Goal: Task Accomplishment & Management: Manage account settings

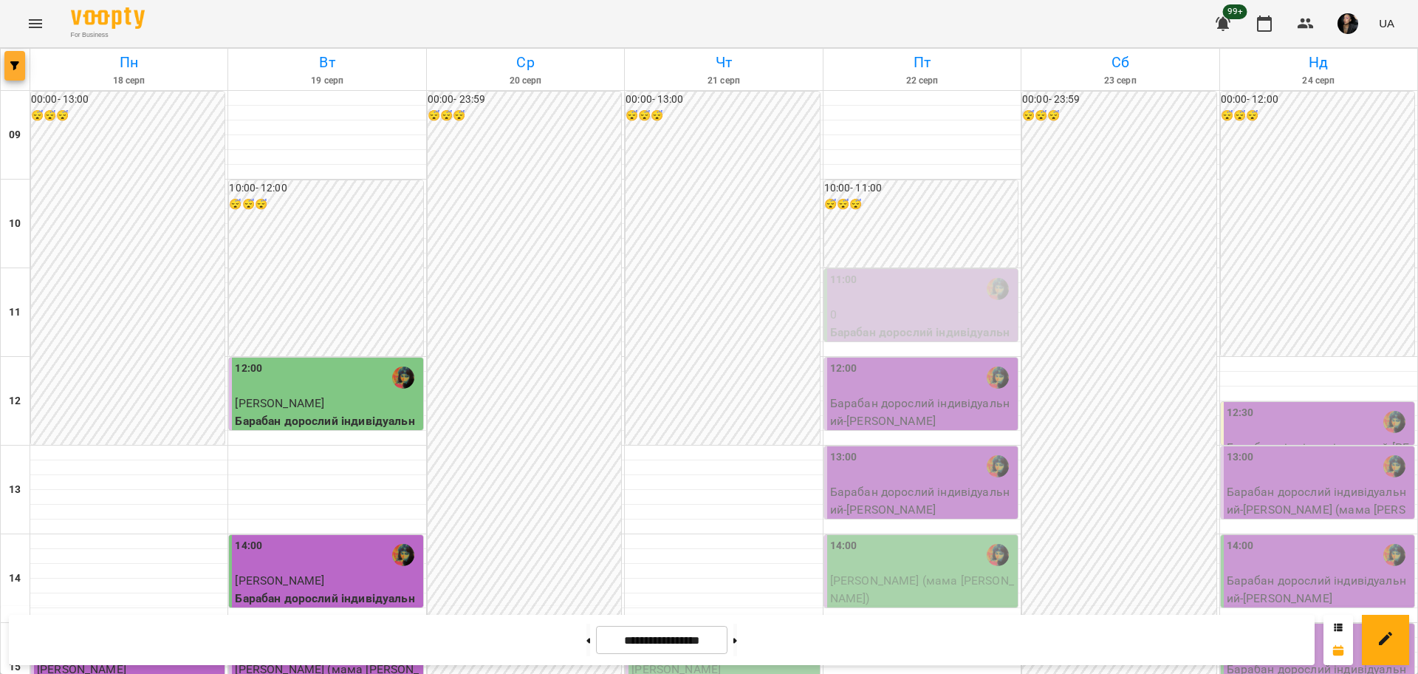
click at [15, 69] on icon "button" at bounding box center [14, 65] width 9 height 9
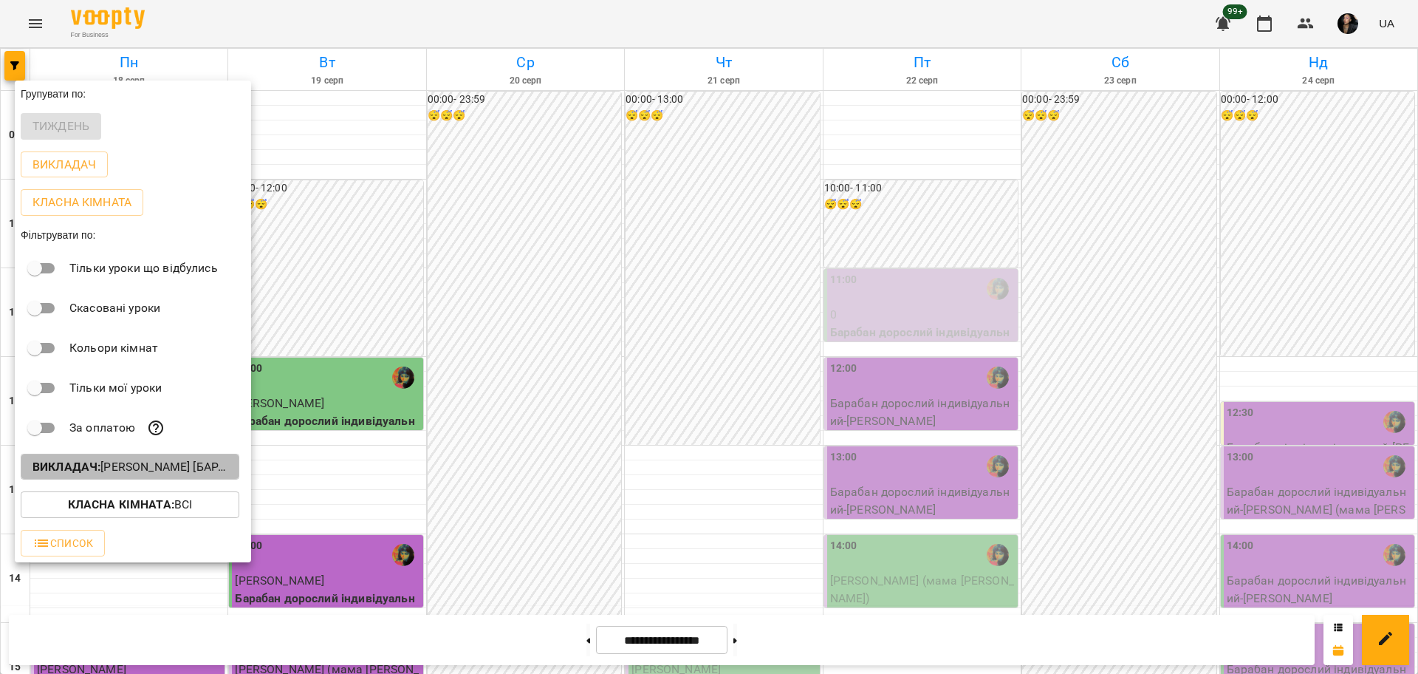
click at [78, 468] on b "Викладач :" at bounding box center [67, 466] width 68 height 14
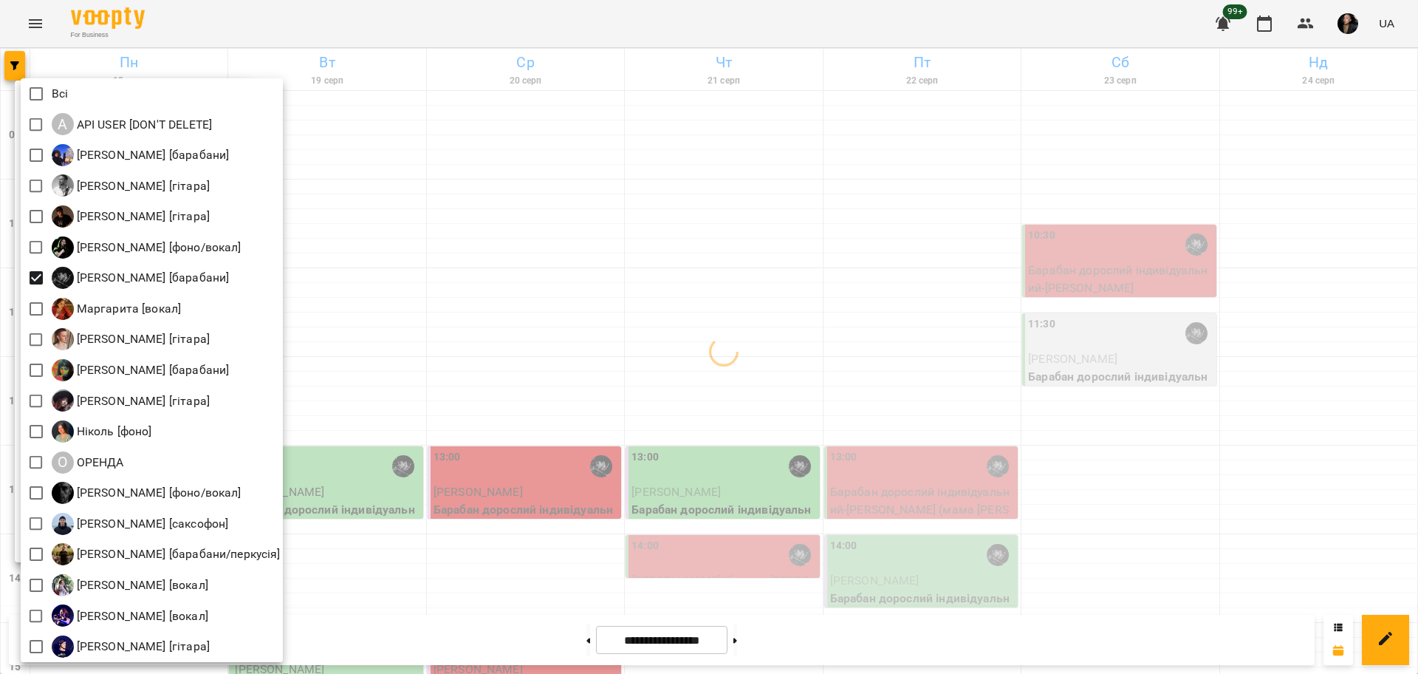
click at [420, 347] on div at bounding box center [709, 337] width 1418 height 674
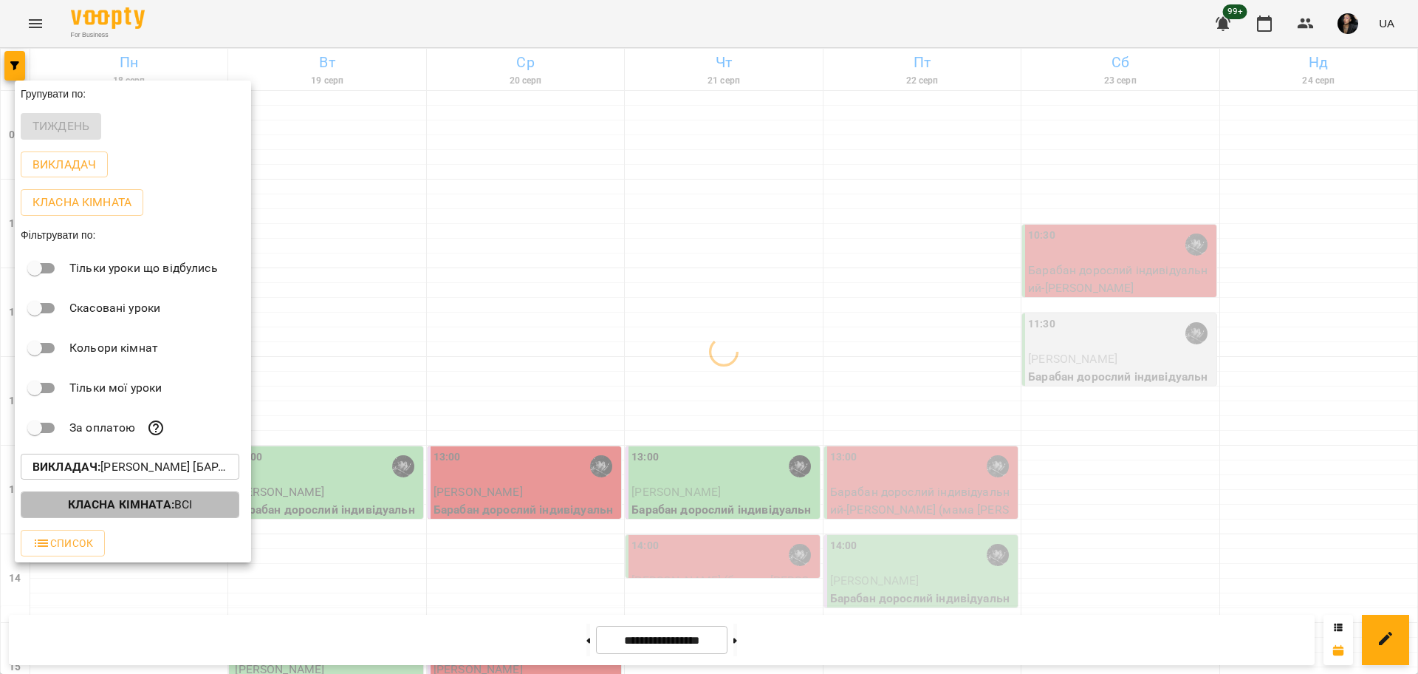
click at [93, 510] on b "Класна кімната :" at bounding box center [121, 504] width 106 height 14
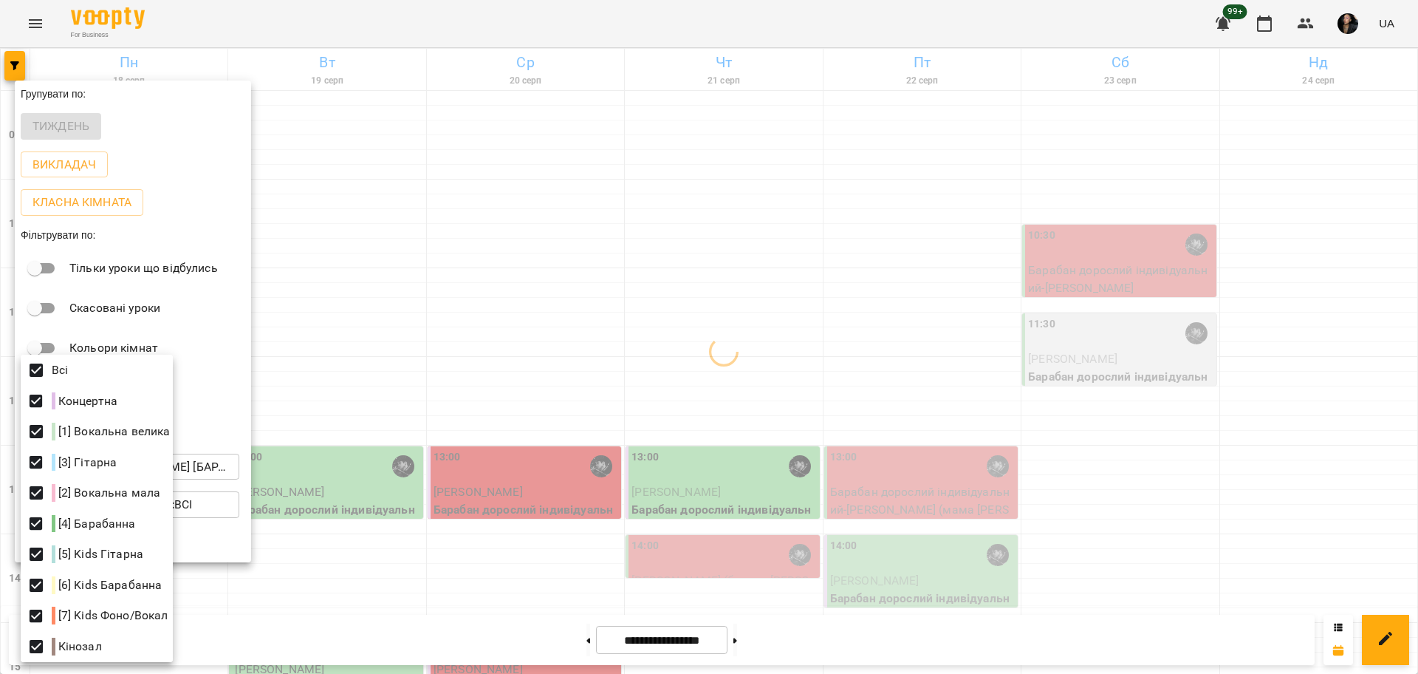
click at [494, 363] on div at bounding box center [709, 337] width 1418 height 674
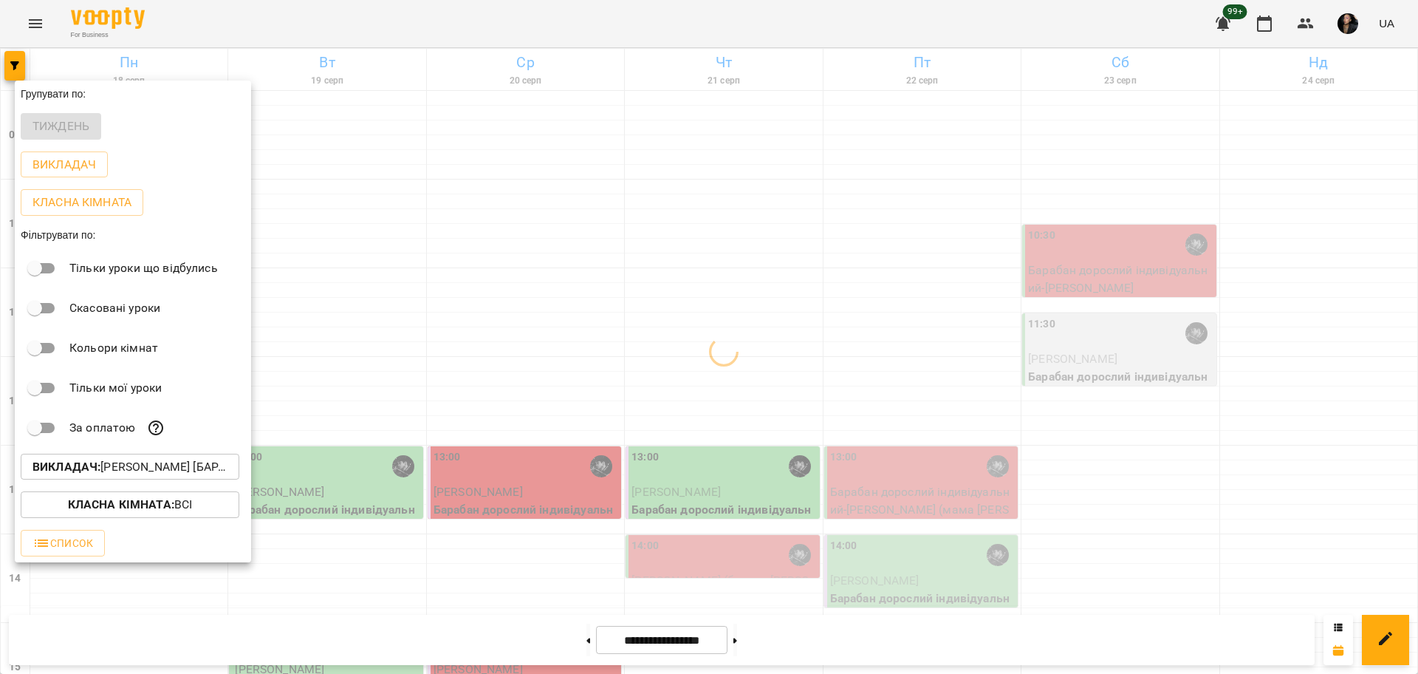
click at [477, 372] on div "Всі Концертна [1] Вокальна велика [3] Гітарна [2] Вокальна мала [4] Барабанна […" at bounding box center [709, 337] width 1418 height 674
click at [476, 372] on div at bounding box center [709, 337] width 1418 height 674
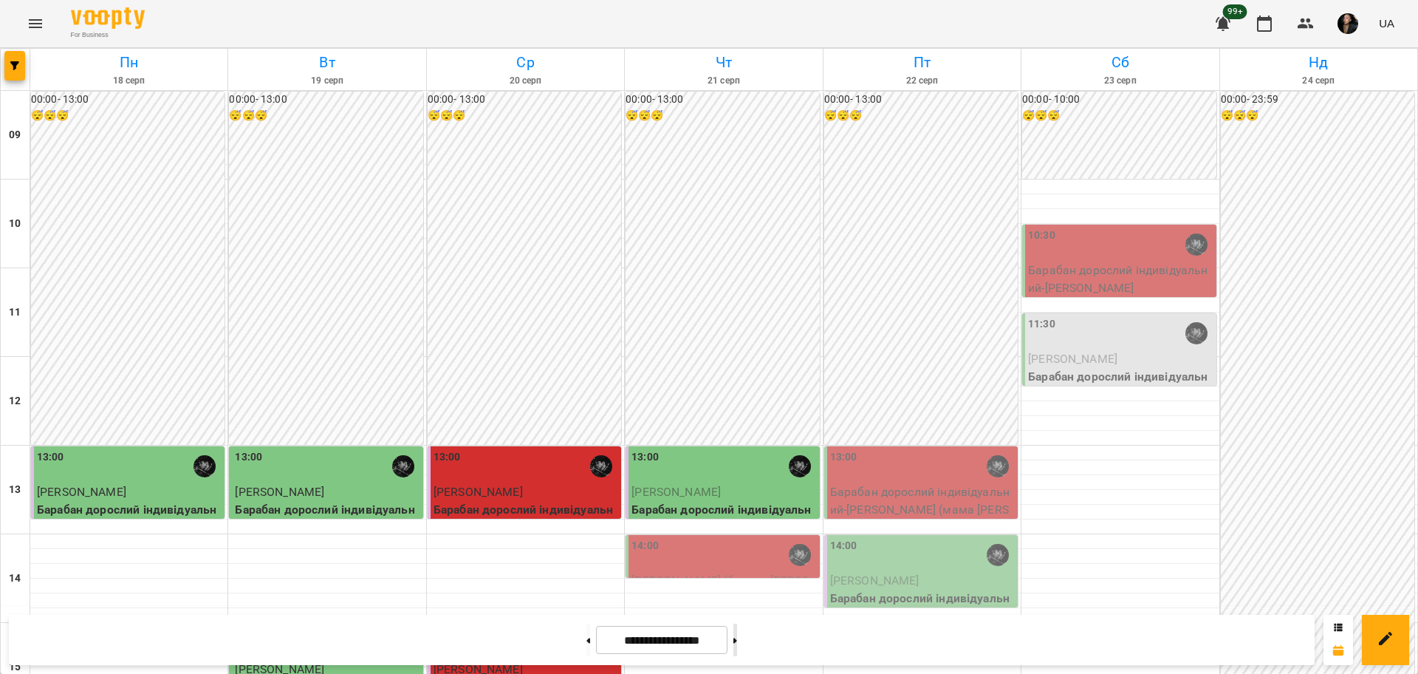
click at [737, 641] on button at bounding box center [736, 639] width 4 height 33
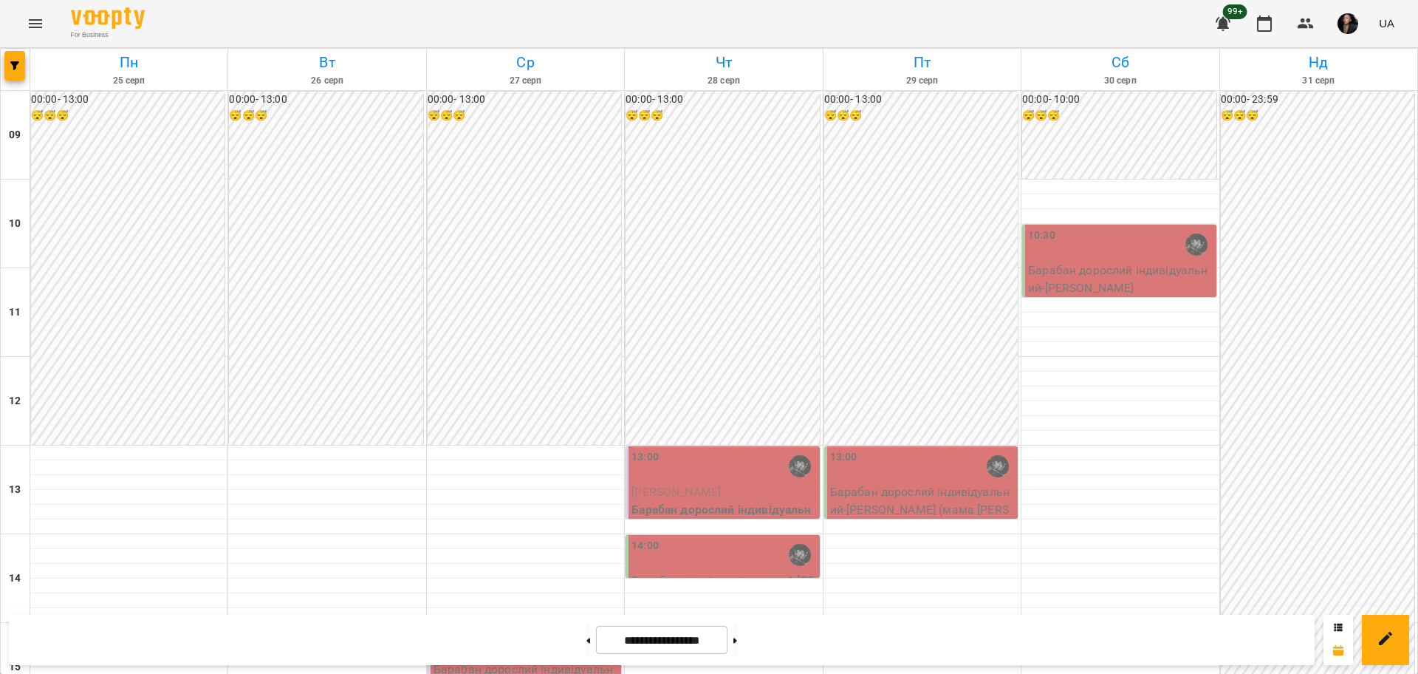
scroll to position [277, 0]
click at [24, 61] on span "button" at bounding box center [14, 65] width 21 height 9
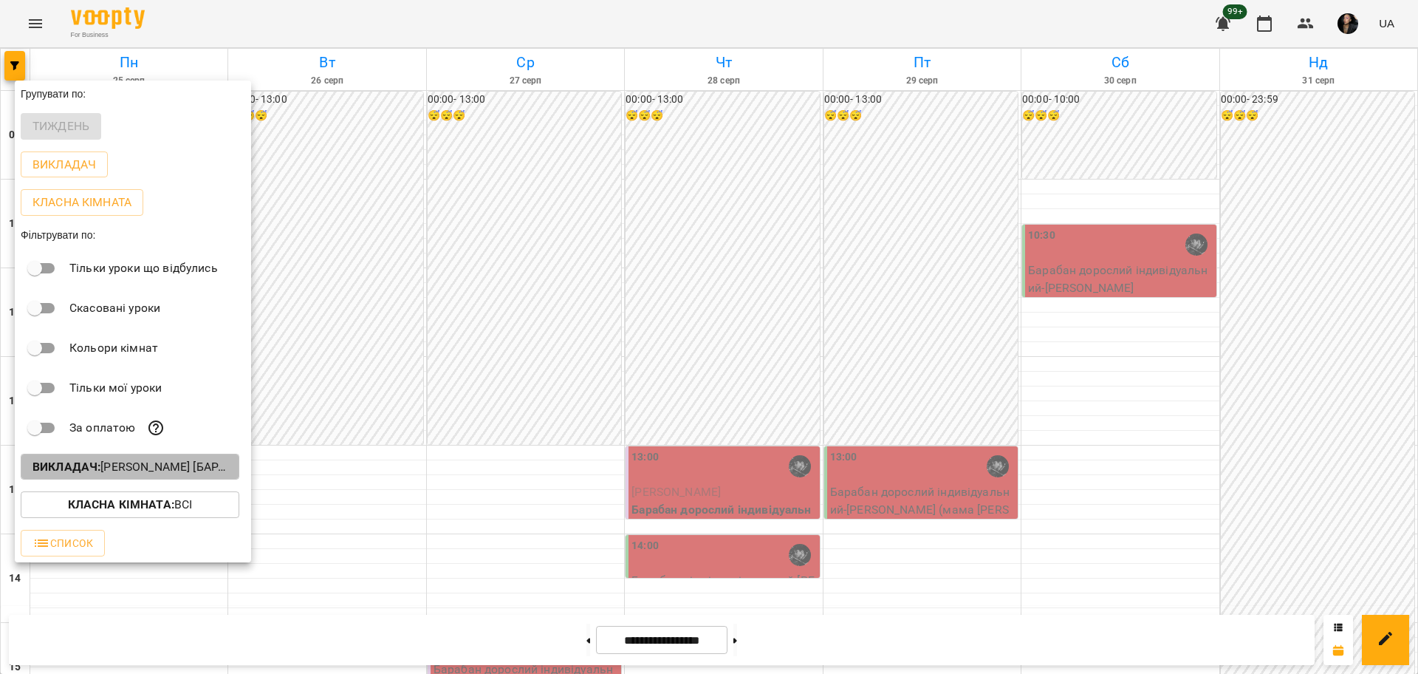
click at [144, 467] on p "Викладач : [PERSON_NAME] [барабани]" at bounding box center [130, 467] width 195 height 18
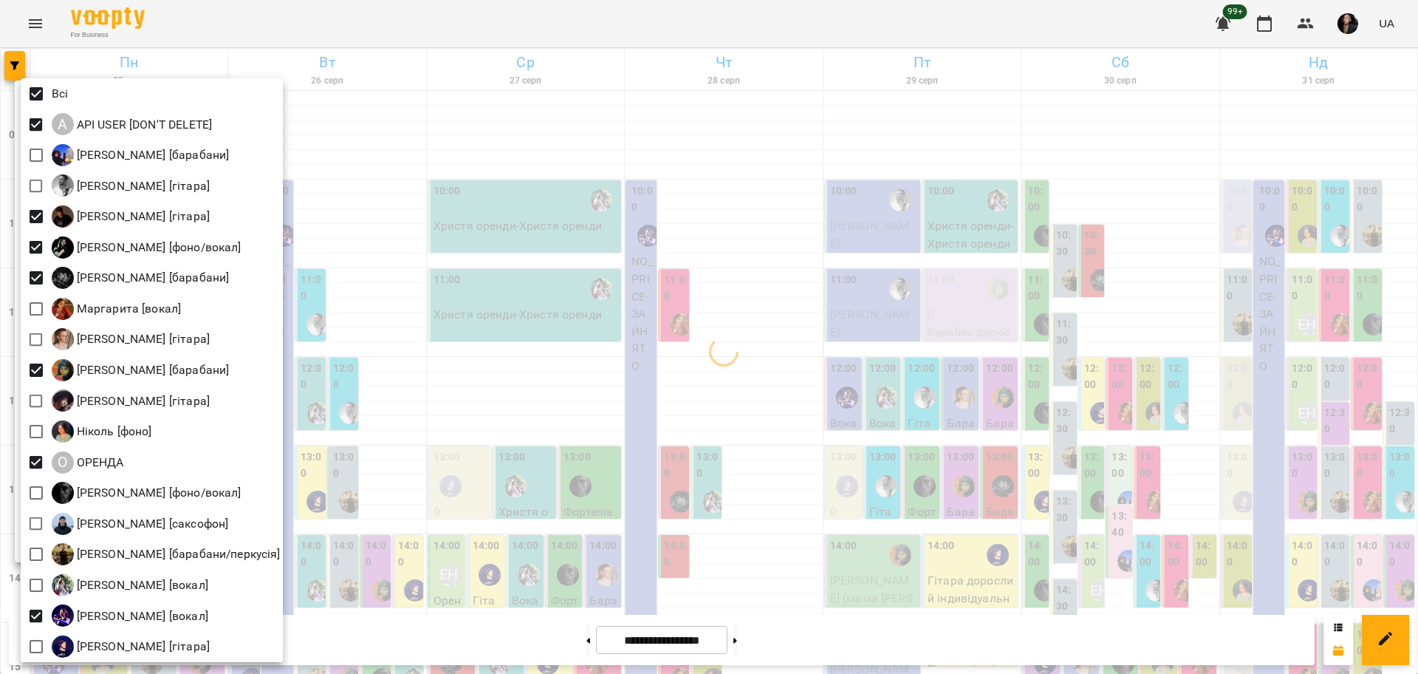
click at [415, 337] on div at bounding box center [709, 337] width 1418 height 674
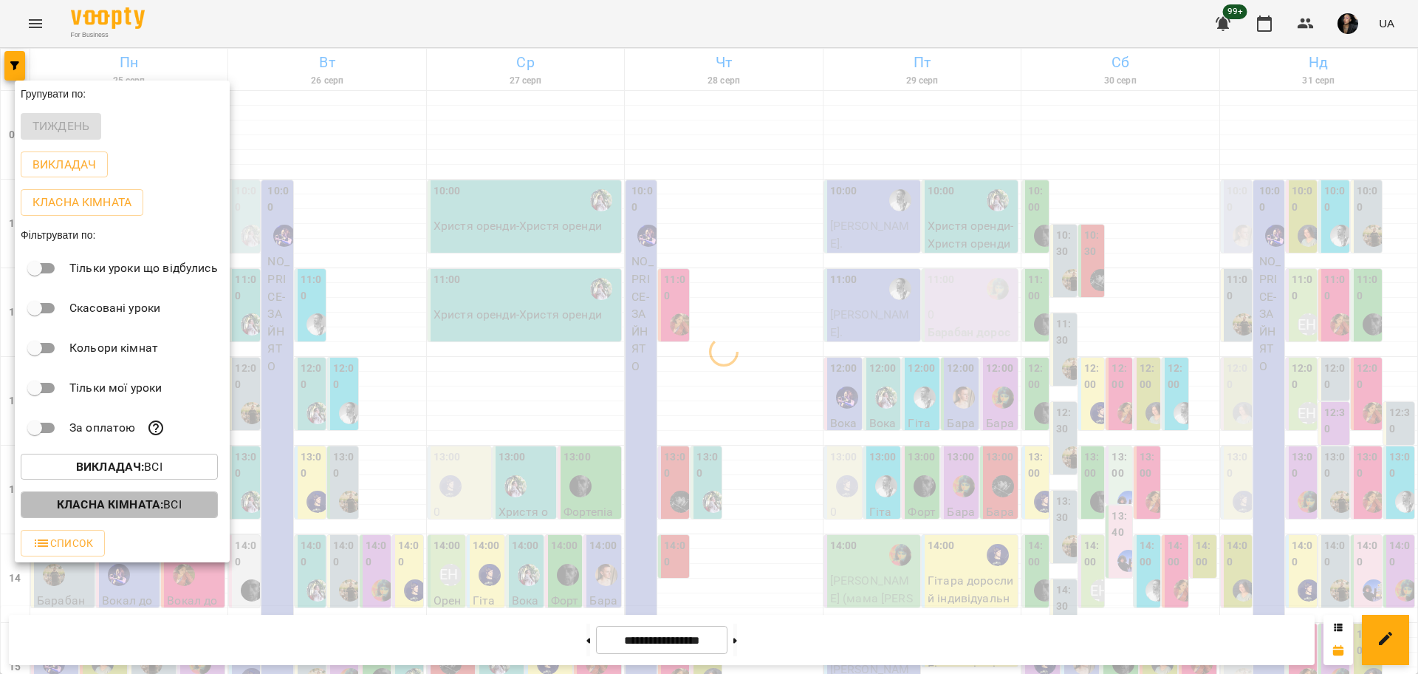
click at [156, 511] on b "Класна кімната :" at bounding box center [110, 504] width 106 height 14
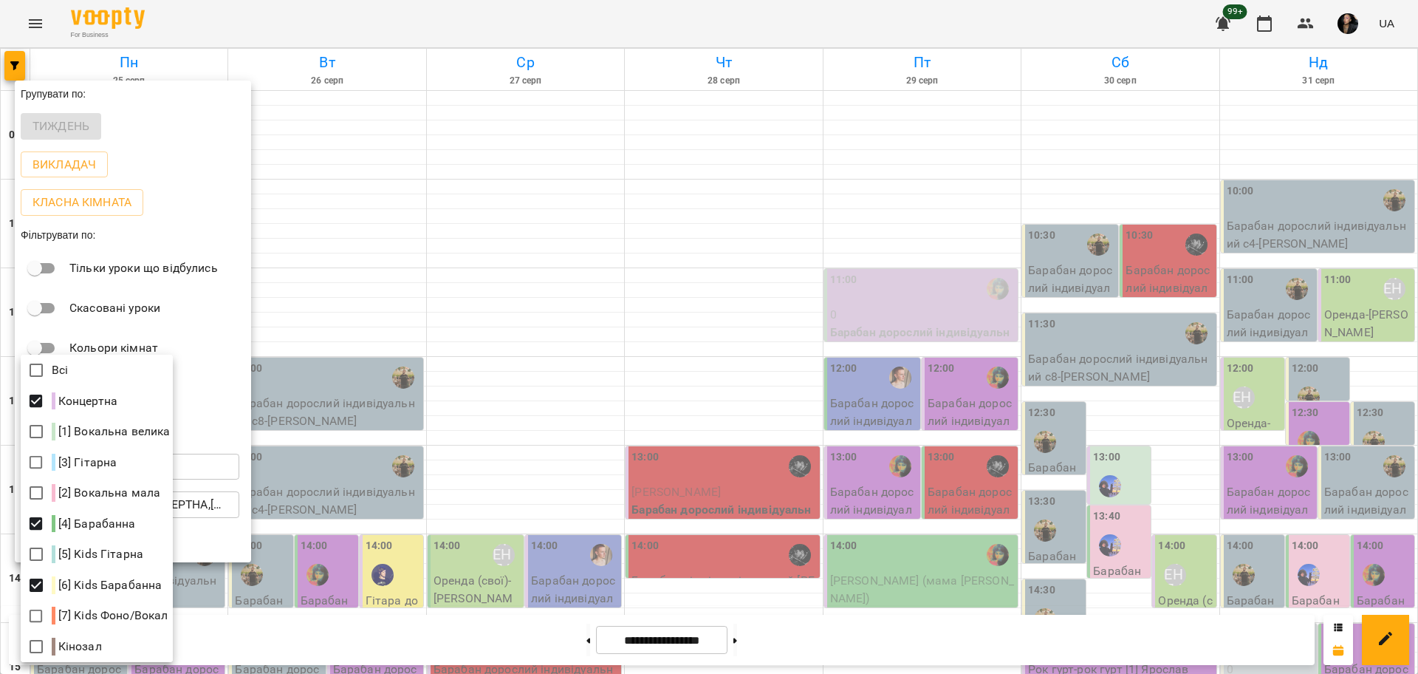
click at [425, 536] on div at bounding box center [709, 337] width 1418 height 674
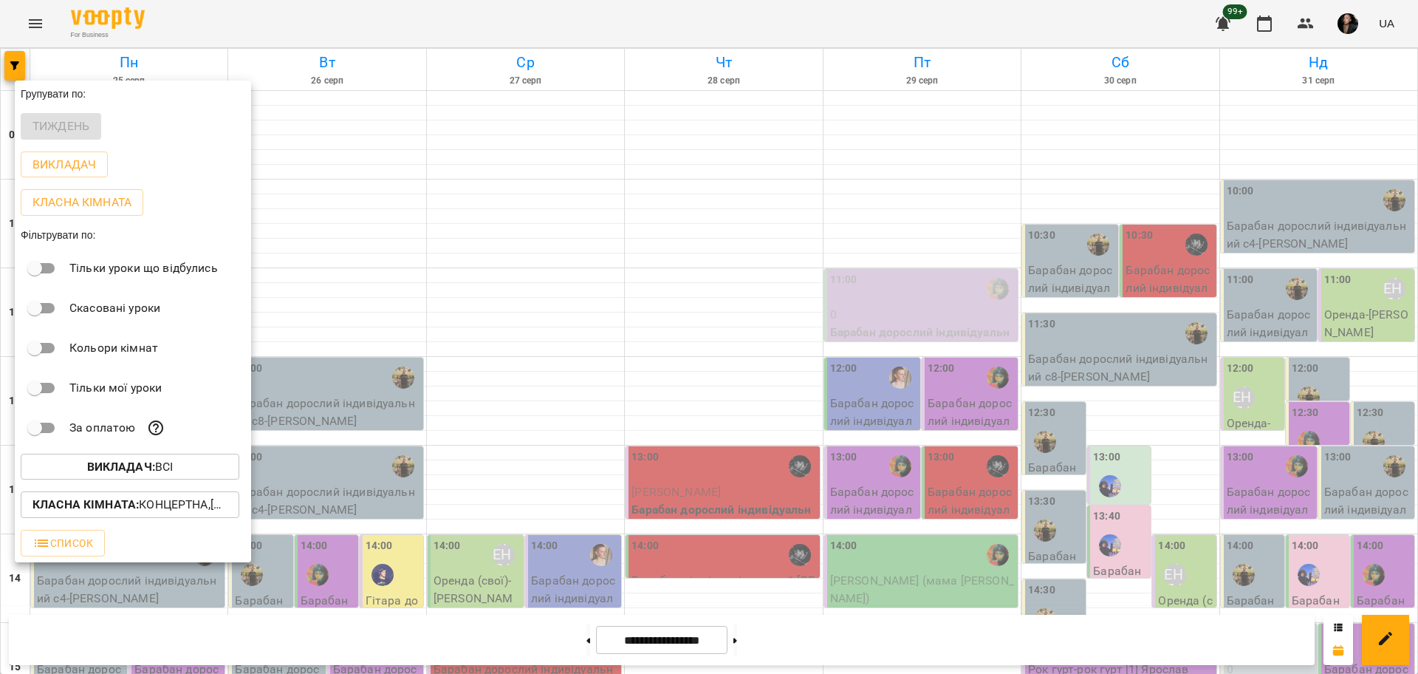
click at [488, 517] on div "Всі Концертна [1] Вокальна велика [3] Гітарна [2] Вокальна мала [4] Барабанна […" at bounding box center [709, 337] width 1418 height 674
click at [473, 519] on div at bounding box center [709, 337] width 1418 height 674
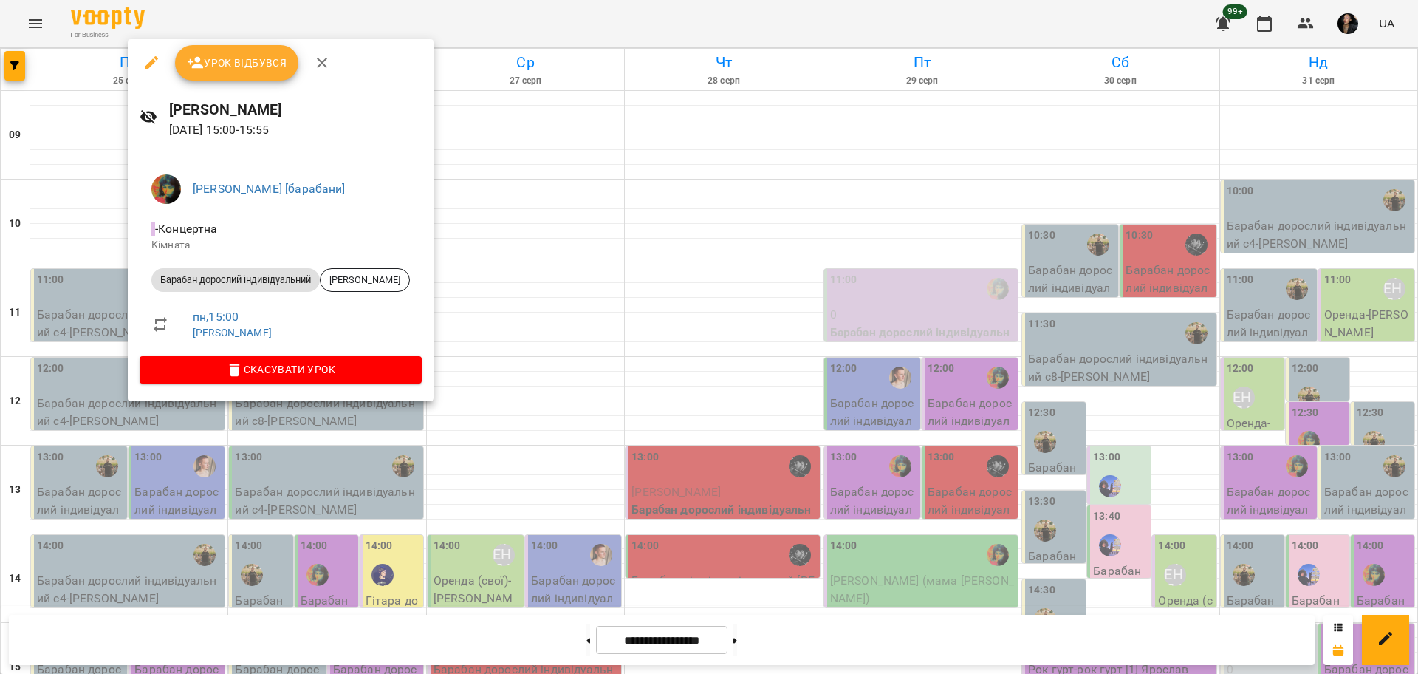
click at [450, 458] on div at bounding box center [709, 337] width 1418 height 674
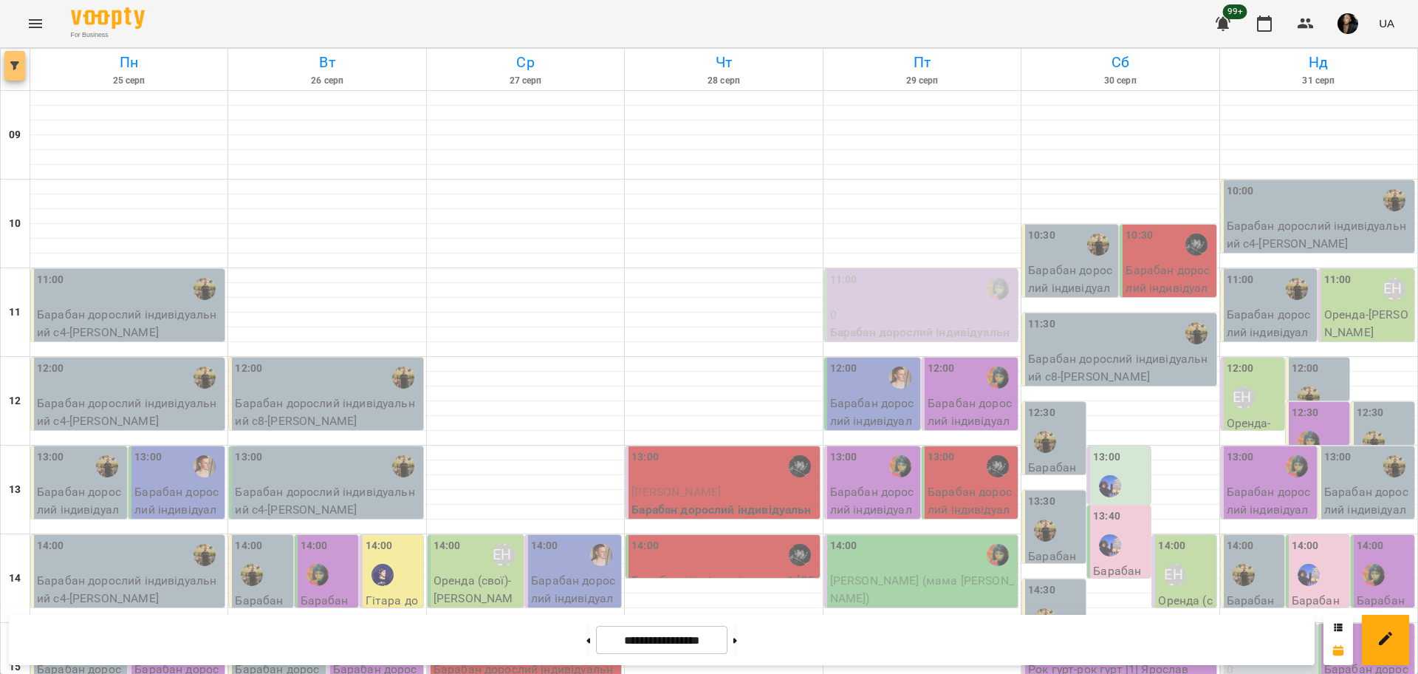
click at [17, 53] on button "button" at bounding box center [14, 66] width 21 height 30
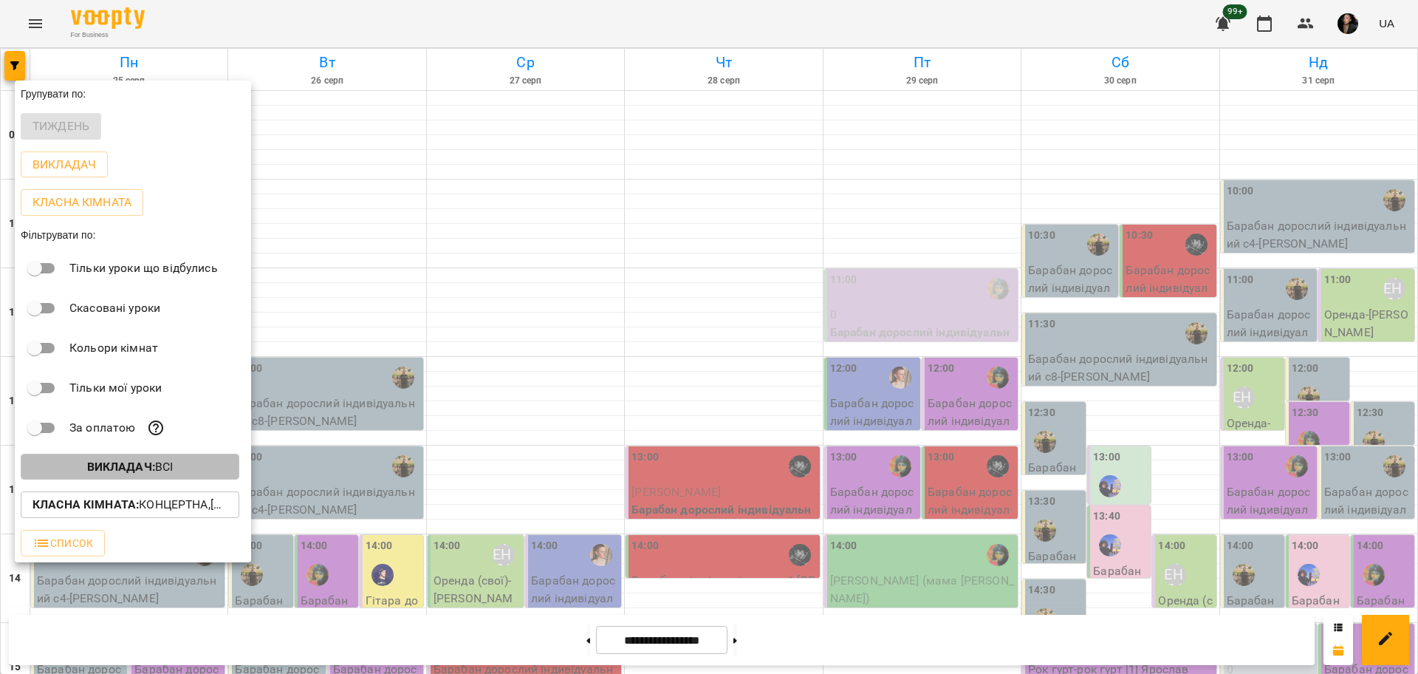
click at [170, 469] on p "Викладач : Всі" at bounding box center [130, 467] width 86 height 18
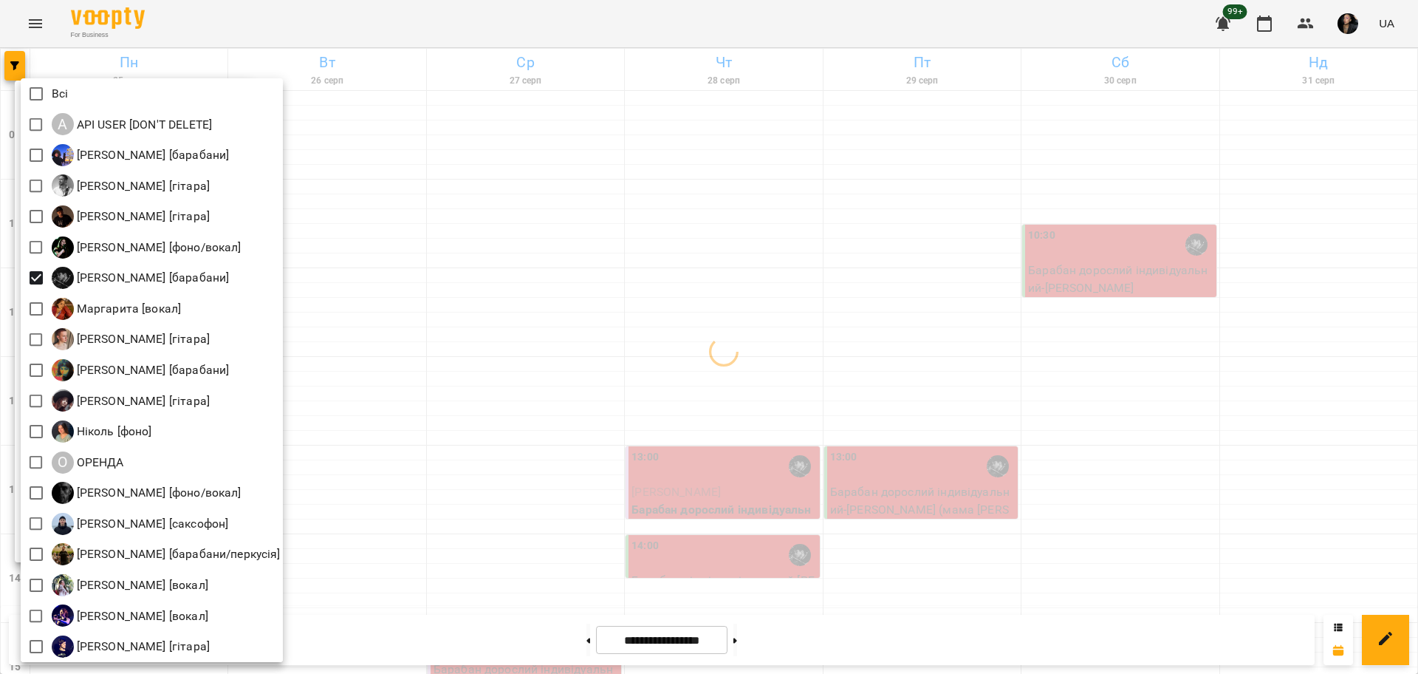
click at [463, 324] on div at bounding box center [709, 337] width 1418 height 674
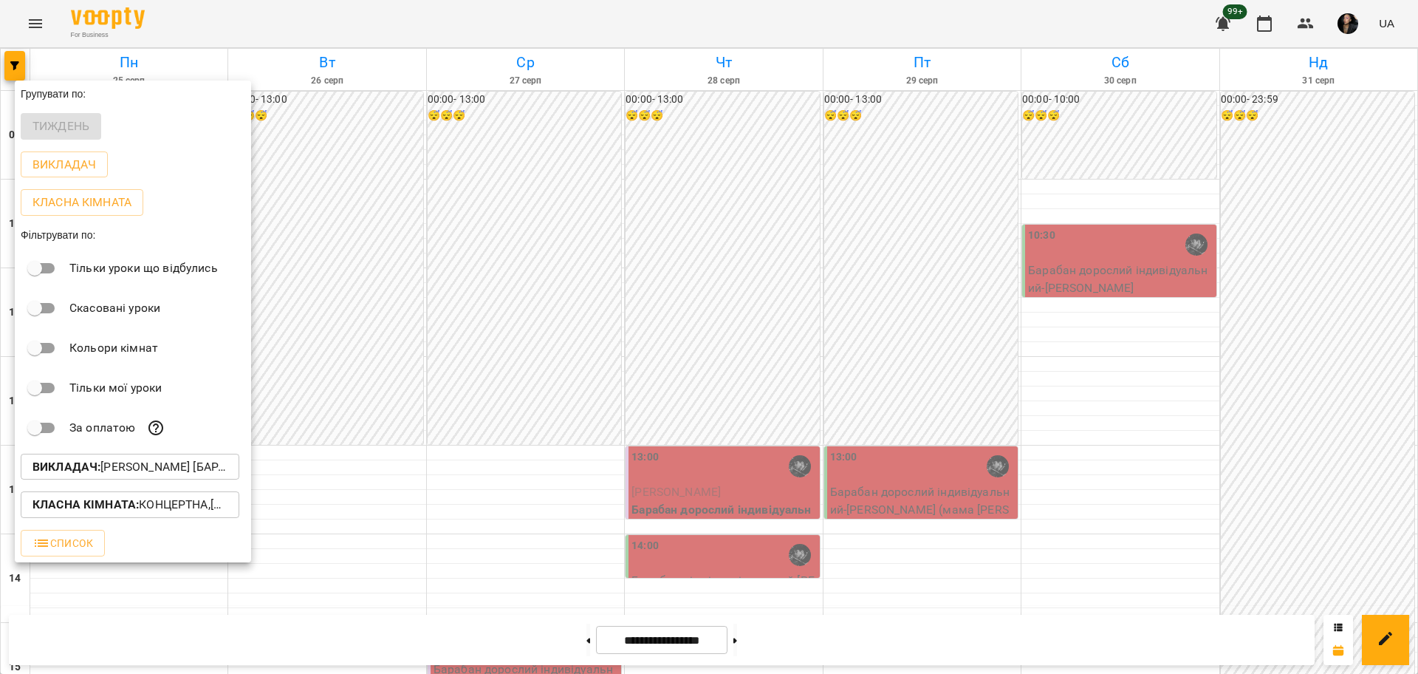
click at [493, 471] on div at bounding box center [709, 337] width 1418 height 674
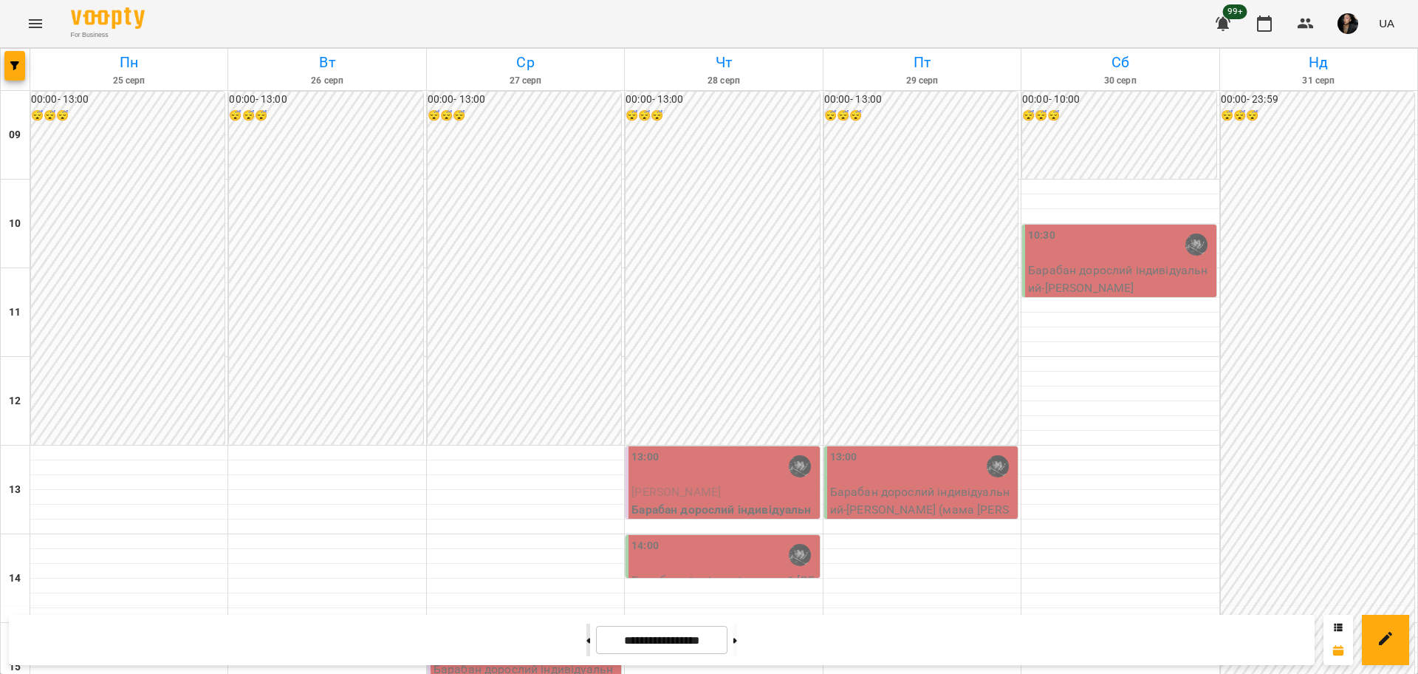
click at [587, 649] on button at bounding box center [589, 639] width 4 height 33
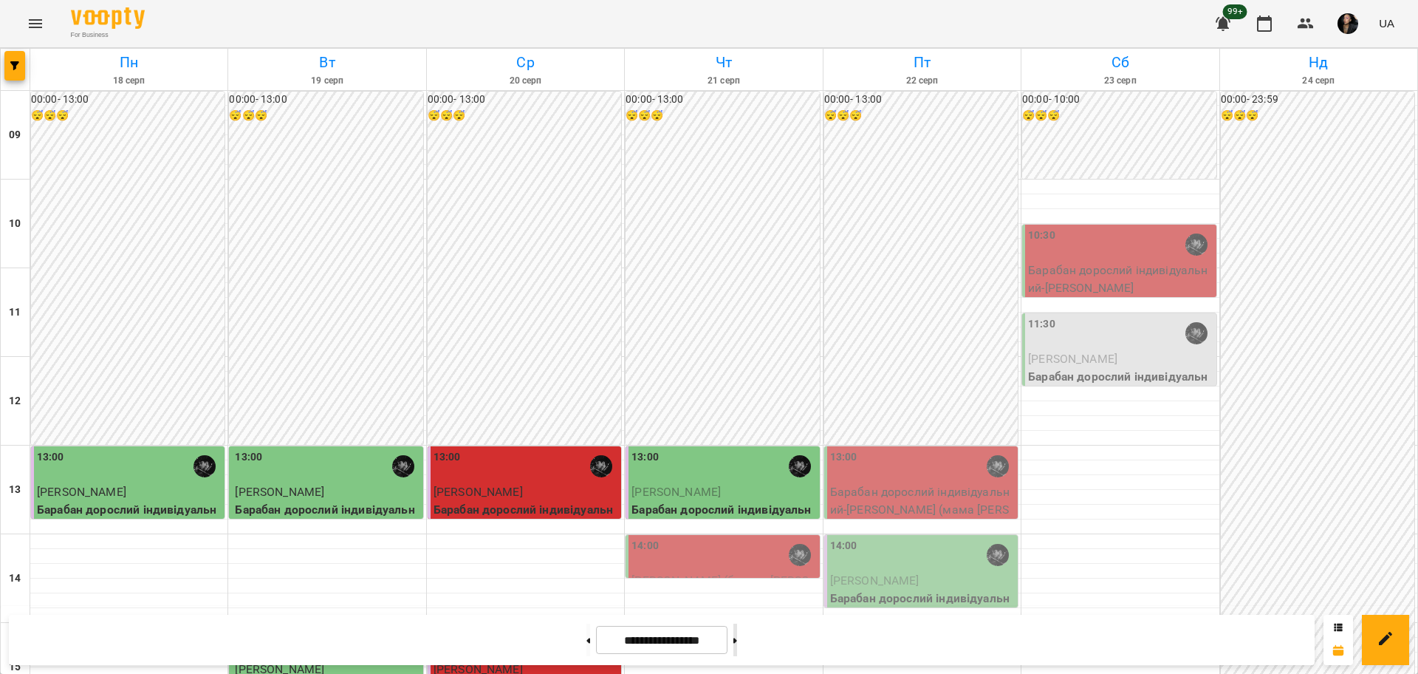
click at [737, 644] on button at bounding box center [736, 639] width 4 height 33
type input "**********"
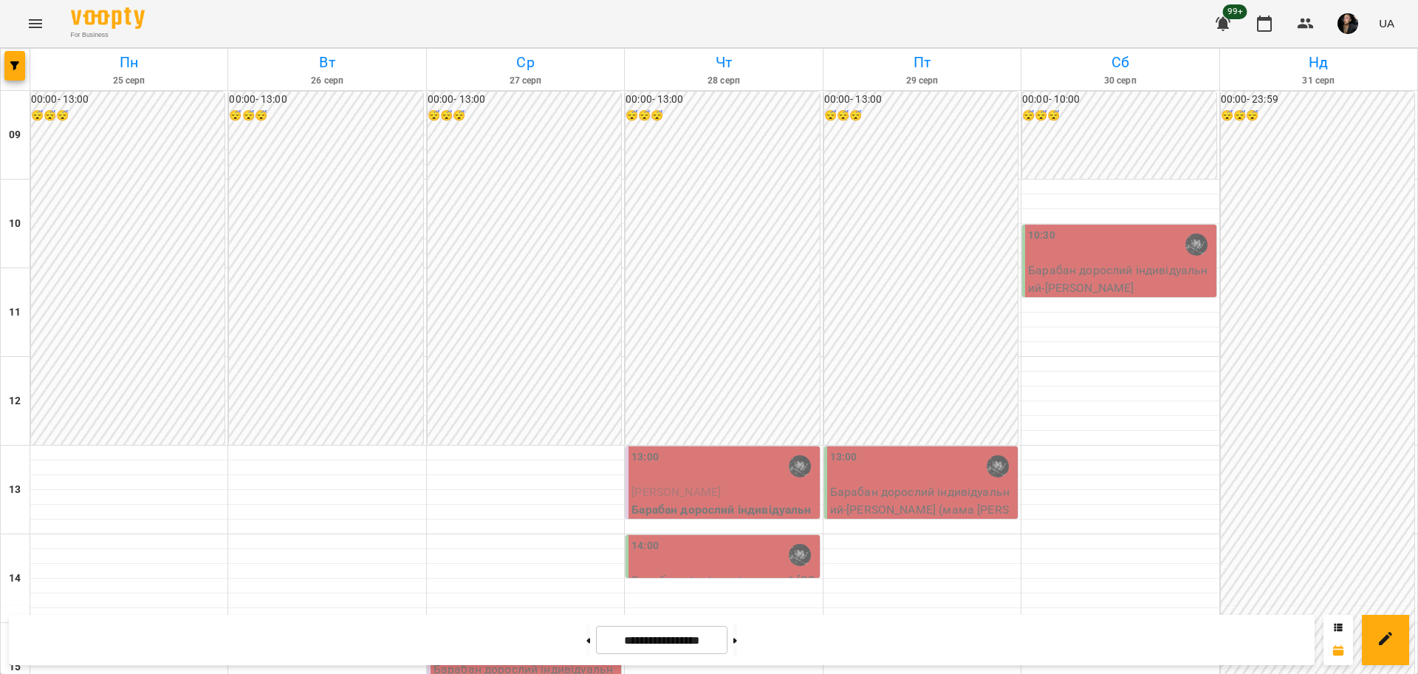
click at [71, 623] on div at bounding box center [128, 630] width 197 height 15
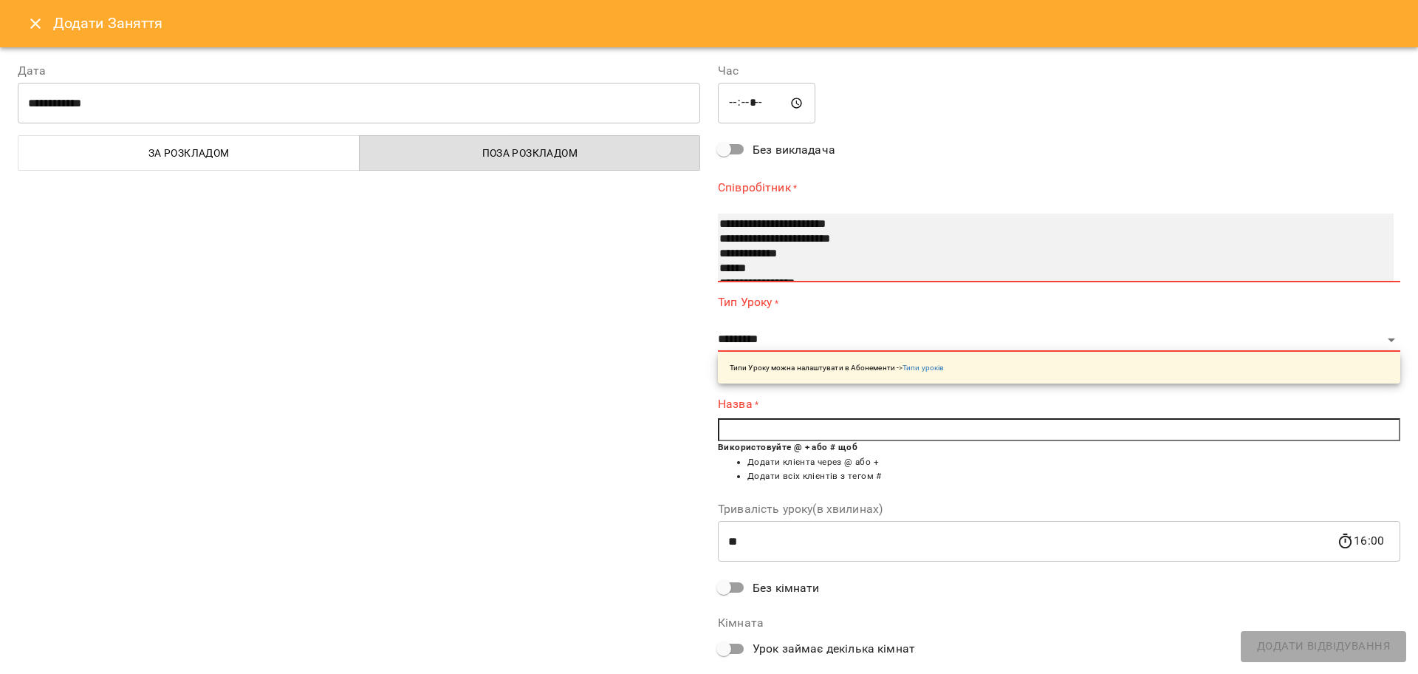
scroll to position [64, 0]
select select "**********"
click at [864, 239] on option "**********" at bounding box center [1040, 235] width 644 height 15
select select "**********"
type input "**"
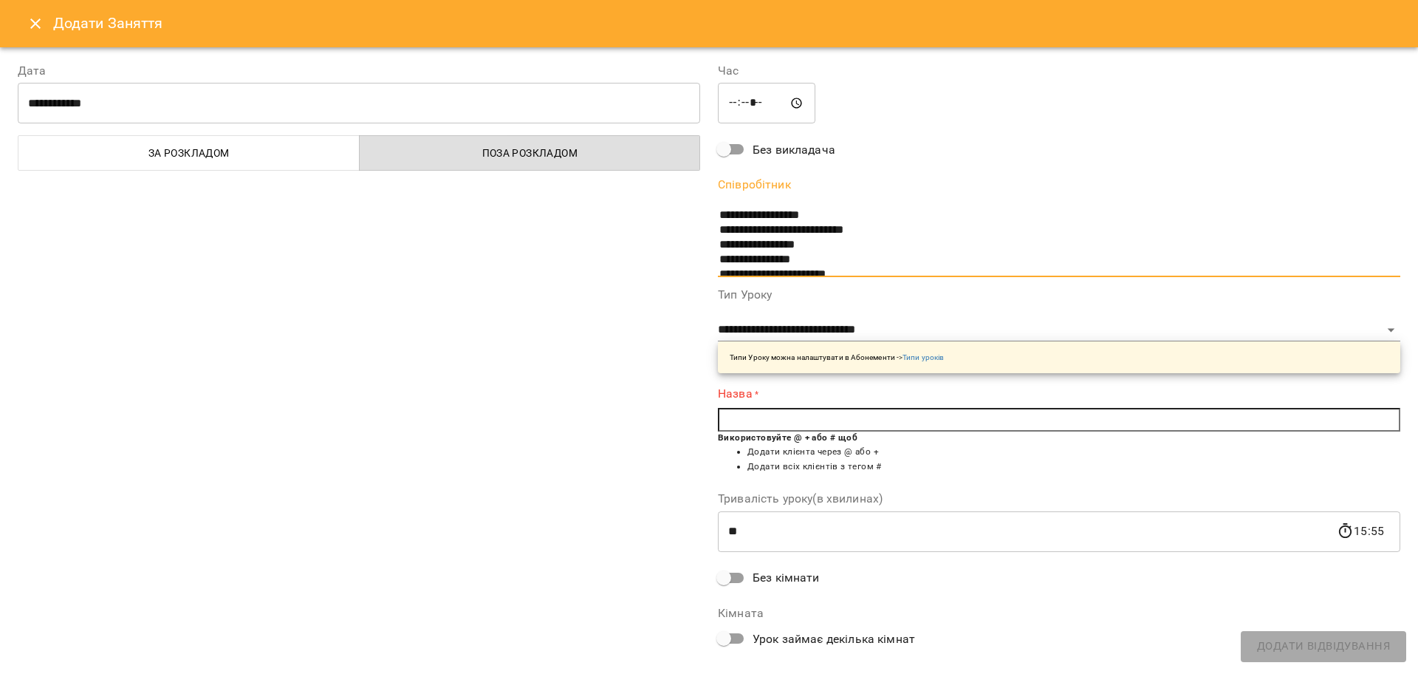
click at [818, 429] on input "text" at bounding box center [1059, 420] width 683 height 24
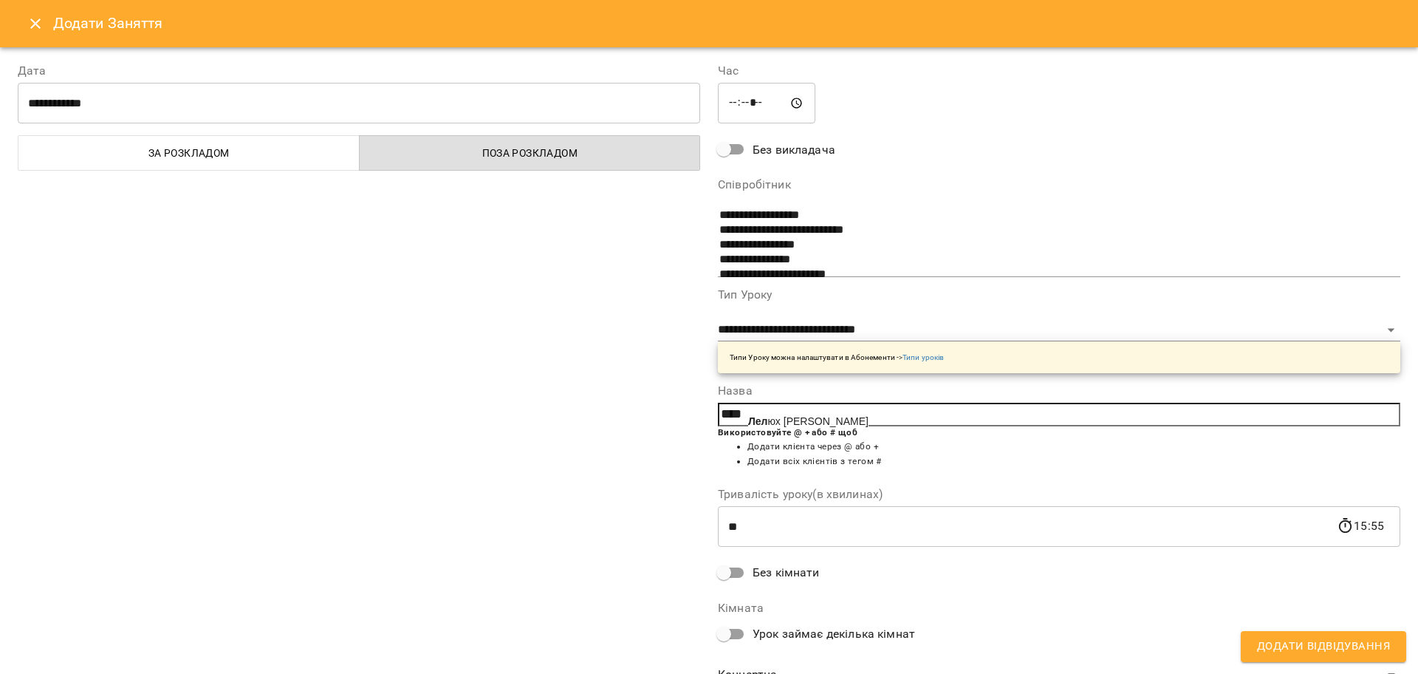
click at [816, 427] on span "Лел юх Тетяна" at bounding box center [808, 421] width 120 height 12
type input "**********"
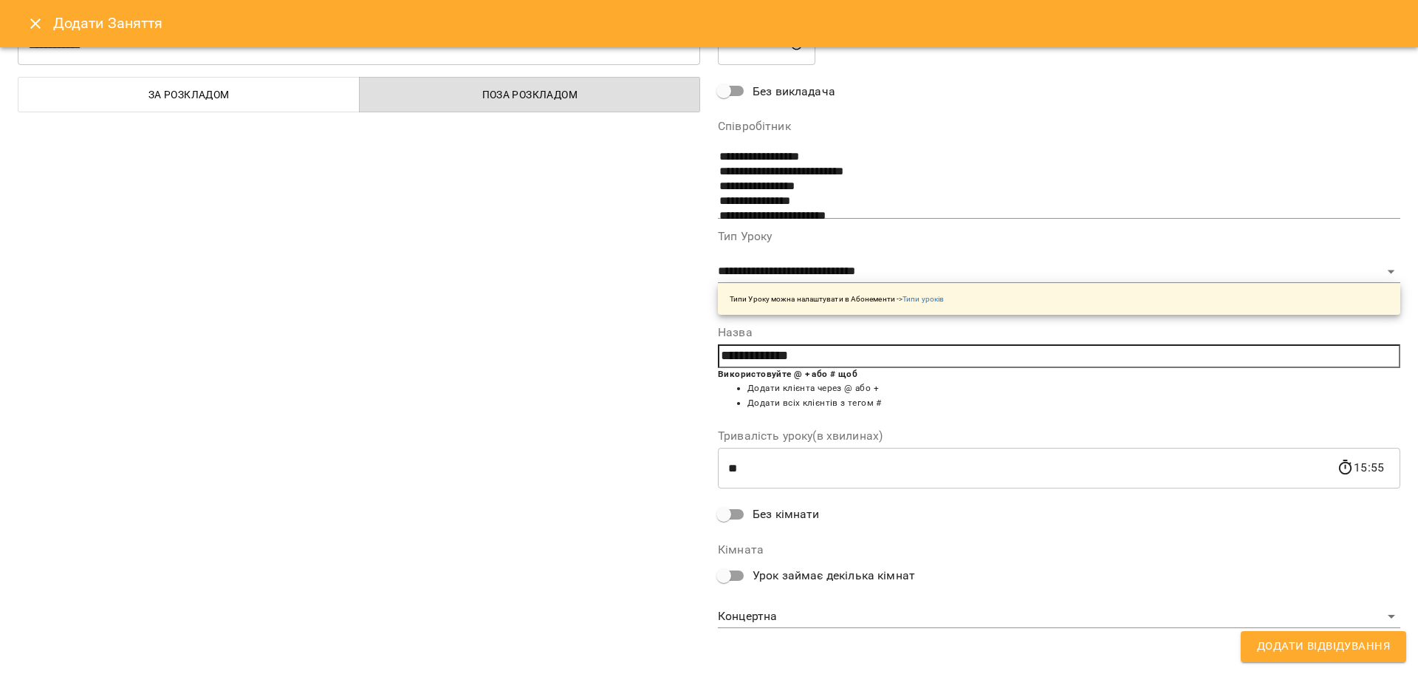
scroll to position [63, 0]
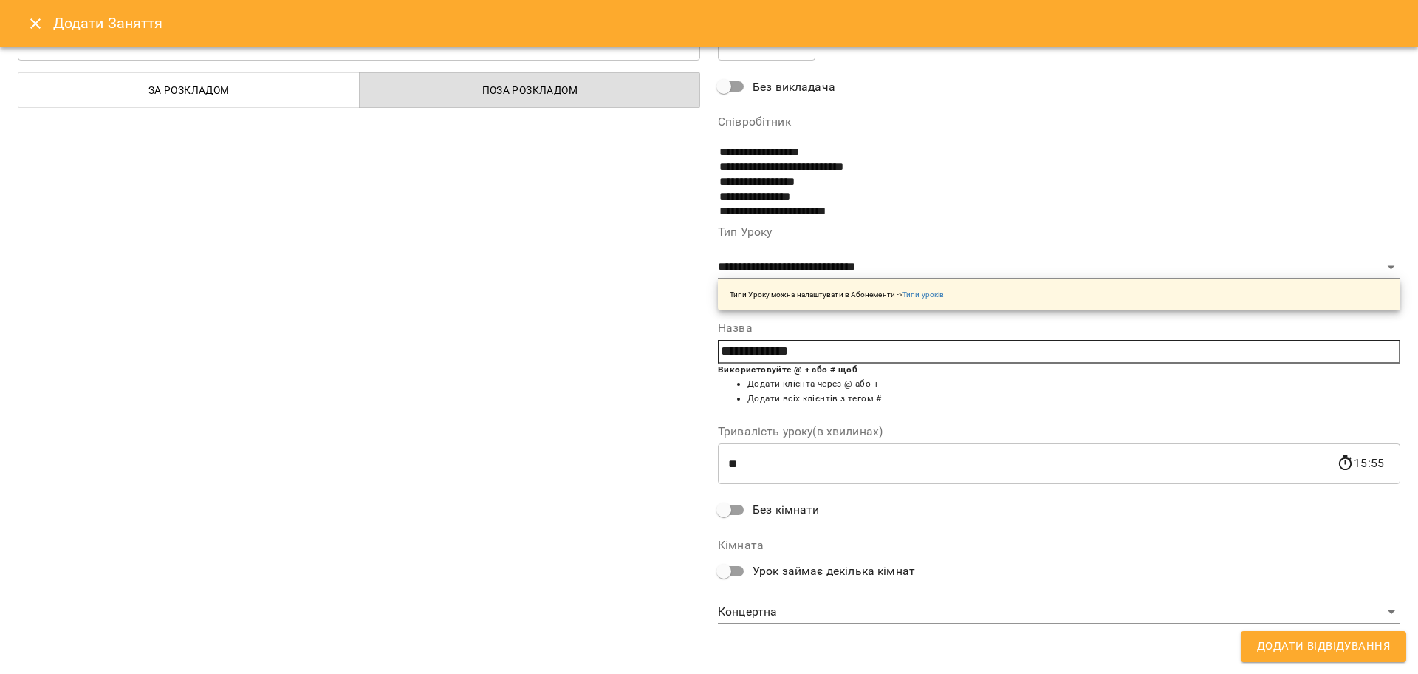
click at [1343, 663] on div "**********" at bounding box center [709, 328] width 1401 height 692
click at [1332, 655] on span "Додати Відвідування" at bounding box center [1323, 646] width 133 height 19
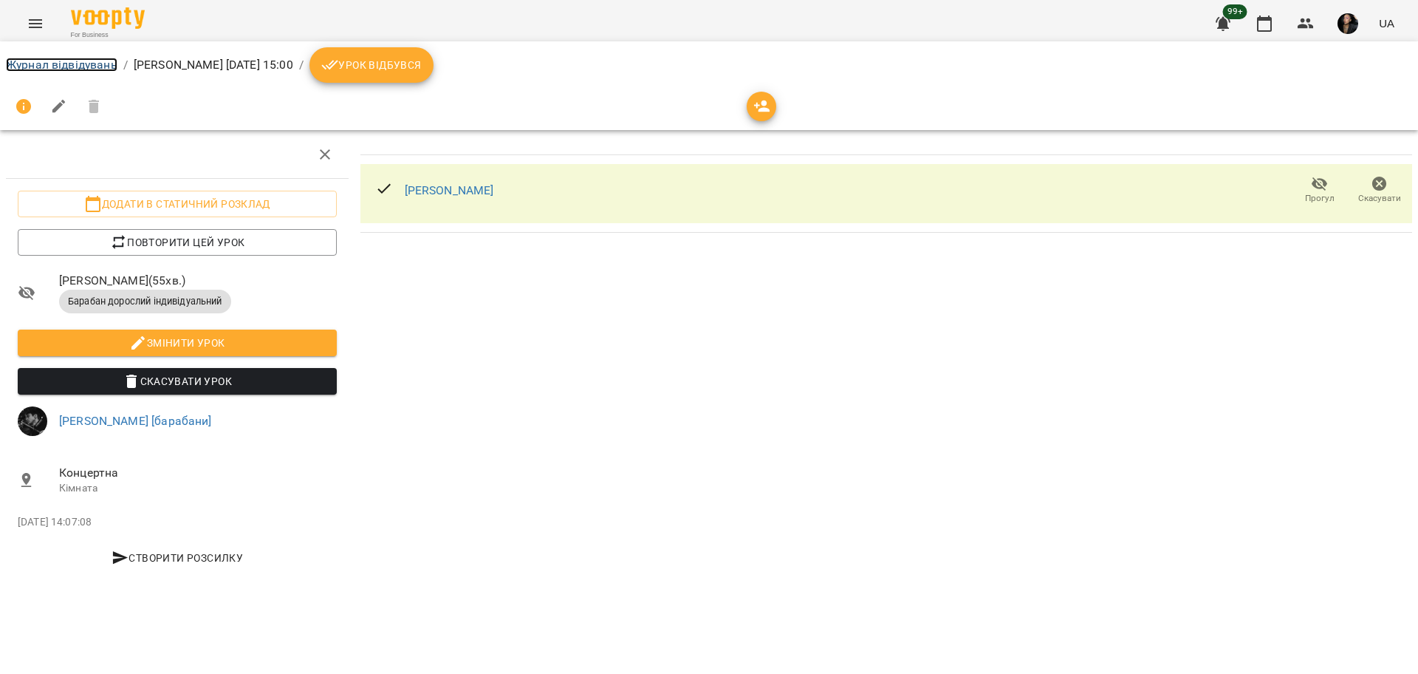
click at [61, 63] on link "Журнал відвідувань" at bounding box center [62, 65] width 112 height 14
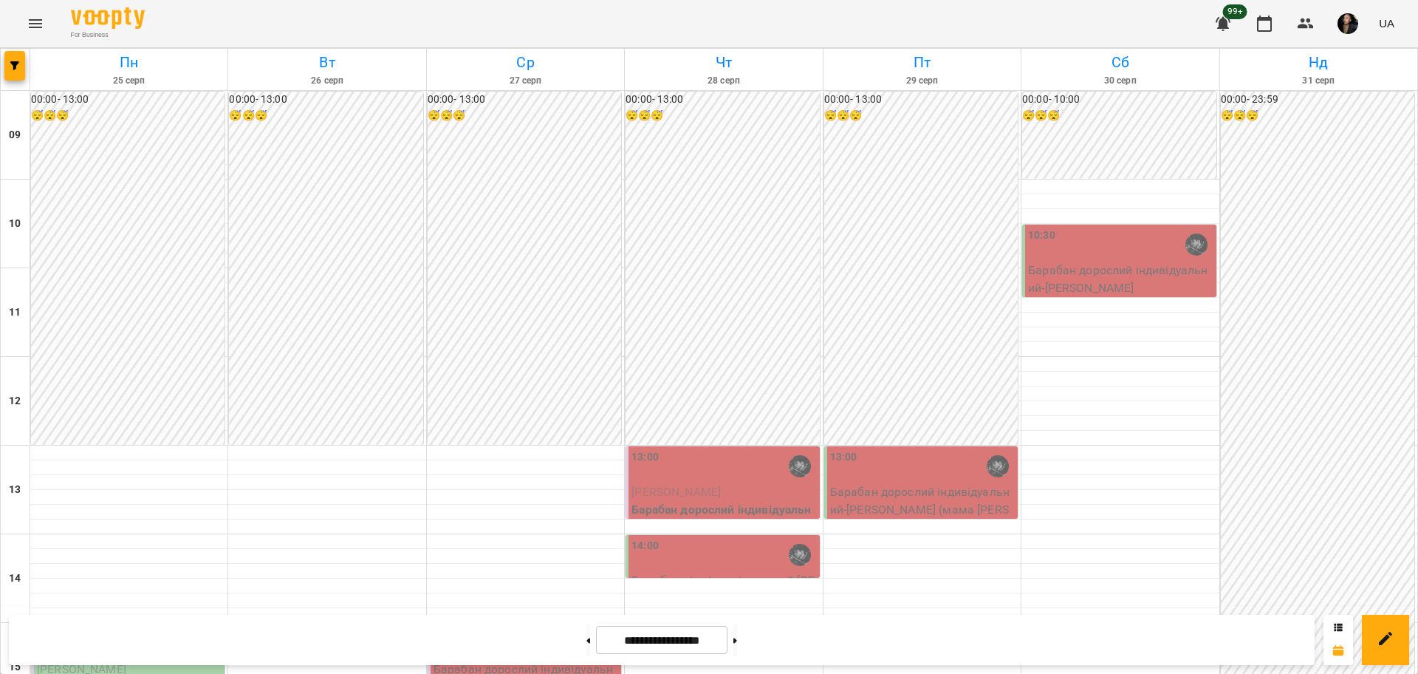
scroll to position [277, 0]
click at [142, 660] on p "Лелюх Тетяна" at bounding box center [129, 669] width 185 height 18
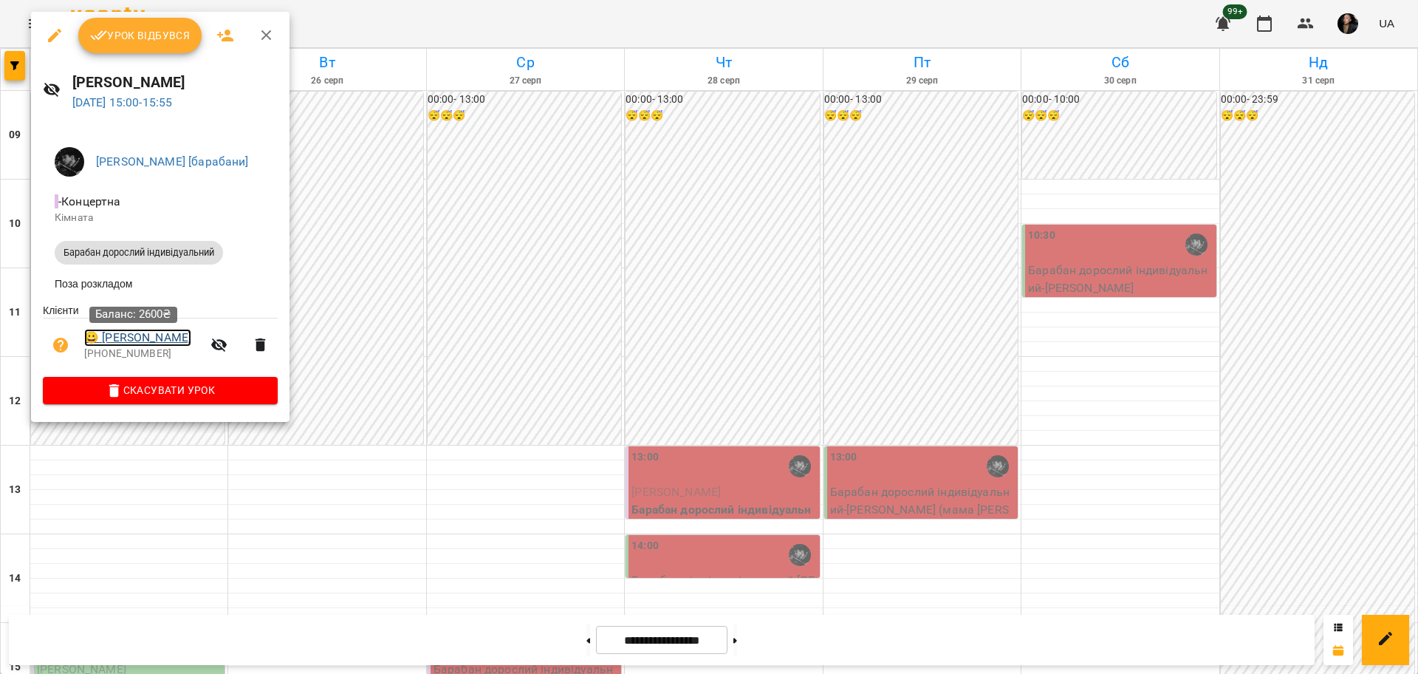
click at [134, 337] on link "😀 Лелюх Тетяна" at bounding box center [137, 338] width 107 height 18
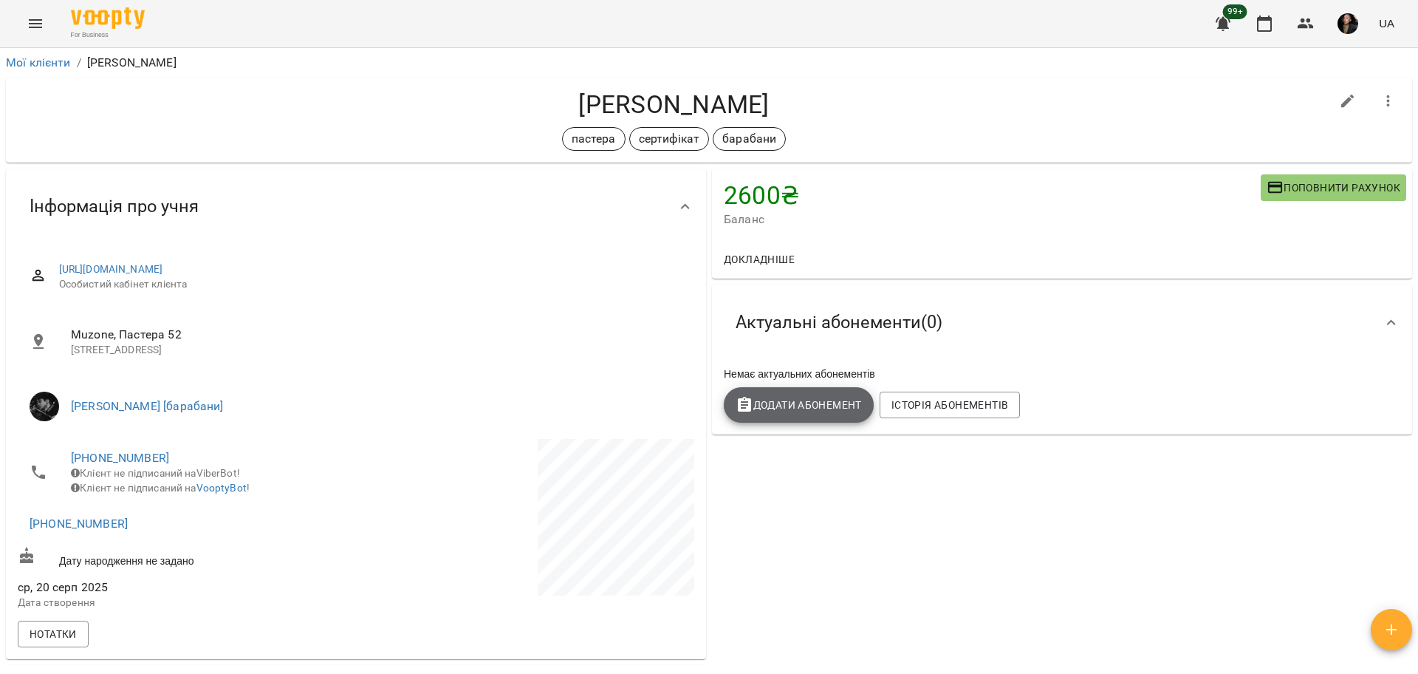
click at [821, 410] on span "Додати Абонемент" at bounding box center [799, 405] width 126 height 18
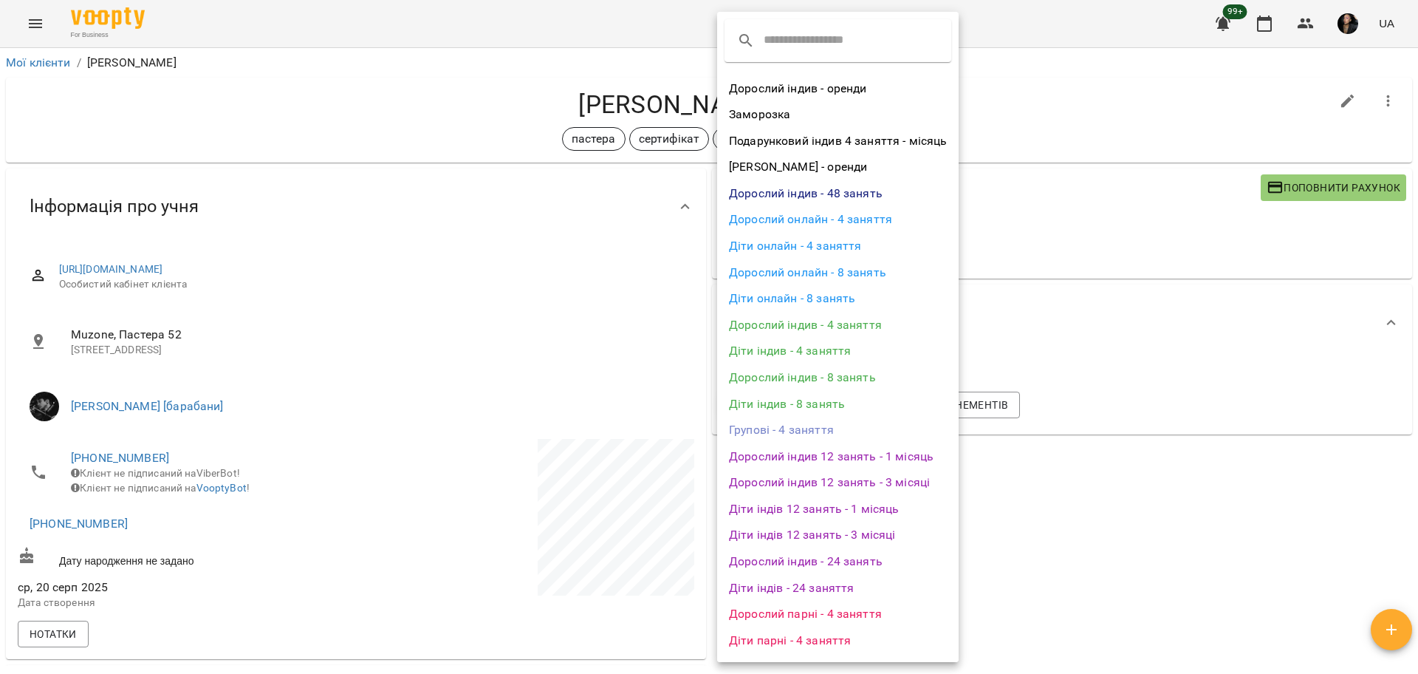
click at [866, 329] on li "Дорослий індив - 4 заняття" at bounding box center [838, 325] width 242 height 27
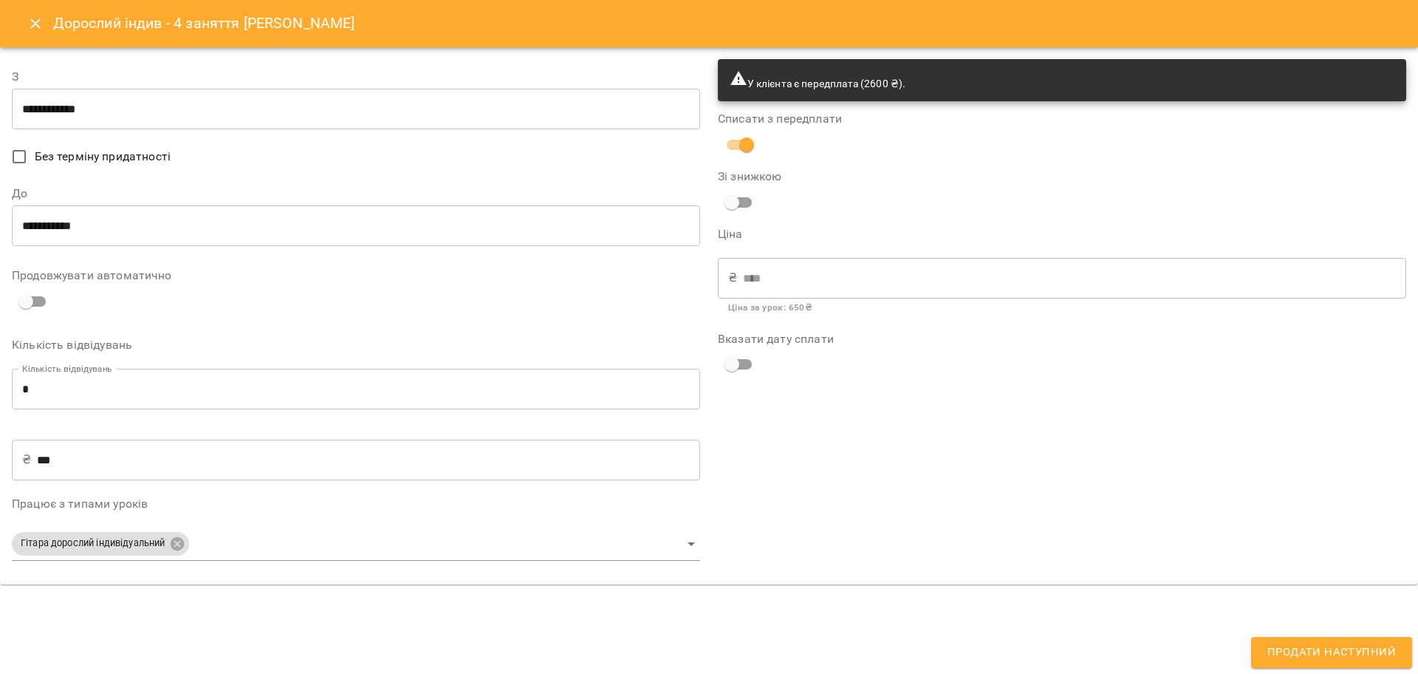
click at [55, 123] on input "**********" at bounding box center [356, 109] width 688 height 41
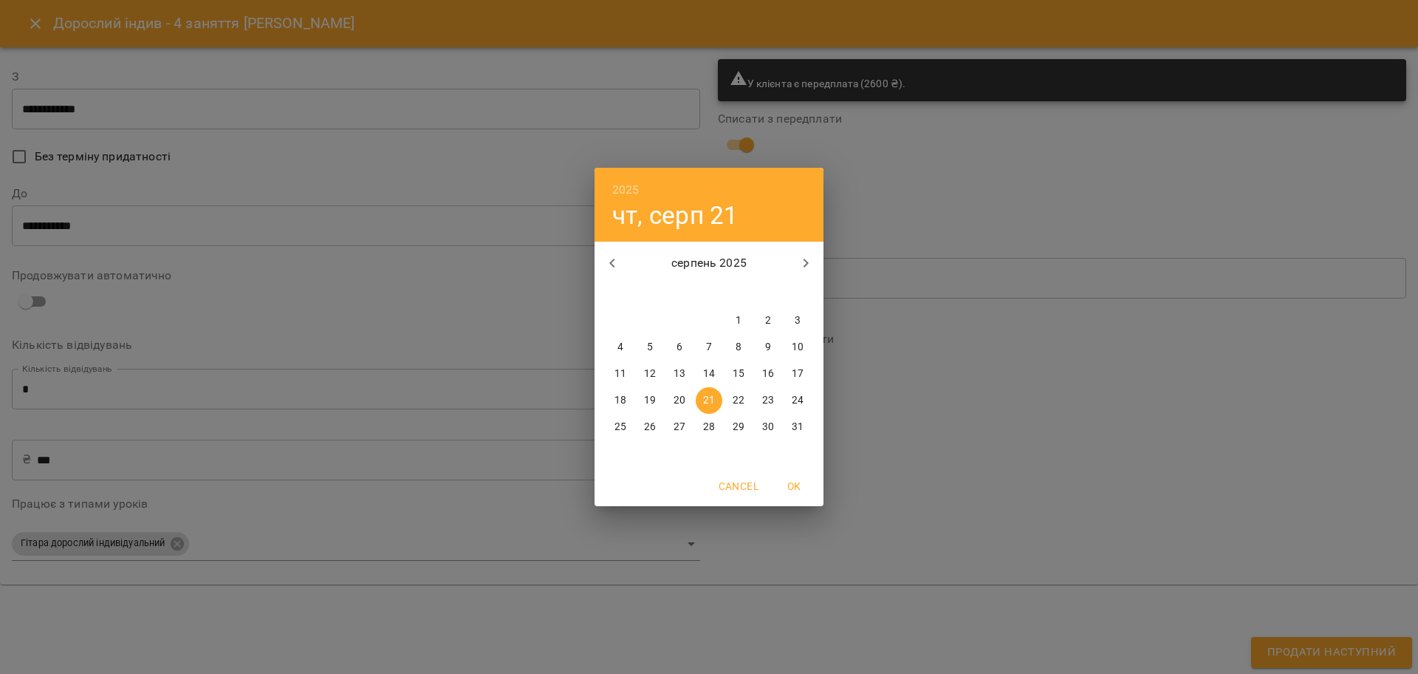
click at [983, 468] on div "2025 чт, серп 21 серпень 2025 пн вт ср чт пт сб нд 28 29 30 31 1 2 3 4 5 6 7 8 …" at bounding box center [709, 337] width 1418 height 674
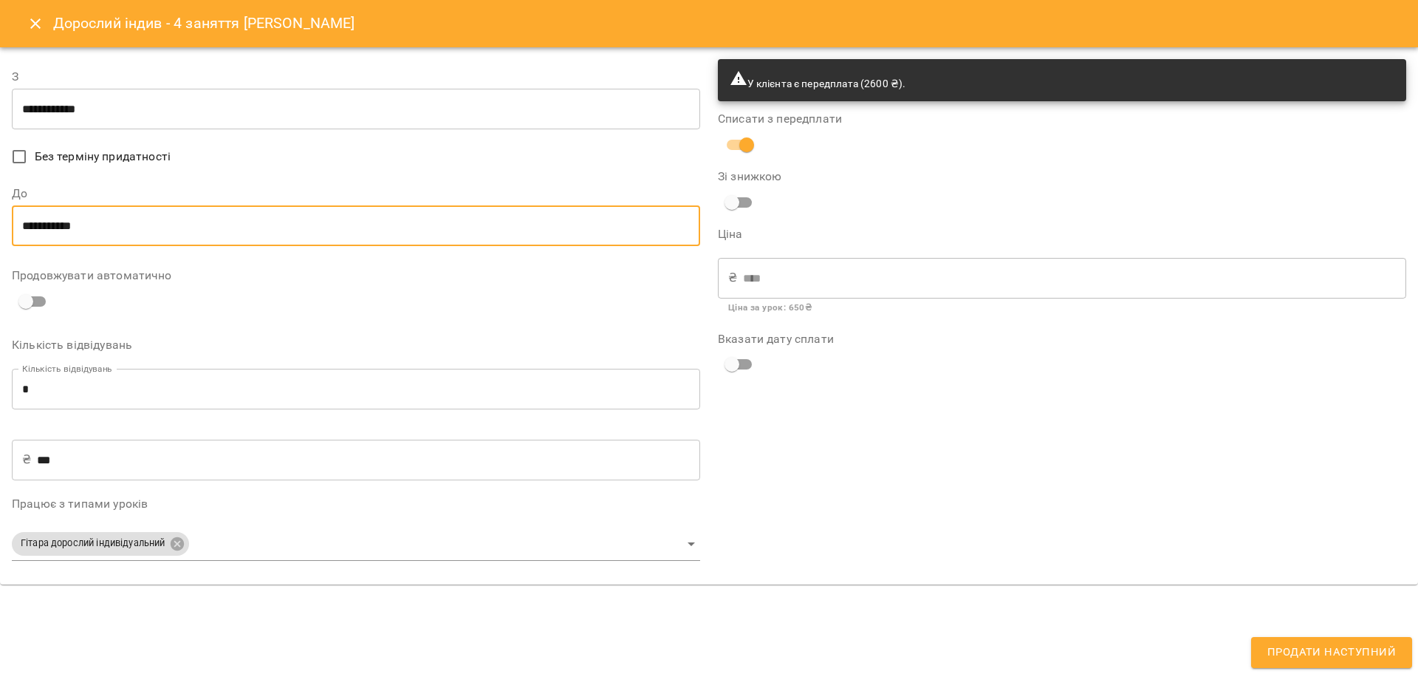
click at [49, 213] on input "**********" at bounding box center [356, 225] width 688 height 41
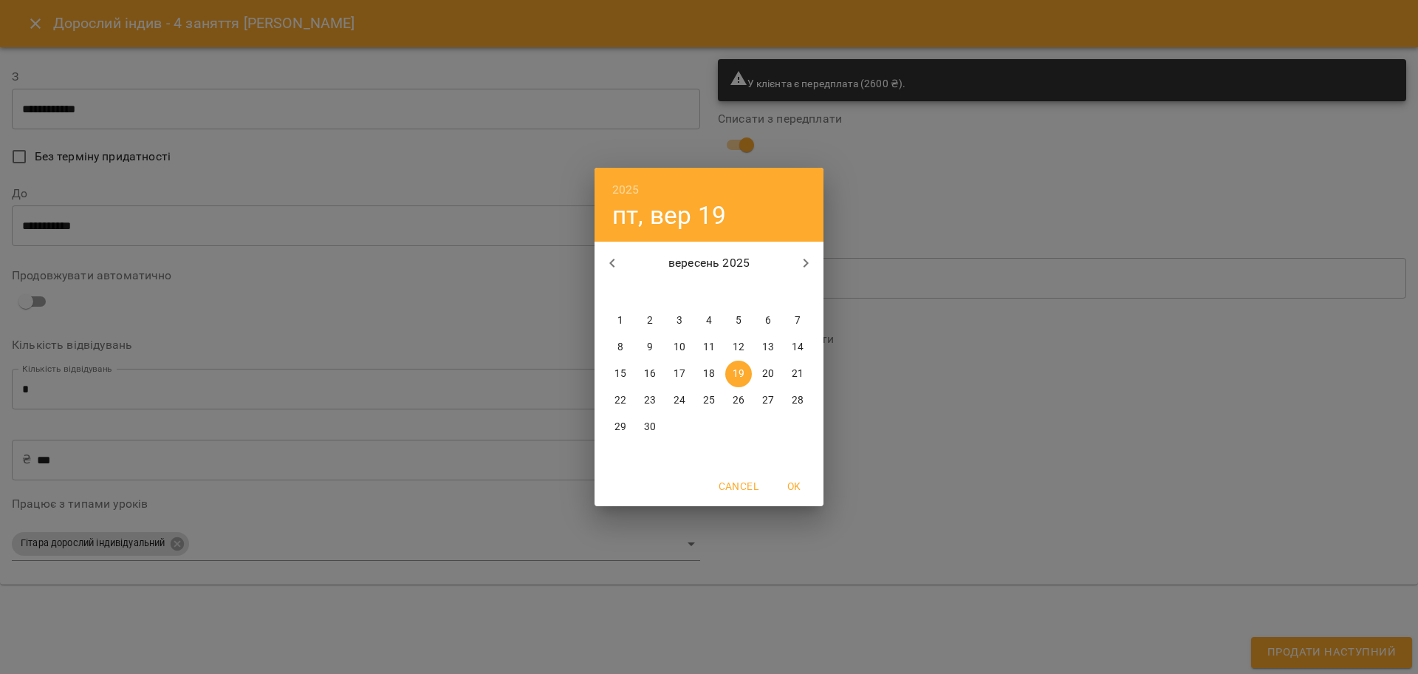
click at [799, 376] on p "21" at bounding box center [798, 373] width 12 height 15
type input "**********"
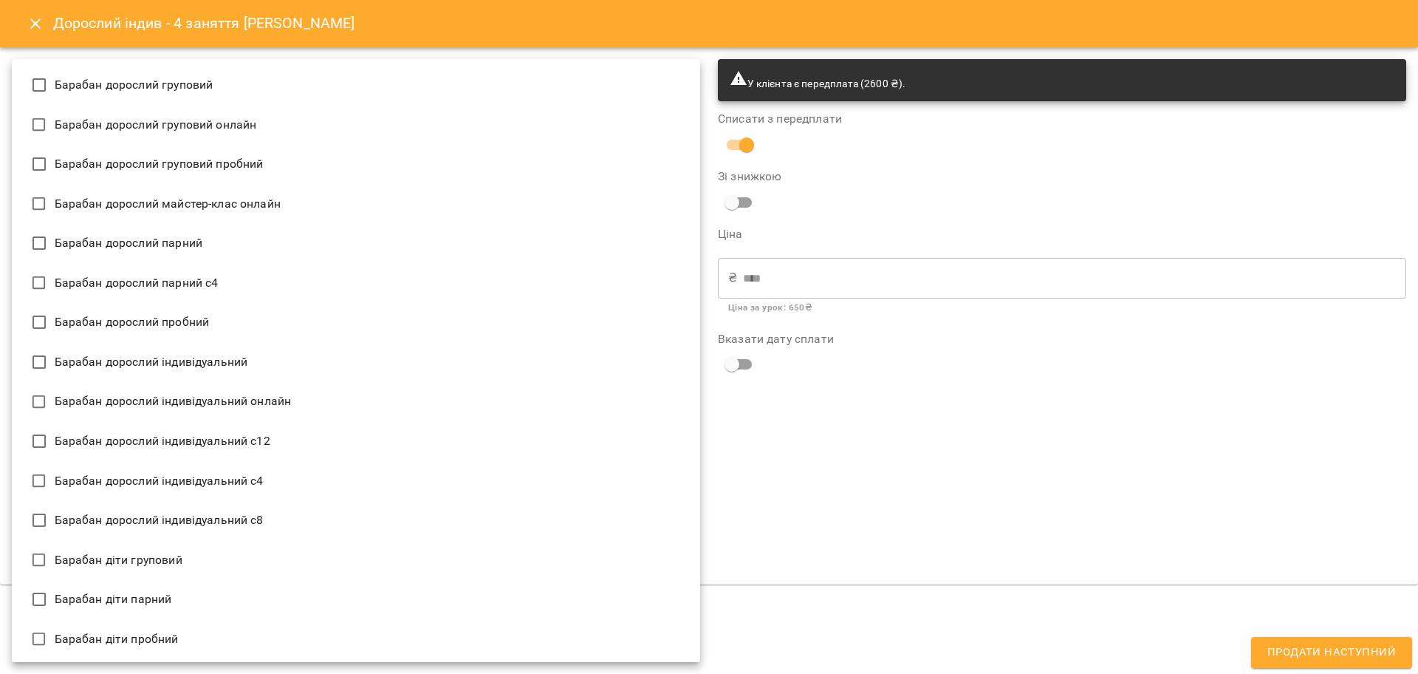
click at [191, 540] on body "For Business 99+ UA Мої клієнти / Лелюх Тетяна Лелюх Тетяна пастера сертифікат …" at bounding box center [709, 361] width 1418 height 722
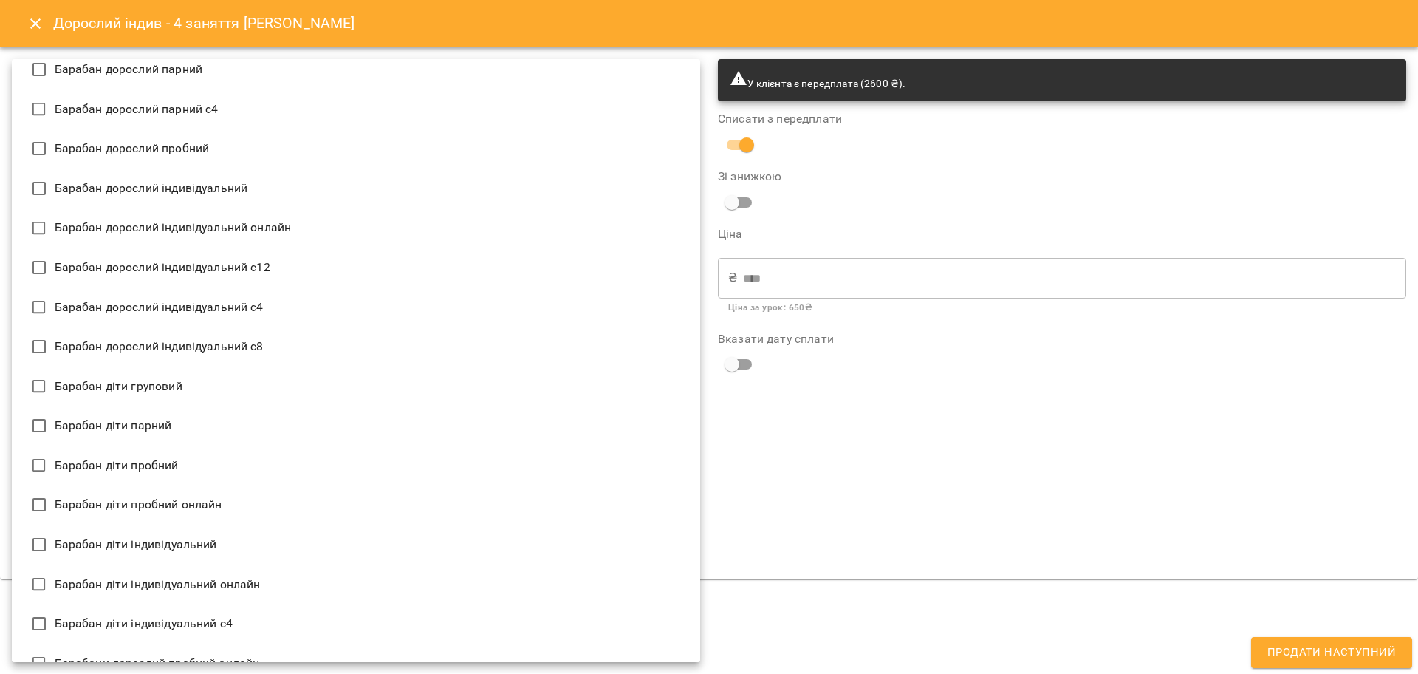
scroll to position [185, 0]
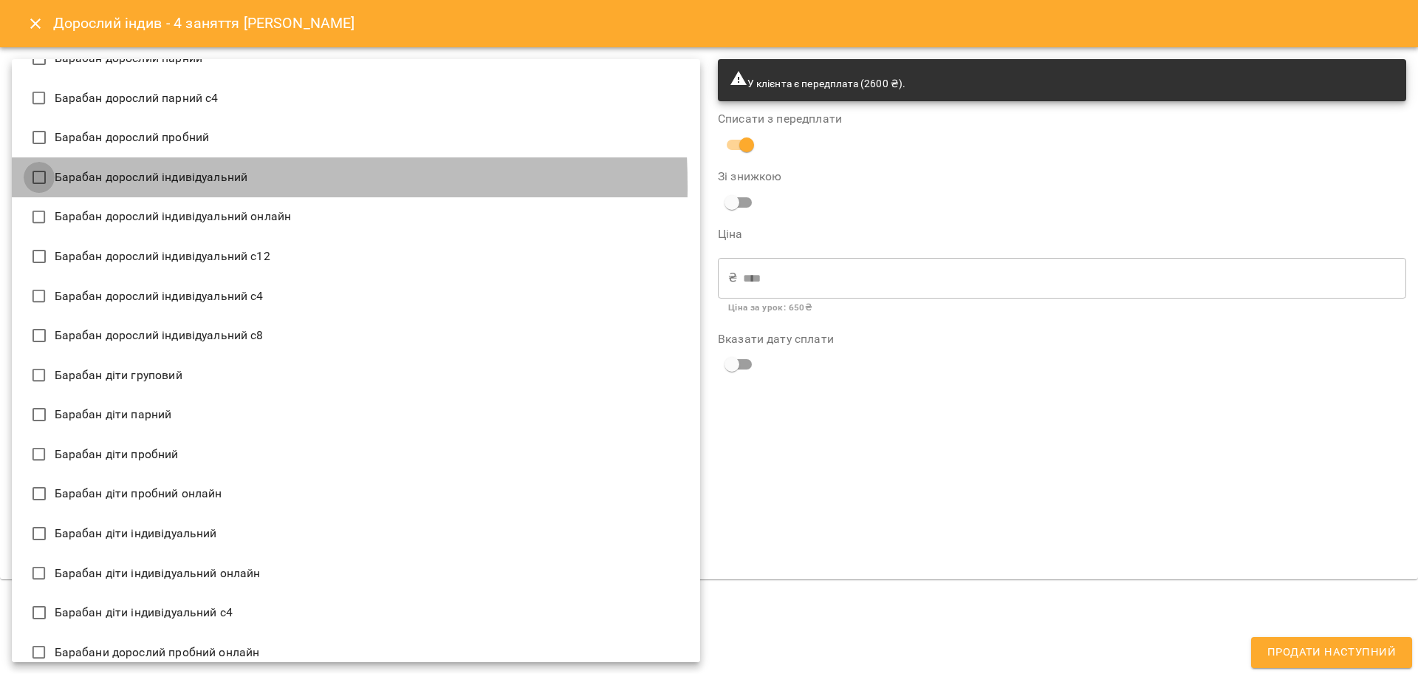
type input "**********"
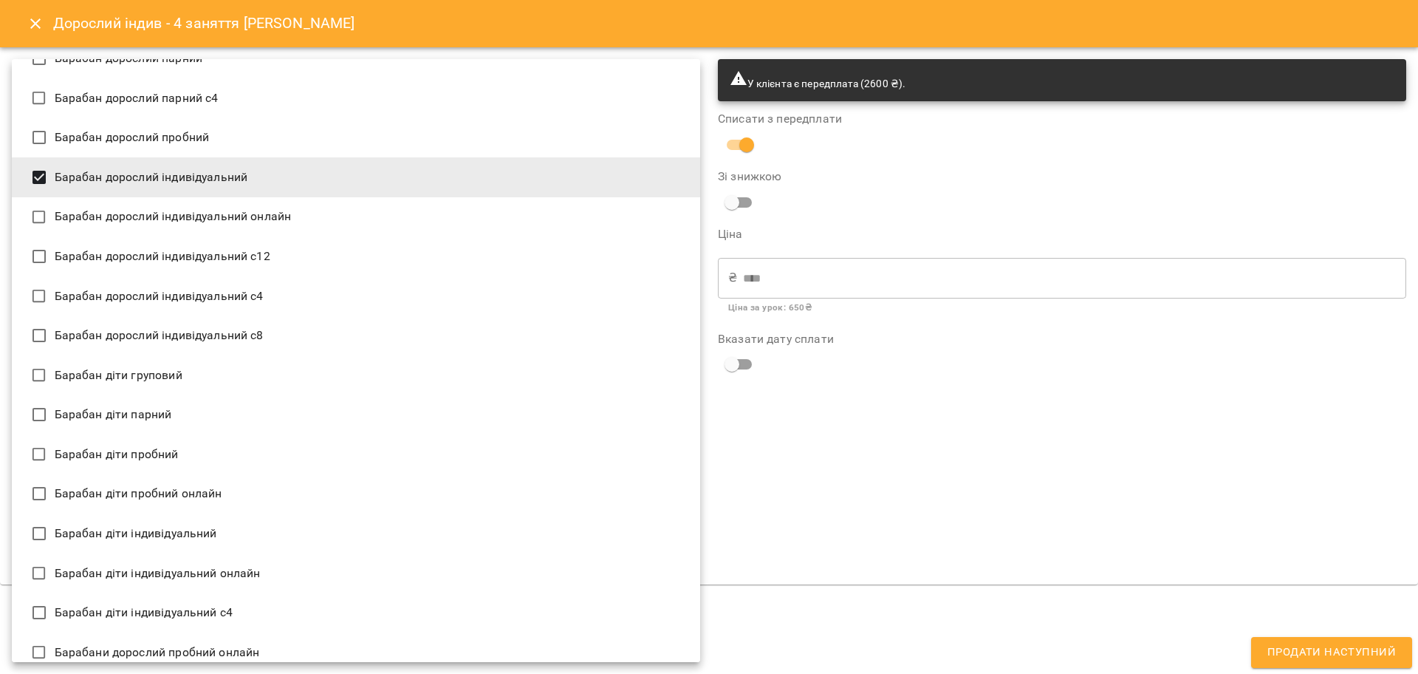
click at [902, 420] on div at bounding box center [709, 337] width 1418 height 674
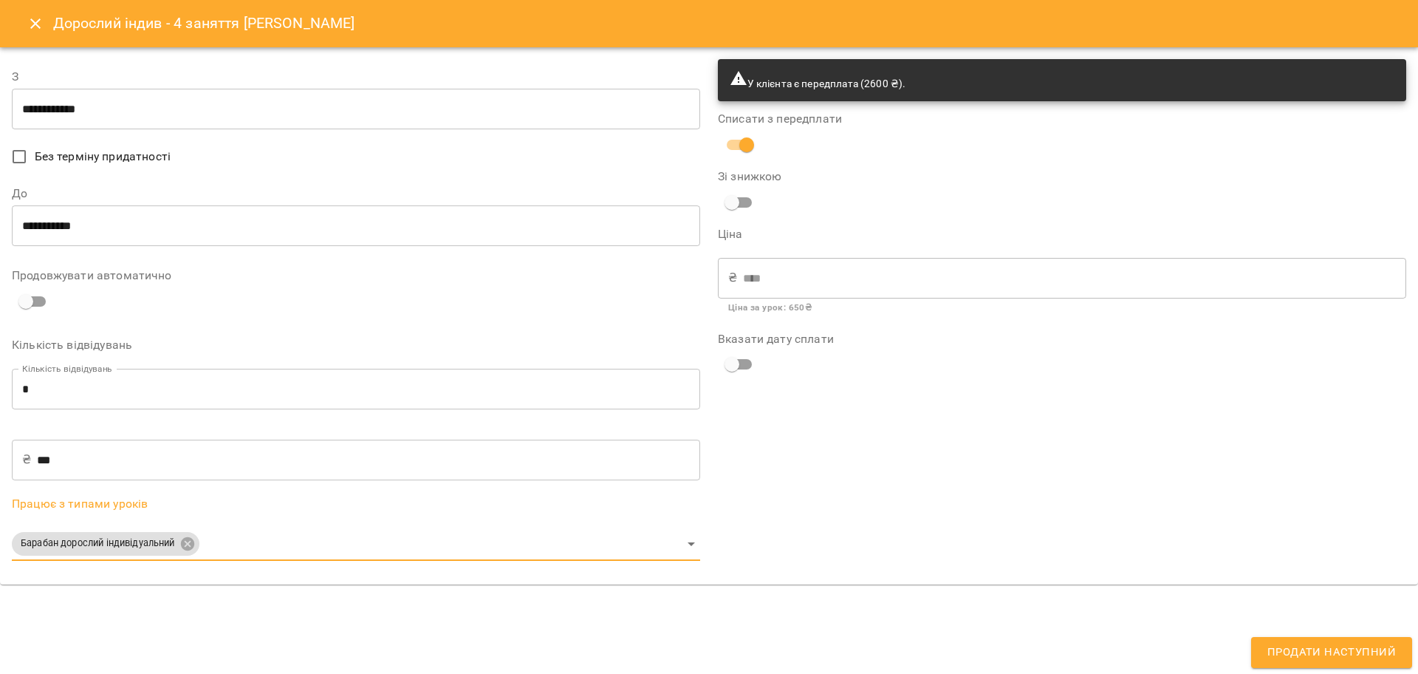
click at [1322, 650] on span "Продати наступний" at bounding box center [1332, 652] width 129 height 19
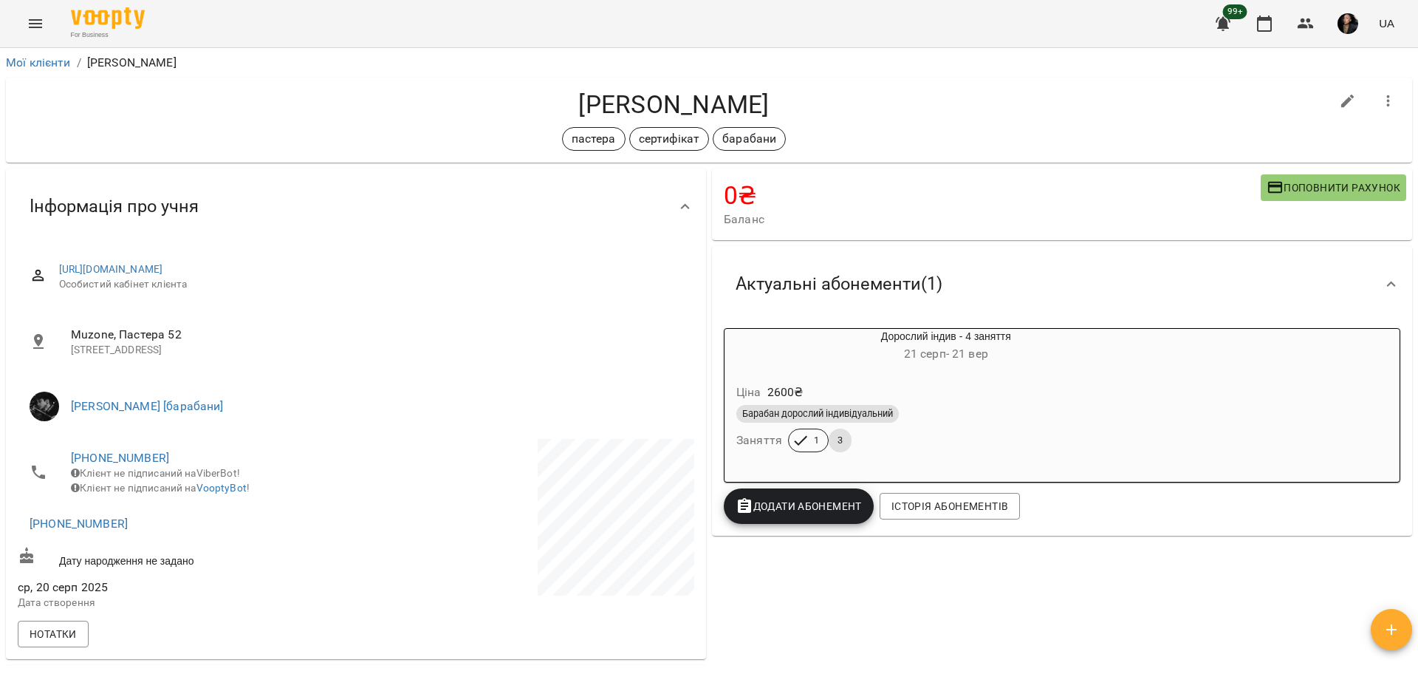
click at [1339, 99] on icon "button" at bounding box center [1348, 101] width 18 height 18
select select "**"
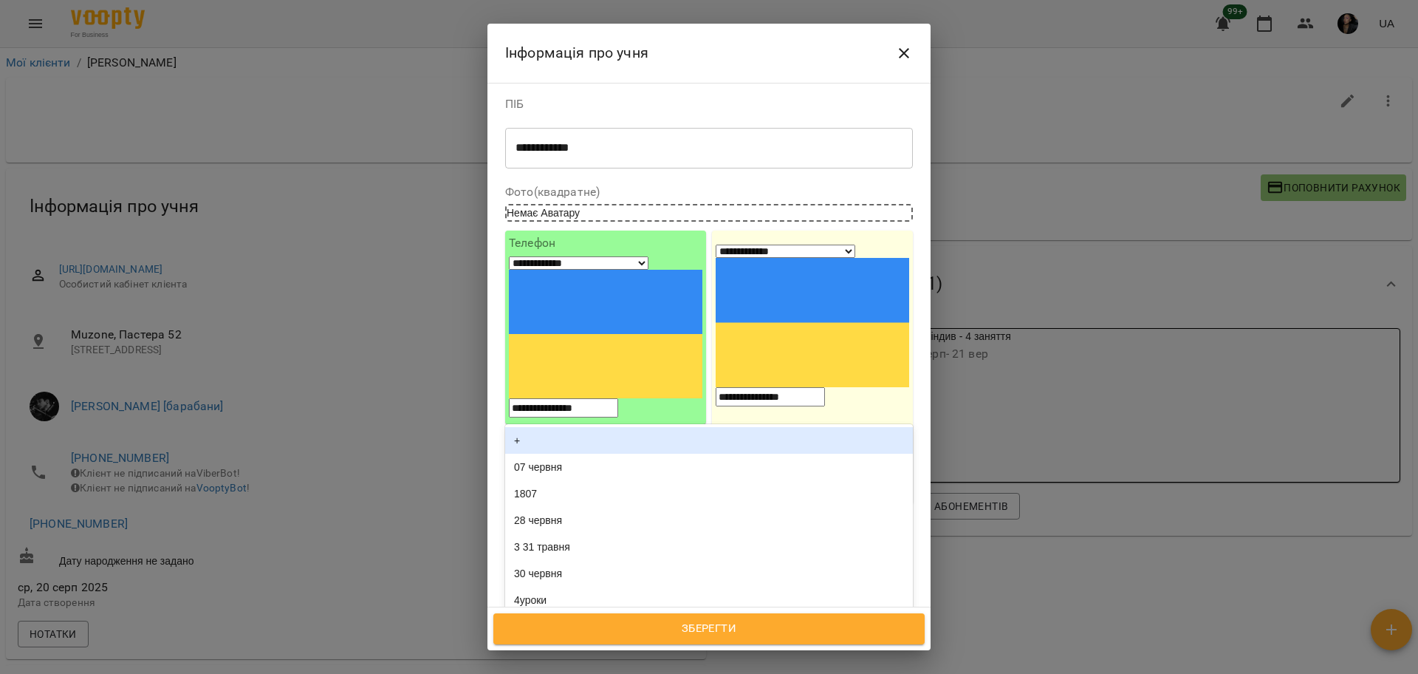
click at [745, 653] on div "пастера сертифікат барабани" at bounding box center [682, 665] width 352 height 24
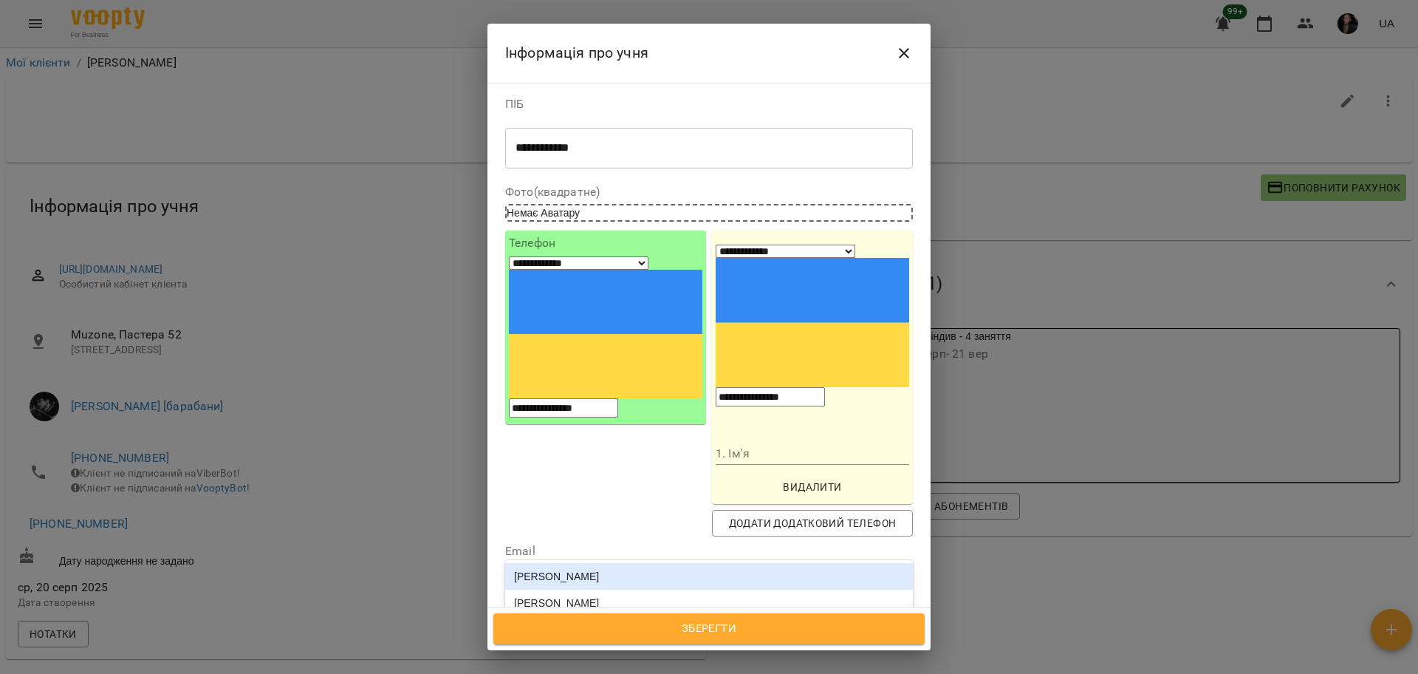
type input "***"
click at [636, 563] on div "Євген Козаченко" at bounding box center [709, 576] width 408 height 27
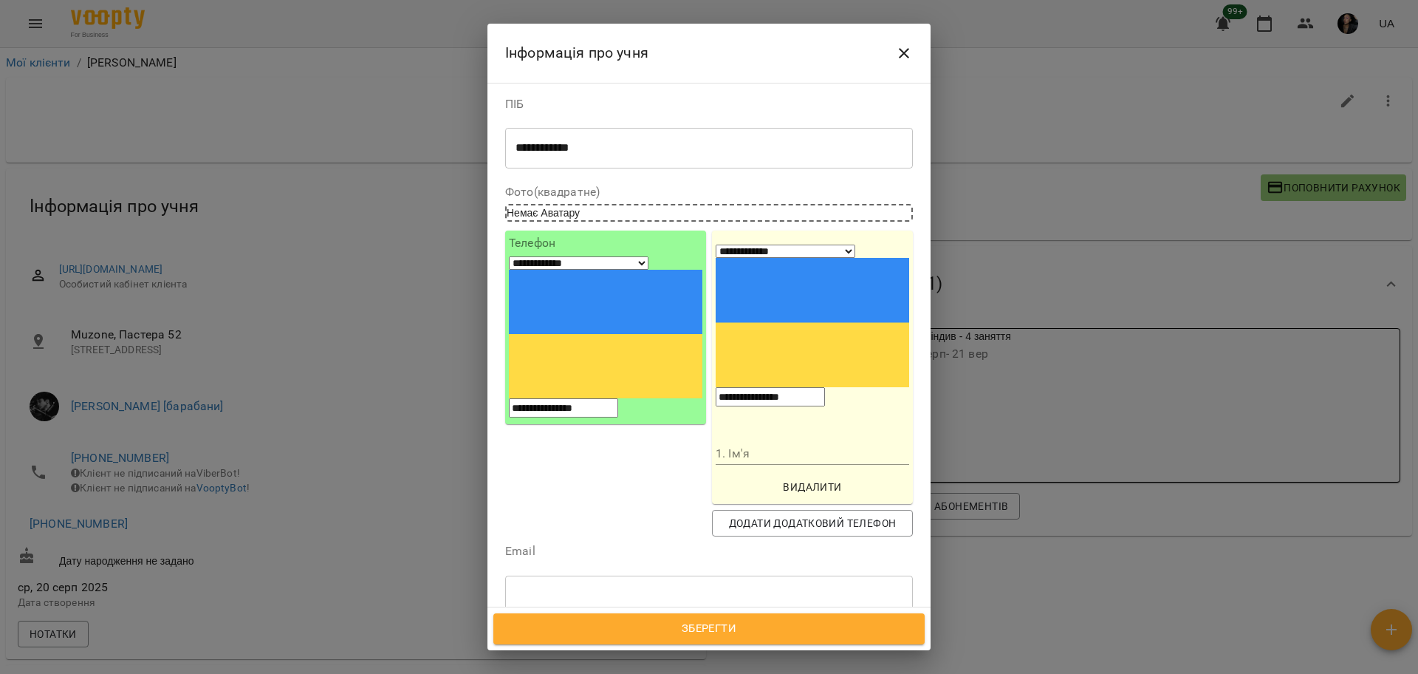
click at [751, 622] on span "Зберегти" at bounding box center [709, 628] width 399 height 19
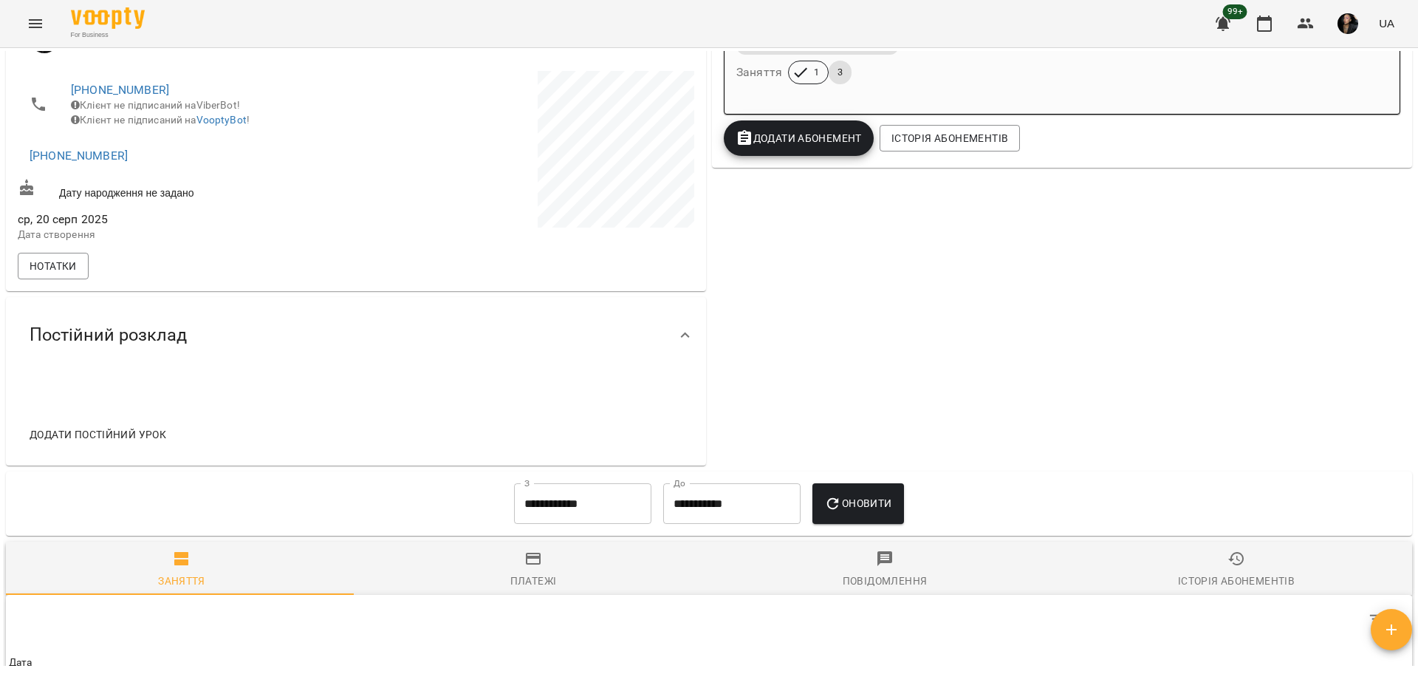
scroll to position [369, 0]
click at [32, 27] on icon "Menu" at bounding box center [35, 23] width 13 height 9
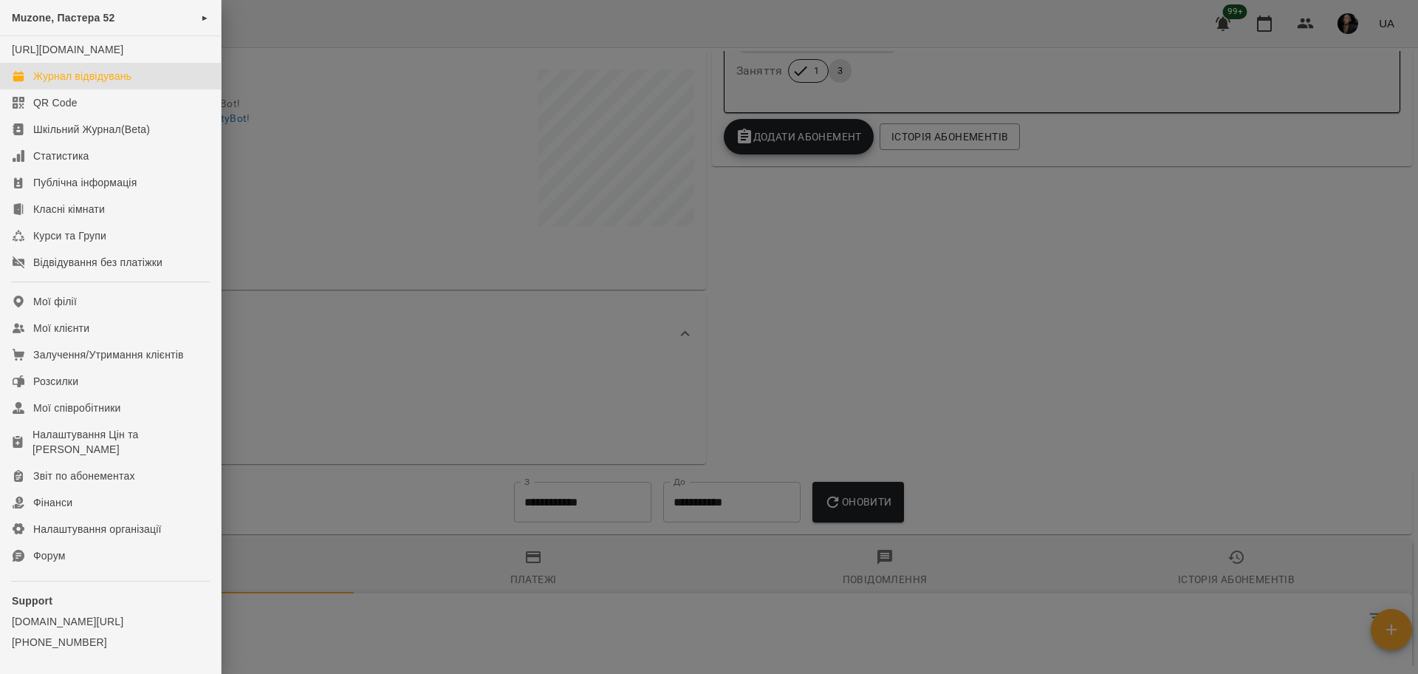
click at [55, 83] on div "Журнал відвідувань" at bounding box center [82, 76] width 98 height 15
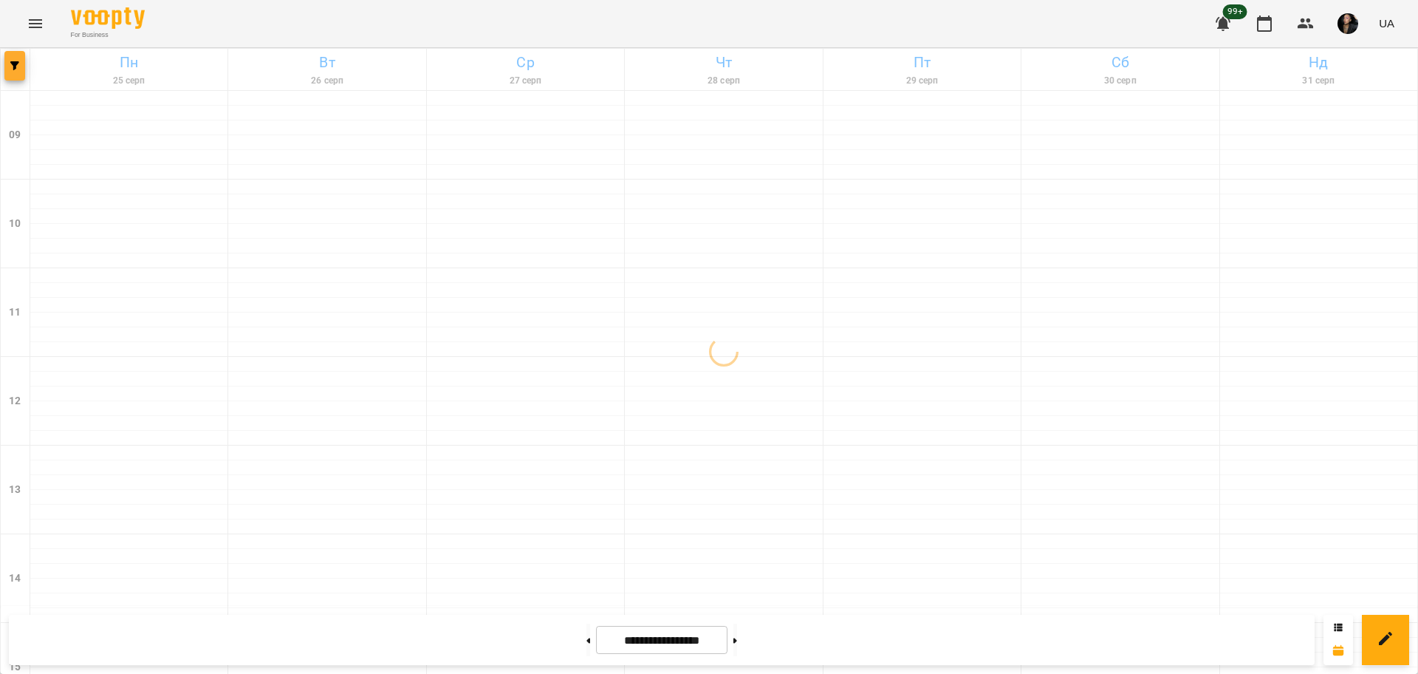
click at [18, 67] on icon "button" at bounding box center [14, 65] width 9 height 9
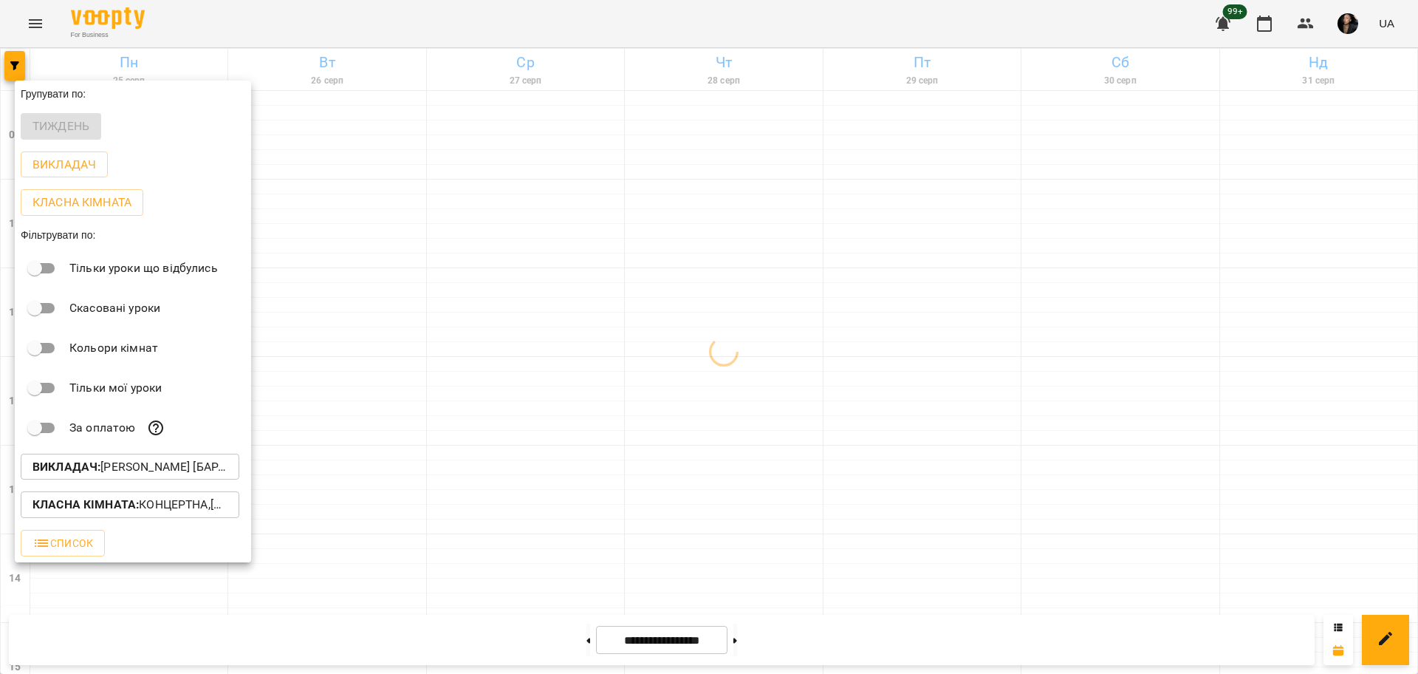
click at [123, 486] on div "Викладач : Козаченко Євгеній [барабани]" at bounding box center [133, 467] width 236 height 38
click at [124, 475] on p "Викладач : Козаченко Євгеній [барабани]" at bounding box center [130, 467] width 195 height 18
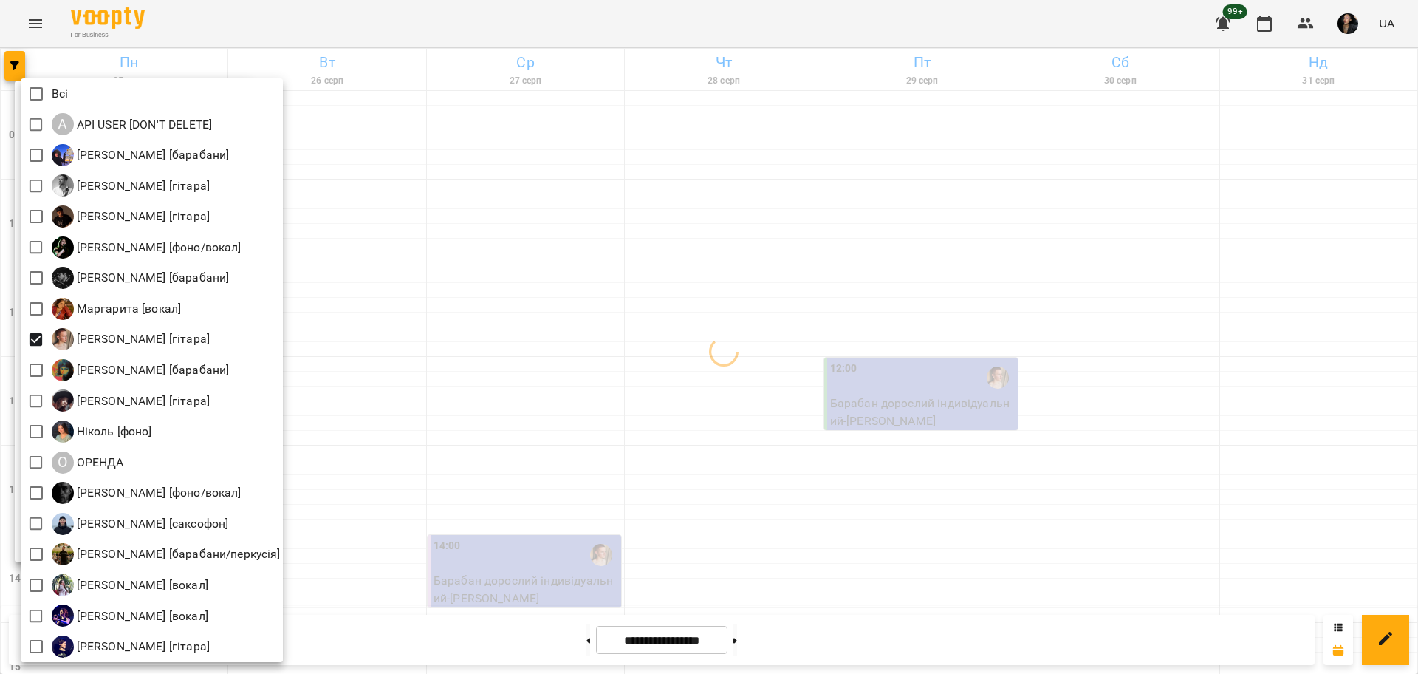
click at [629, 409] on div at bounding box center [709, 337] width 1418 height 674
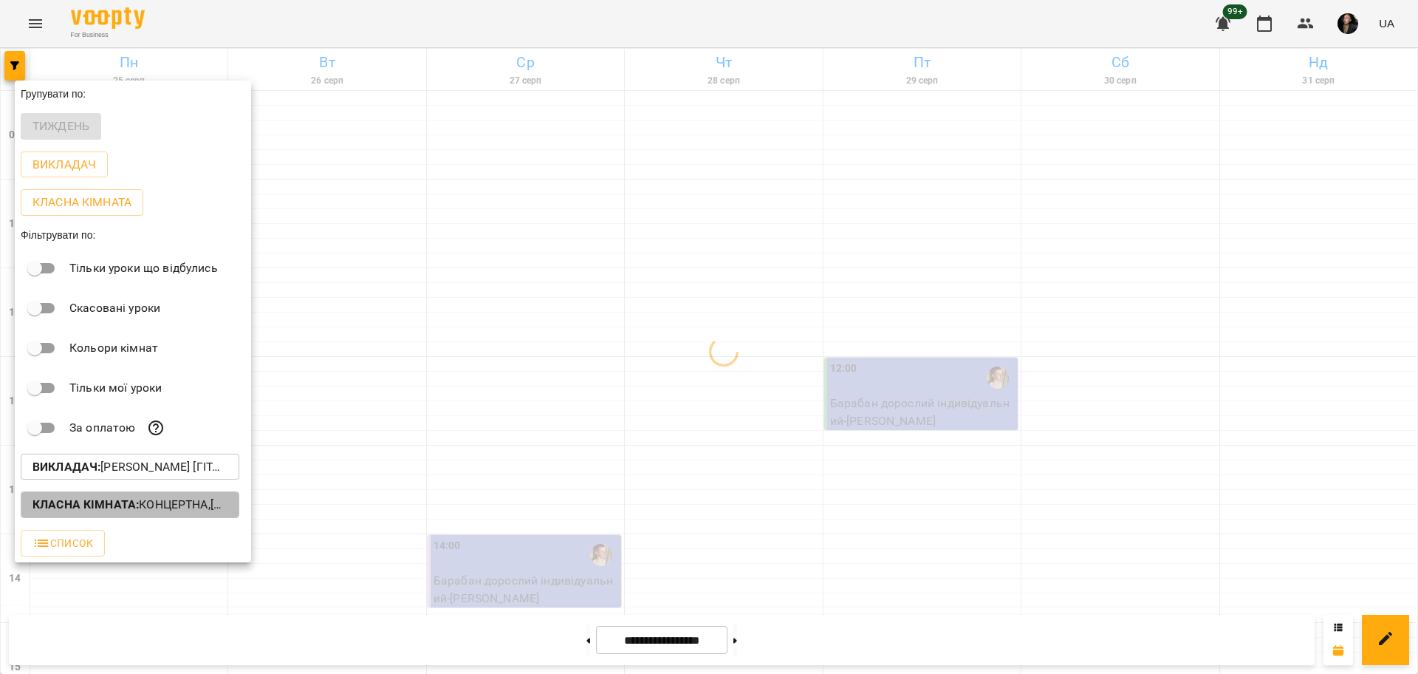
click at [127, 508] on b "Класна кімната :" at bounding box center [86, 504] width 106 height 14
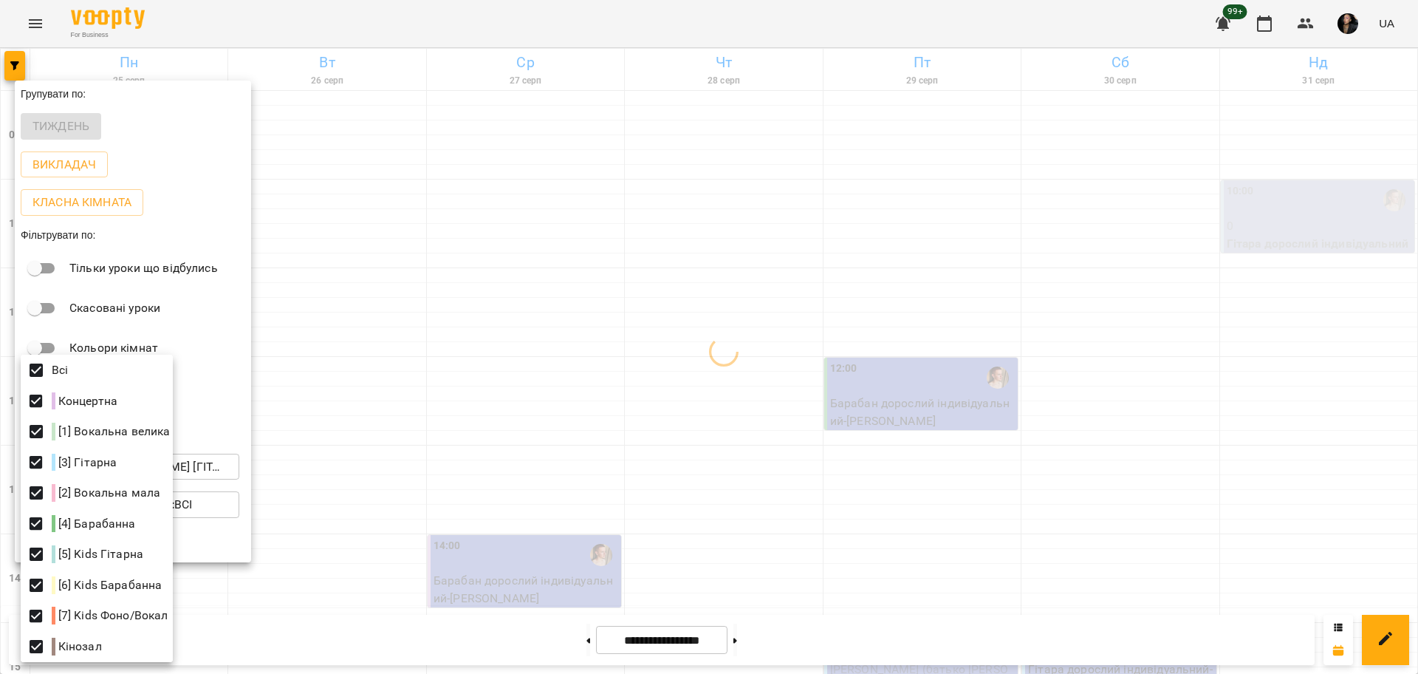
click at [556, 342] on div at bounding box center [709, 337] width 1418 height 674
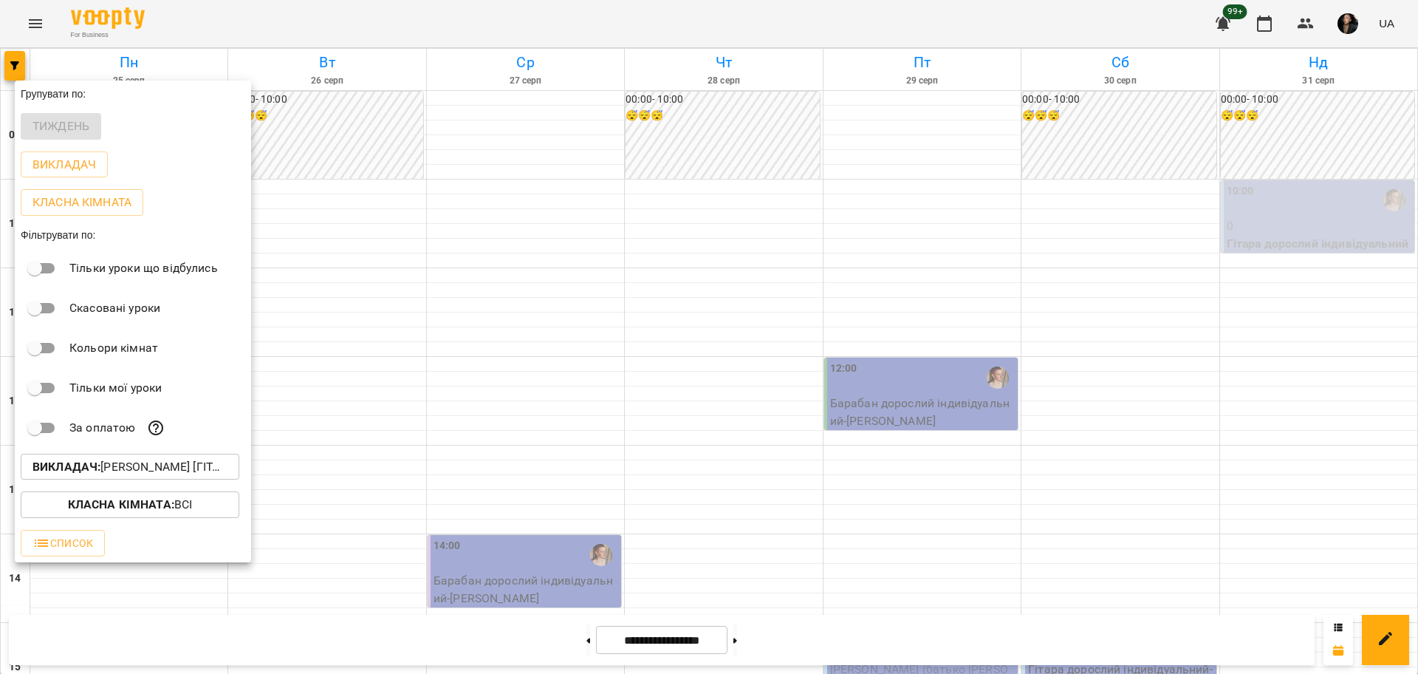
click at [692, 381] on div at bounding box center [709, 337] width 1418 height 674
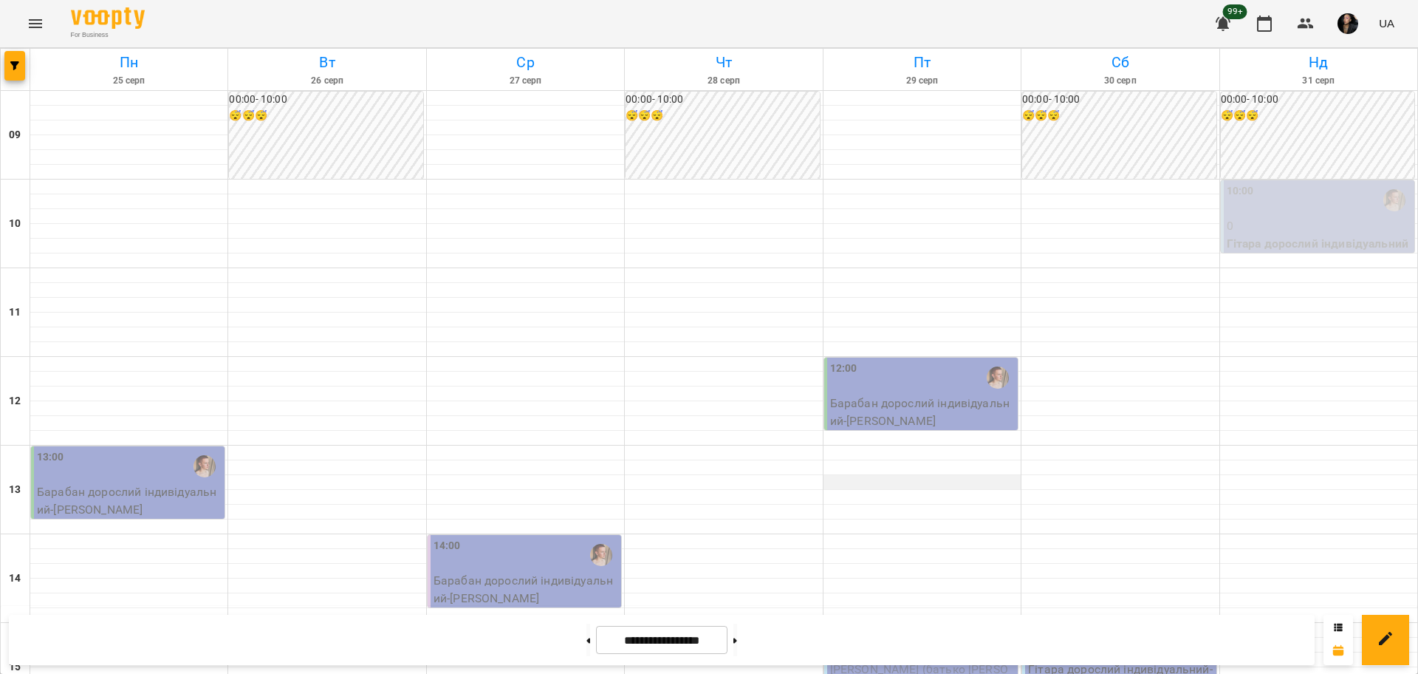
scroll to position [92, 0]
click at [587, 649] on button at bounding box center [589, 639] width 4 height 33
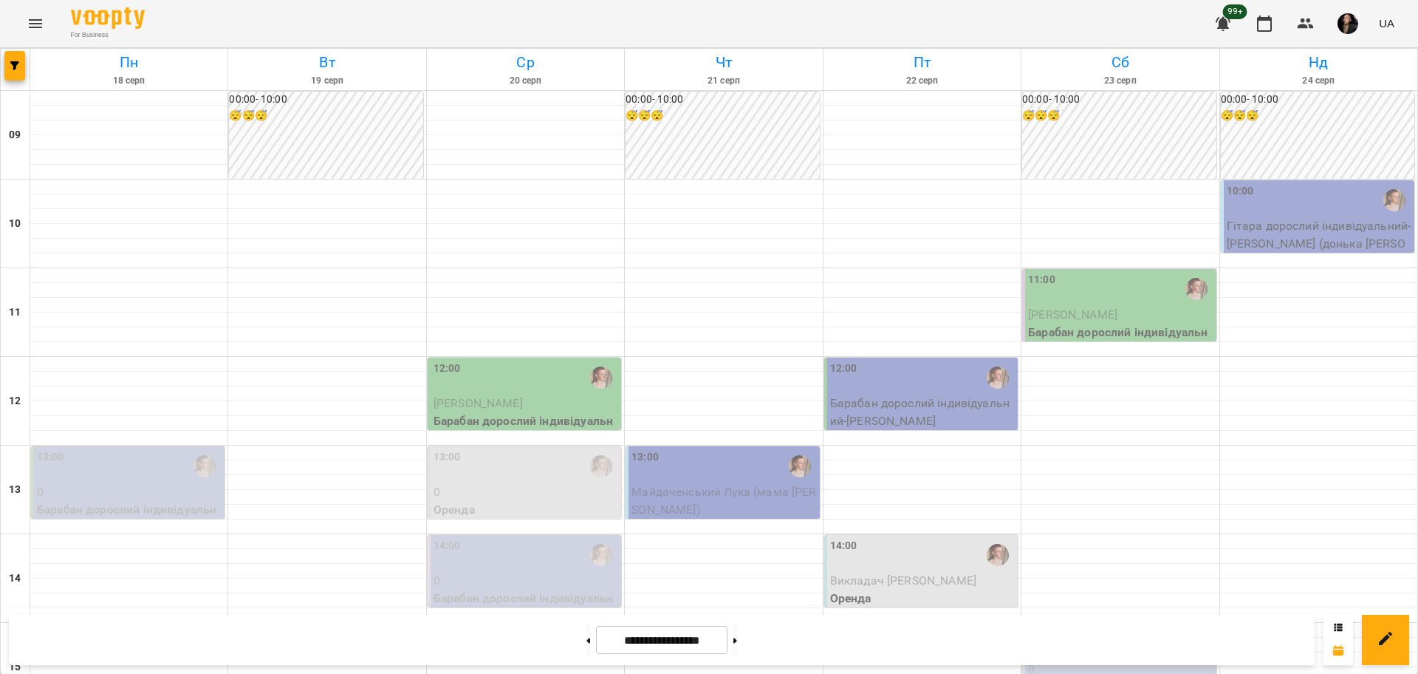
scroll to position [267, 0]
click at [11, 64] on icon "button" at bounding box center [14, 65] width 9 height 9
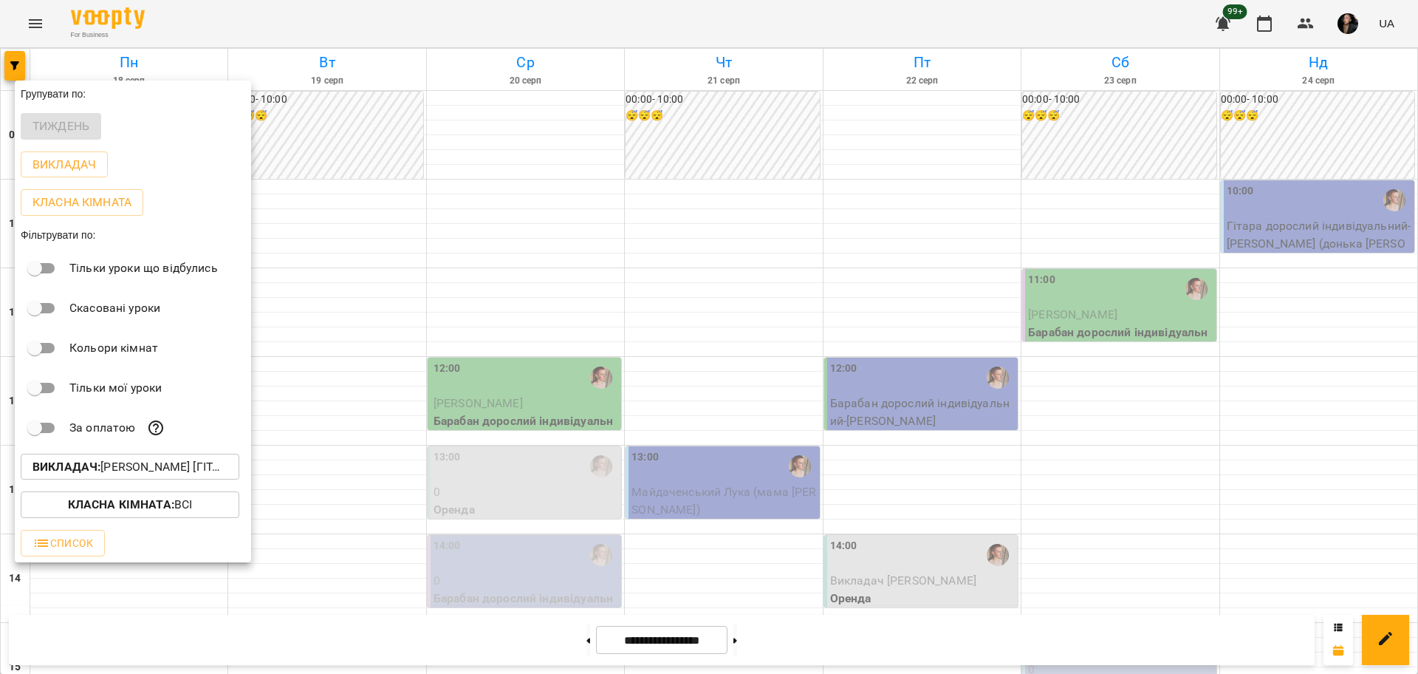
click at [129, 471] on p "Викладач : Михайло [гітара]" at bounding box center [130, 467] width 195 height 18
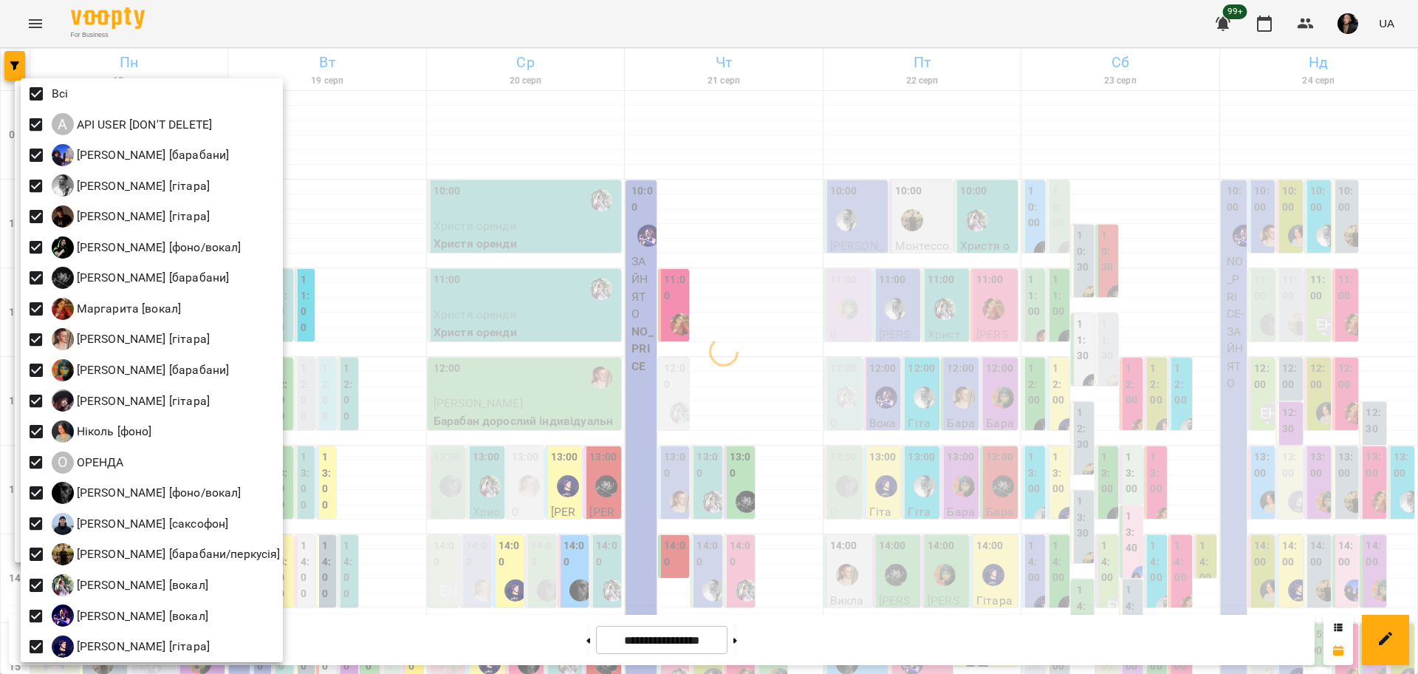
click at [418, 439] on div at bounding box center [709, 337] width 1418 height 674
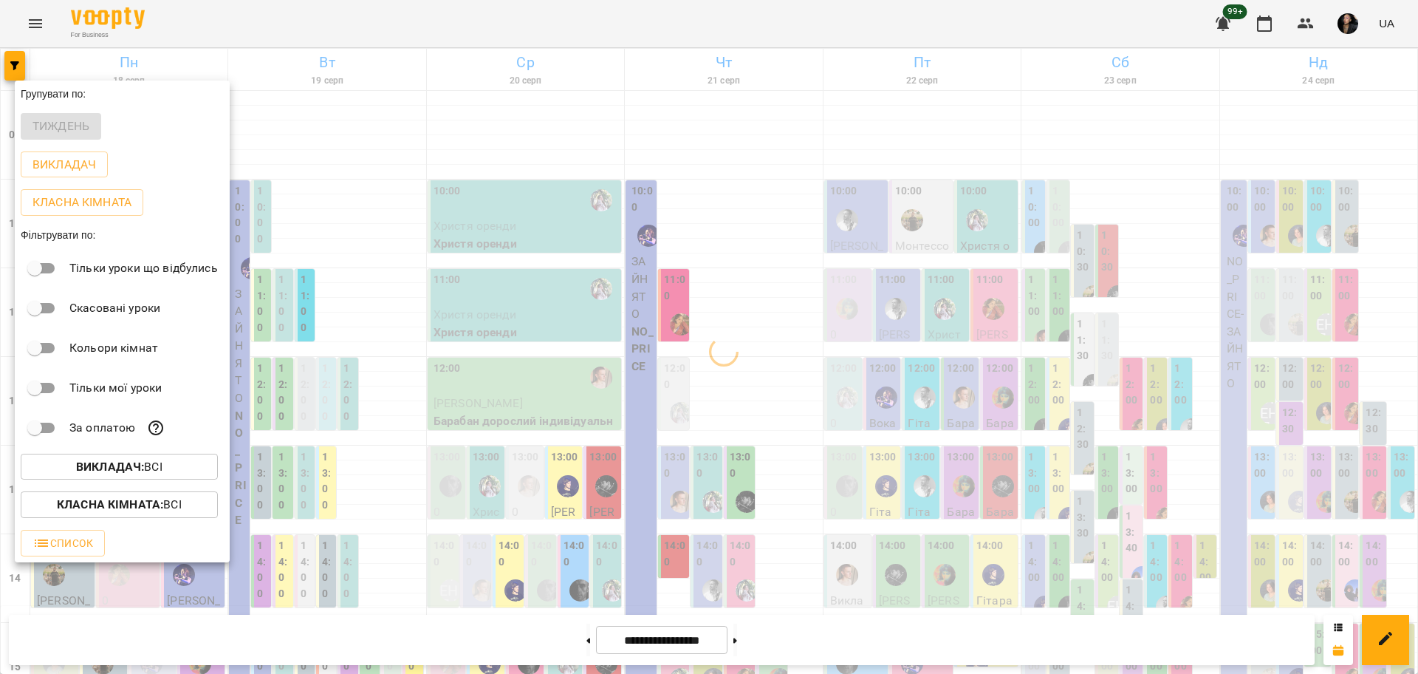
click at [173, 512] on p "Класна кімната : Всі" at bounding box center [119, 505] width 125 height 18
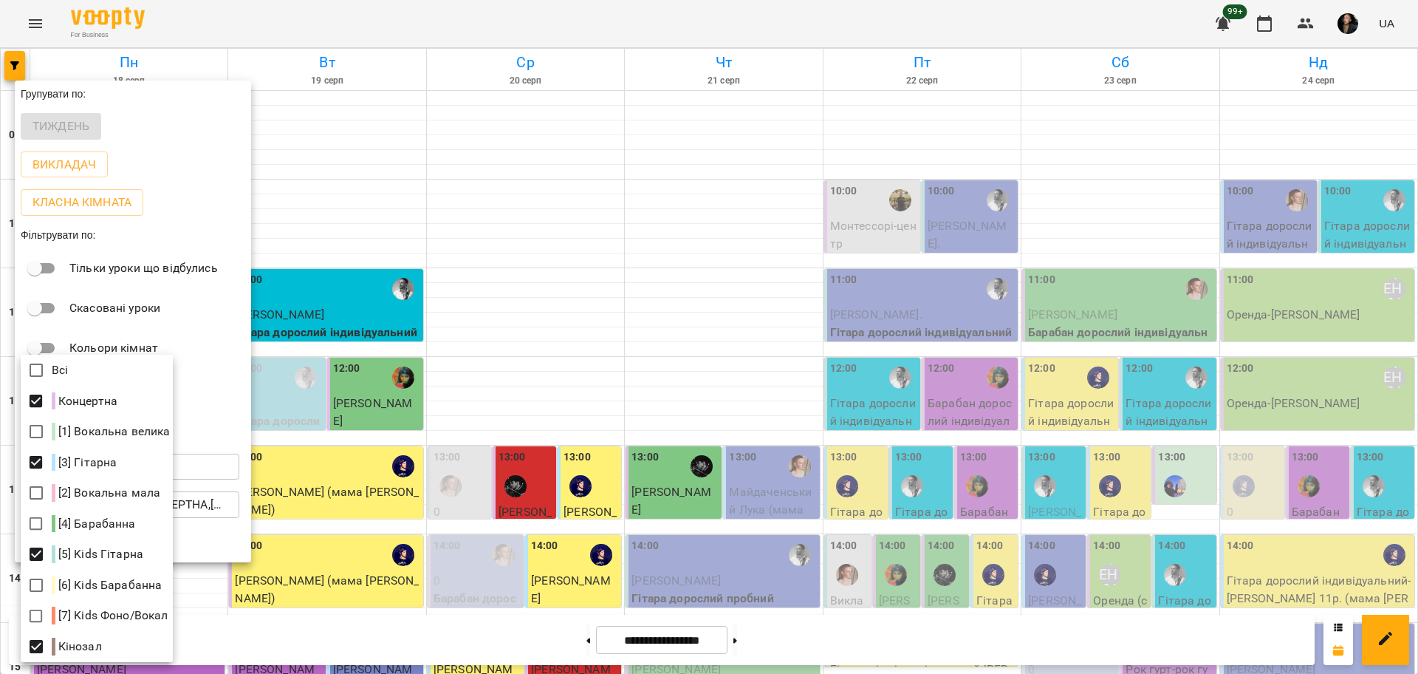
click at [763, 448] on div at bounding box center [709, 337] width 1418 height 674
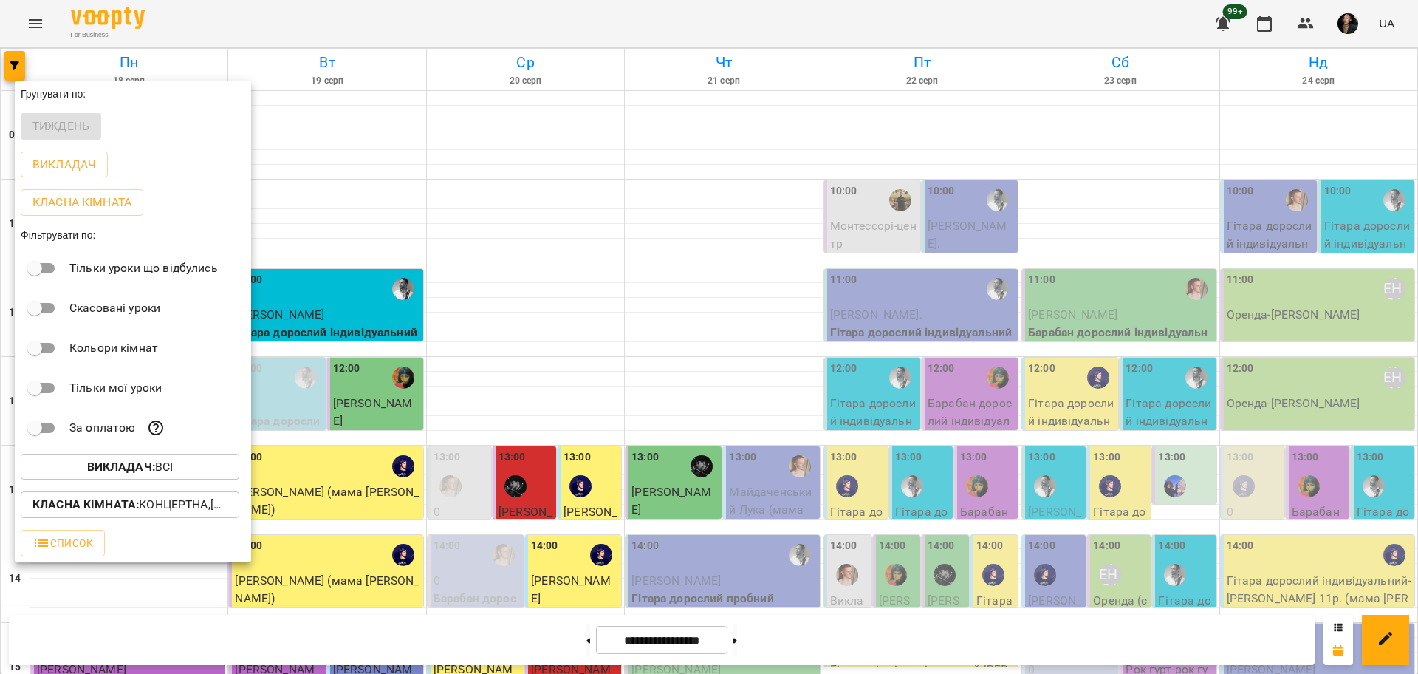
click at [903, 423] on div at bounding box center [709, 337] width 1418 height 674
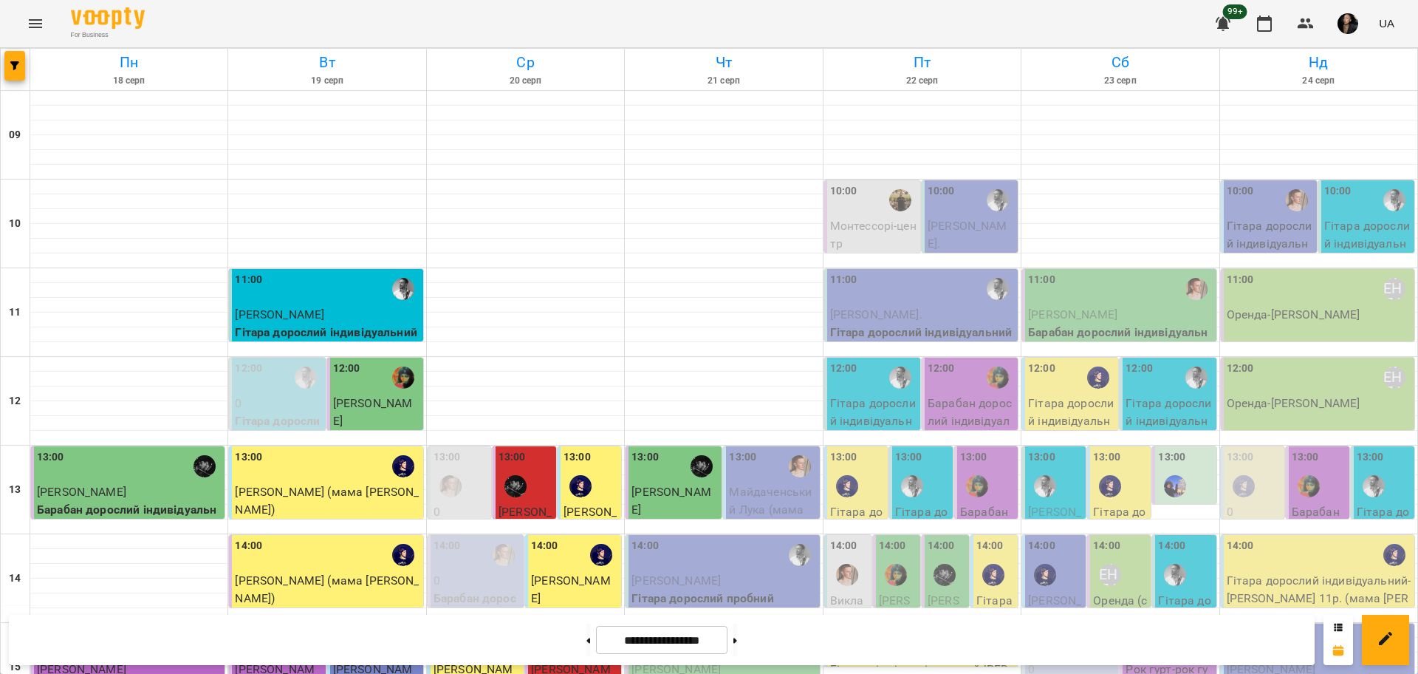
click at [926, 449] on div "13:00" at bounding box center [922, 476] width 55 height 54
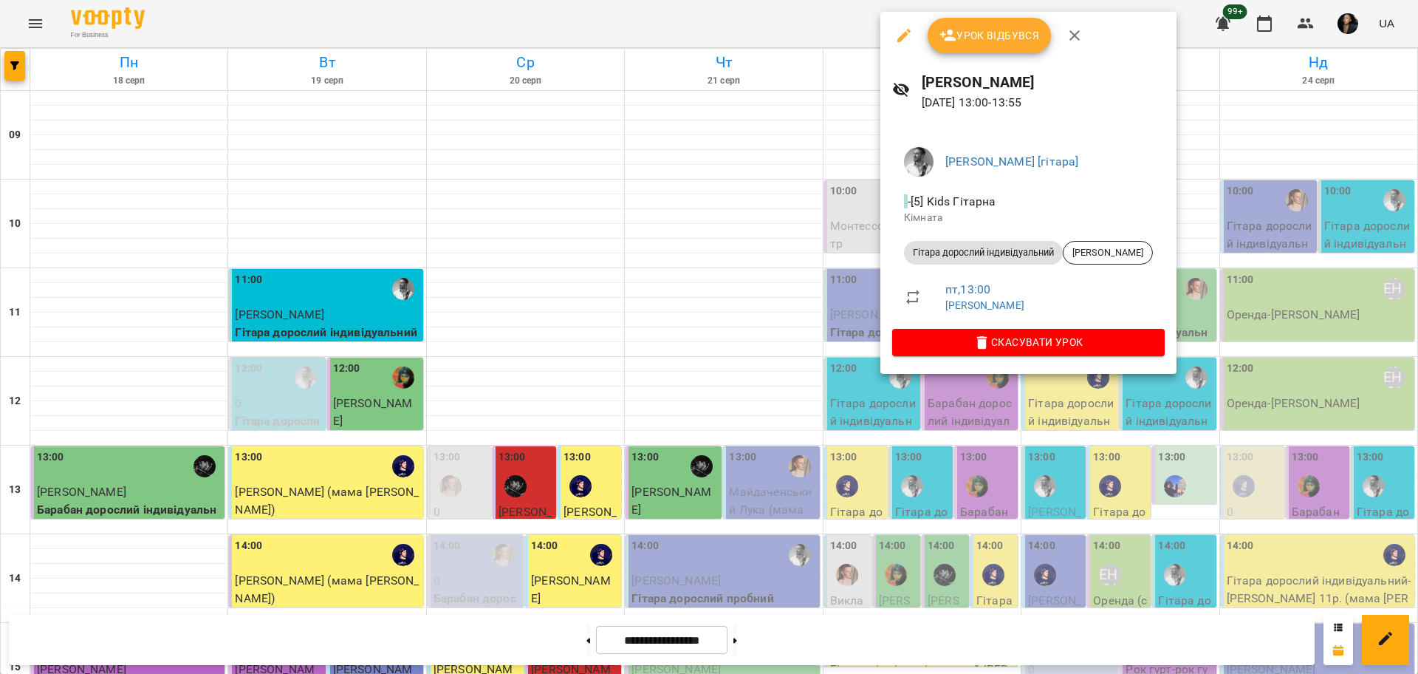
click at [830, 262] on div at bounding box center [709, 337] width 1418 height 674
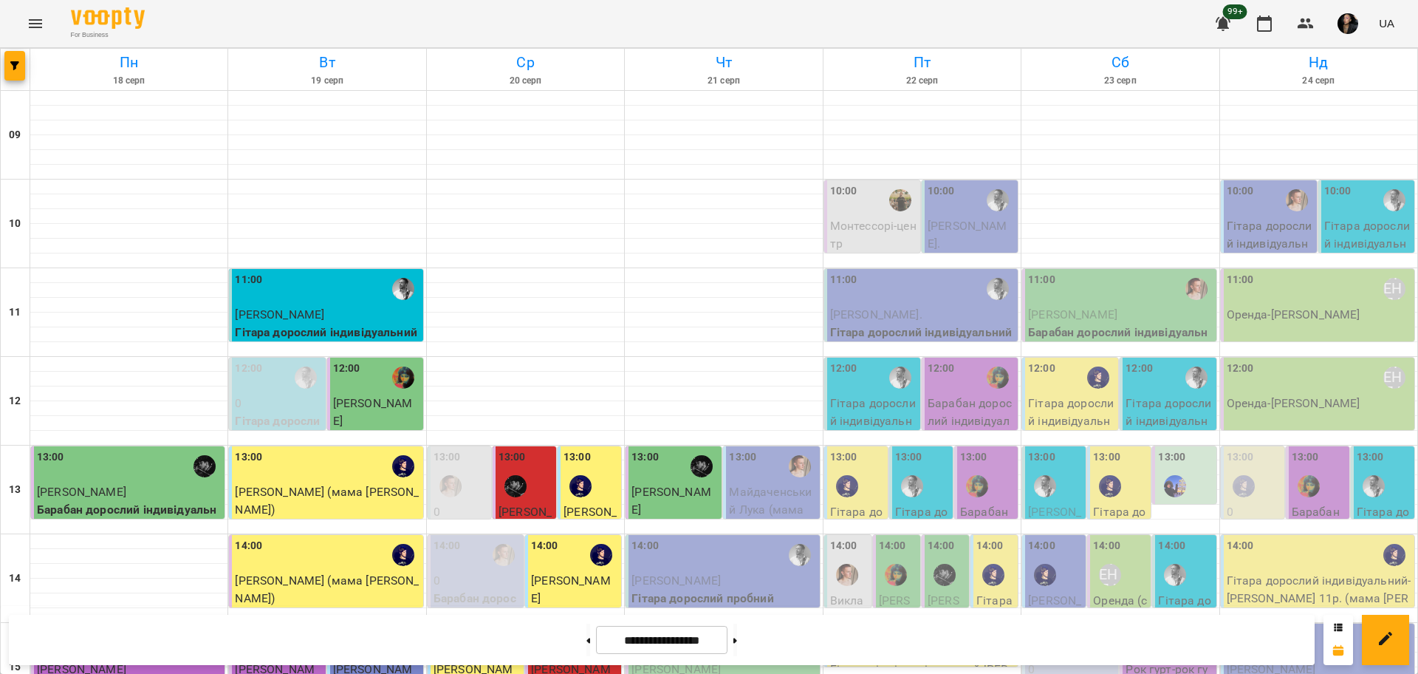
click at [960, 469] on div at bounding box center [977, 486] width 34 height 34
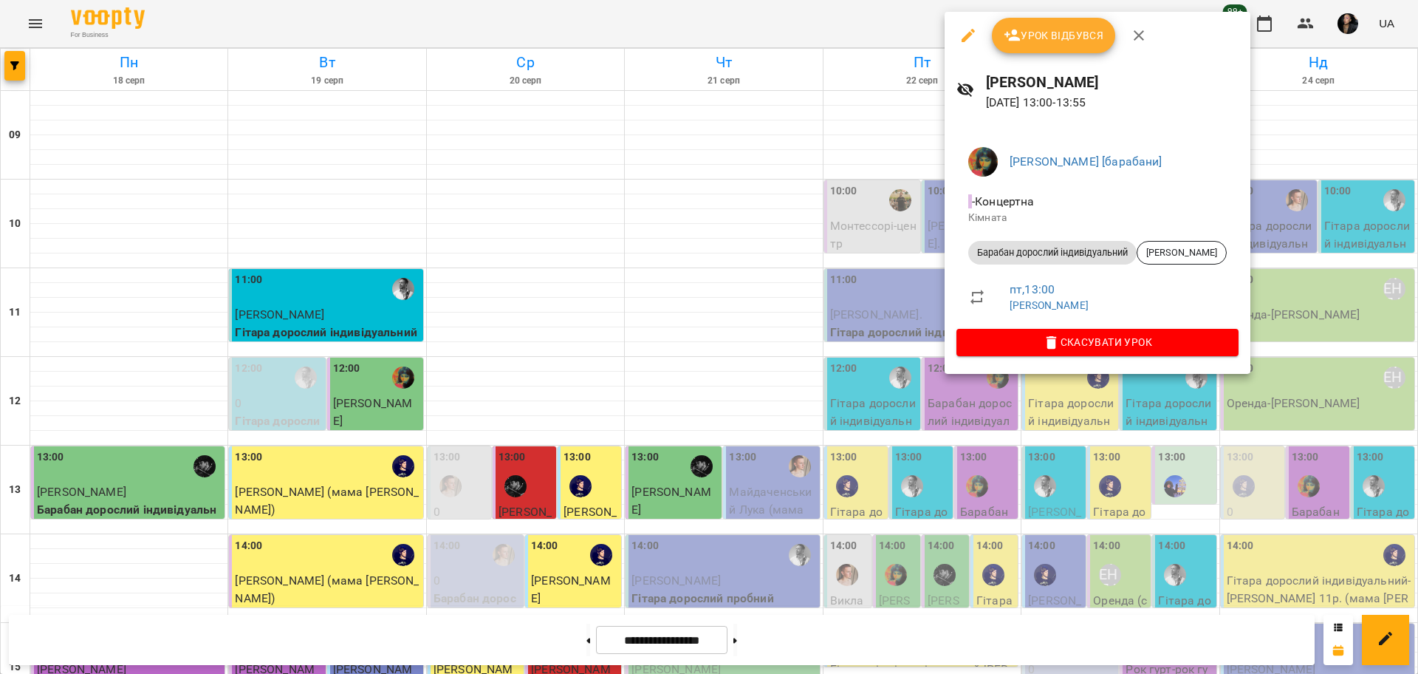
click at [889, 219] on div at bounding box center [709, 337] width 1418 height 674
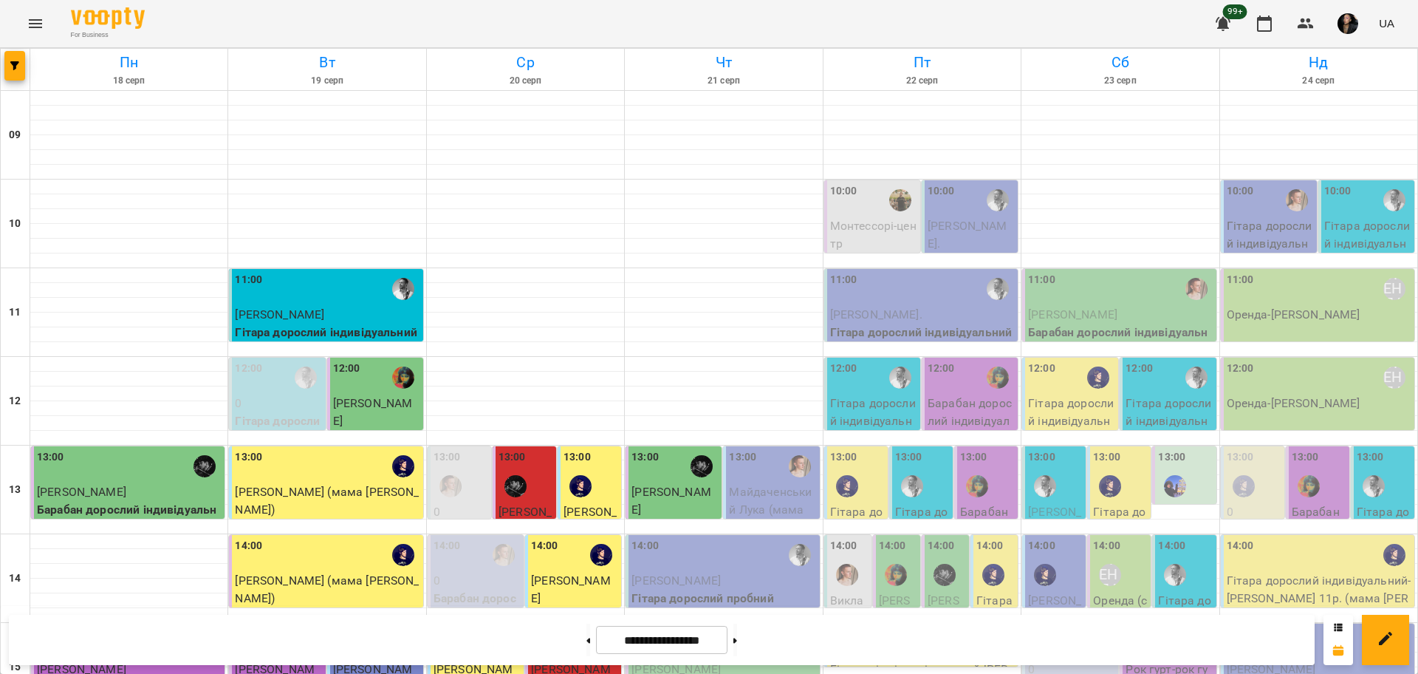
click at [836, 475] on img "Ярослав [гітара]" at bounding box center [847, 486] width 22 height 22
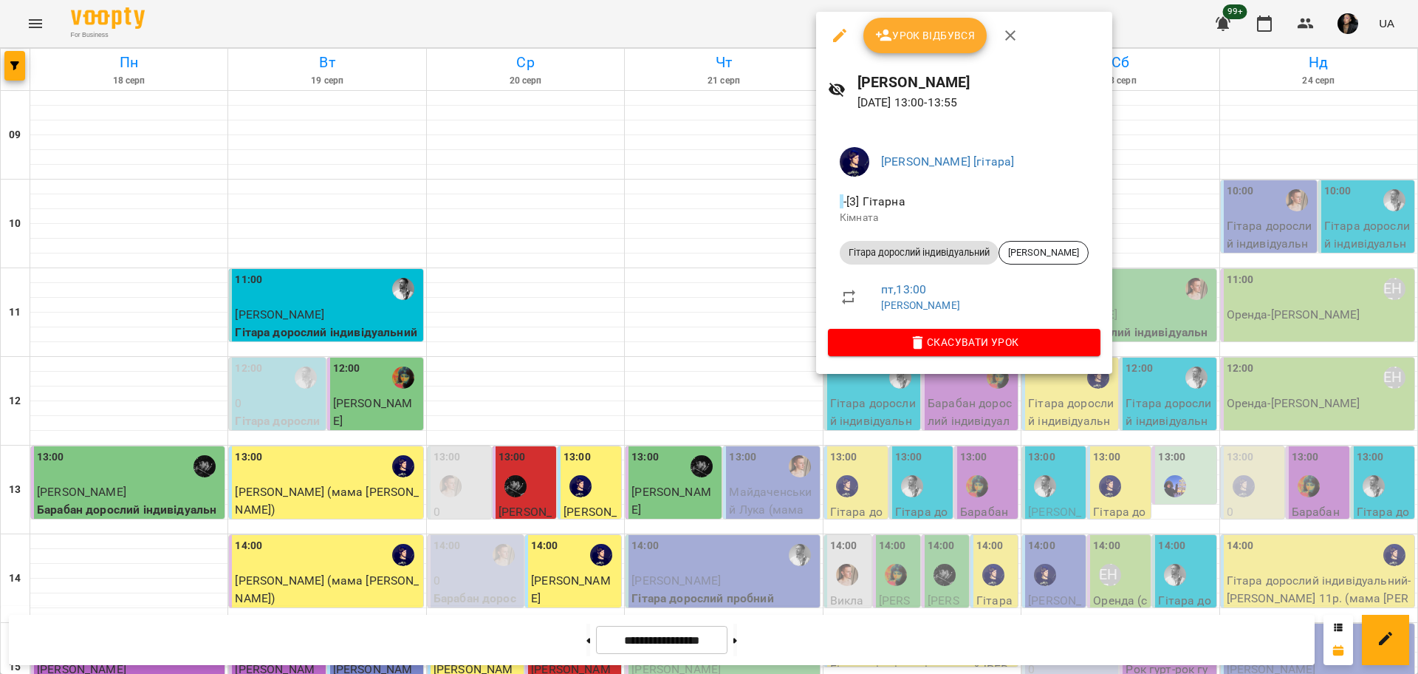
click at [779, 262] on div at bounding box center [709, 337] width 1418 height 674
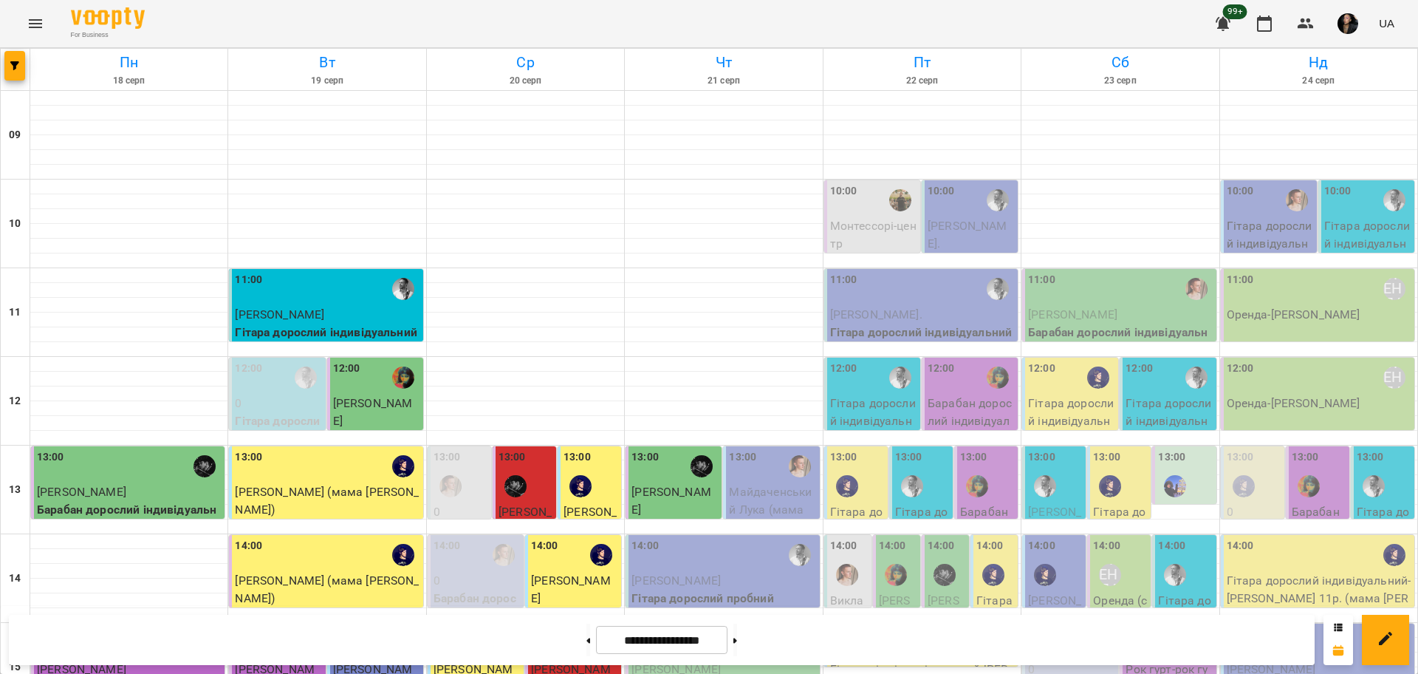
click at [906, 475] on img "Андрей Головерда [гітара]" at bounding box center [912, 486] width 22 height 22
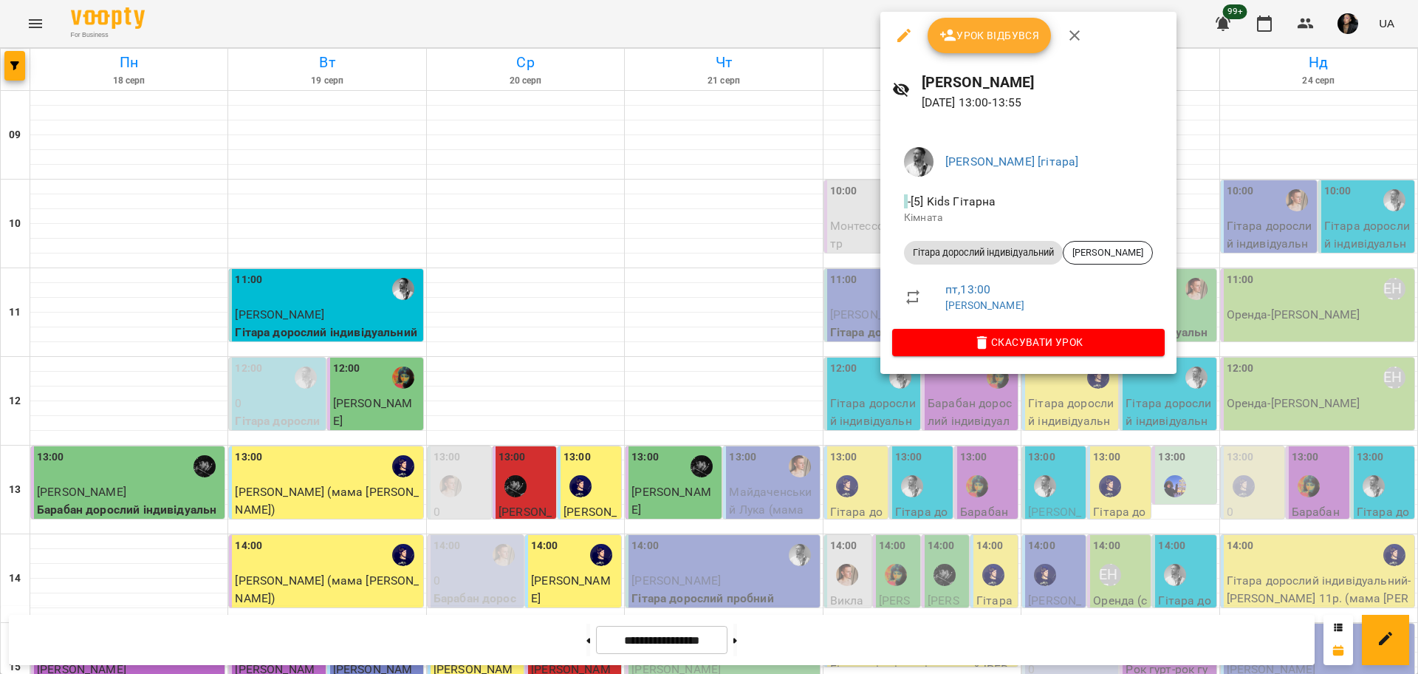
click at [783, 285] on div at bounding box center [709, 337] width 1418 height 674
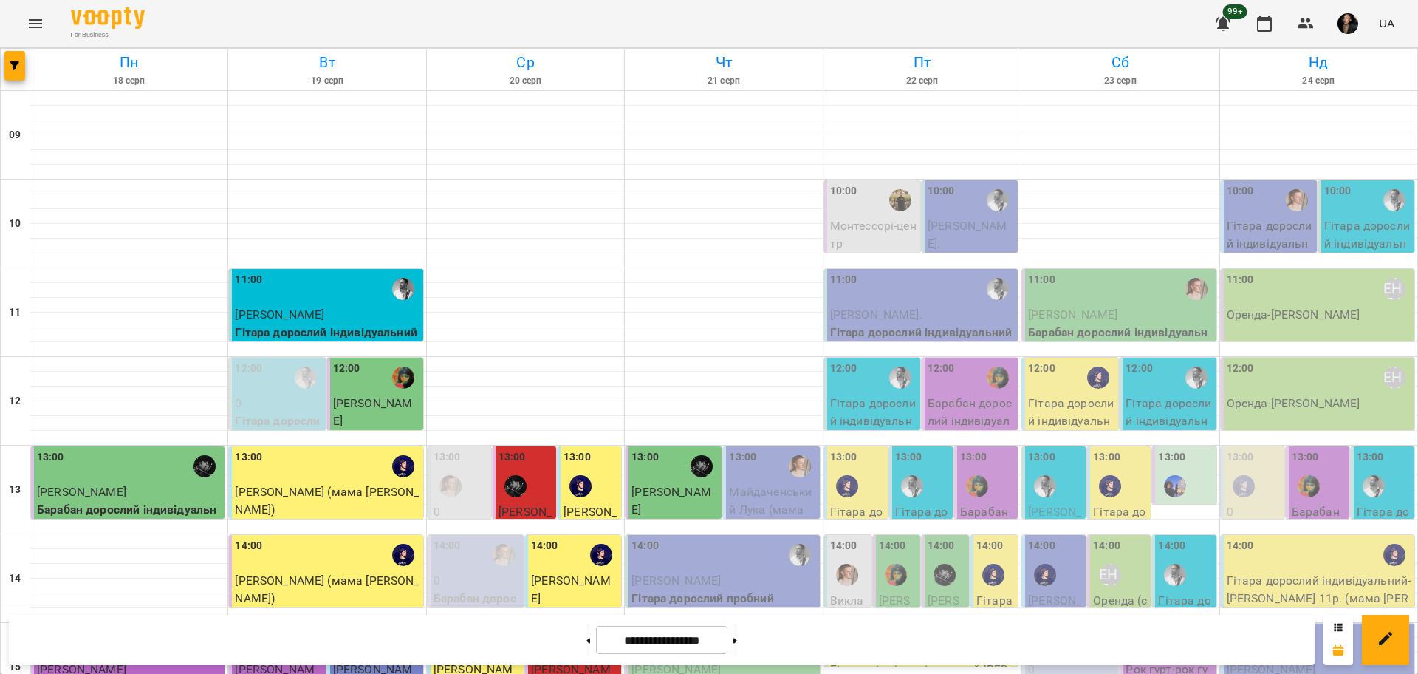
click at [922, 626] on div "15:00" at bounding box center [922, 643] width 185 height 34
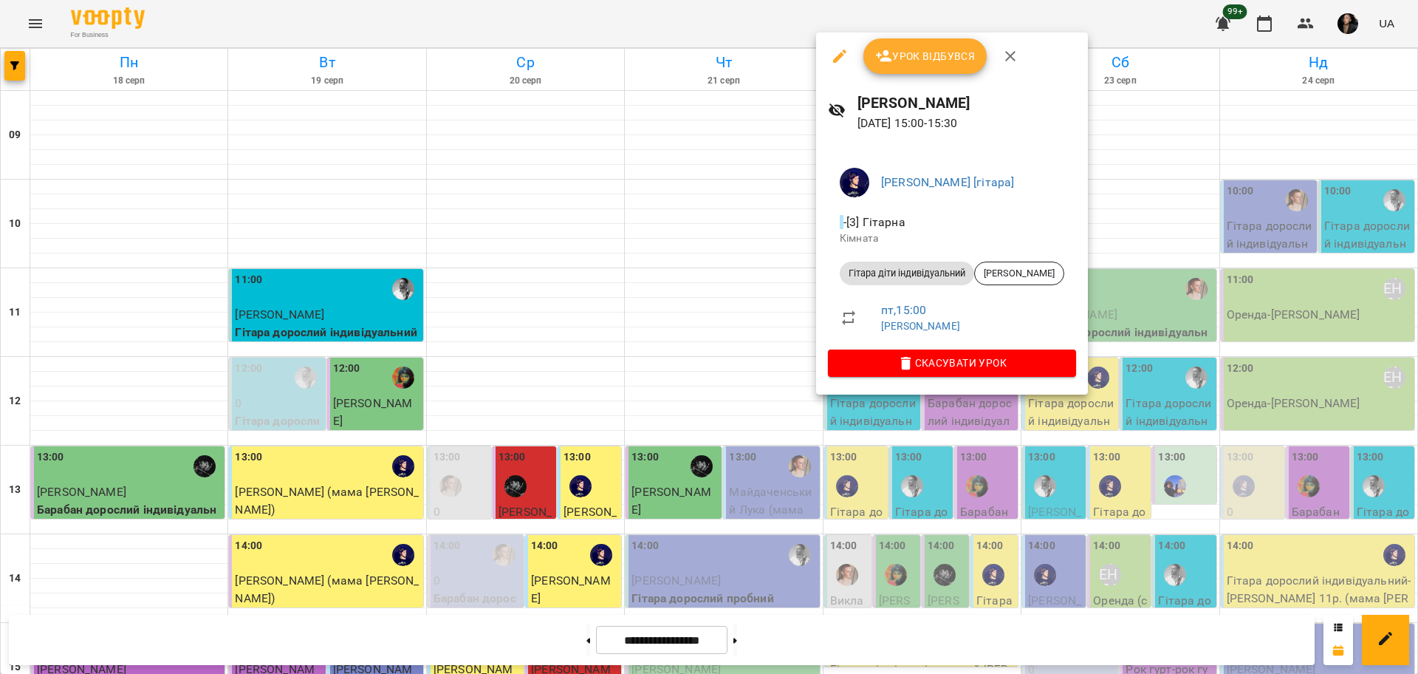
click at [17, 65] on div at bounding box center [709, 337] width 1418 height 674
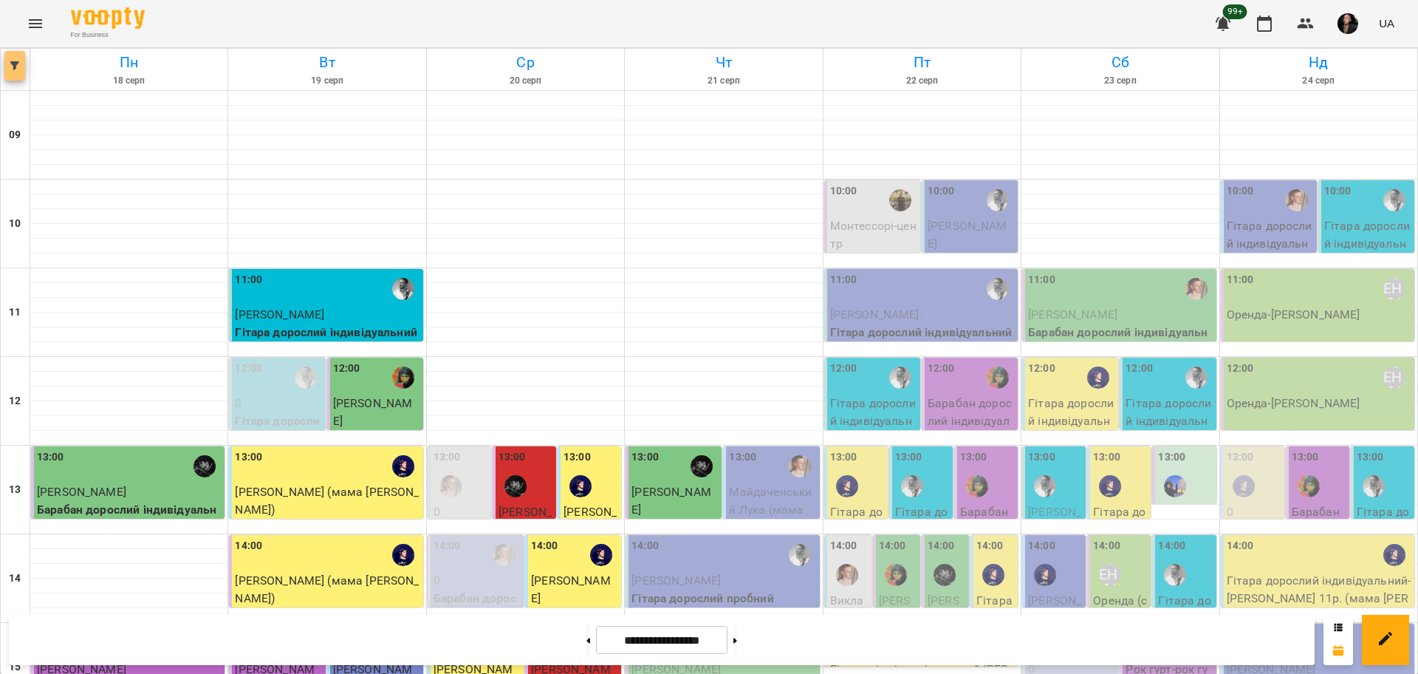
click at [14, 65] on icon "button" at bounding box center [14, 65] width 9 height 9
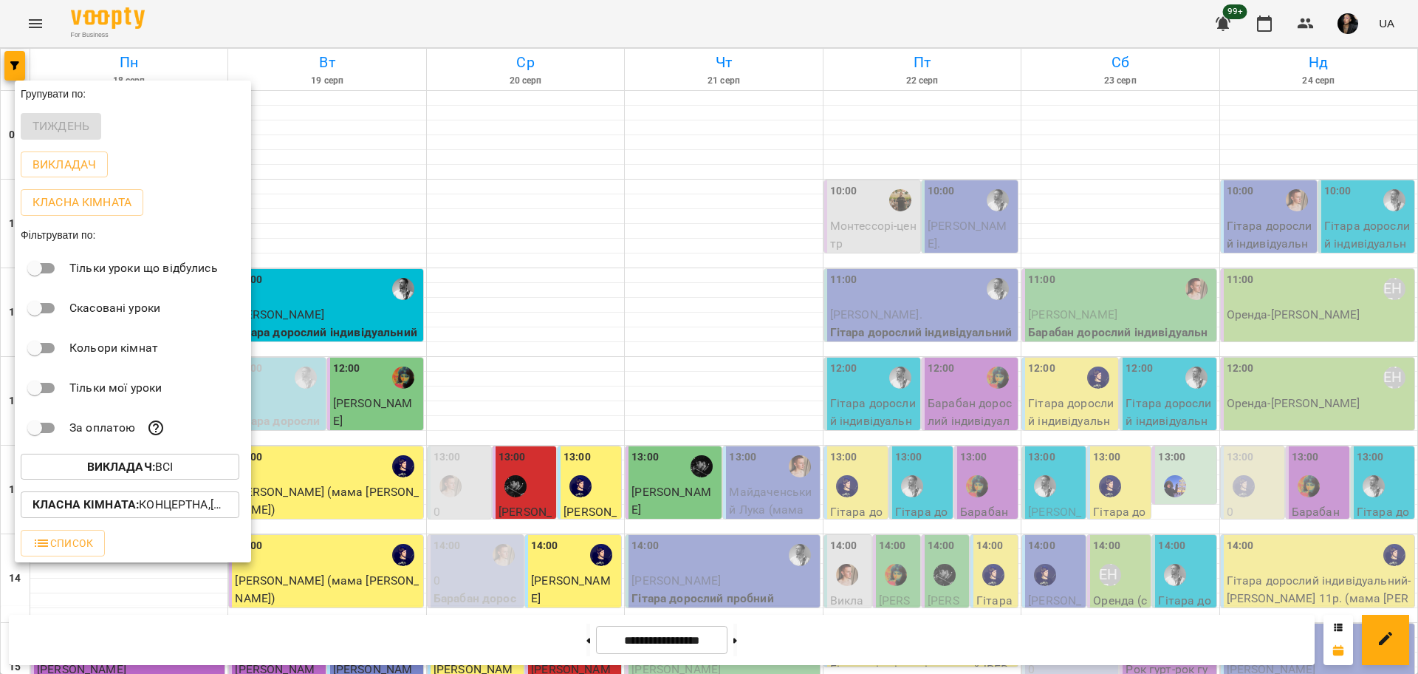
click at [137, 474] on b "Викладач :" at bounding box center [121, 466] width 68 height 14
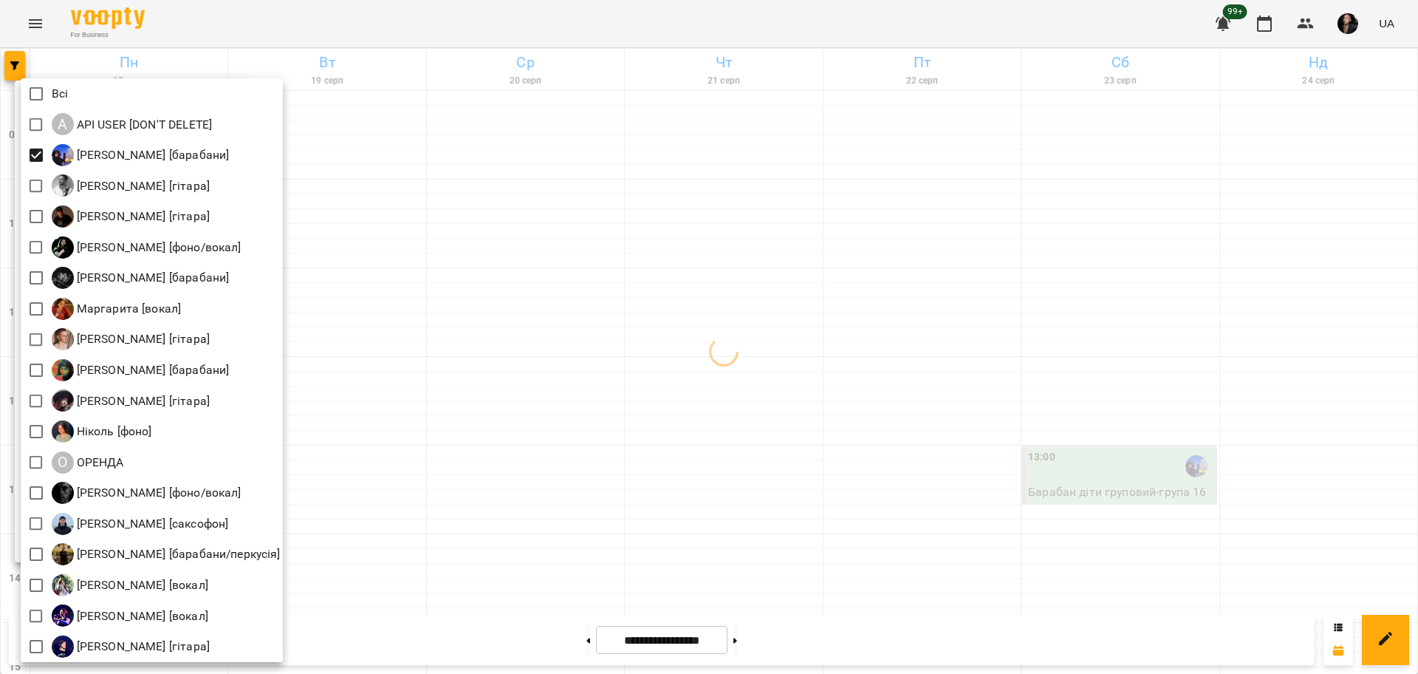
click at [499, 275] on div at bounding box center [709, 337] width 1418 height 674
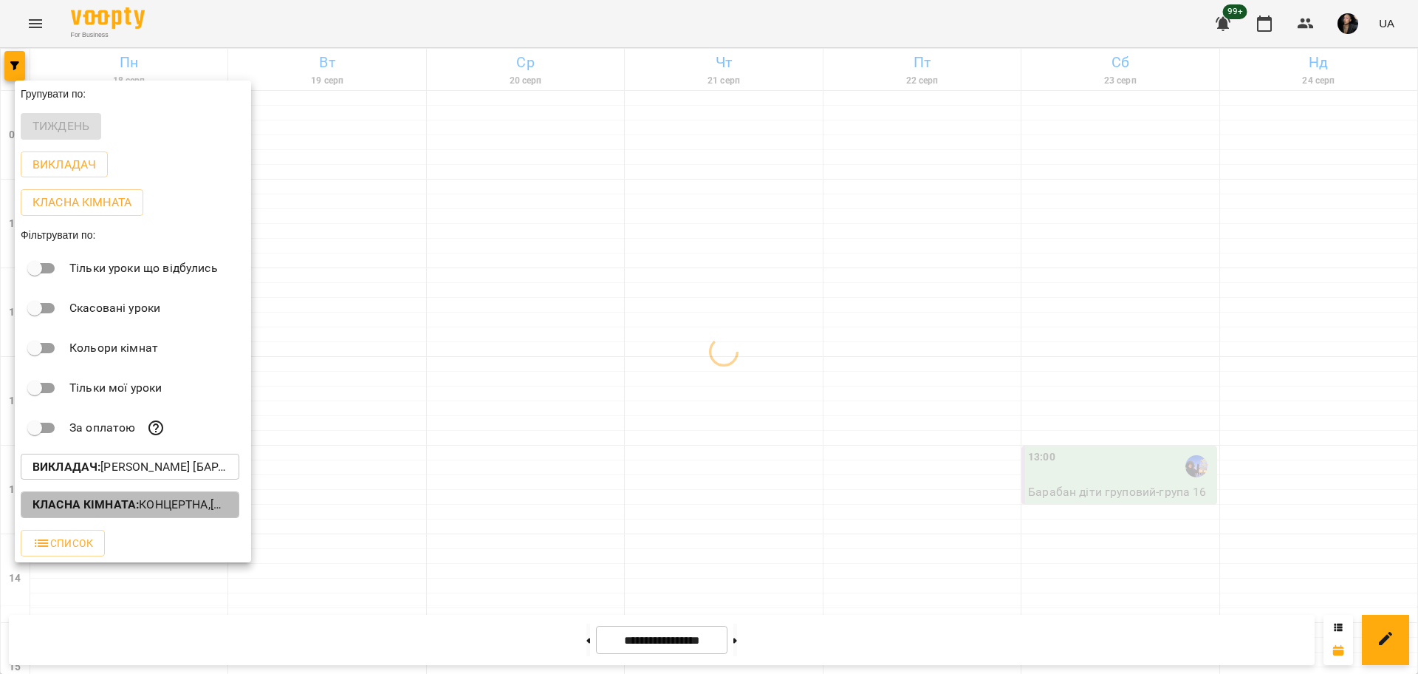
click at [142, 510] on p "Класна кімната : Концертна,[3] Гітарна,[5] Kids Гітарна,Кінозал" at bounding box center [130, 505] width 195 height 18
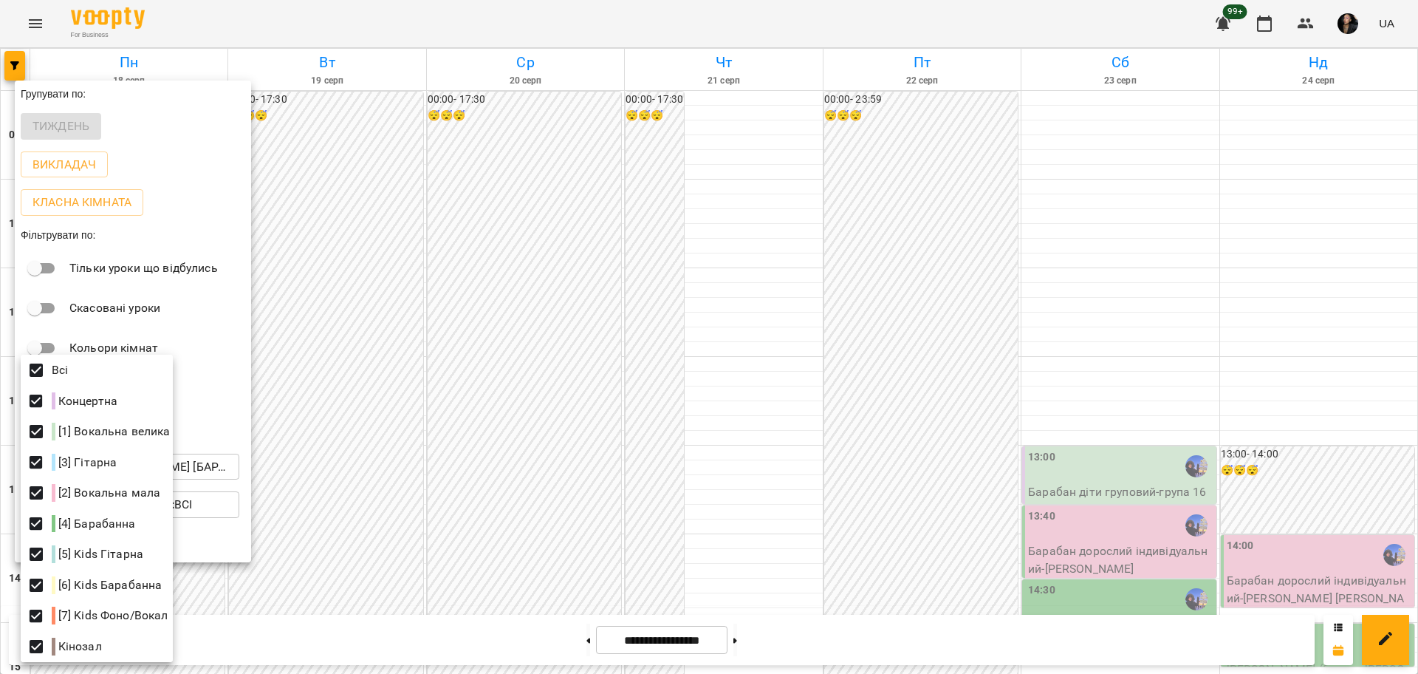
click at [649, 372] on div at bounding box center [709, 337] width 1418 height 674
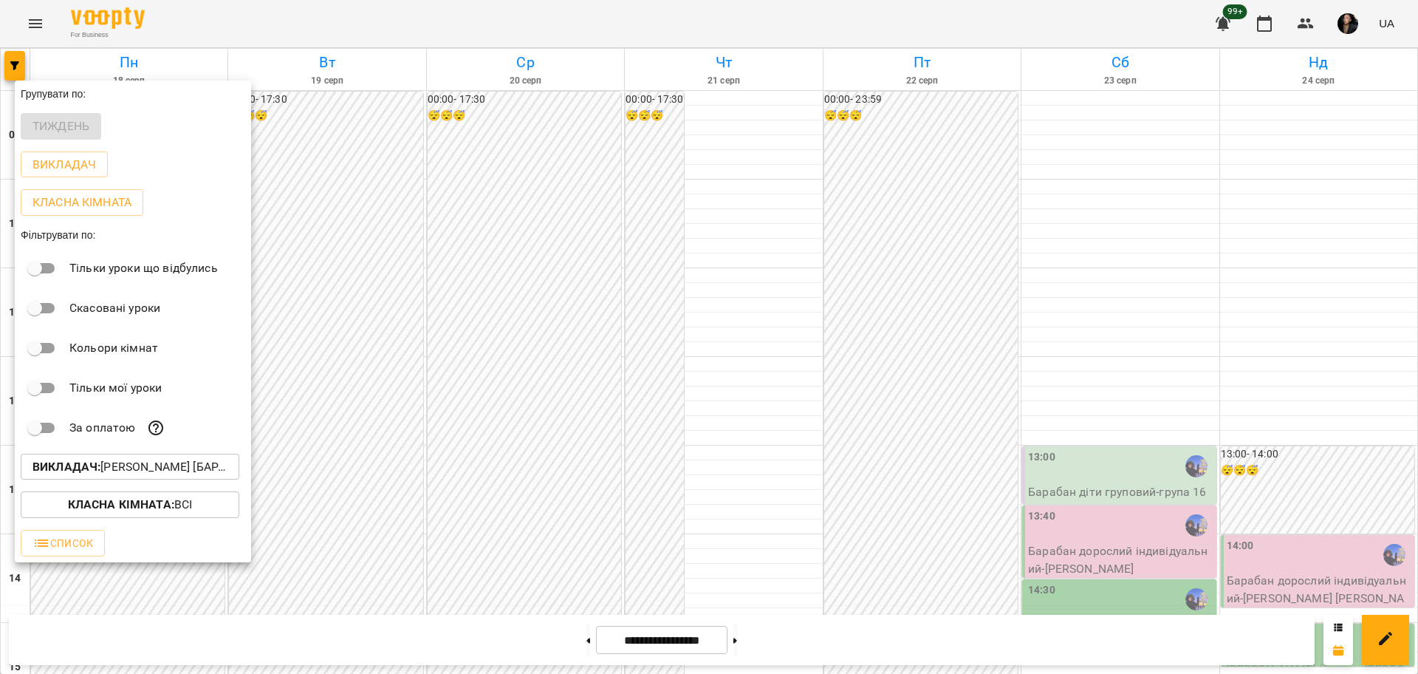
click at [680, 522] on div at bounding box center [709, 337] width 1418 height 674
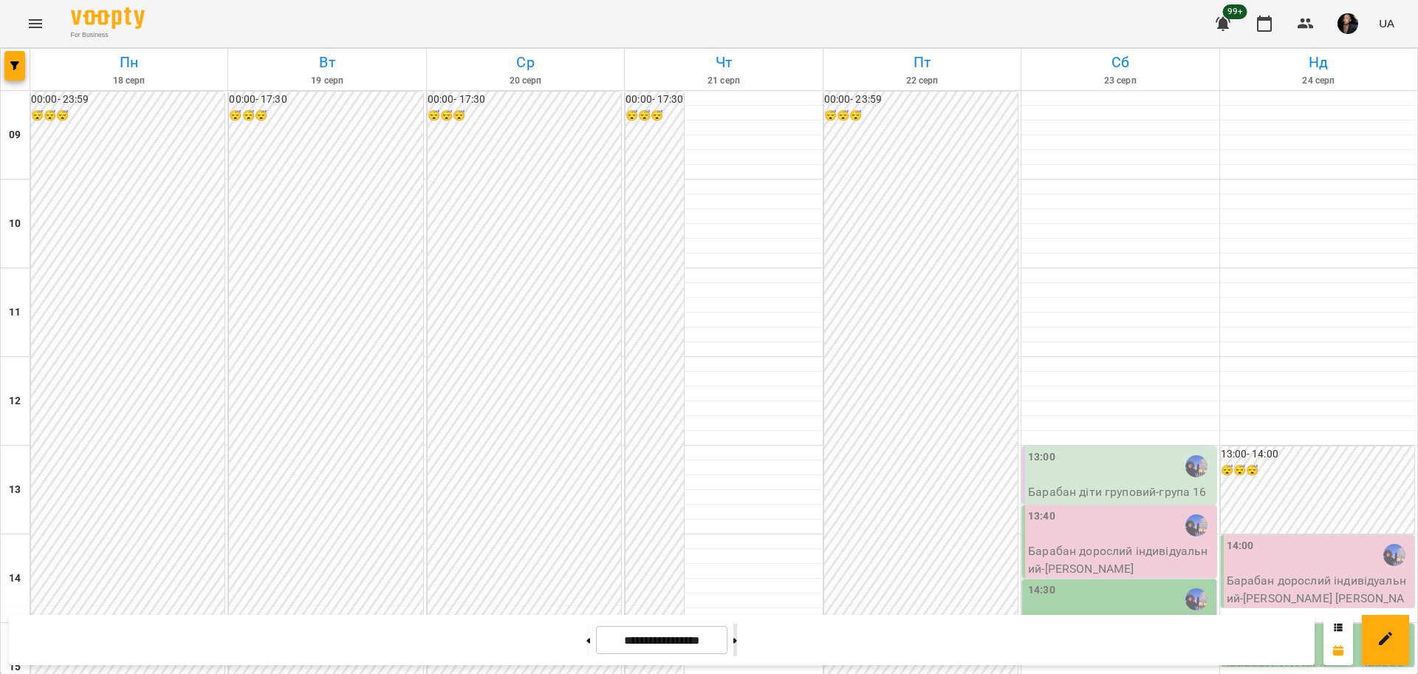
click at [737, 646] on button at bounding box center [736, 639] width 4 height 33
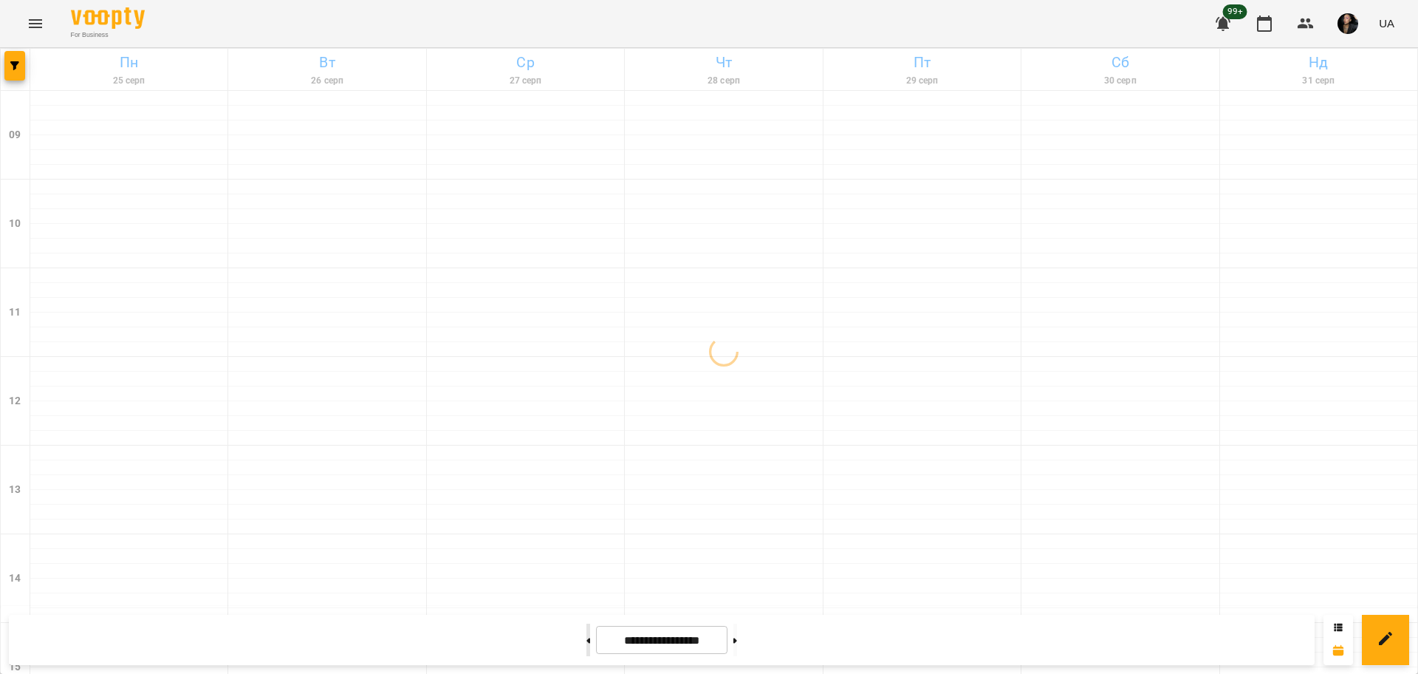
click at [587, 638] on button at bounding box center [589, 639] width 4 height 33
click at [737, 639] on button at bounding box center [736, 639] width 4 height 33
click at [737, 641] on button at bounding box center [736, 639] width 4 height 33
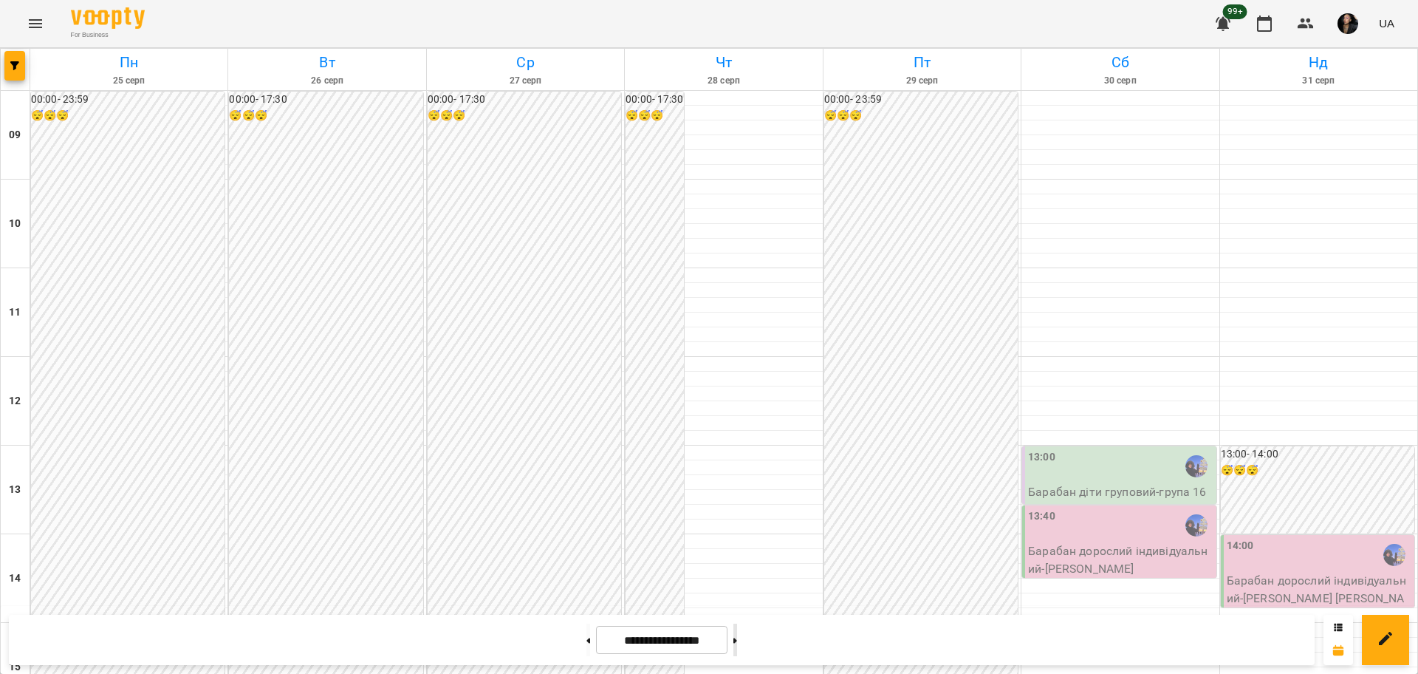
click at [737, 641] on button at bounding box center [736, 639] width 4 height 33
type input "**********"
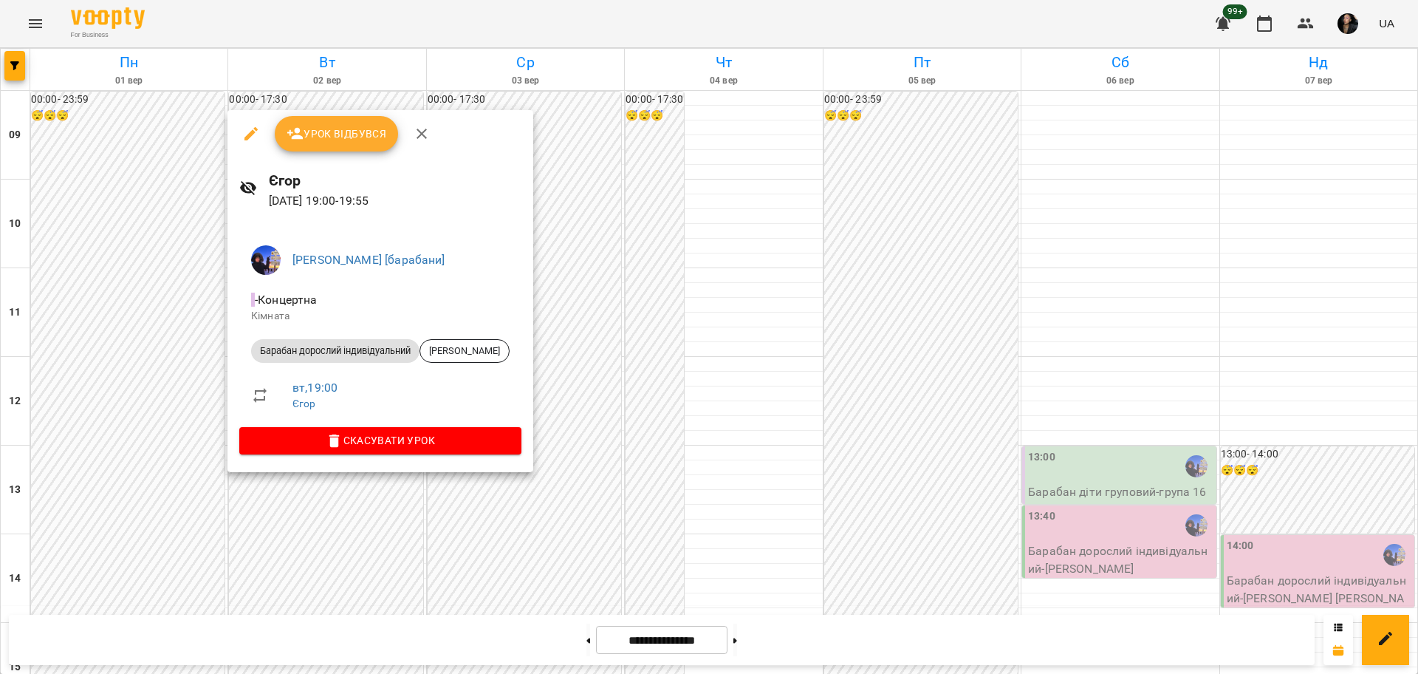
click at [329, 575] on div at bounding box center [709, 337] width 1418 height 674
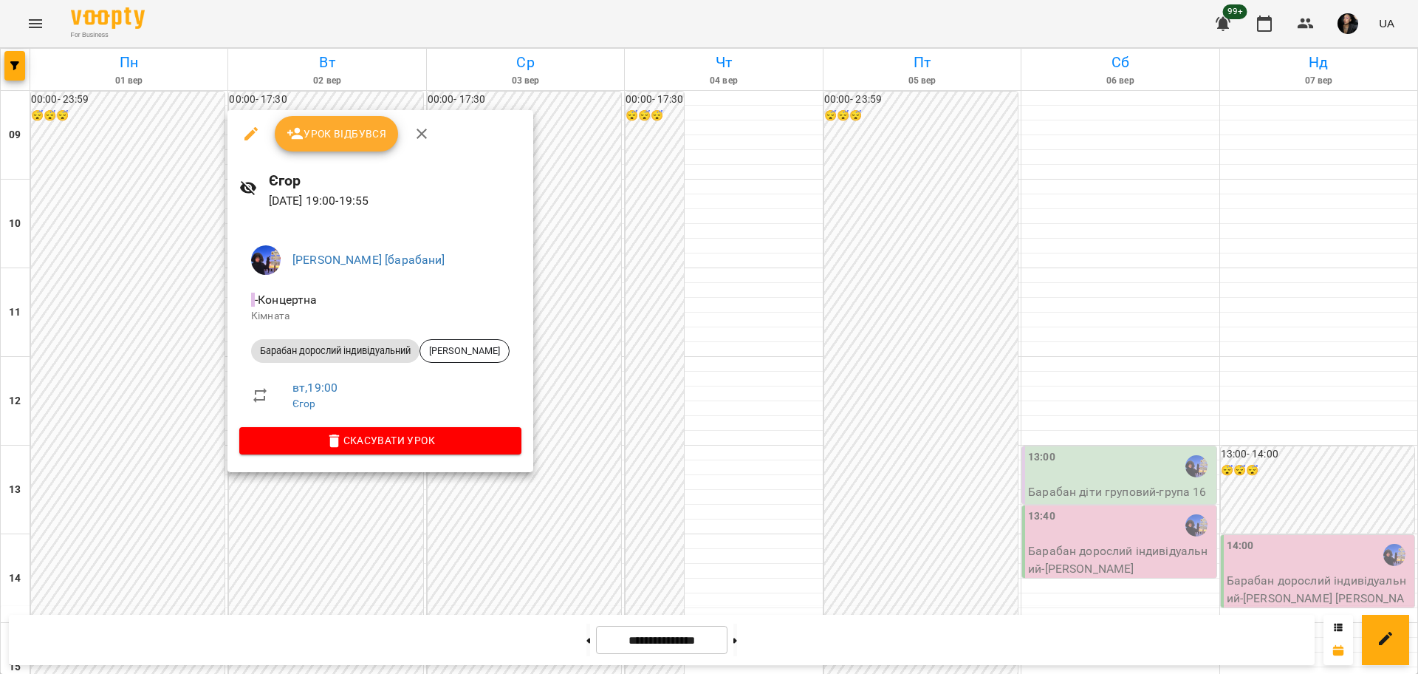
click at [317, 131] on span "Урок відбувся" at bounding box center [337, 134] width 100 height 18
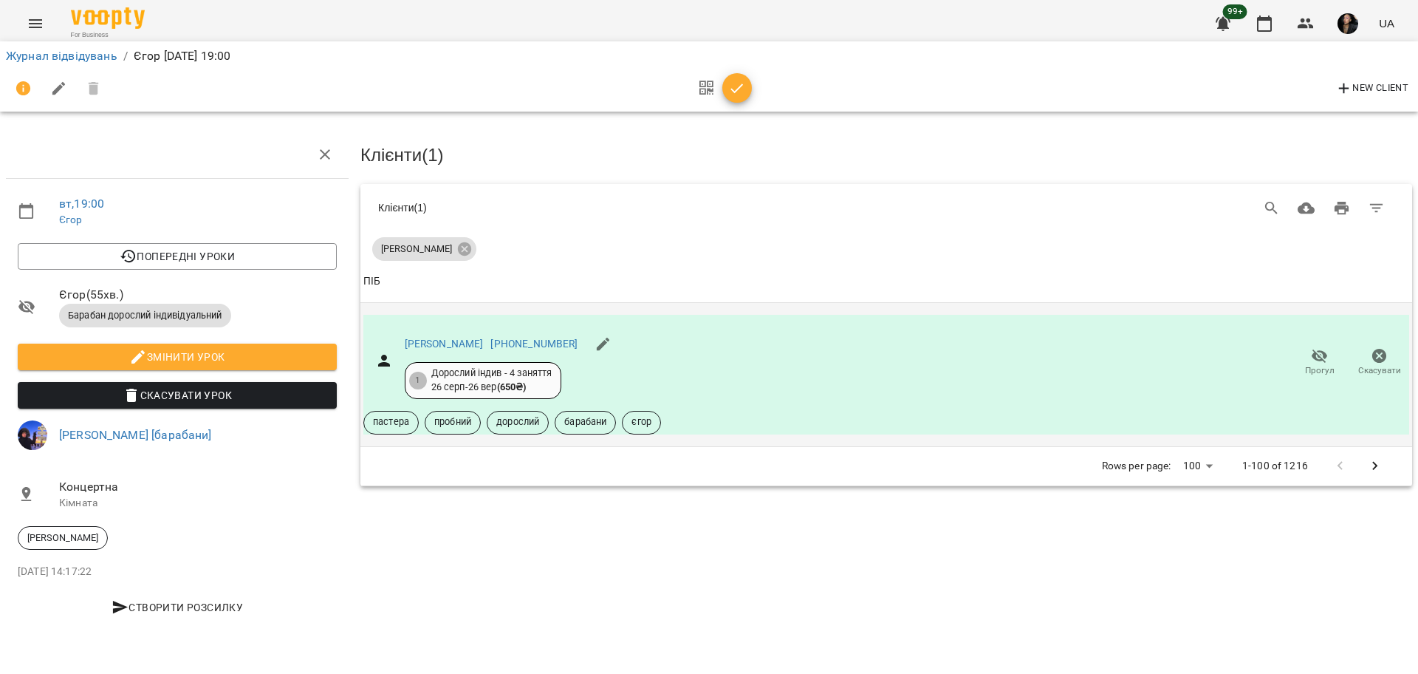
click at [1330, 358] on span "Прогул" at bounding box center [1320, 362] width 42 height 30
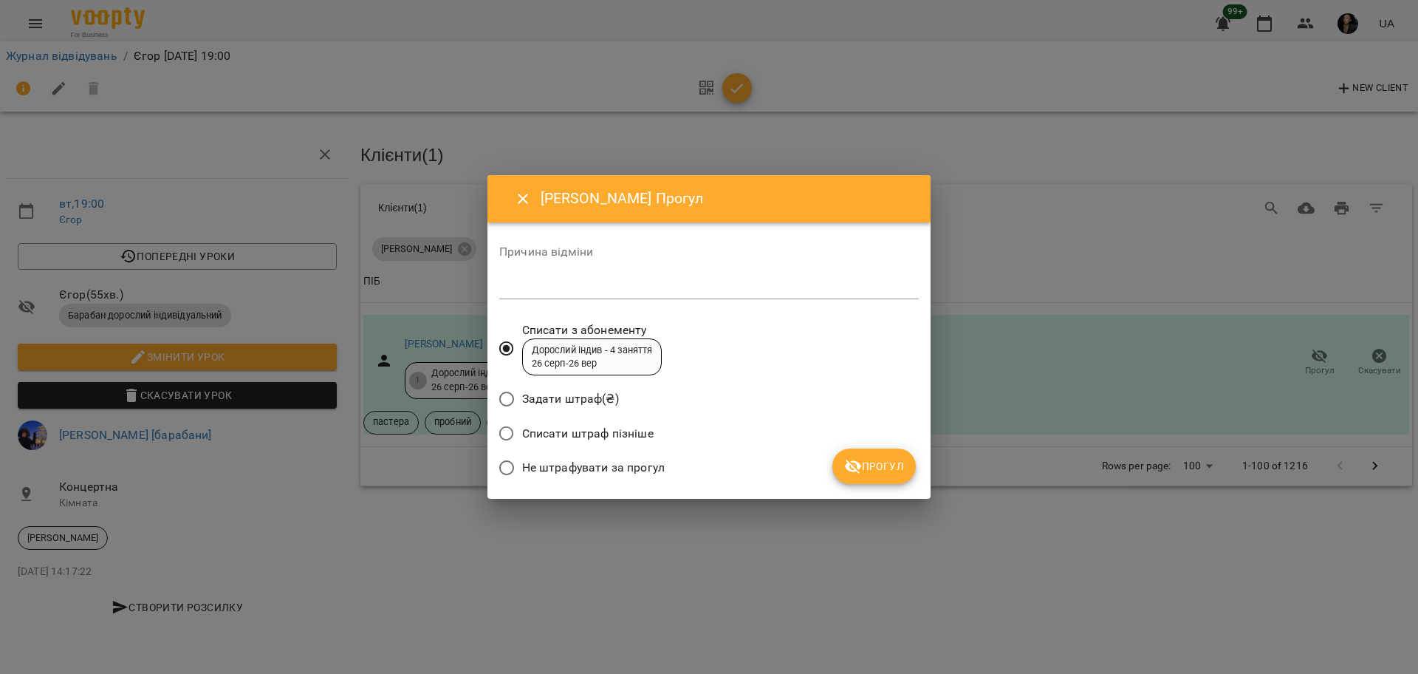
click at [650, 463] on span "Не штрафувати за прогул" at bounding box center [593, 468] width 143 height 18
click at [884, 461] on span "Прогул" at bounding box center [874, 466] width 60 height 18
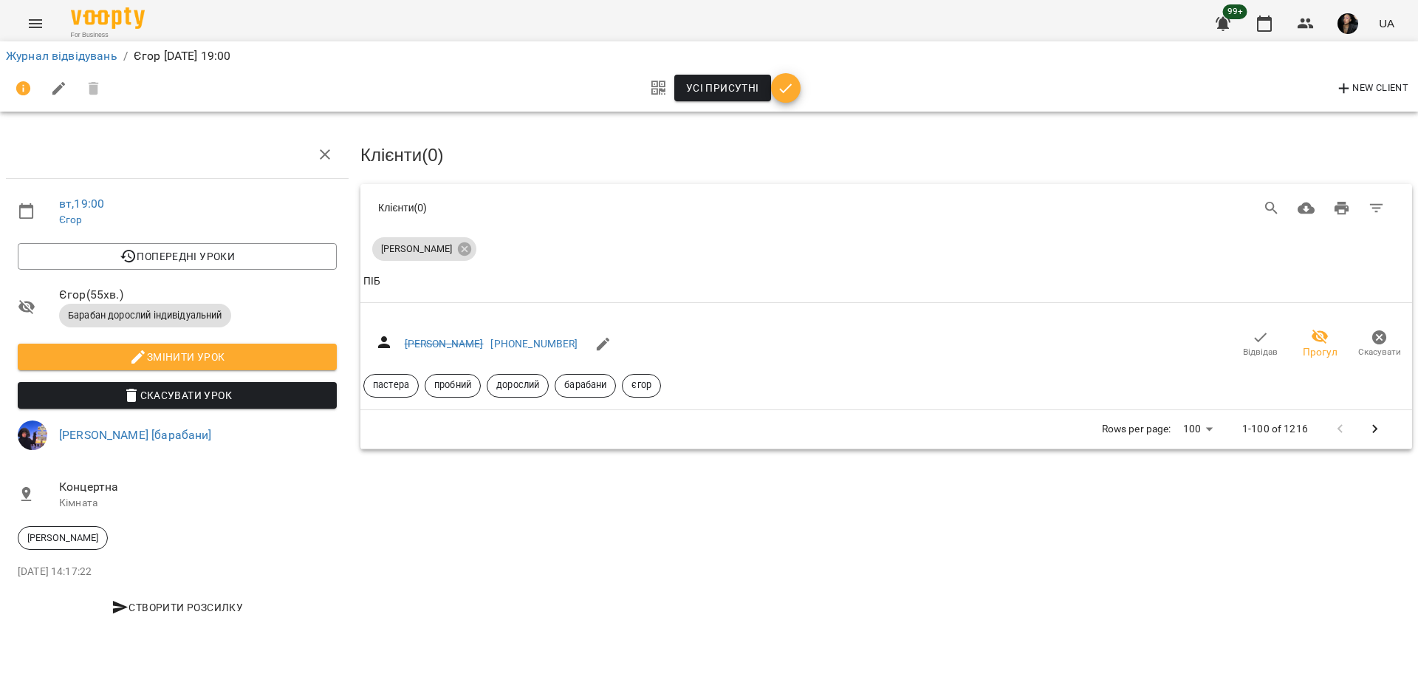
click at [72, 63] on li "Журнал відвідувань" at bounding box center [62, 56] width 112 height 18
click at [84, 57] on link "Журнал відвідувань" at bounding box center [62, 56] width 112 height 14
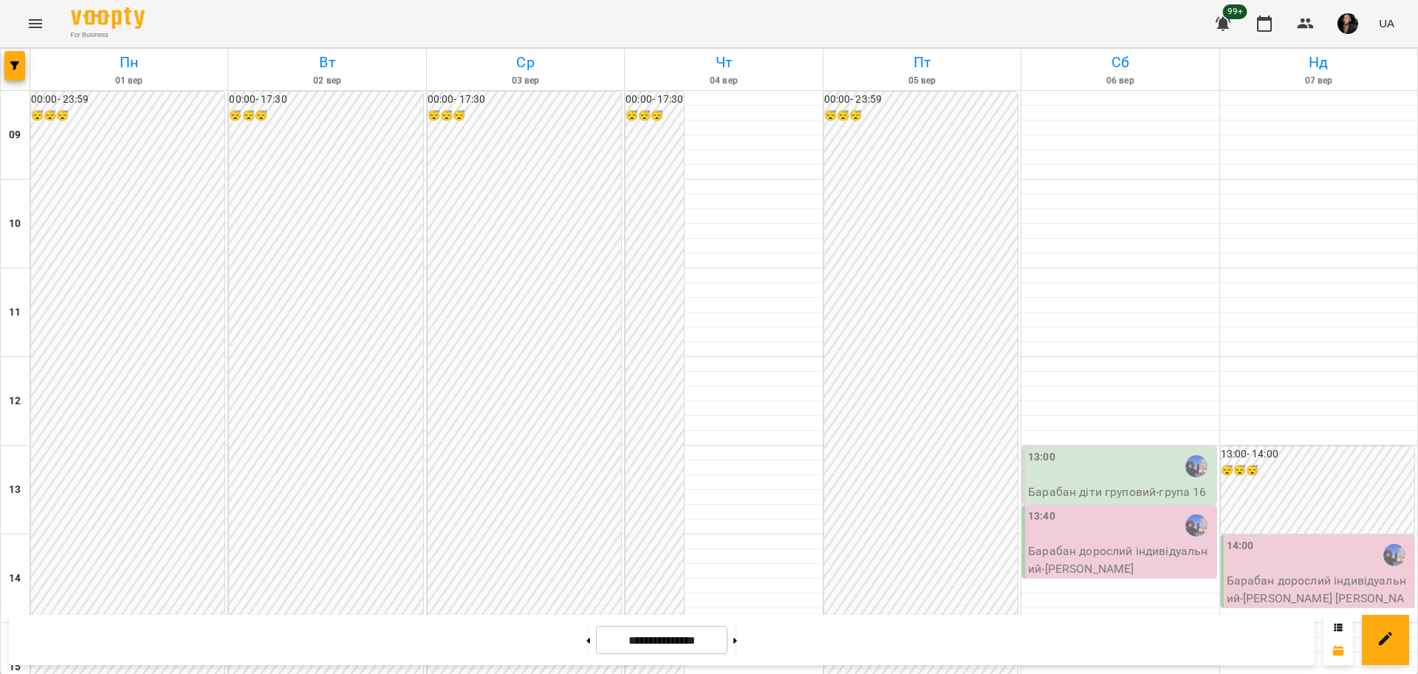
scroll to position [267, 0]
click at [13, 64] on icon "button" at bounding box center [14, 65] width 9 height 9
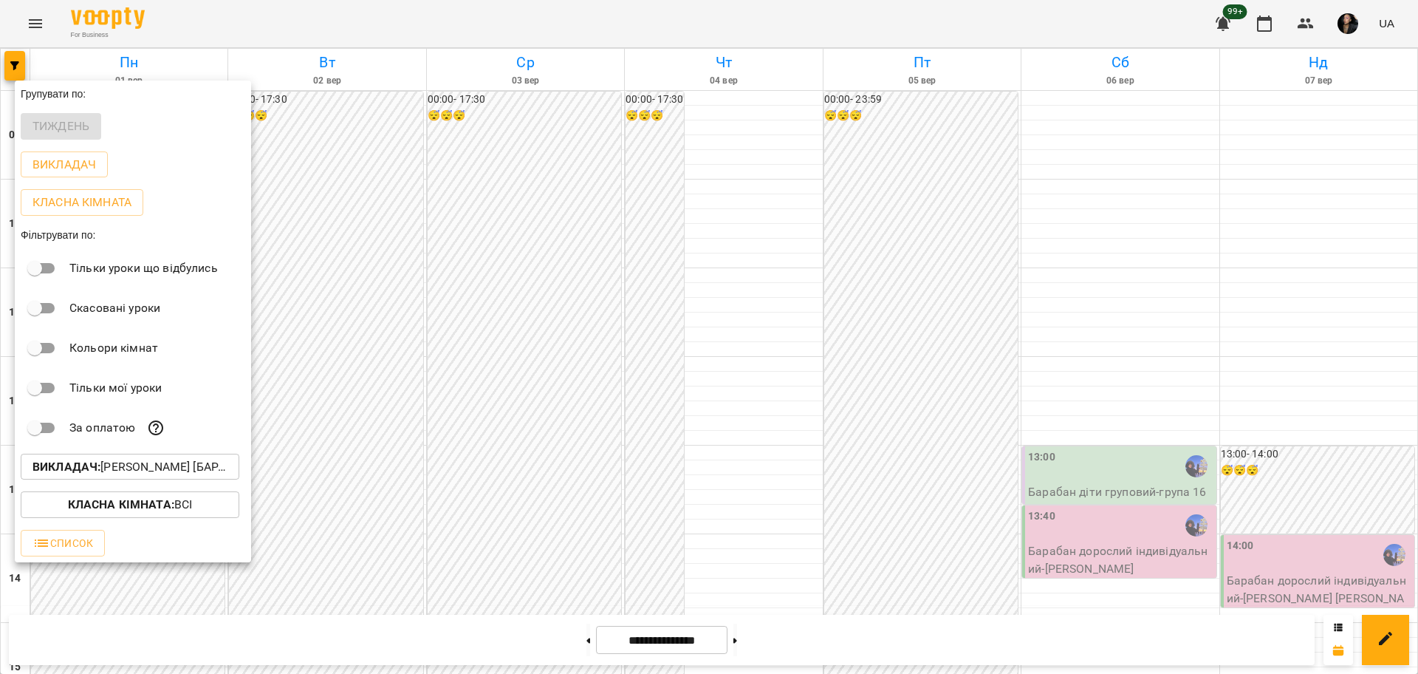
click at [133, 463] on p "Викладач : Єгор [барабани]" at bounding box center [130, 467] width 195 height 18
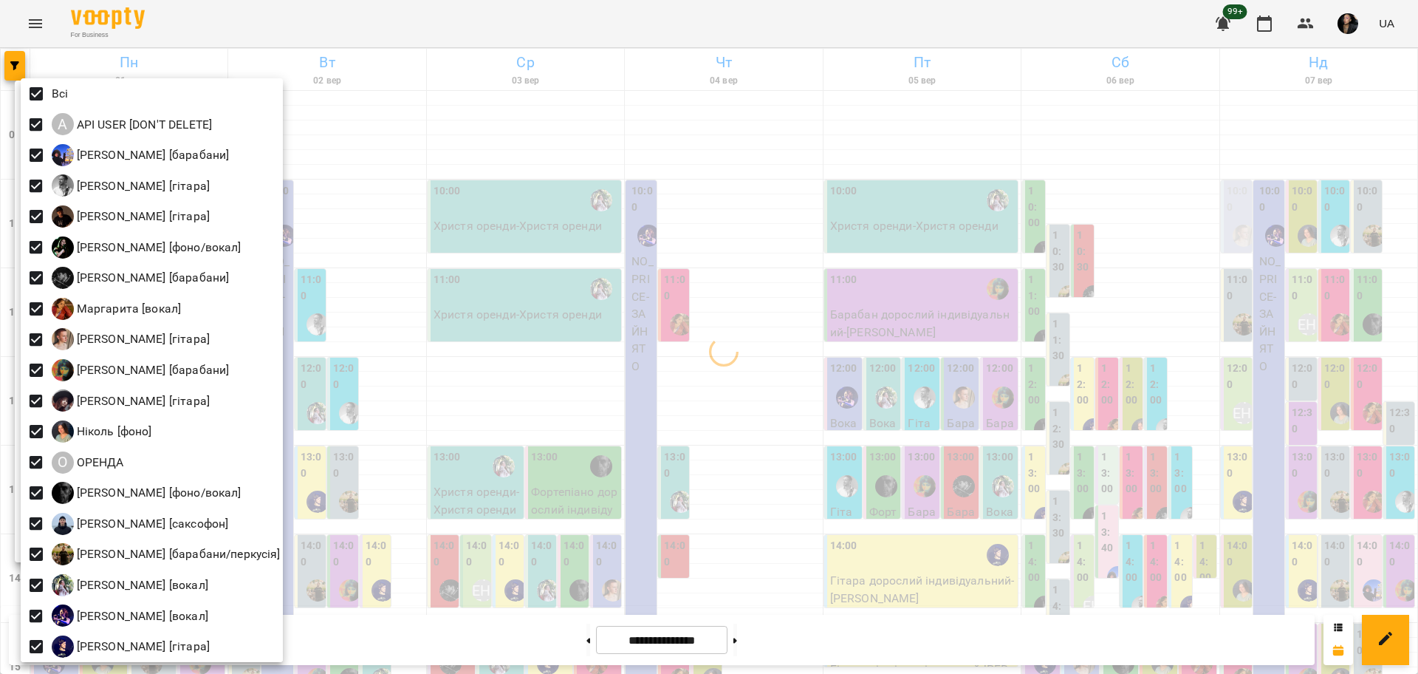
click at [417, 298] on div at bounding box center [709, 337] width 1418 height 674
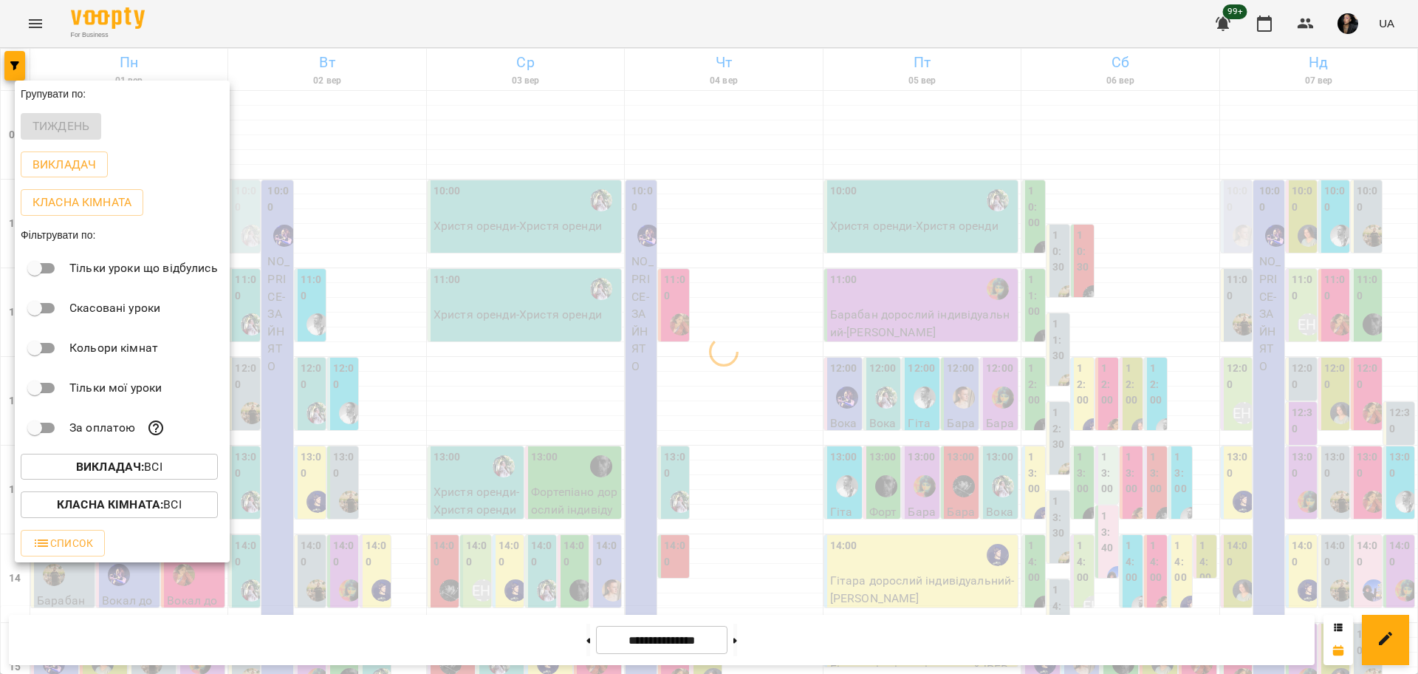
click at [111, 493] on div "Класна кімната : Всі" at bounding box center [122, 504] width 215 height 38
click at [106, 505] on b "Класна кімната :" at bounding box center [110, 504] width 106 height 14
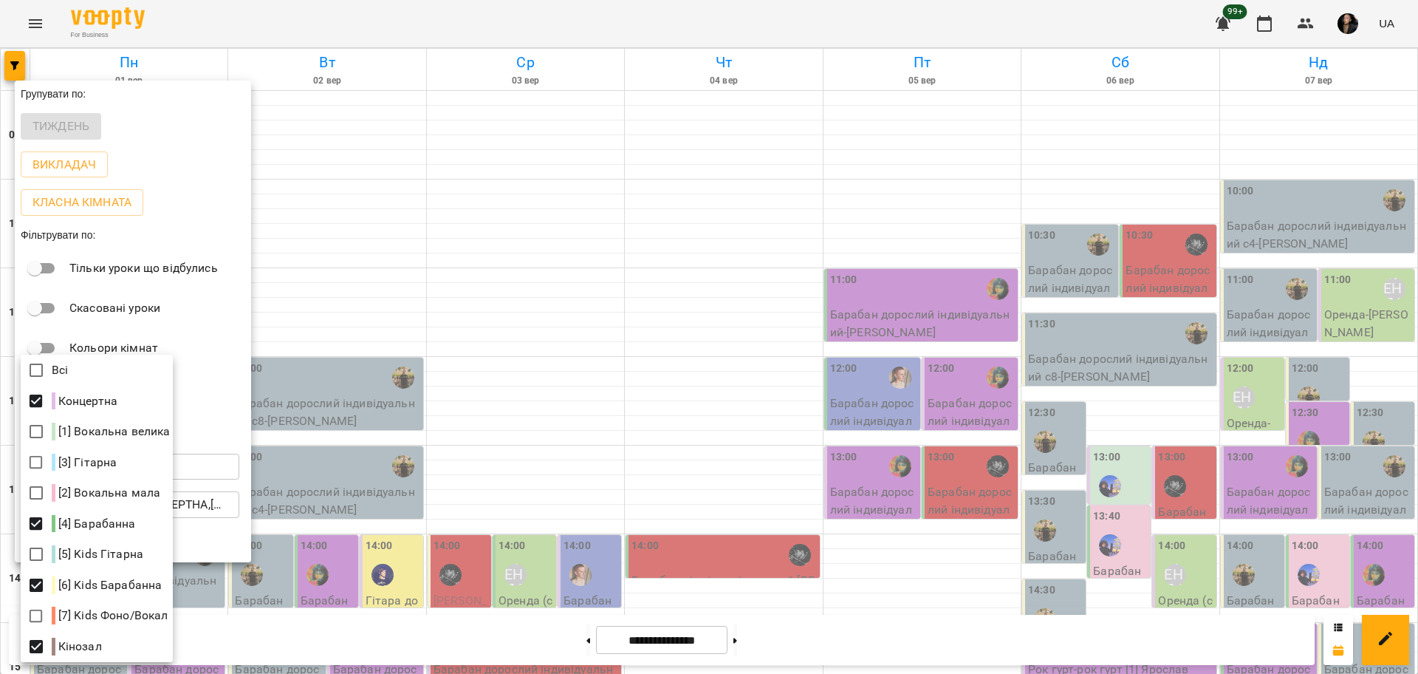
click at [1161, 374] on div at bounding box center [709, 337] width 1418 height 674
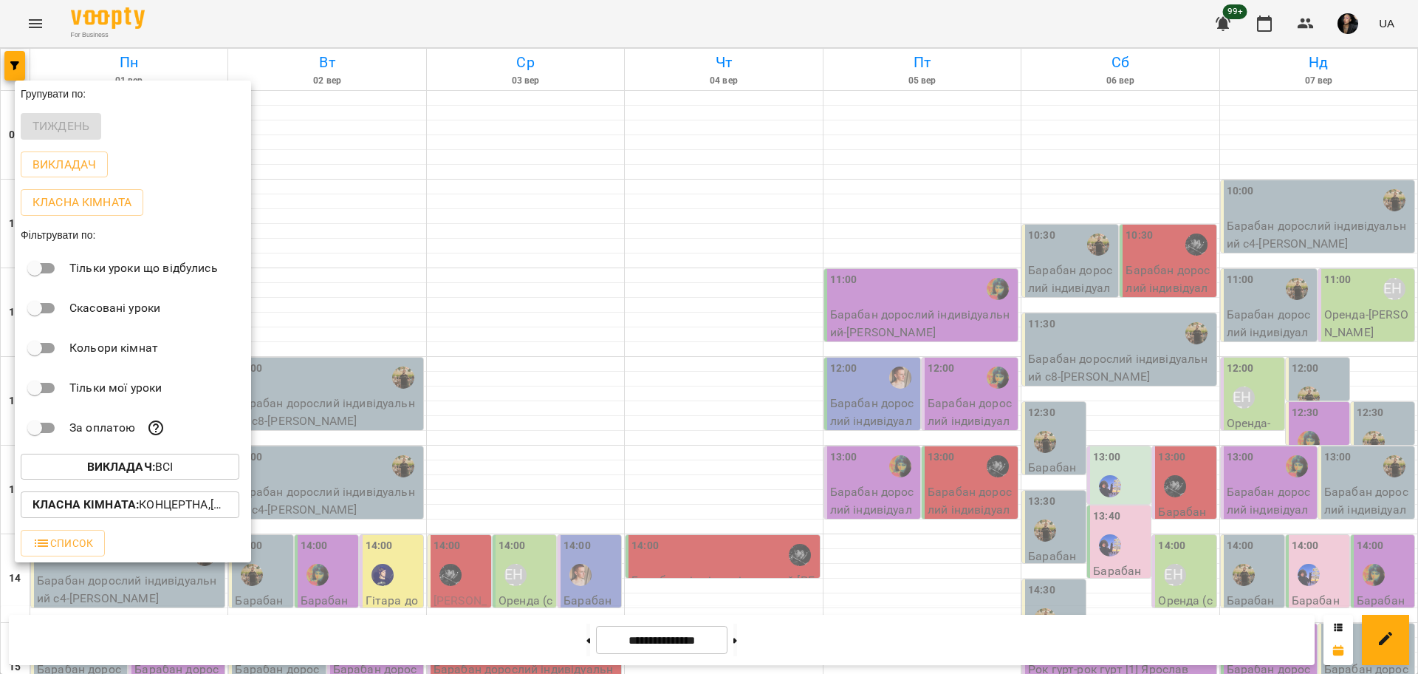
click at [1144, 394] on div at bounding box center [709, 337] width 1418 height 674
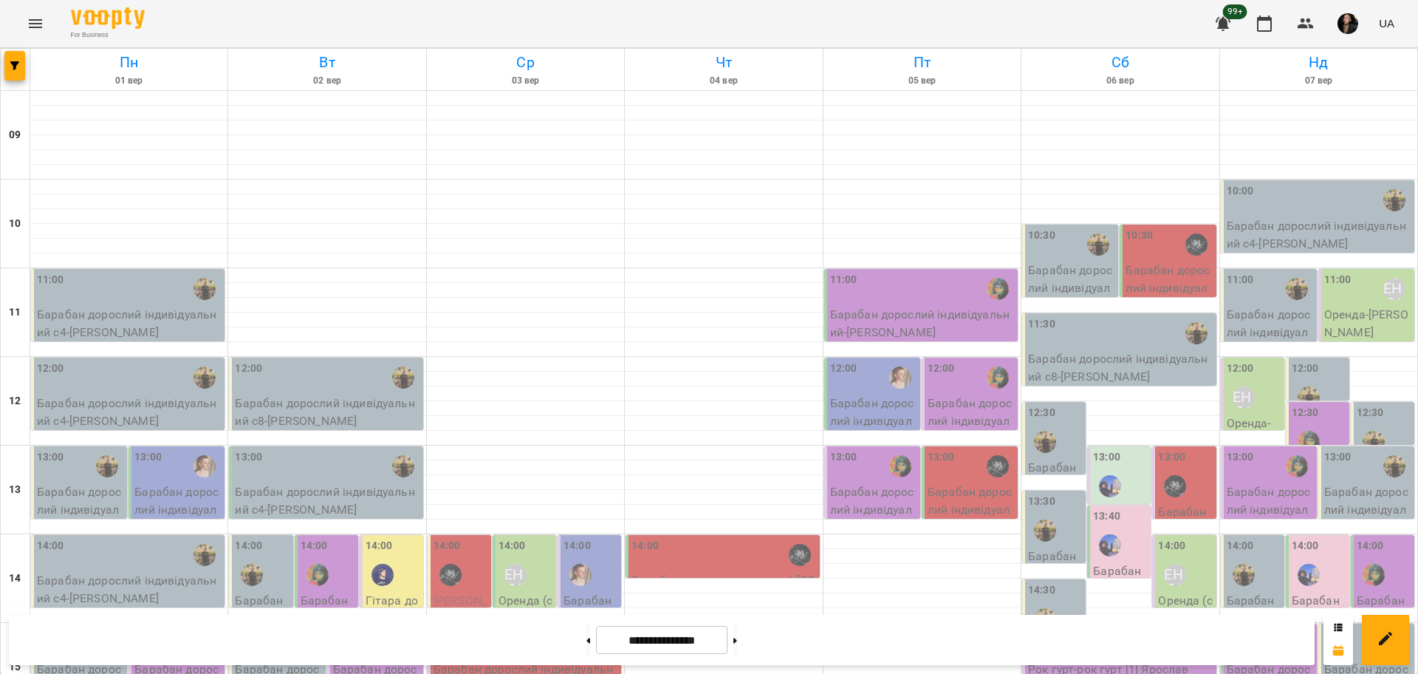
click at [1082, 626] on div "15:00" at bounding box center [1120, 643] width 185 height 34
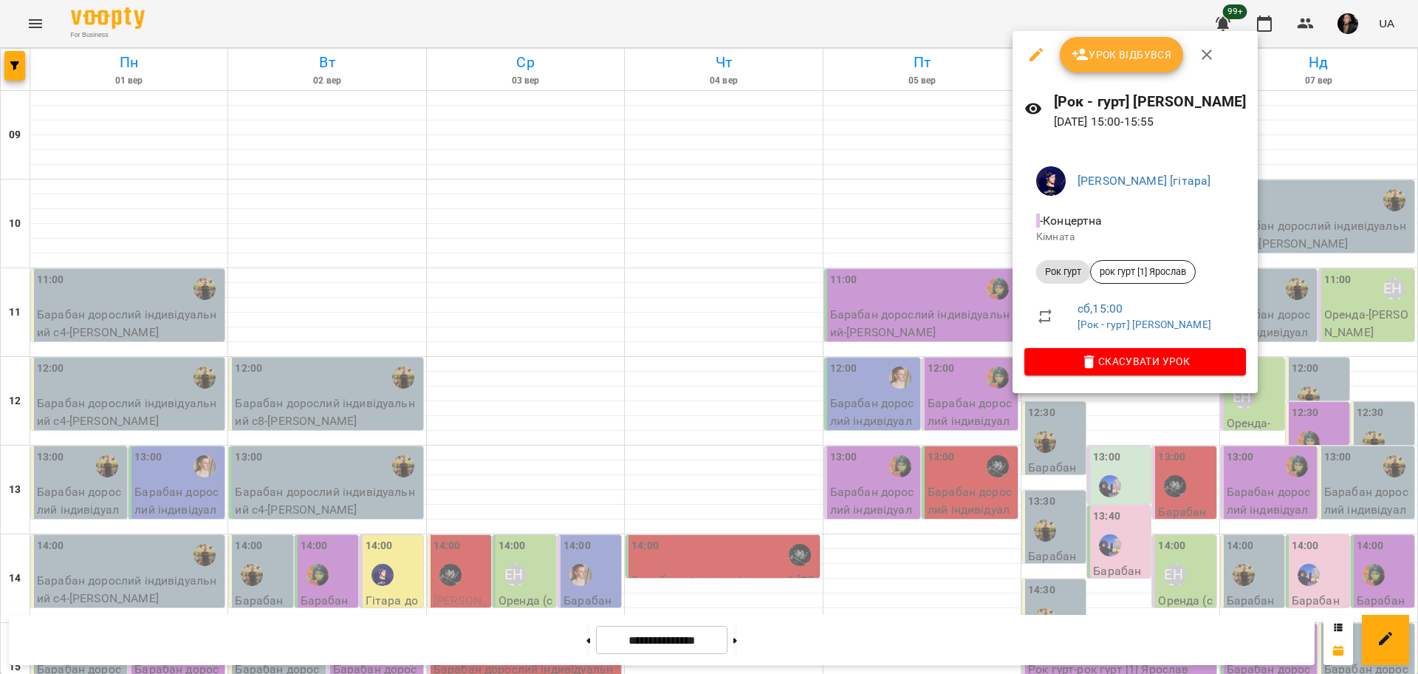
click at [950, 422] on div at bounding box center [709, 337] width 1418 height 674
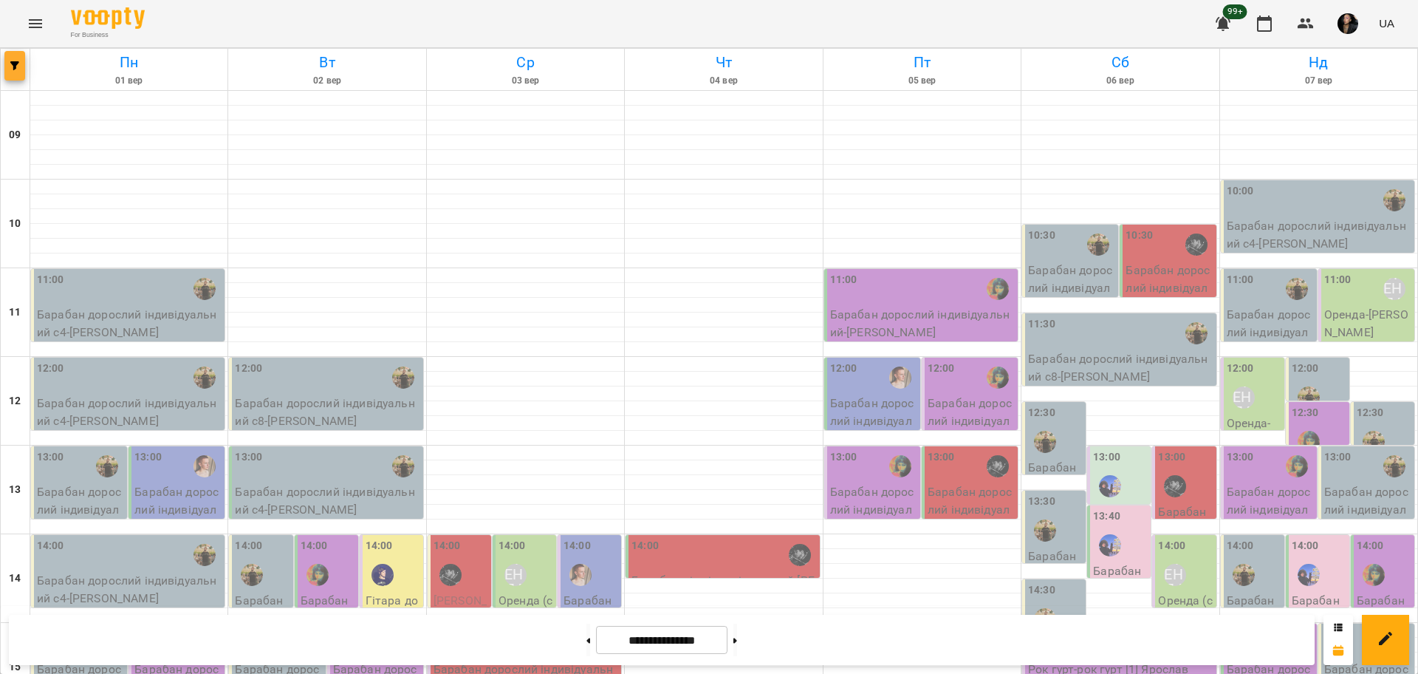
click at [17, 62] on icon "button" at bounding box center [14, 65] width 9 height 9
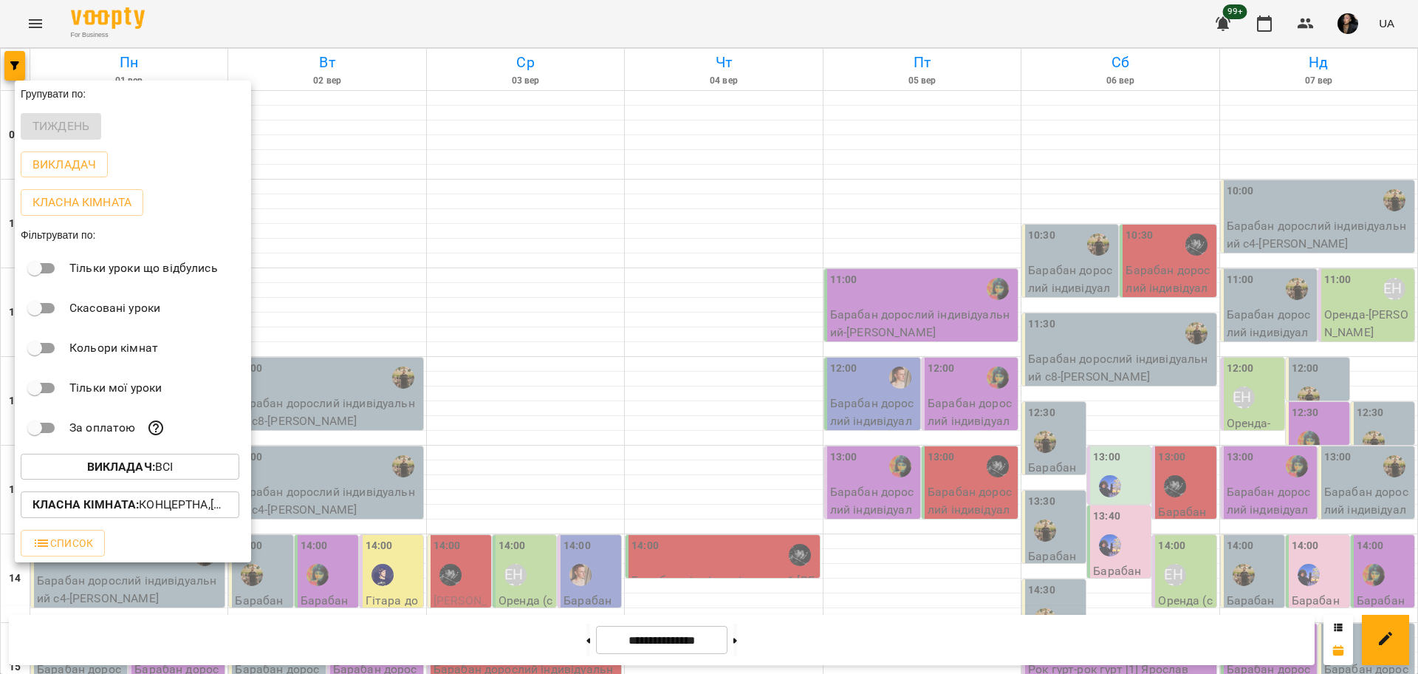
click at [143, 448] on div "За оплатою" at bounding box center [133, 428] width 236 height 40
click at [140, 468] on b "Викладач :" at bounding box center [121, 466] width 68 height 14
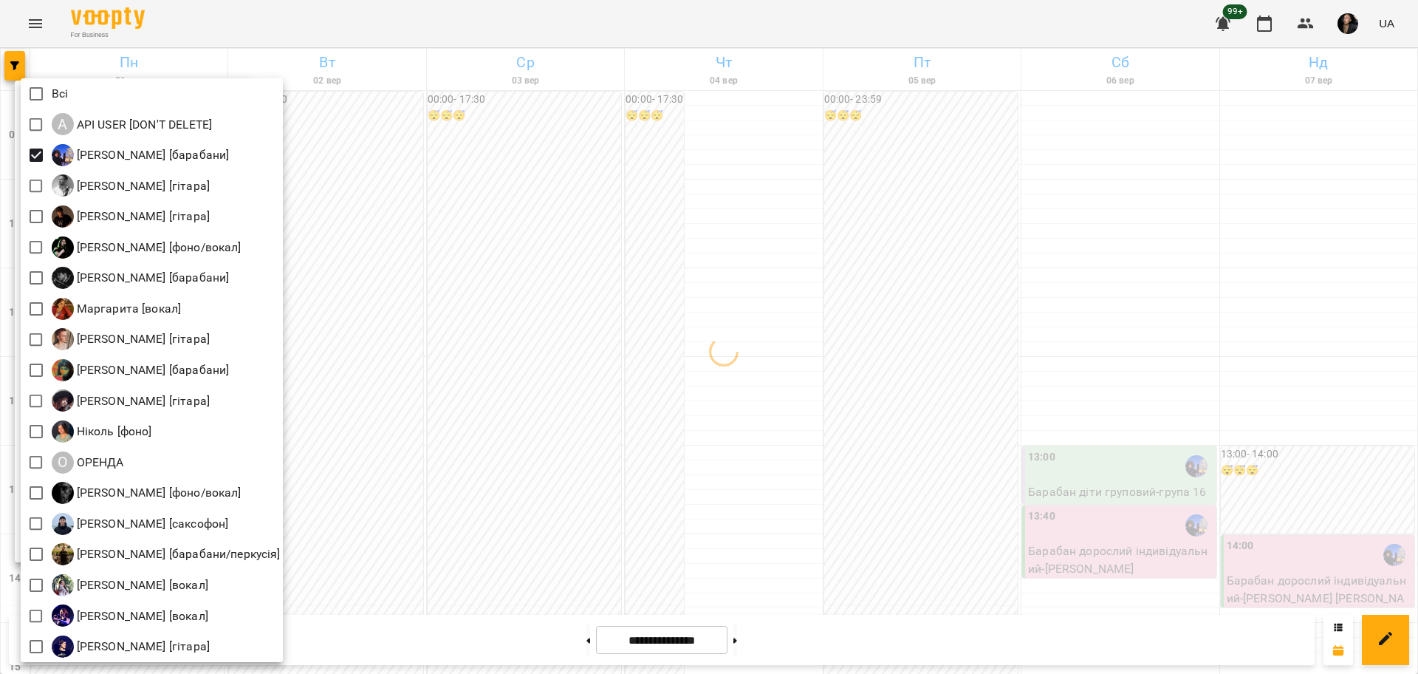
click at [475, 271] on div at bounding box center [709, 337] width 1418 height 674
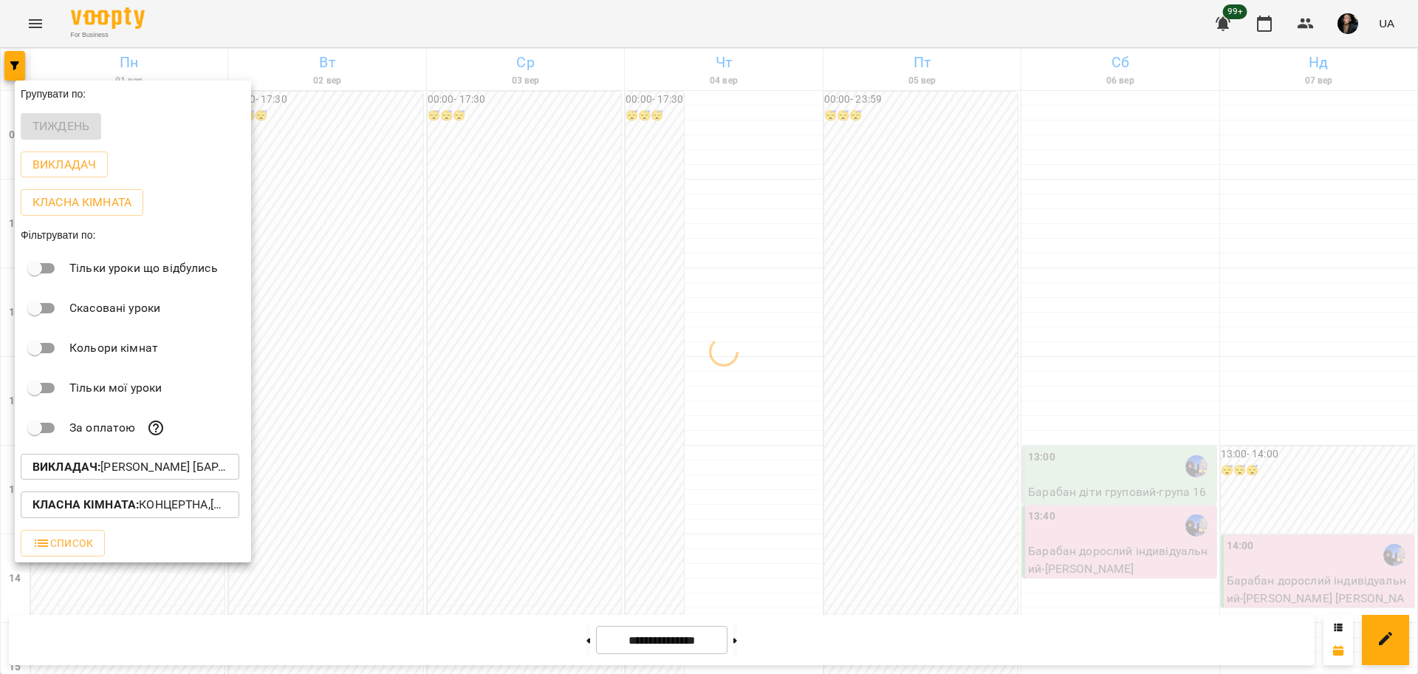
click at [474, 273] on div at bounding box center [709, 337] width 1418 height 674
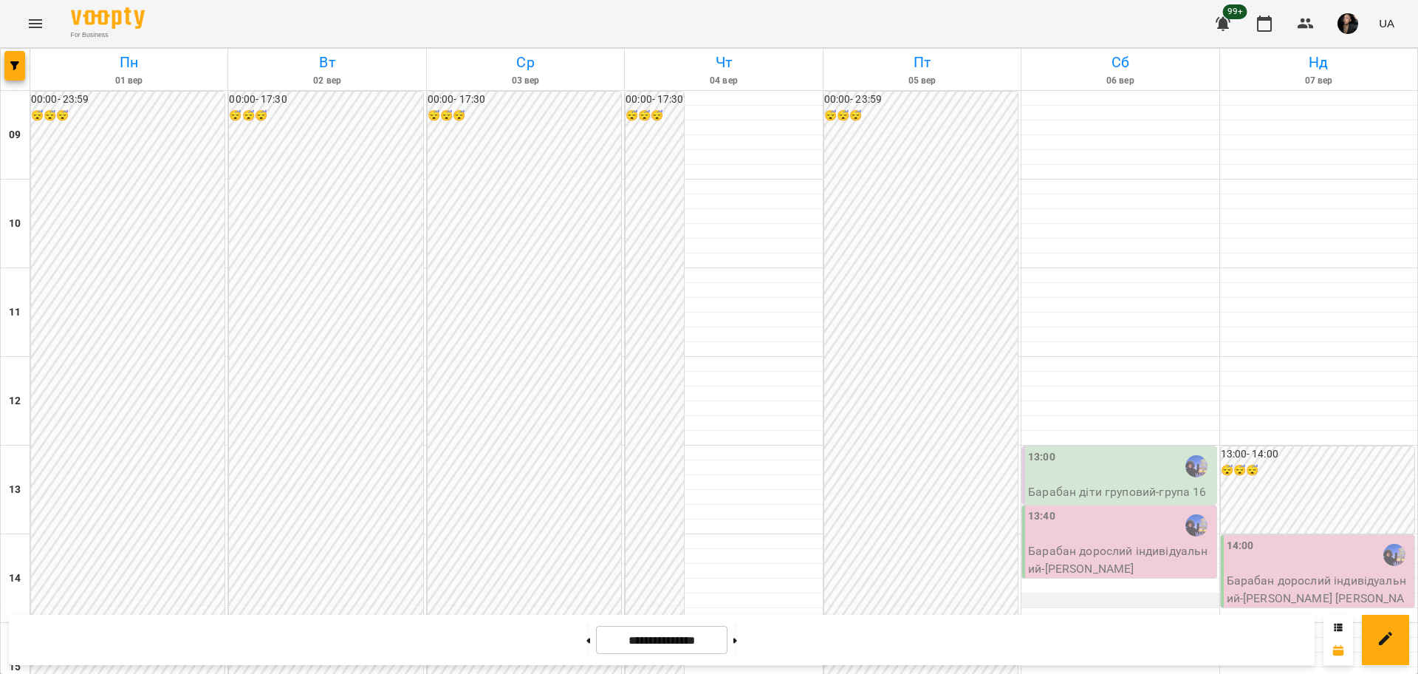
click at [1072, 593] on div at bounding box center [1120, 600] width 197 height 15
select select
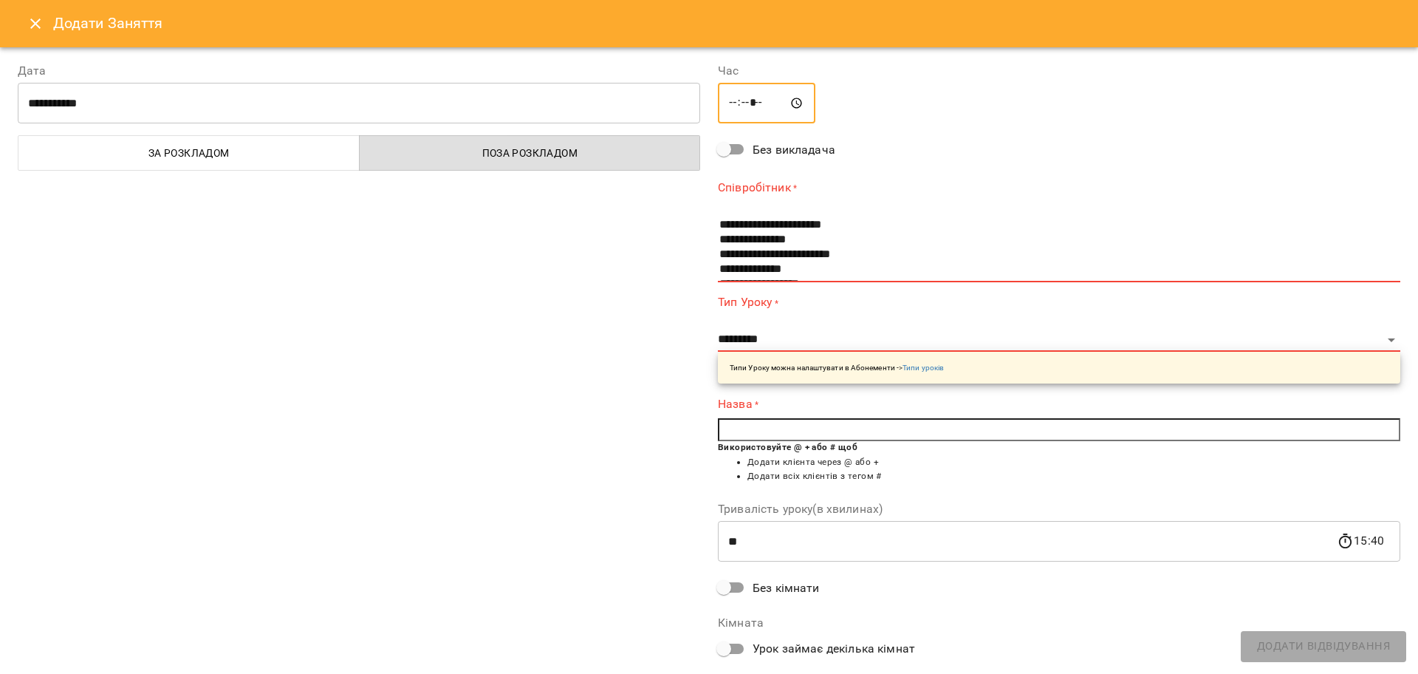
click at [733, 101] on input "*****" at bounding box center [767, 103] width 98 height 41
type input "*****"
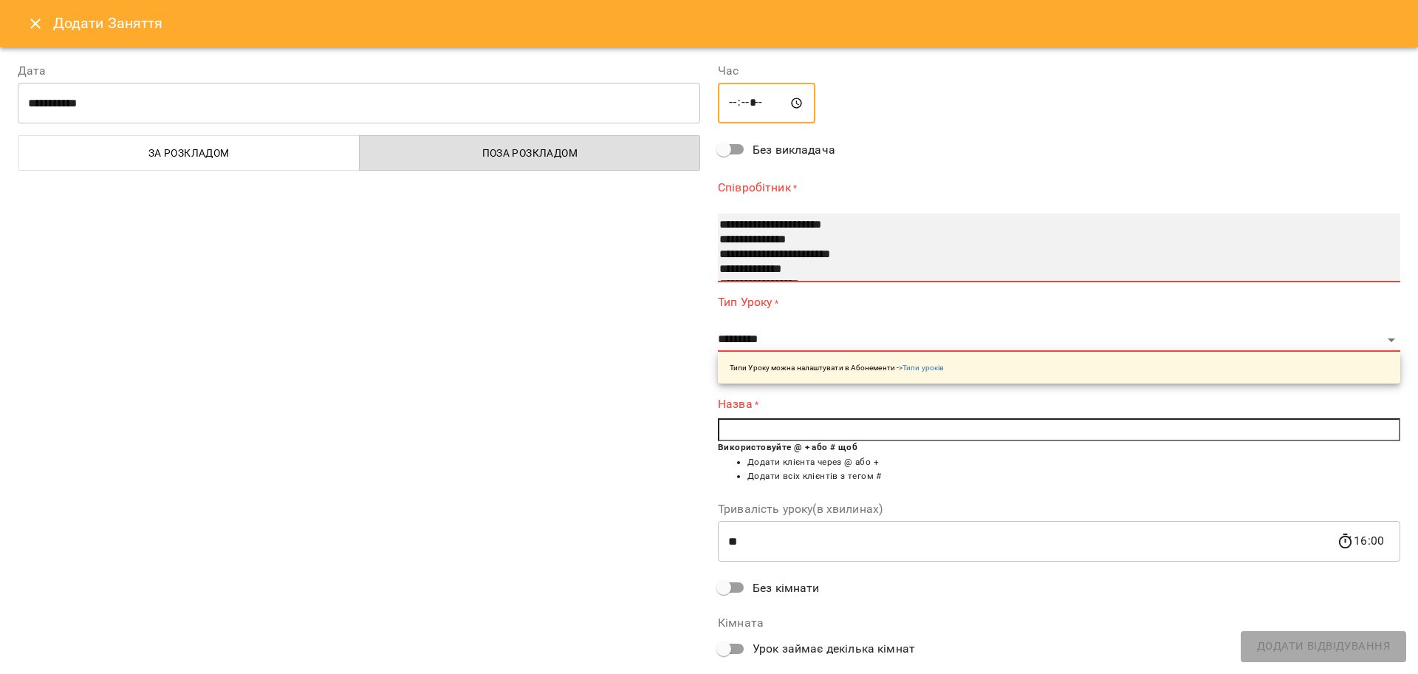
select select "**********"
click at [782, 249] on option "**********" at bounding box center [1040, 254] width 644 height 15
select select "**********"
type input "**"
type input "**********"
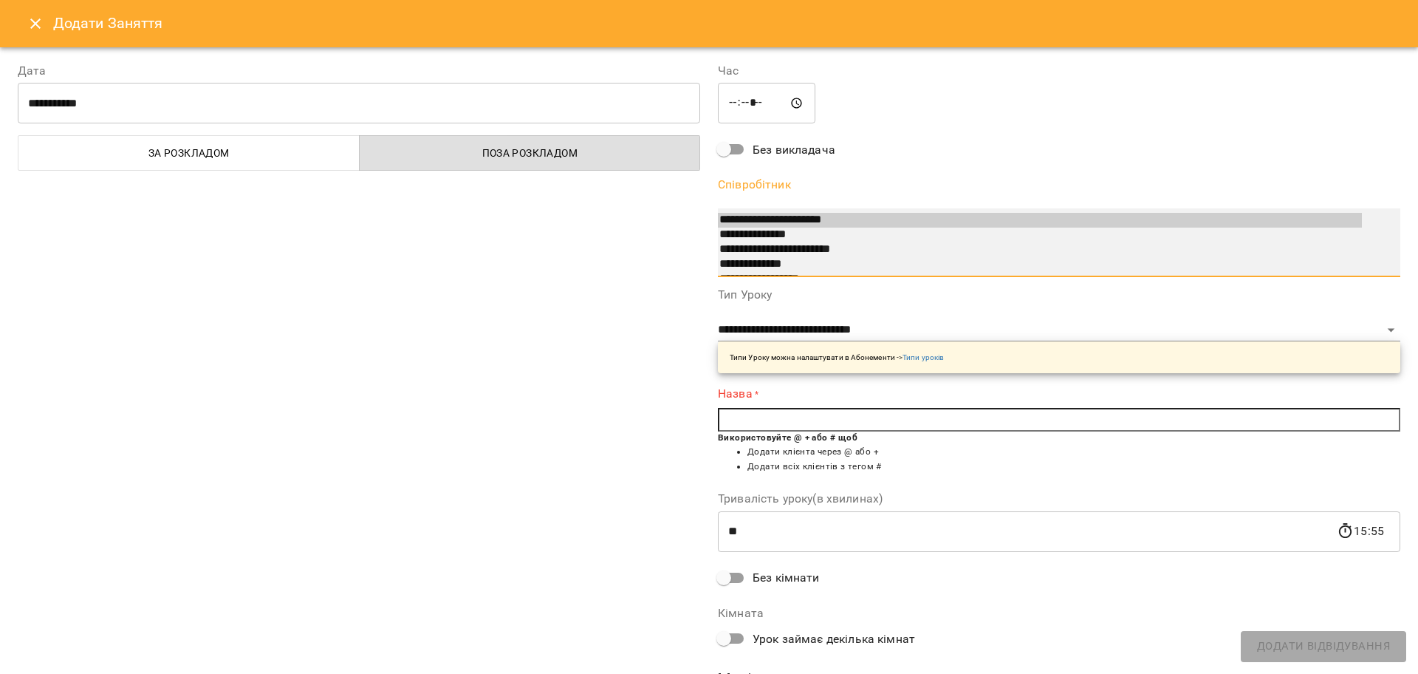
select select "**********"
click at [803, 234] on option "**********" at bounding box center [1040, 235] width 644 height 15
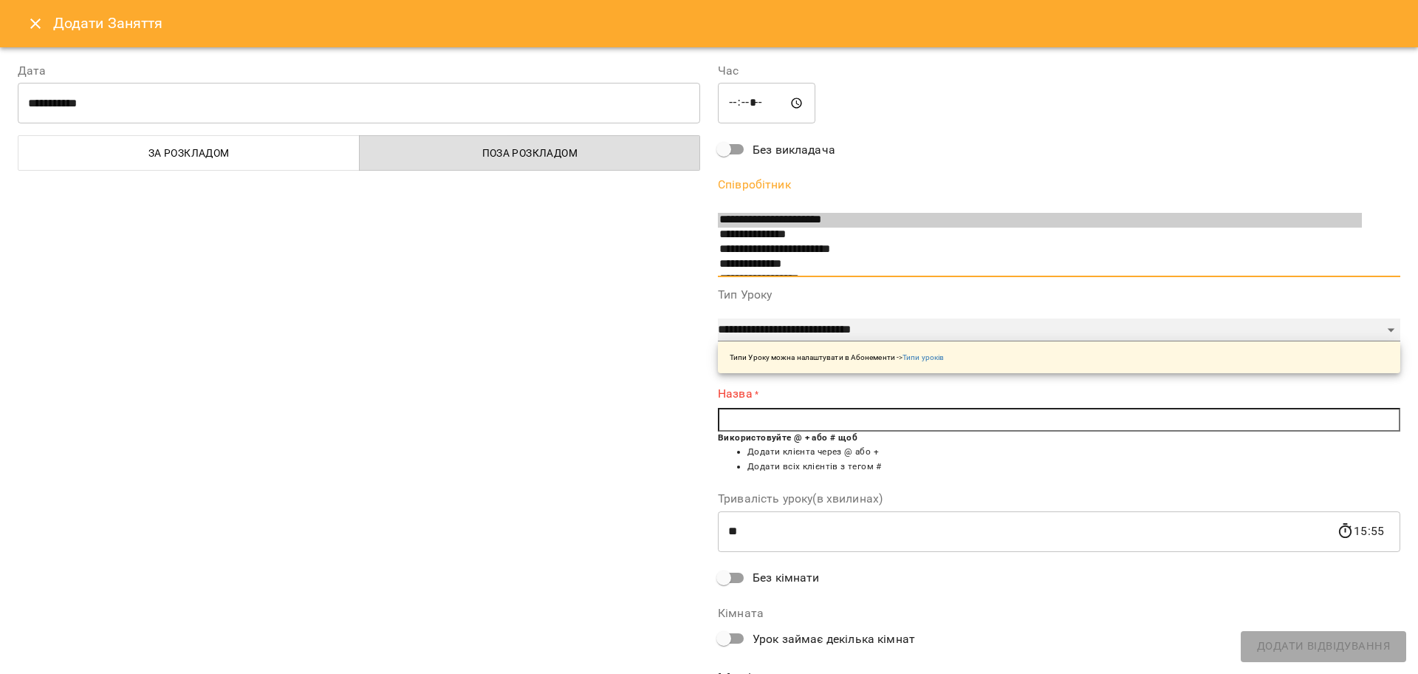
click at [795, 329] on select "**********" at bounding box center [1059, 330] width 683 height 24
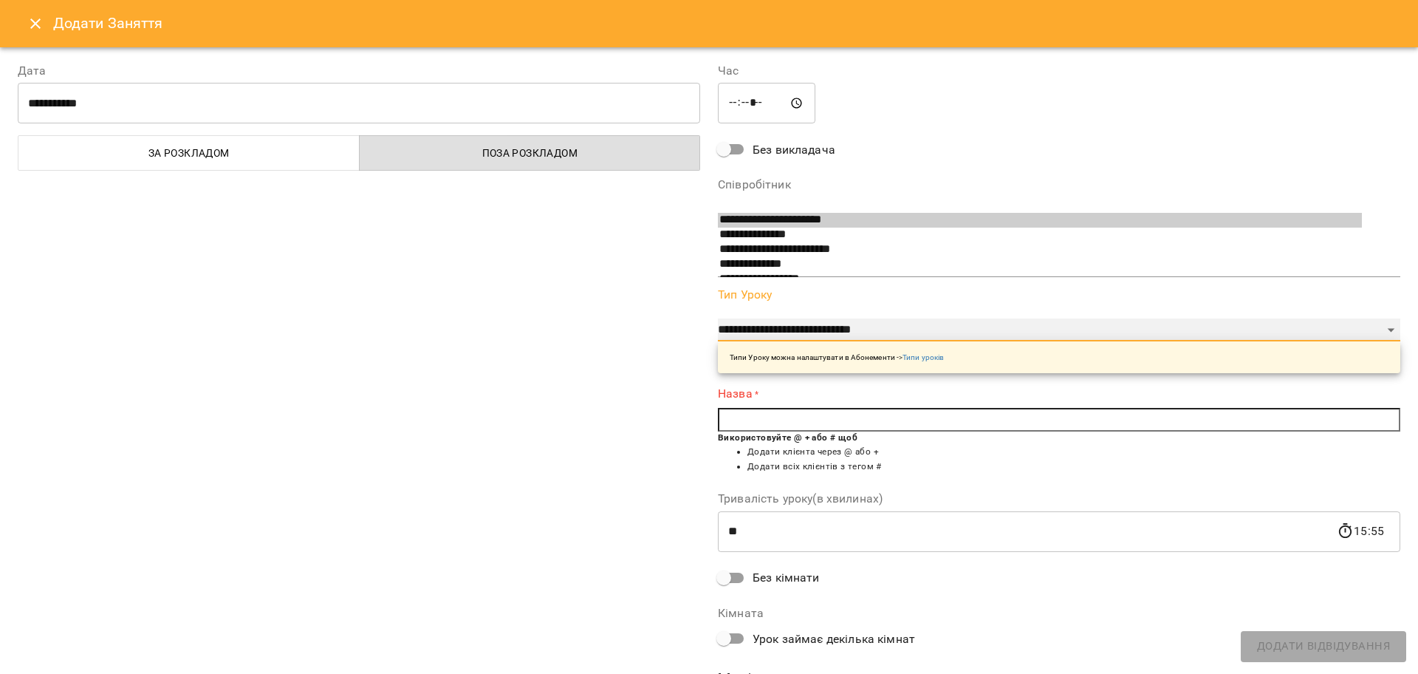
select select "**********"
click at [718, 318] on select "**********" at bounding box center [1059, 330] width 683 height 24
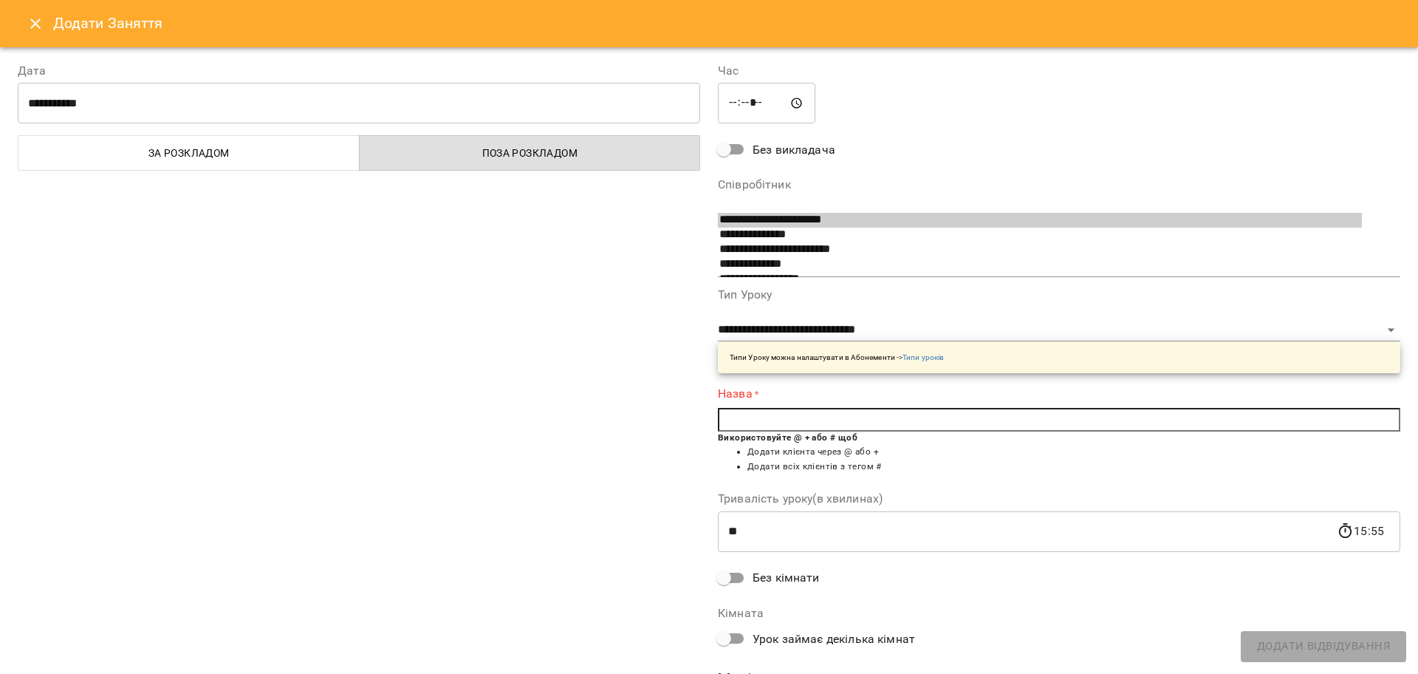
click at [805, 425] on input "text" at bounding box center [1059, 420] width 683 height 24
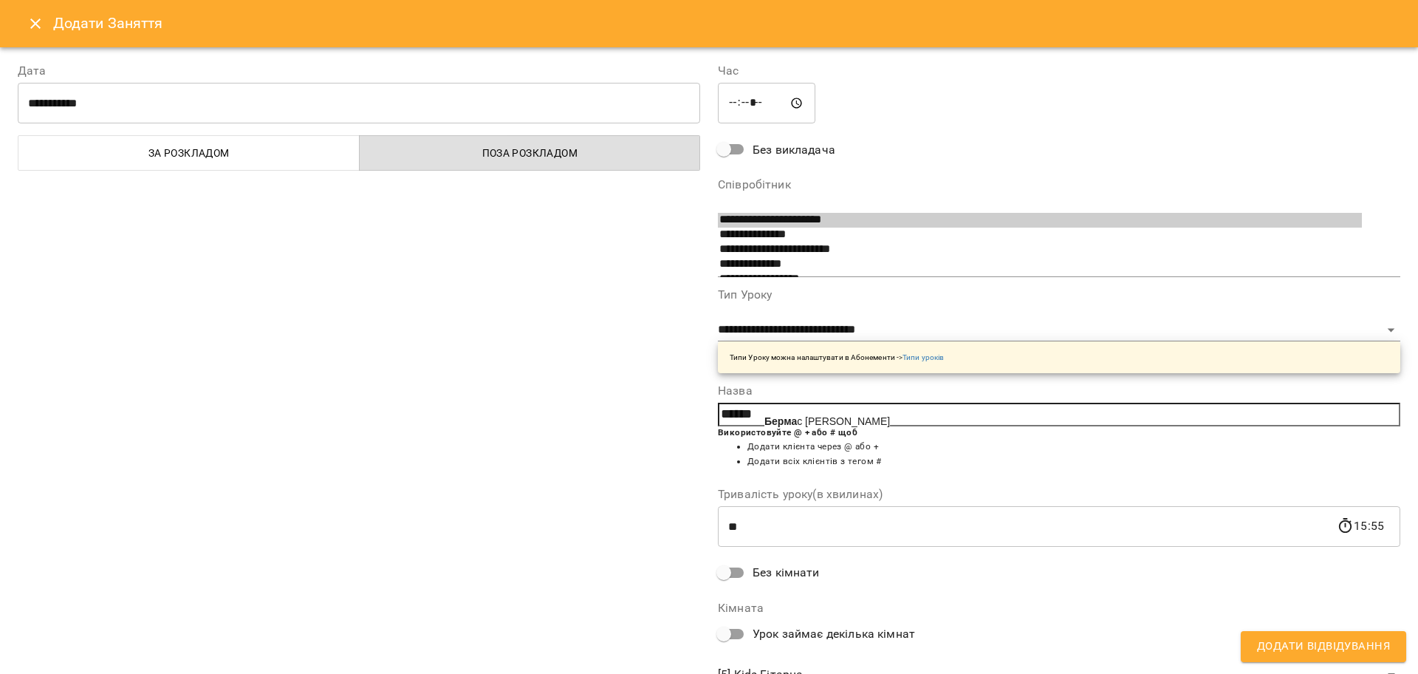
click at [805, 425] on span "Берма с Наталія" at bounding box center [828, 421] width 126 height 12
type input "**********"
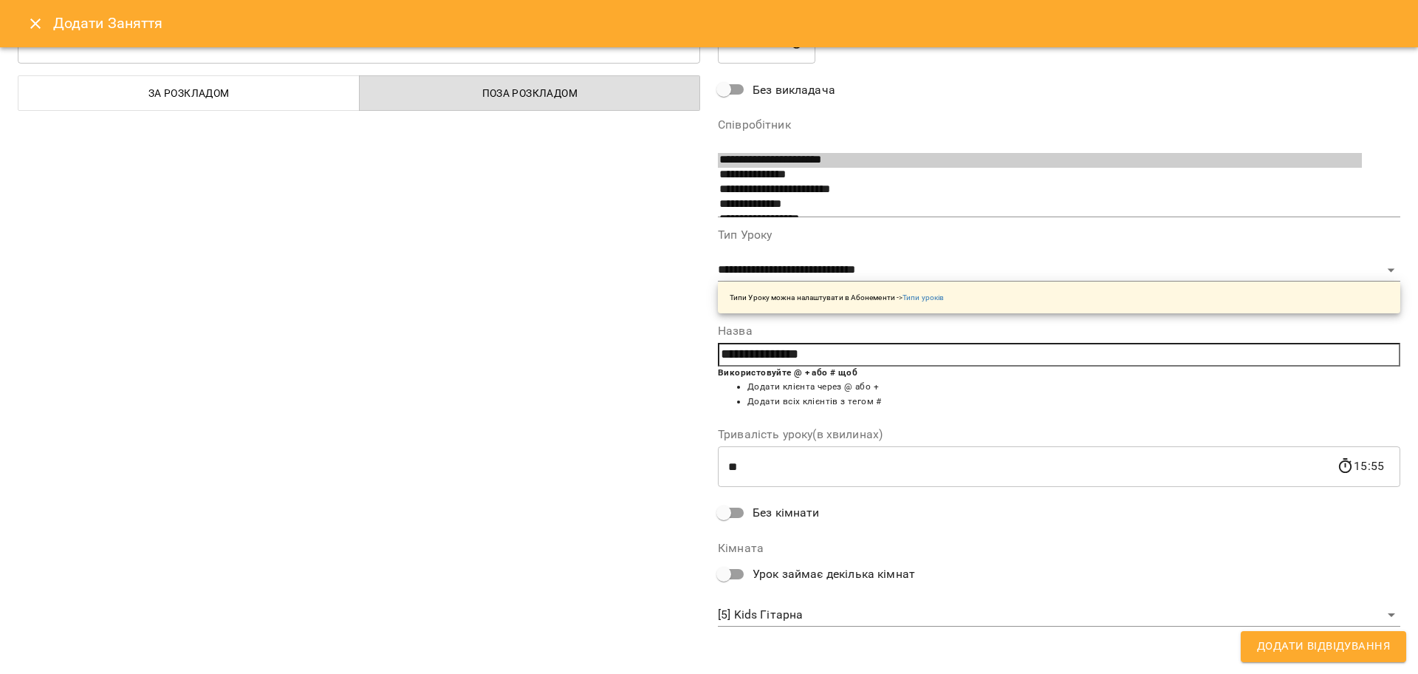
scroll to position [63, 0]
click at [782, 620] on body "For Business 99+ UA Пн 01 вер Вт 02 вер Ср 03 вер Чт 04 вер Пт 05 вер Сб 06 вер…" at bounding box center [709, 655] width 1418 height 1310
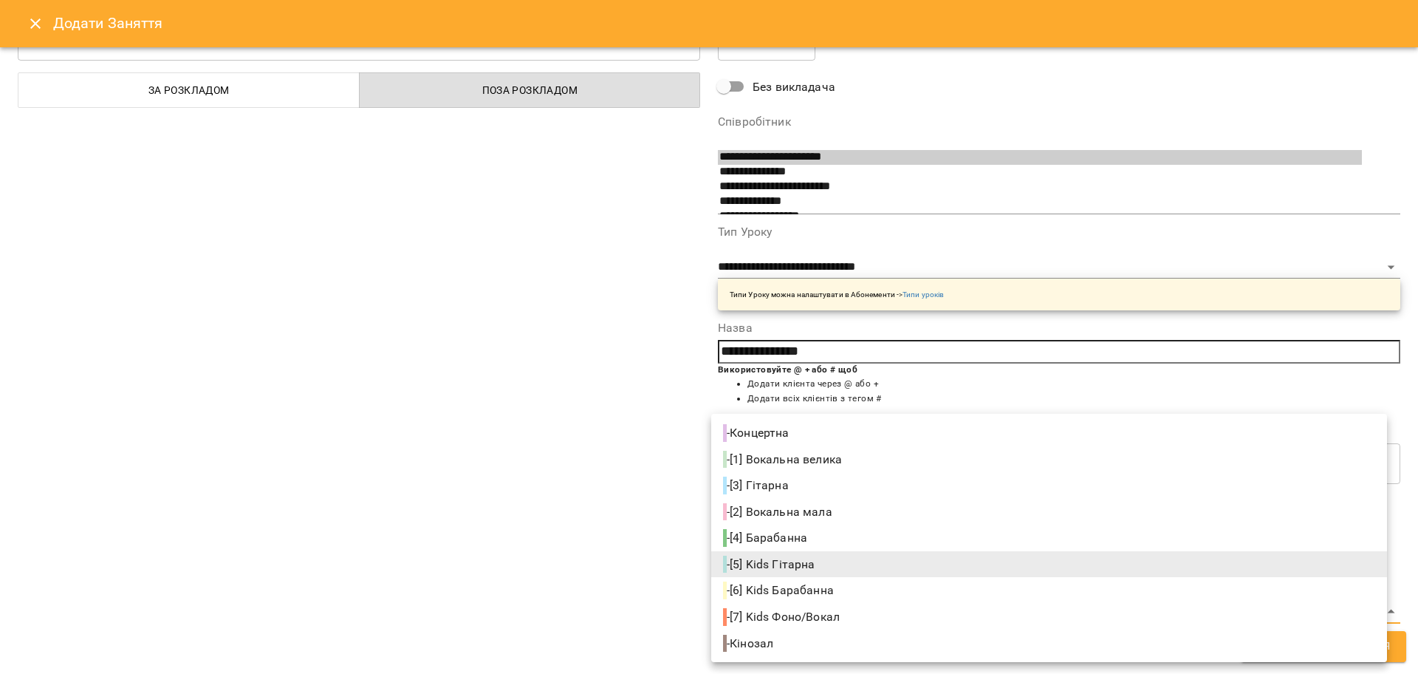
click at [809, 543] on span "- [4] Барабанна" at bounding box center [766, 538] width 87 height 18
type input "**********"
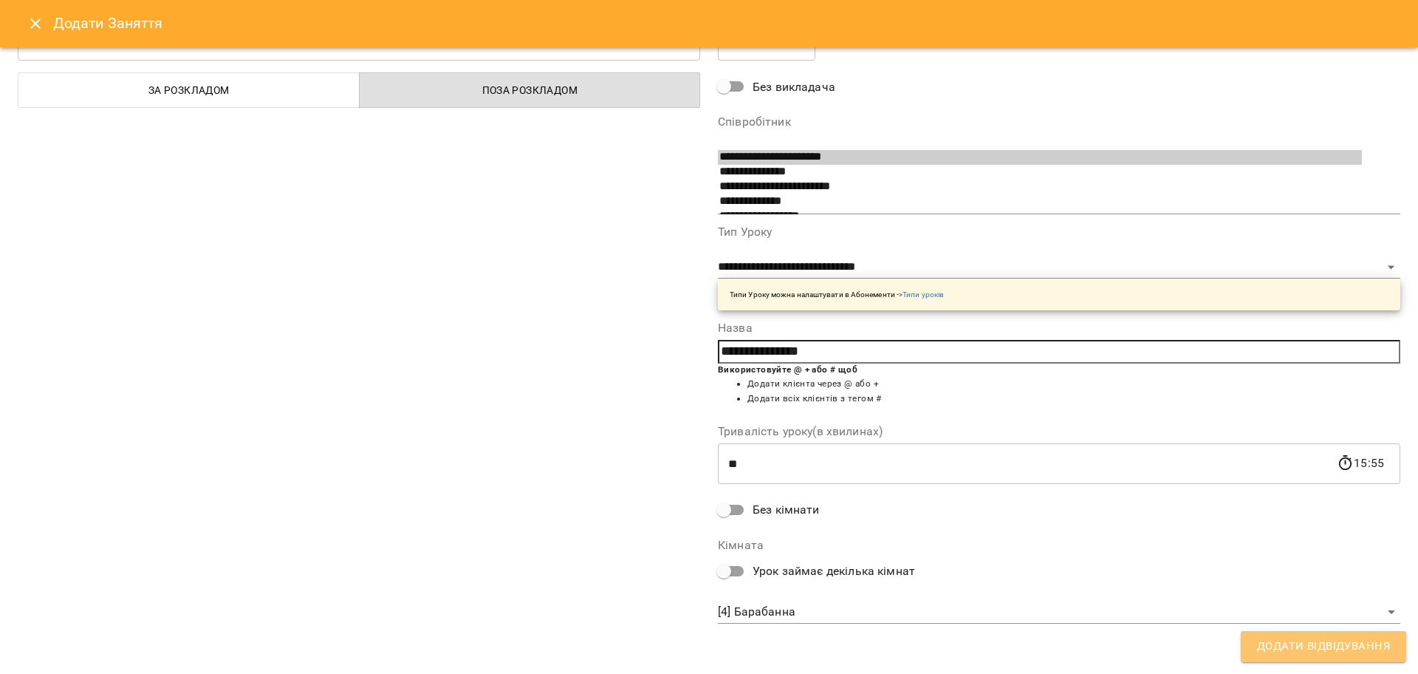
click at [1301, 649] on span "Додати Відвідування" at bounding box center [1323, 646] width 133 height 19
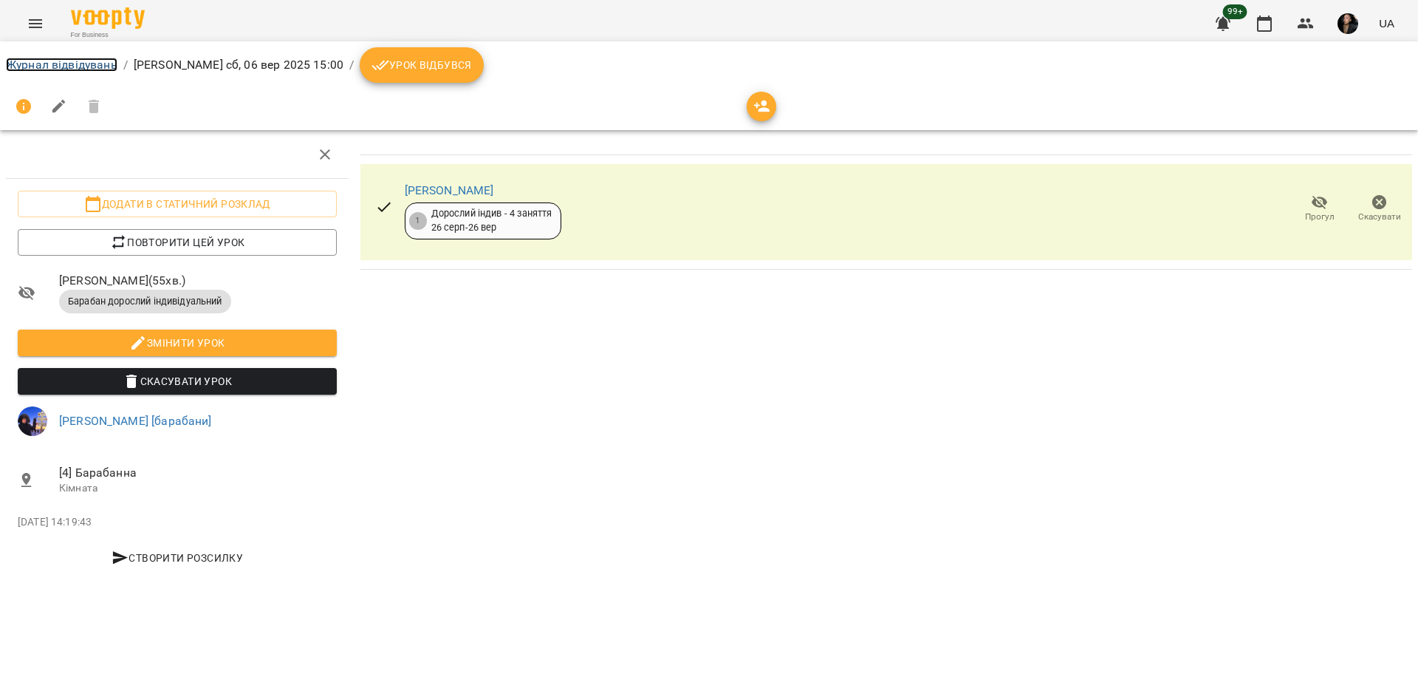
drag, startPoint x: 80, startPoint y: 64, endPoint x: 115, endPoint y: 81, distance: 38.3
click at [80, 64] on link "Журнал відвідувань" at bounding box center [62, 65] width 112 height 14
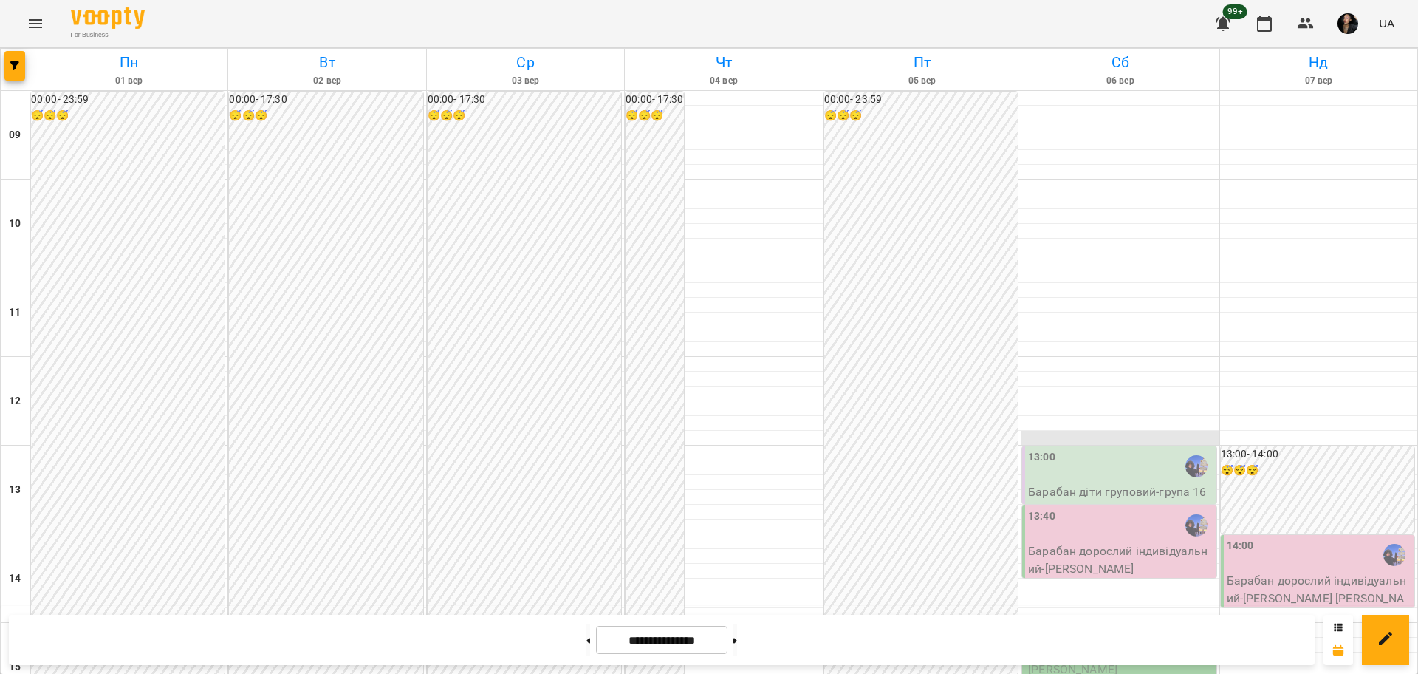
scroll to position [277, 0]
click at [17, 66] on icon "button" at bounding box center [14, 65] width 9 height 9
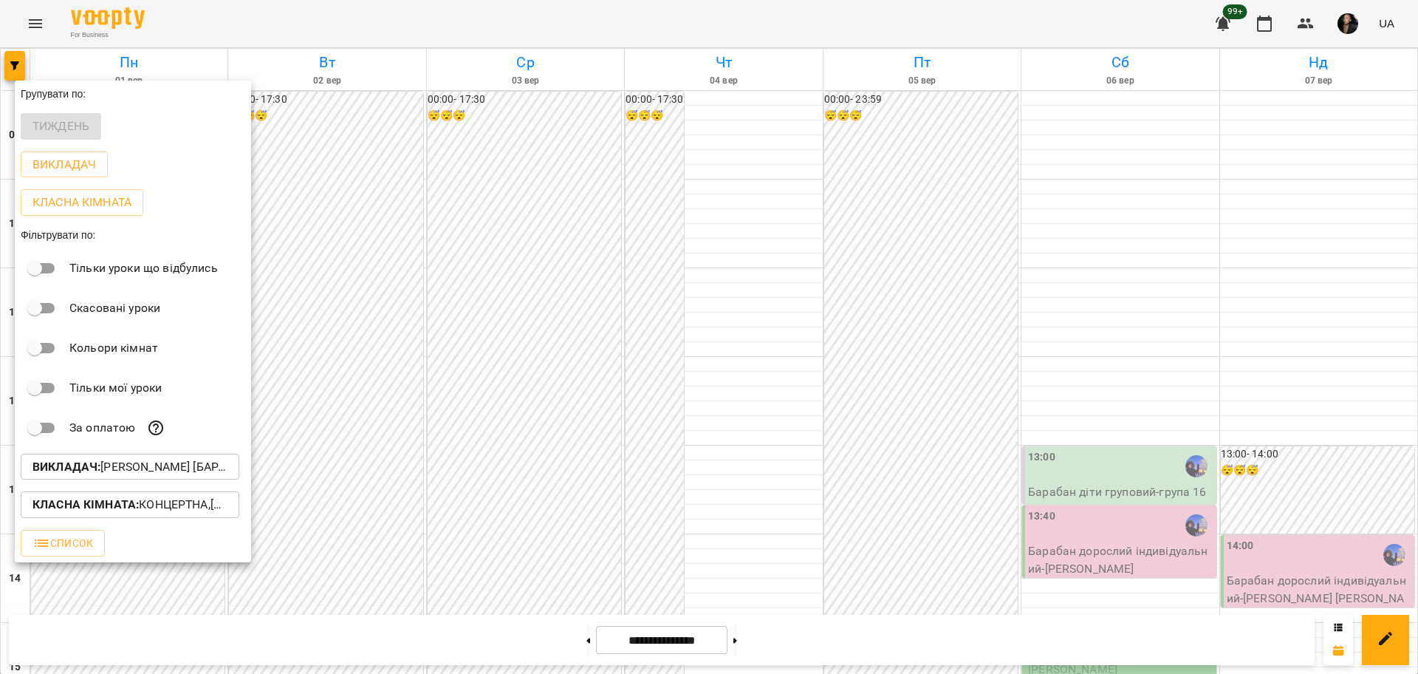
click at [174, 459] on button "Викладач : Єгор [барабани]" at bounding box center [130, 467] width 219 height 27
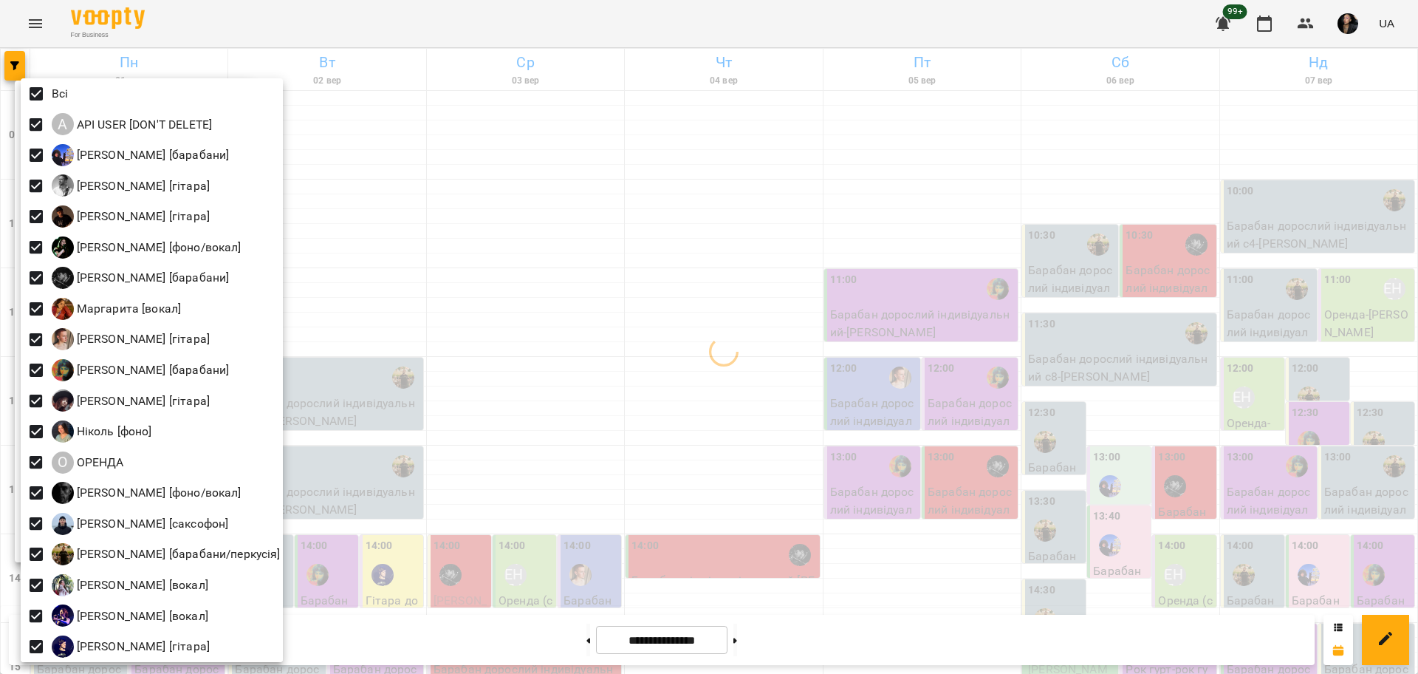
click at [474, 253] on div at bounding box center [709, 337] width 1418 height 674
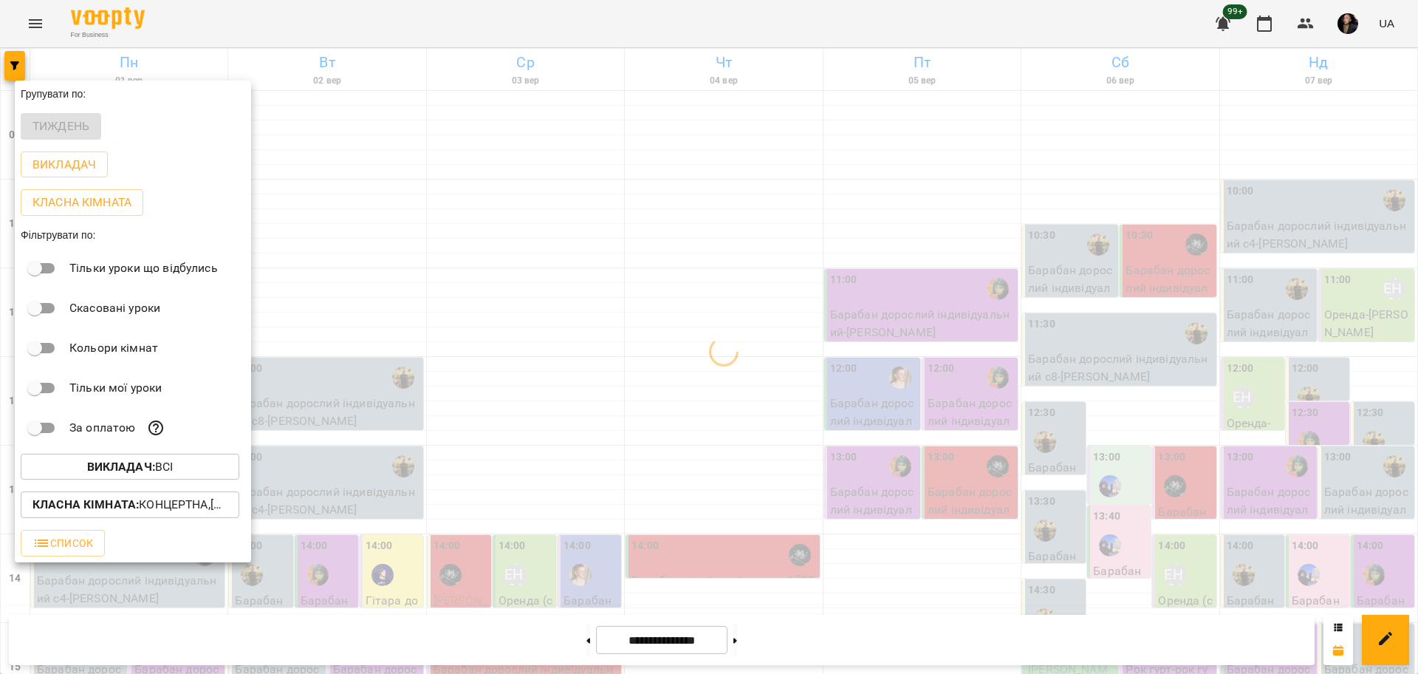
click at [218, 513] on p "Класна кімната : Концертна,[4] Барабанна,[6] Kids Барабанна,Кінозал" at bounding box center [130, 505] width 195 height 18
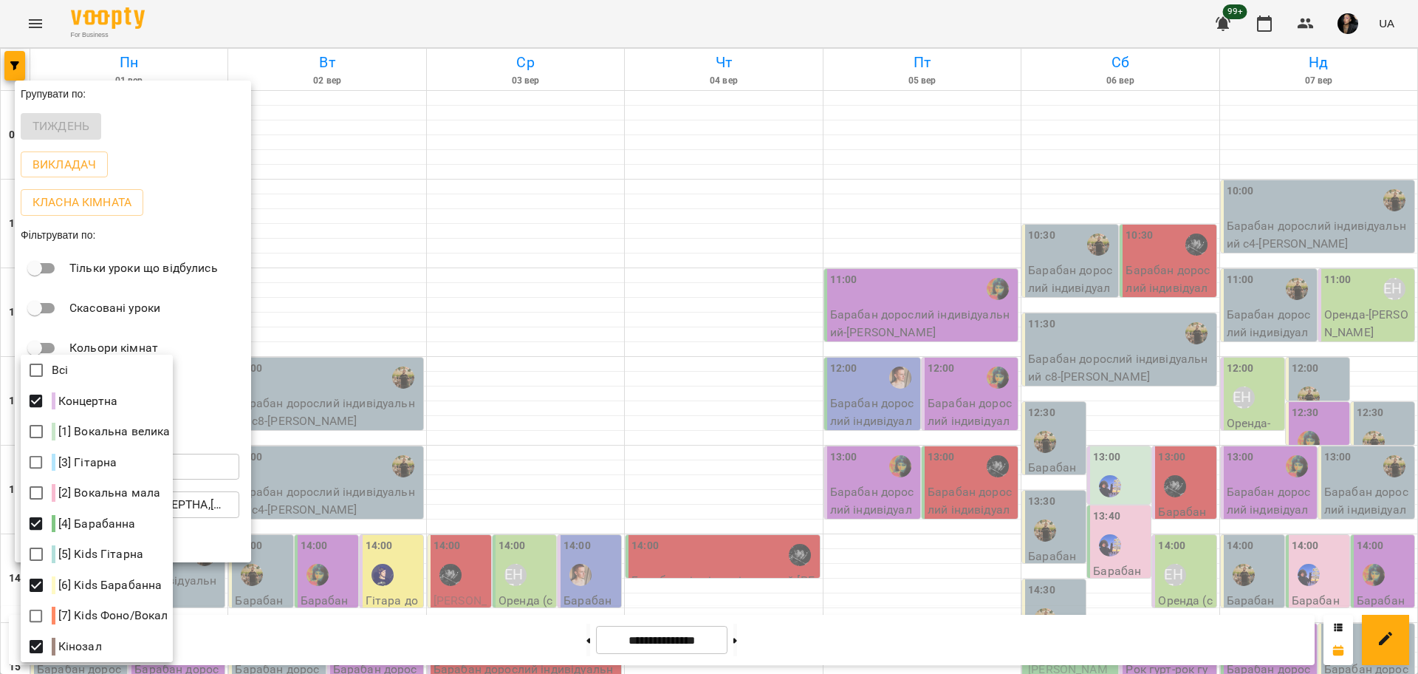
click at [1080, 398] on div at bounding box center [709, 337] width 1418 height 674
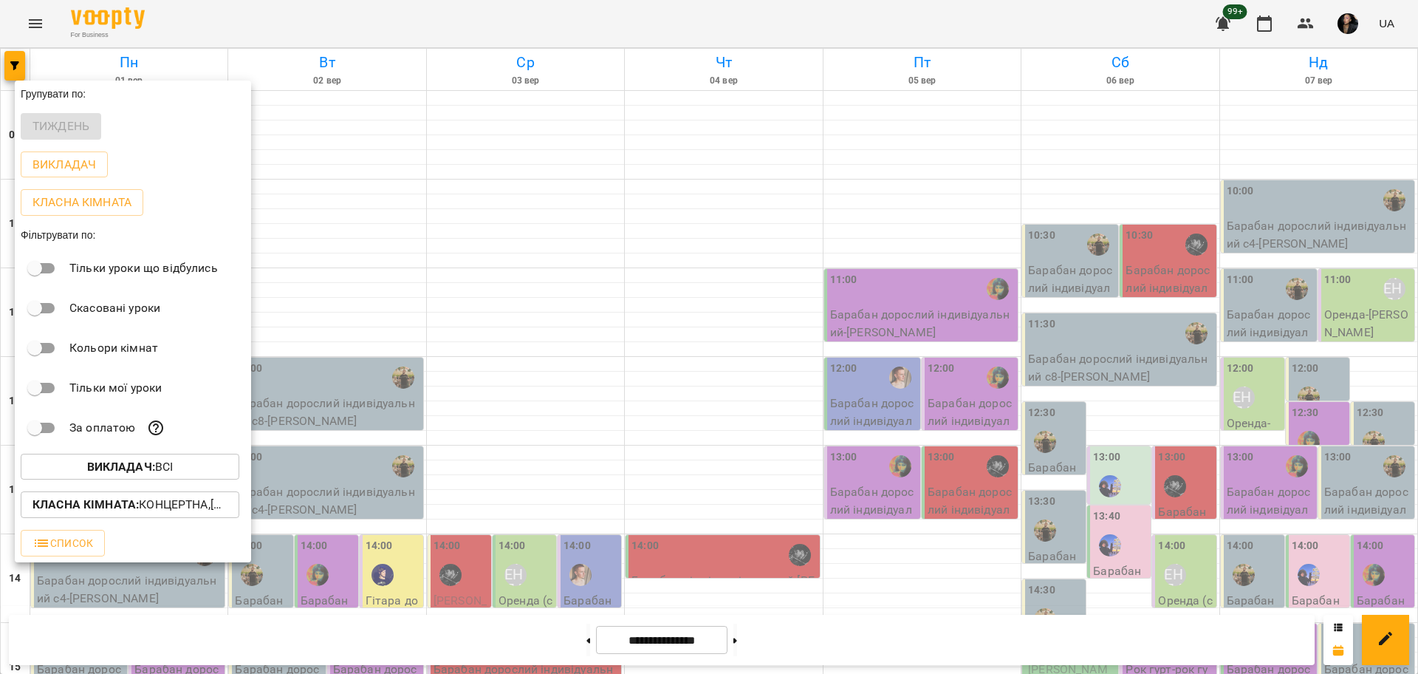
click at [576, 640] on div at bounding box center [709, 337] width 1418 height 674
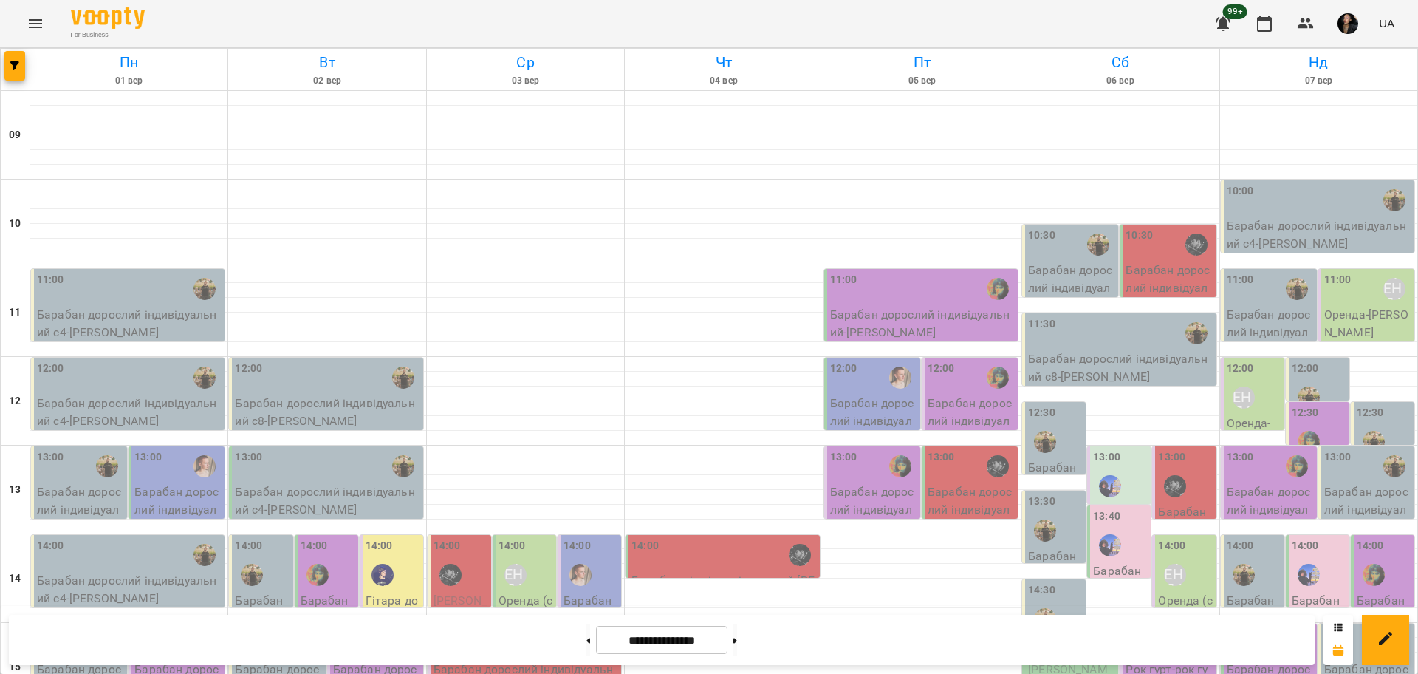
click at [576, 641] on div "Групувати по: Тиждень Викладач Класна кімната Фільтрувати по: Тільки уроки що в…" at bounding box center [709, 337] width 1418 height 674
click at [587, 641] on button at bounding box center [589, 639] width 4 height 33
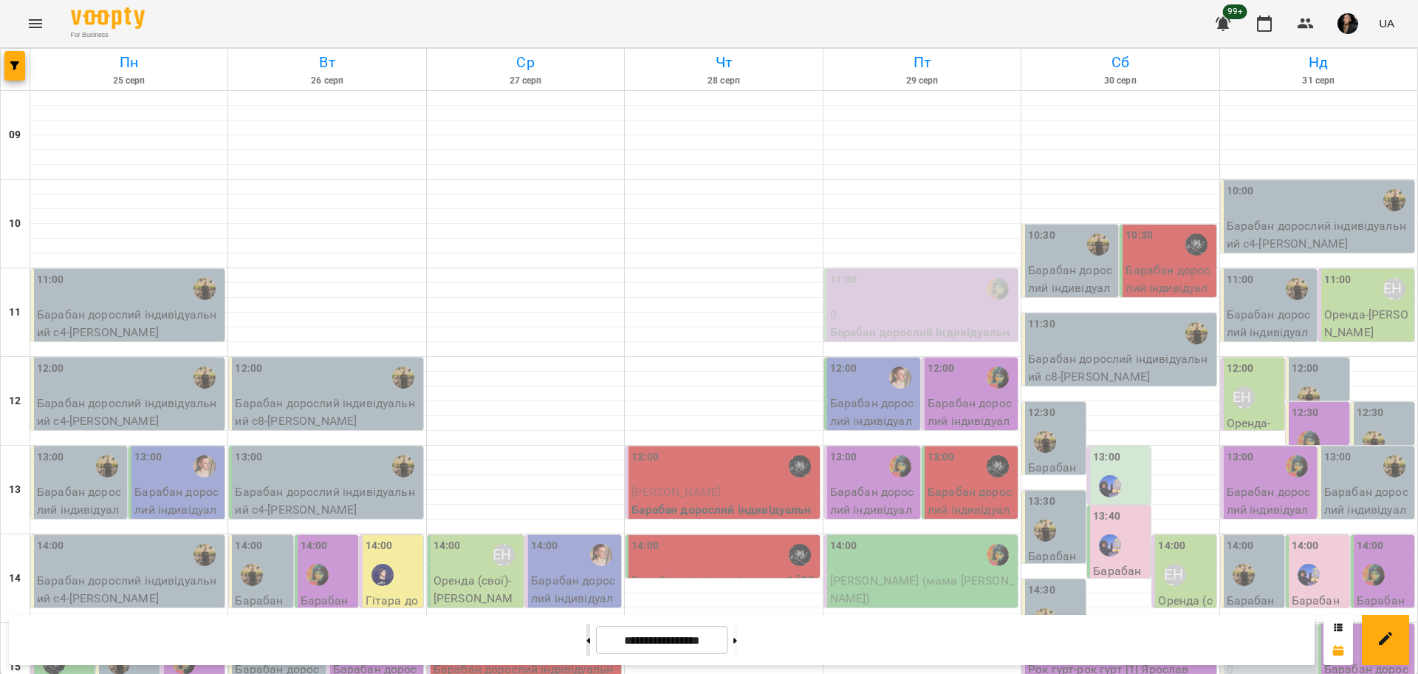
click at [587, 640] on button at bounding box center [589, 639] width 4 height 33
type input "**********"
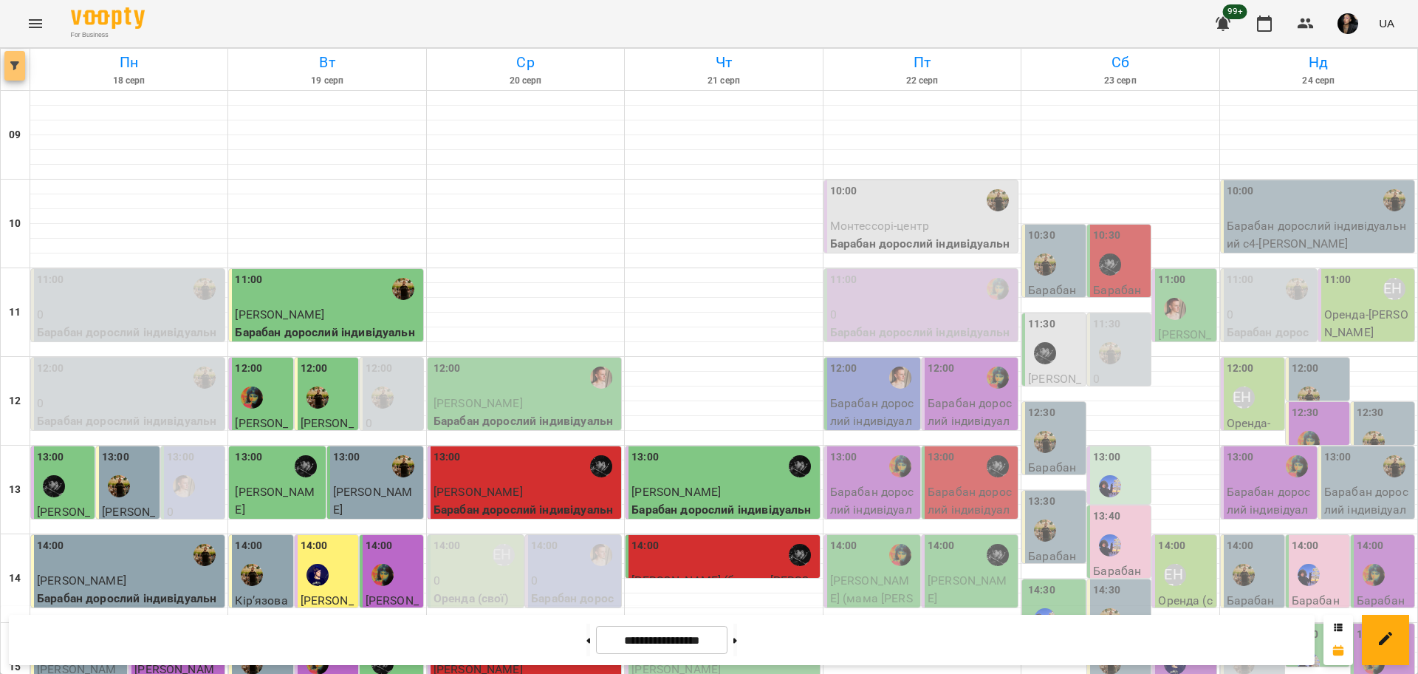
click at [18, 71] on button "button" at bounding box center [14, 66] width 21 height 30
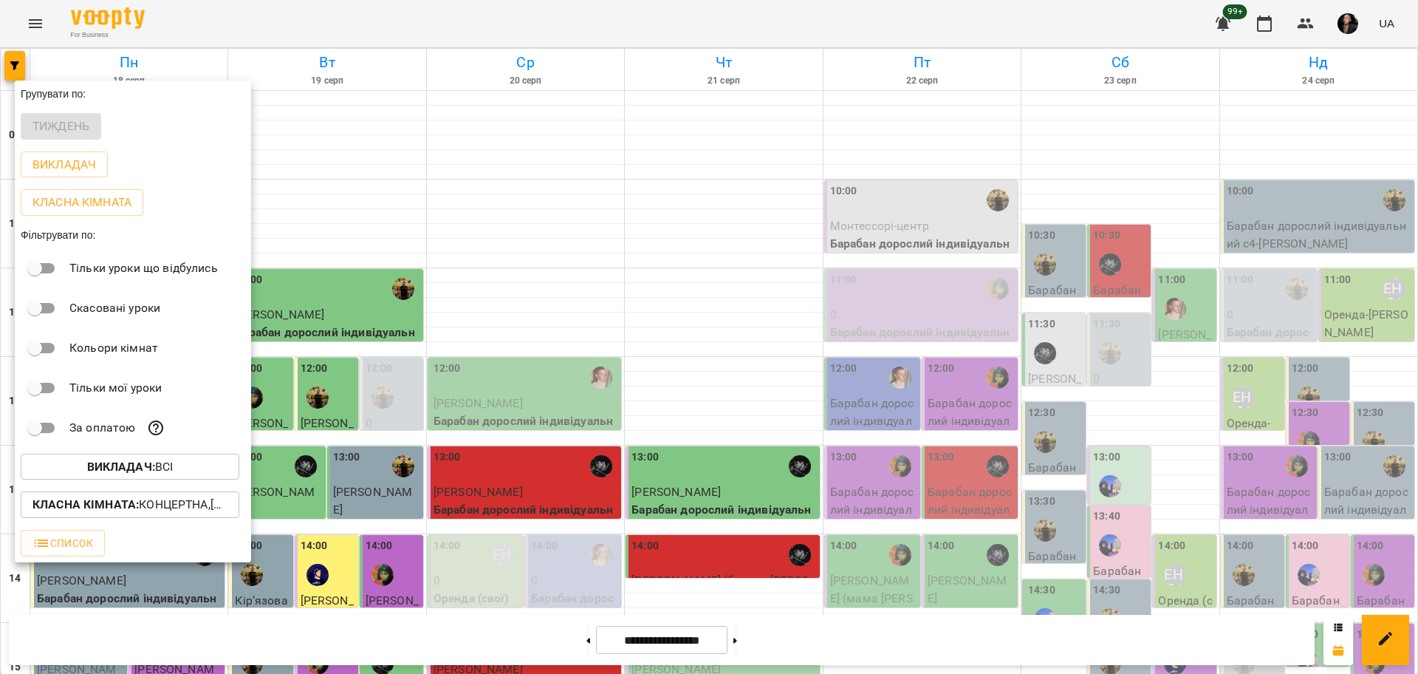
click at [171, 476] on p "Викладач : Всі" at bounding box center [130, 467] width 86 height 18
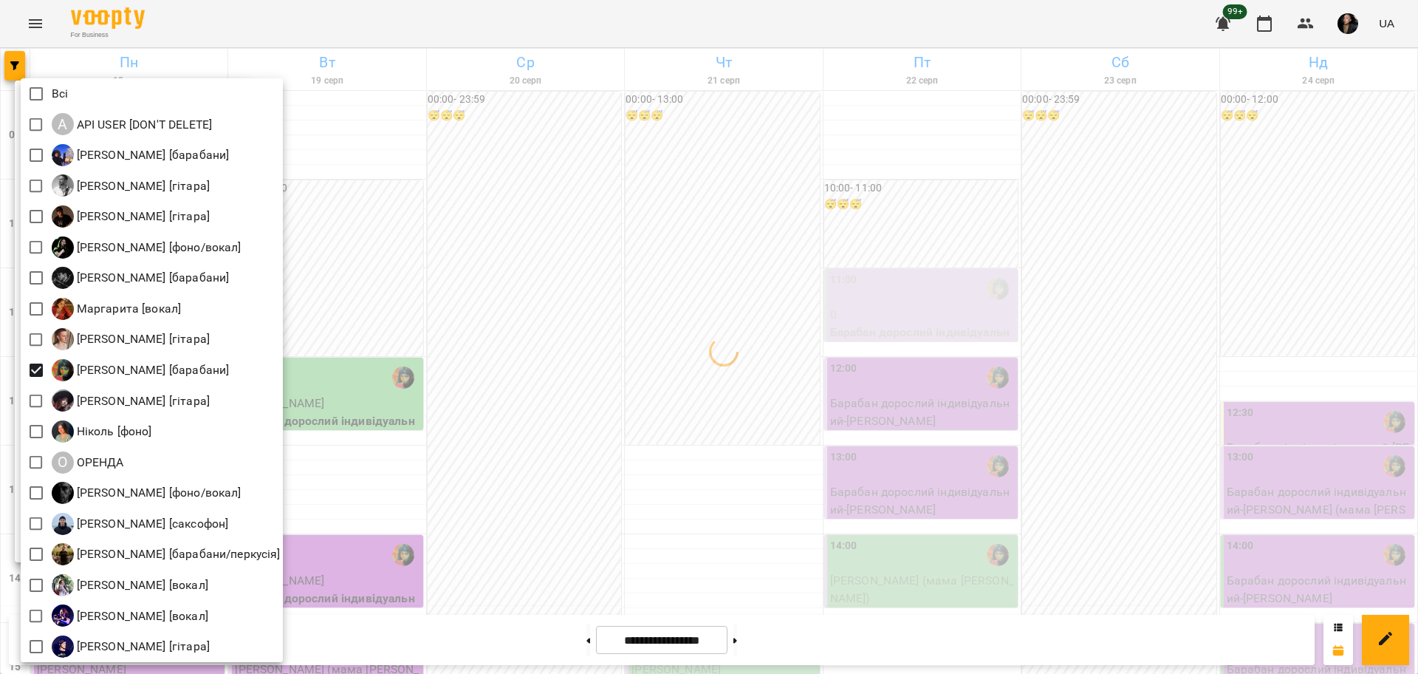
click at [581, 428] on div at bounding box center [709, 337] width 1418 height 674
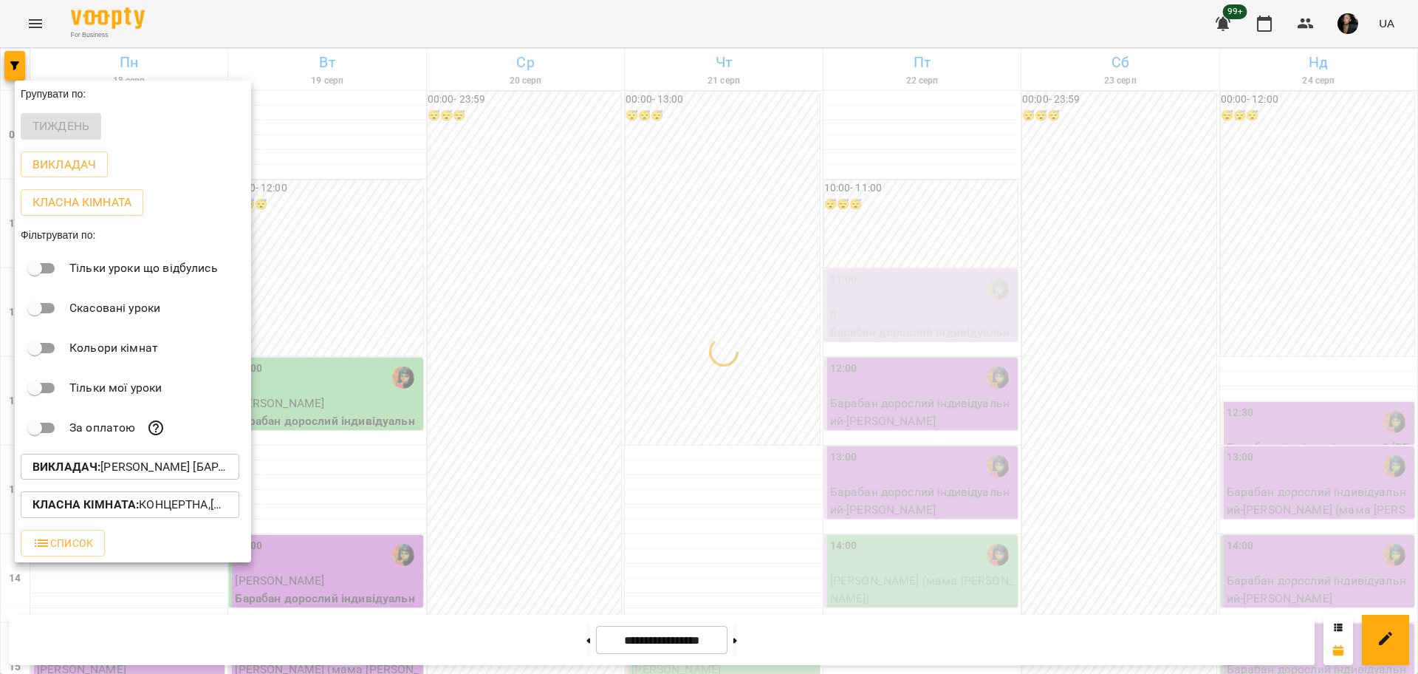
click at [194, 513] on p "Класна кімната : Концертна,[4] Барабанна,[6] Kids Барабанна,Кінозал" at bounding box center [130, 505] width 195 height 18
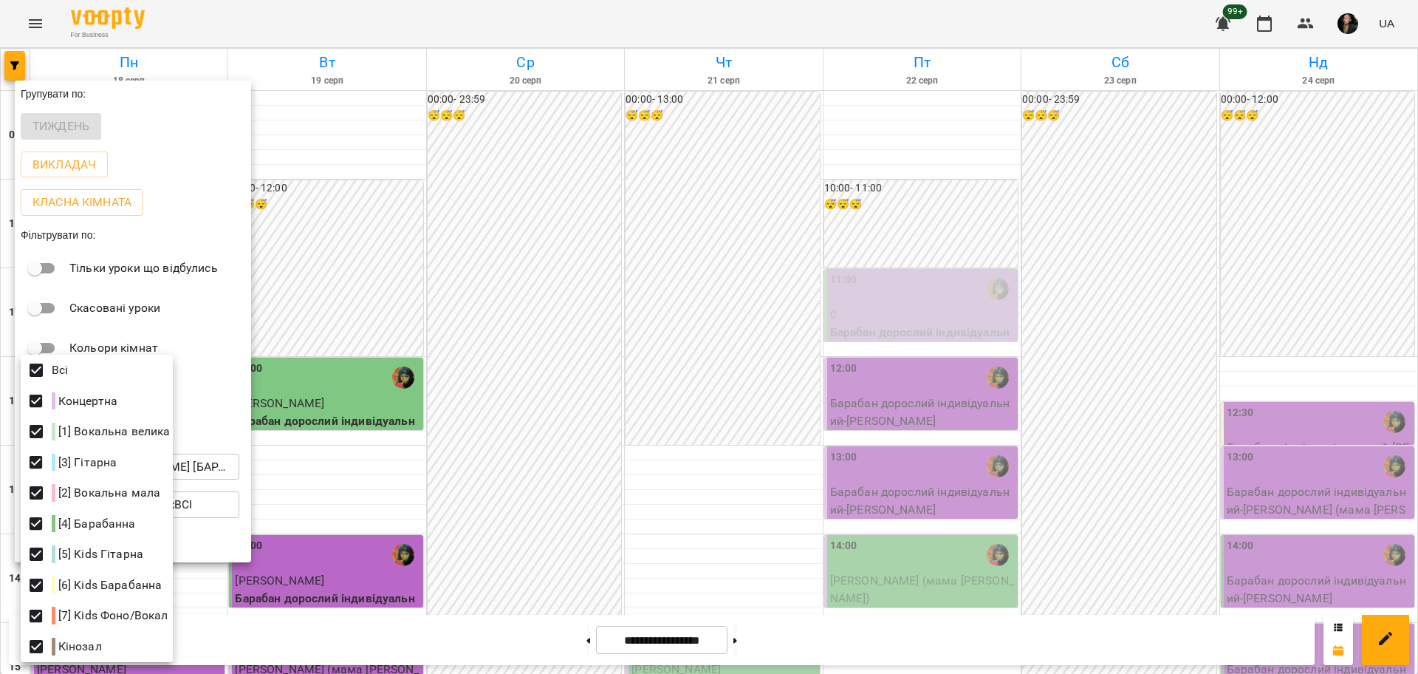
click at [1063, 228] on div at bounding box center [709, 337] width 1418 height 674
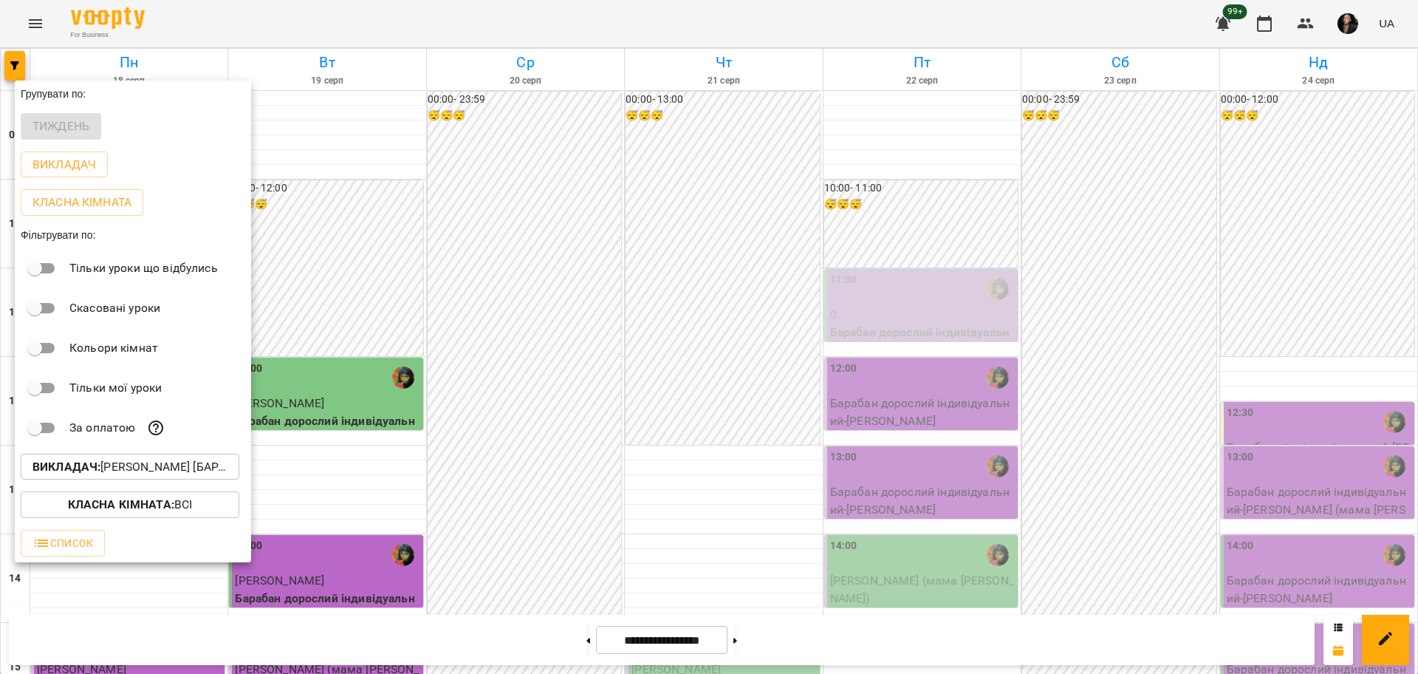
click at [1108, 423] on div at bounding box center [709, 337] width 1418 height 674
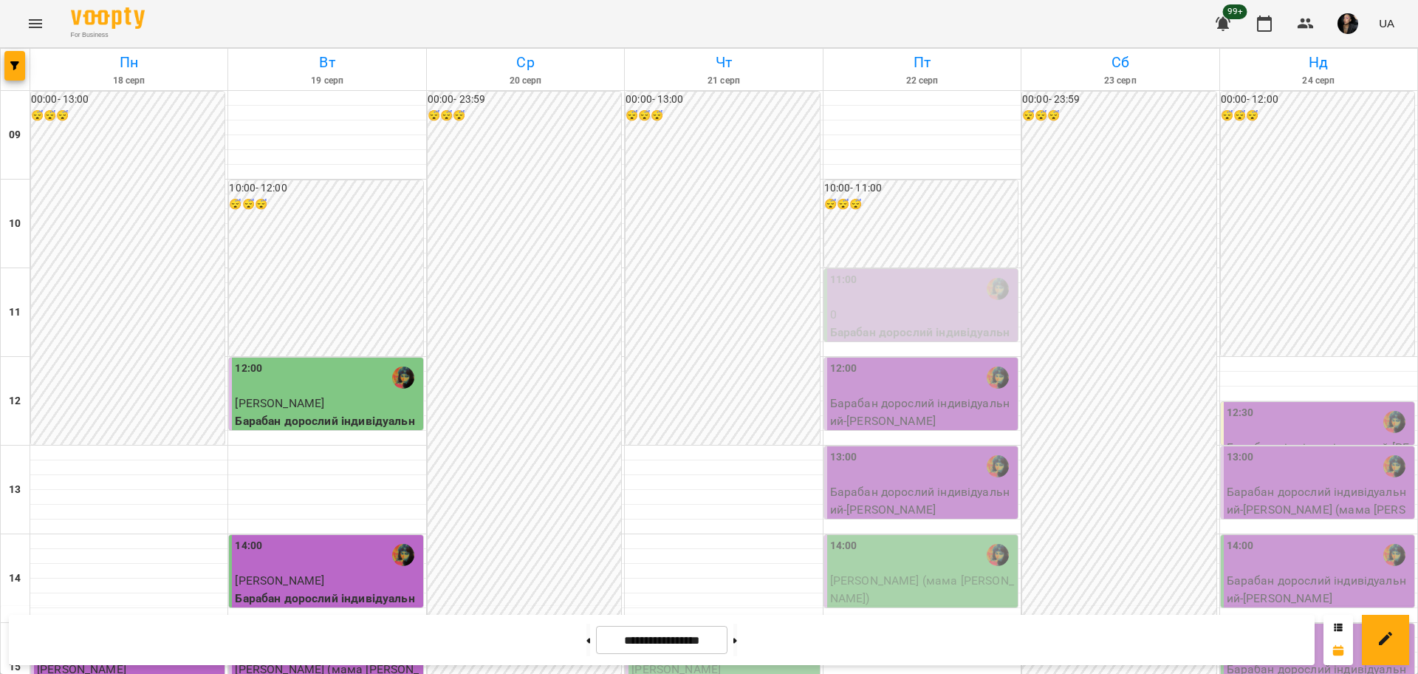
scroll to position [554, 0]
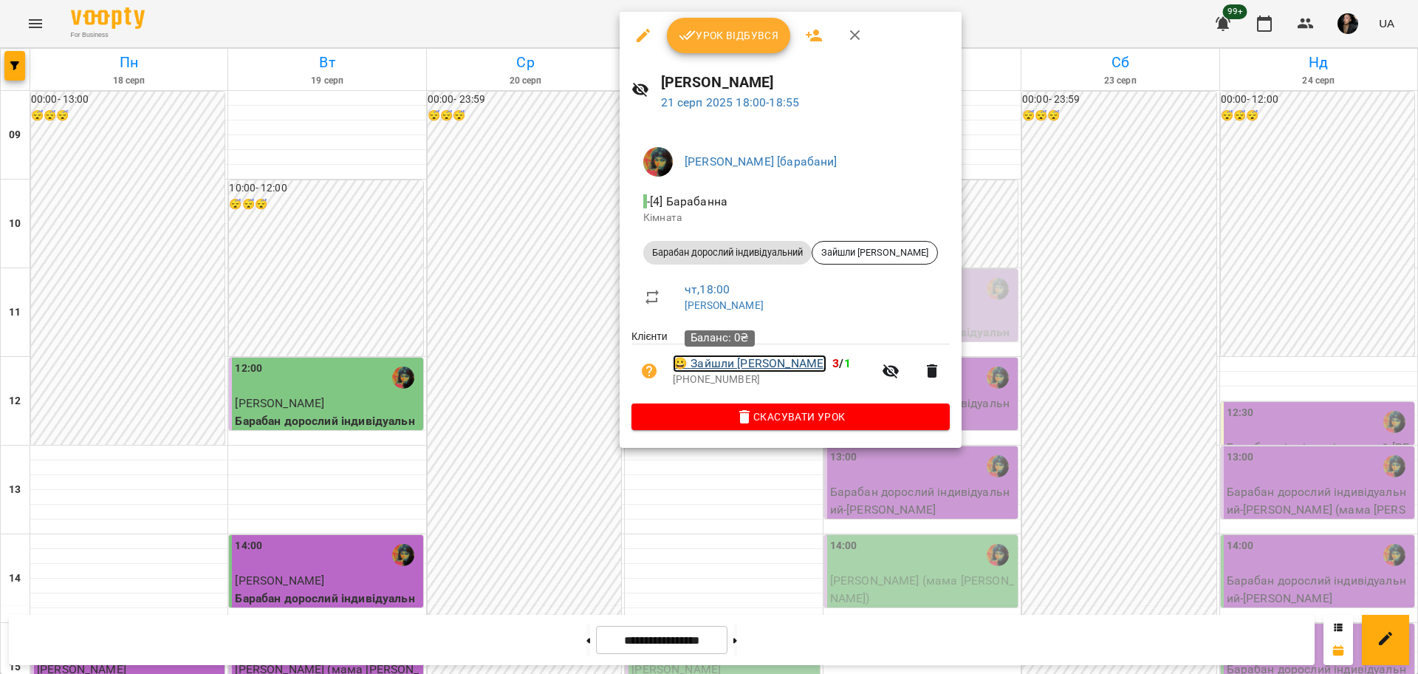
click at [745, 364] on link "😀 Зайшли Юрій" at bounding box center [750, 364] width 154 height 18
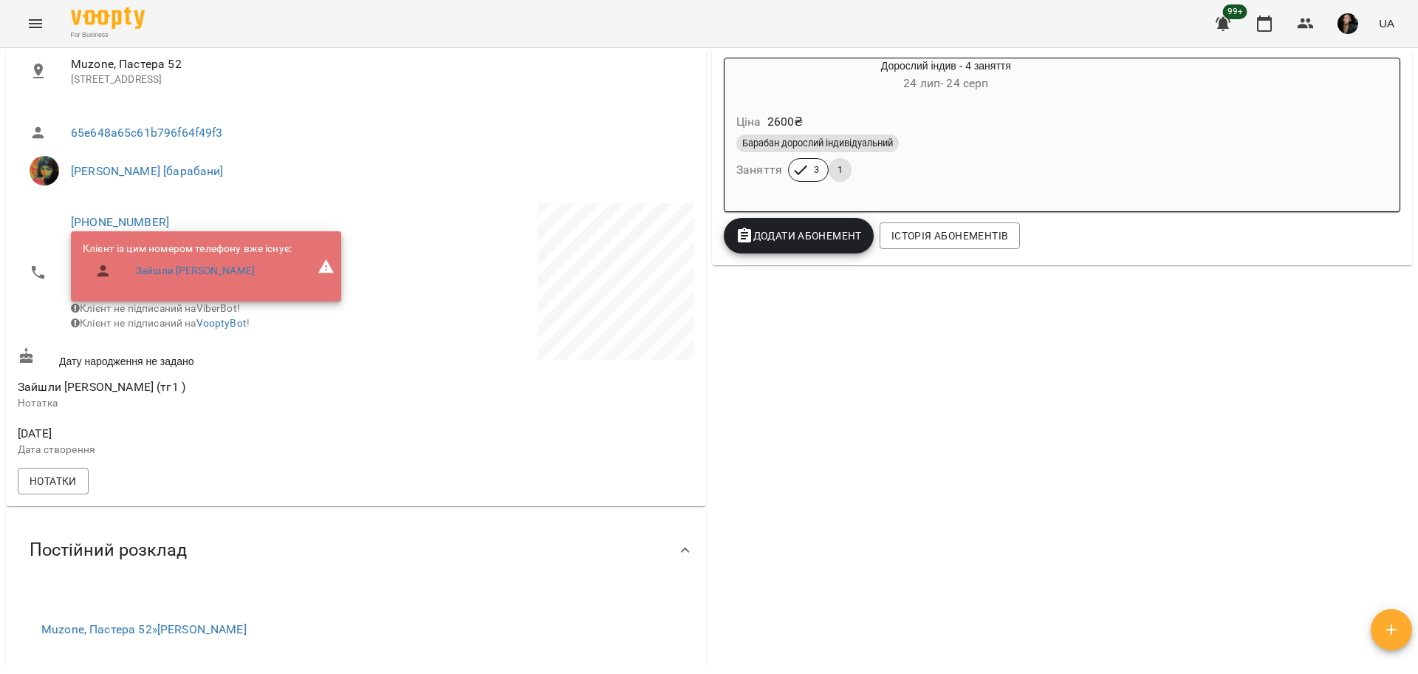
scroll to position [92, 0]
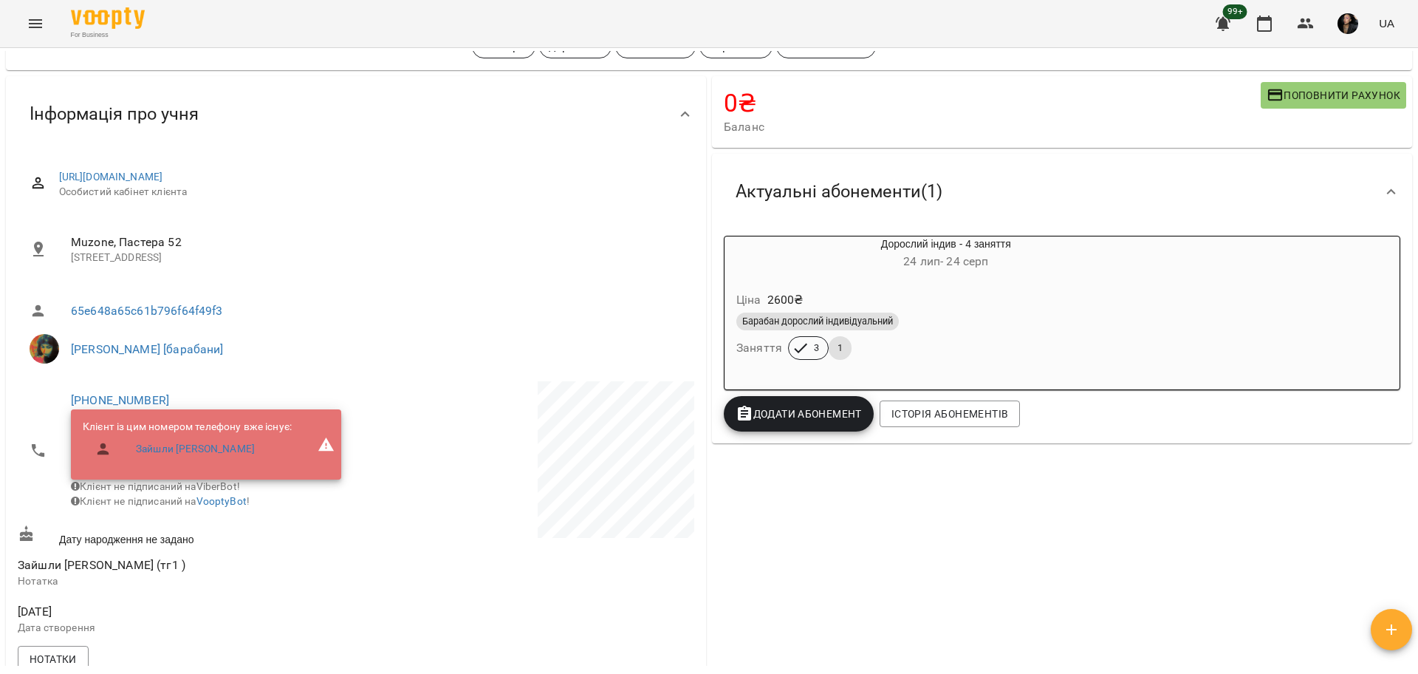
click at [1024, 315] on div "Барабан дорослий індивідуальний" at bounding box center [947, 321] width 420 height 18
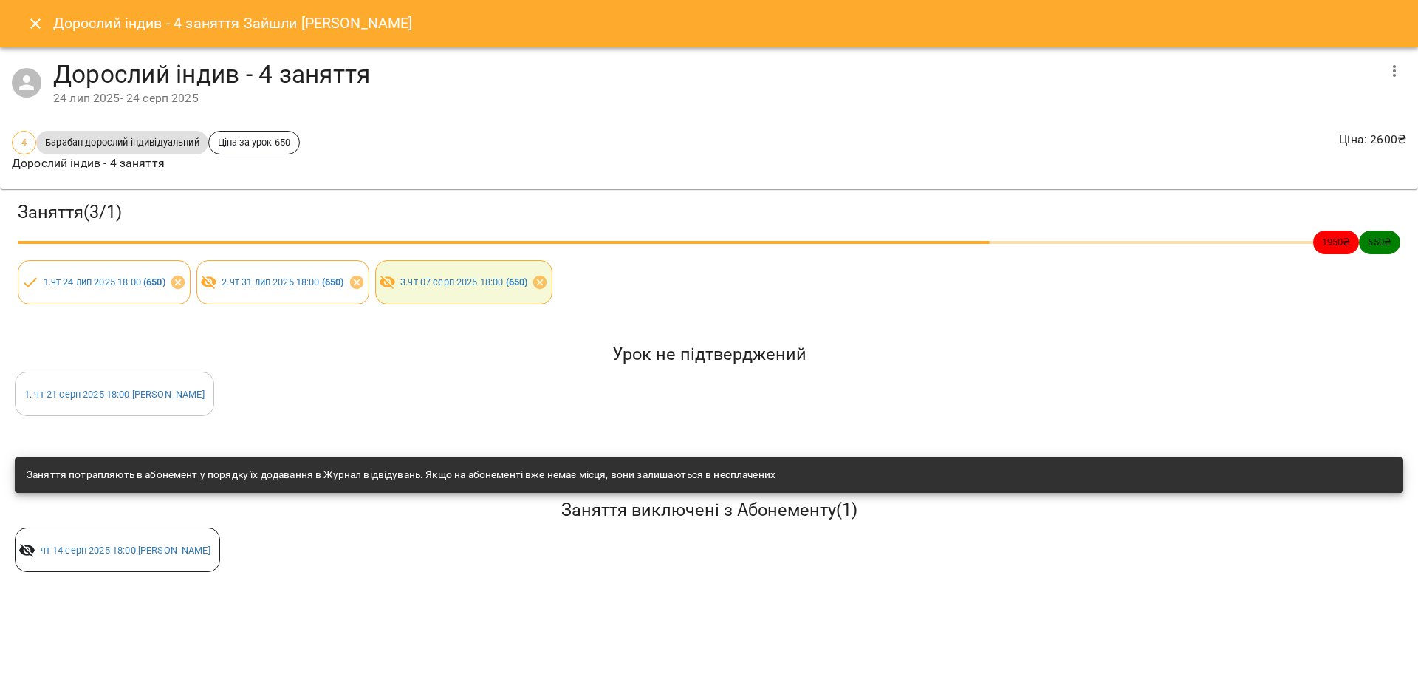
click at [44, 16] on button "Close" at bounding box center [35, 23] width 35 height 35
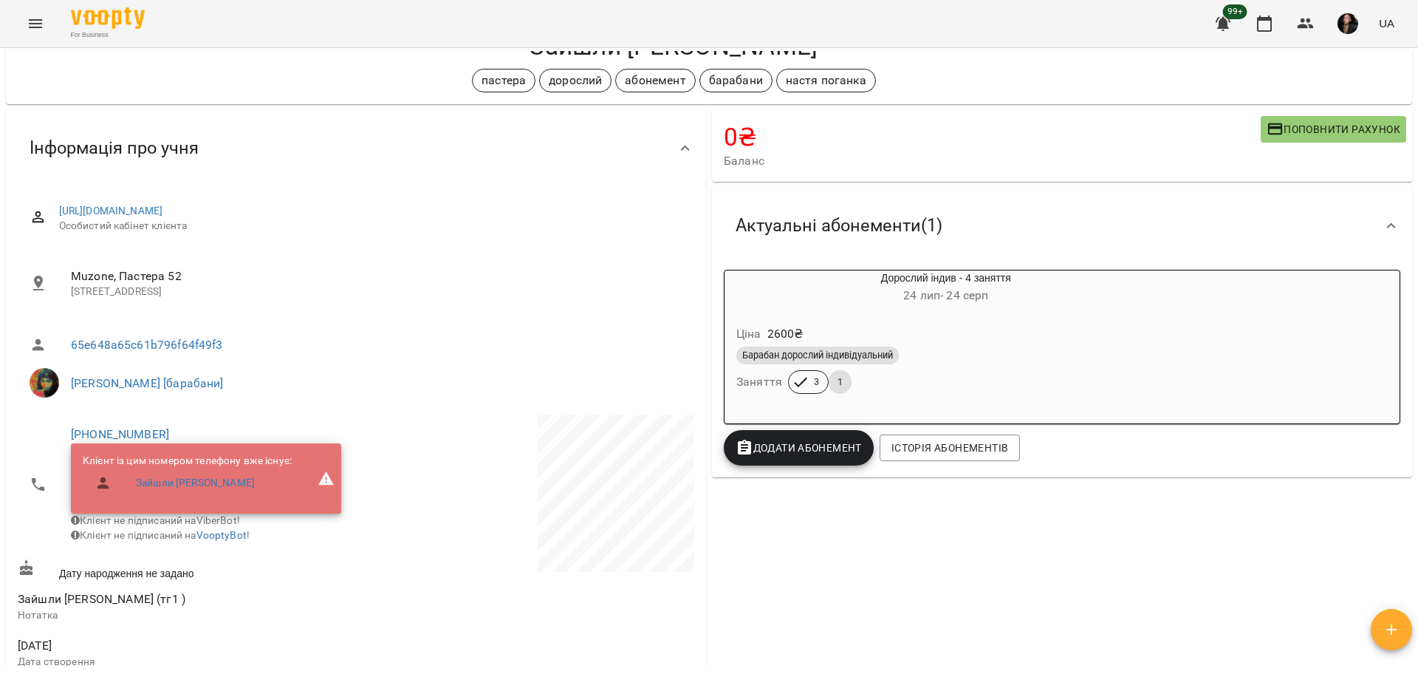
scroll to position [0, 0]
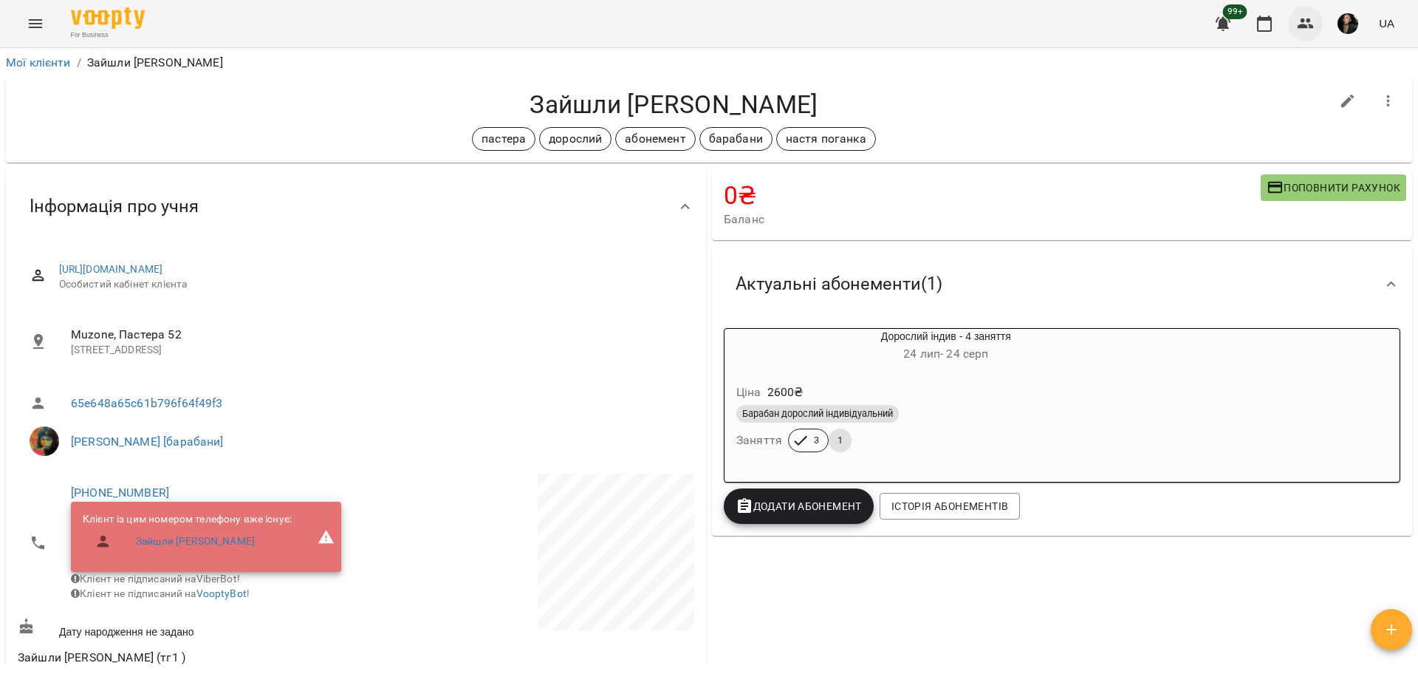
click at [1317, 20] on button "button" at bounding box center [1305, 23] width 35 height 35
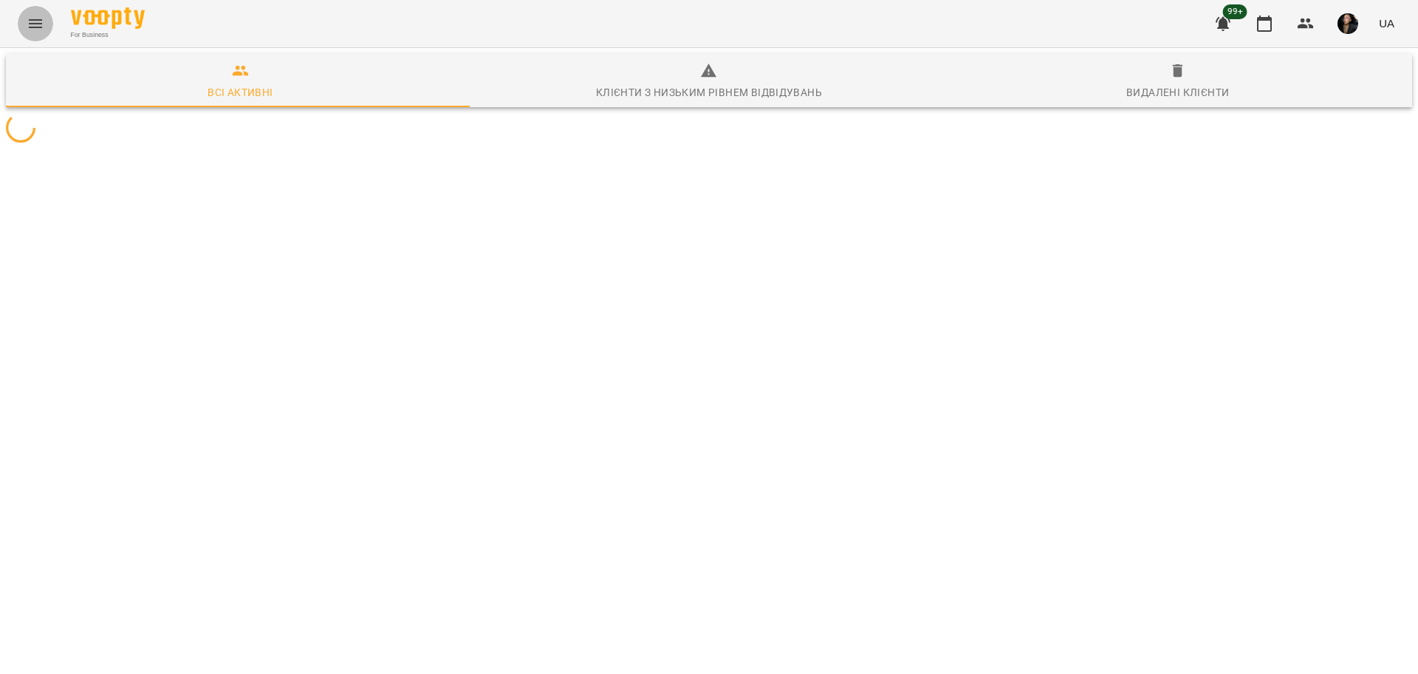
click at [33, 20] on icon "Menu" at bounding box center [35, 23] width 13 height 9
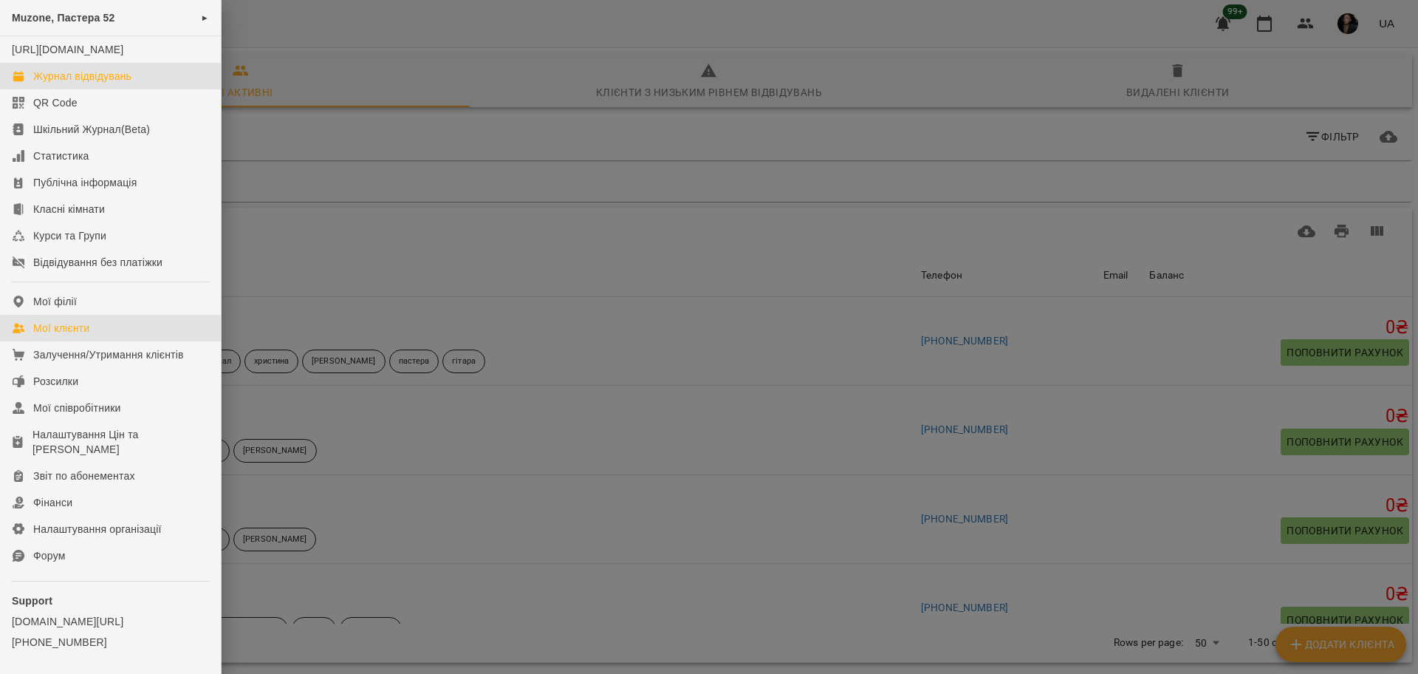
click at [81, 83] on div "Журнал відвідувань" at bounding box center [82, 76] width 98 height 15
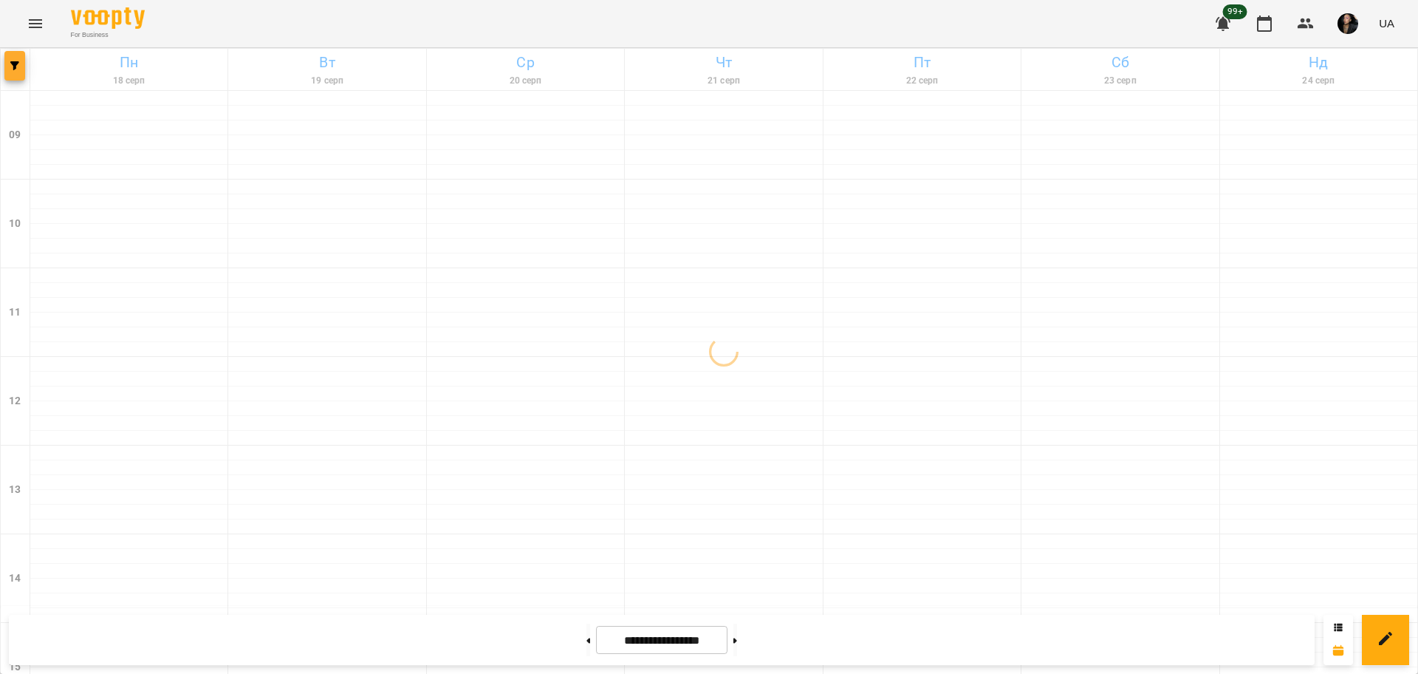
click at [19, 77] on button "button" at bounding box center [14, 66] width 21 height 30
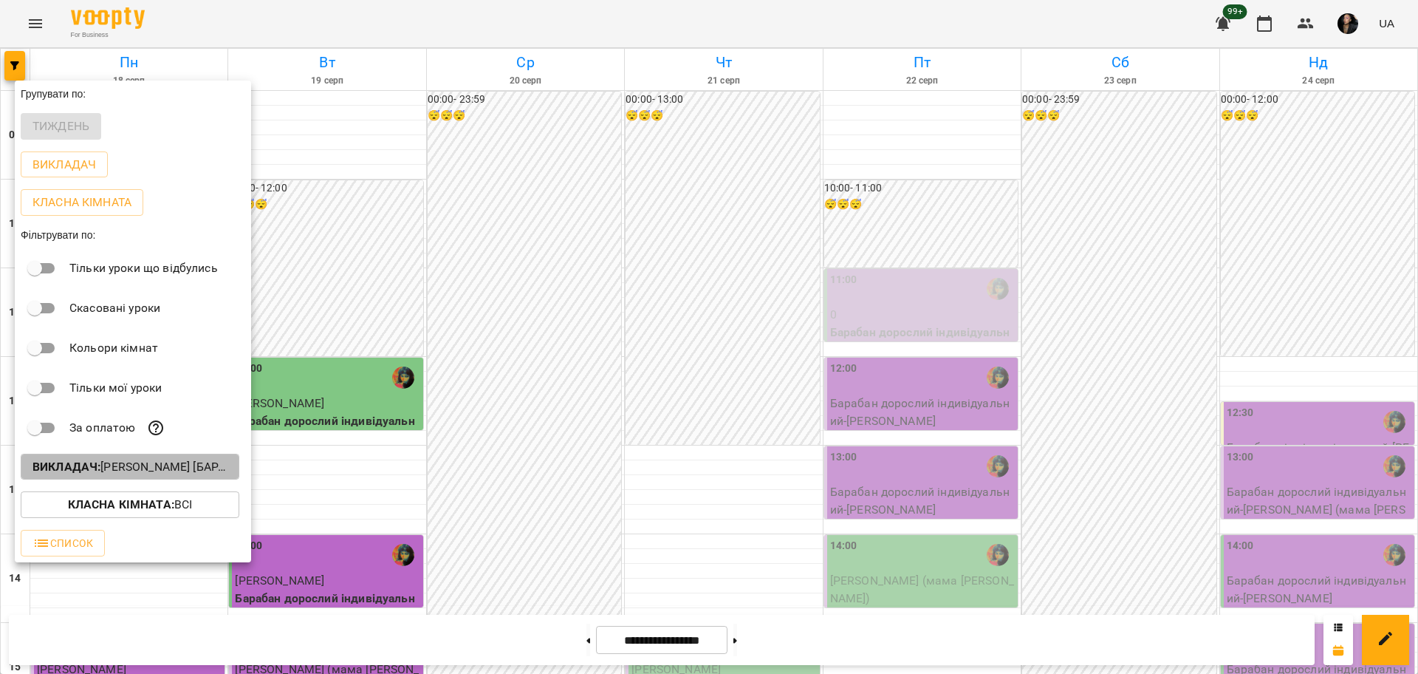
click at [148, 476] on p "Викладач : Настя Поганка [барабани]" at bounding box center [130, 467] width 195 height 18
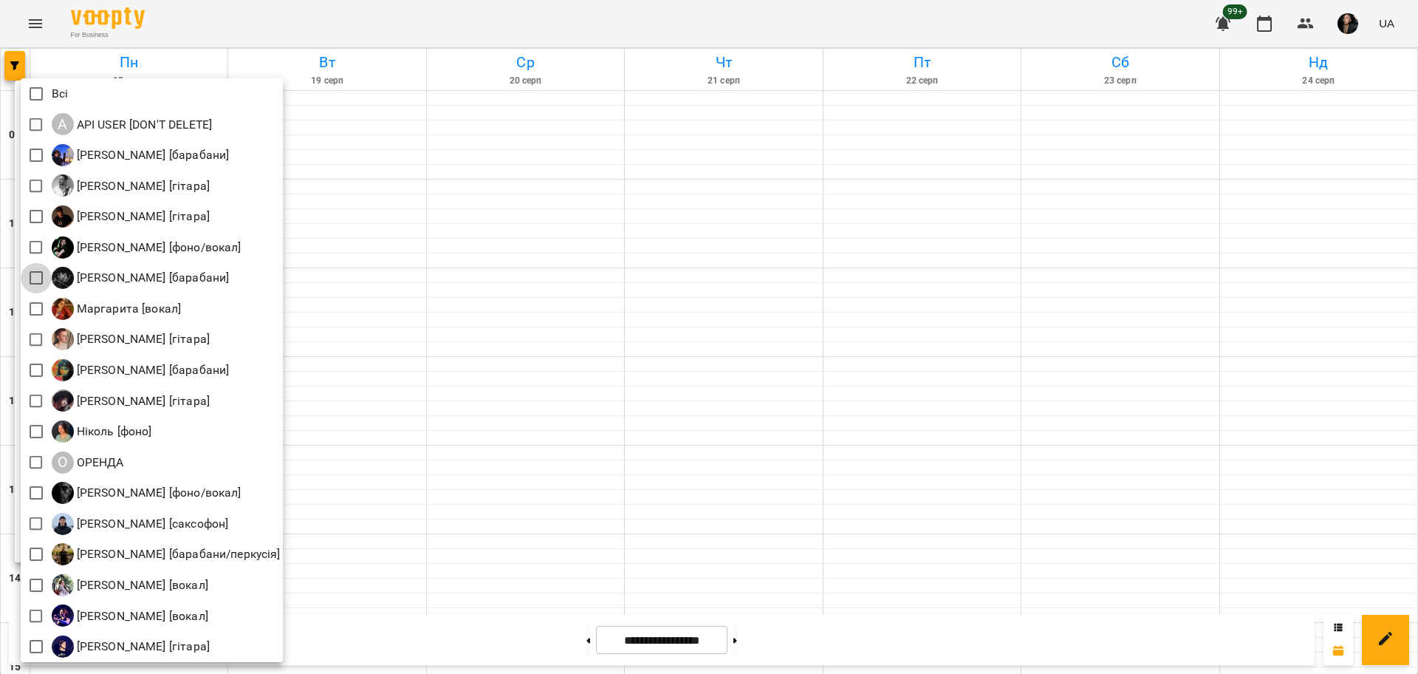
click at [710, 290] on div at bounding box center [709, 337] width 1418 height 674
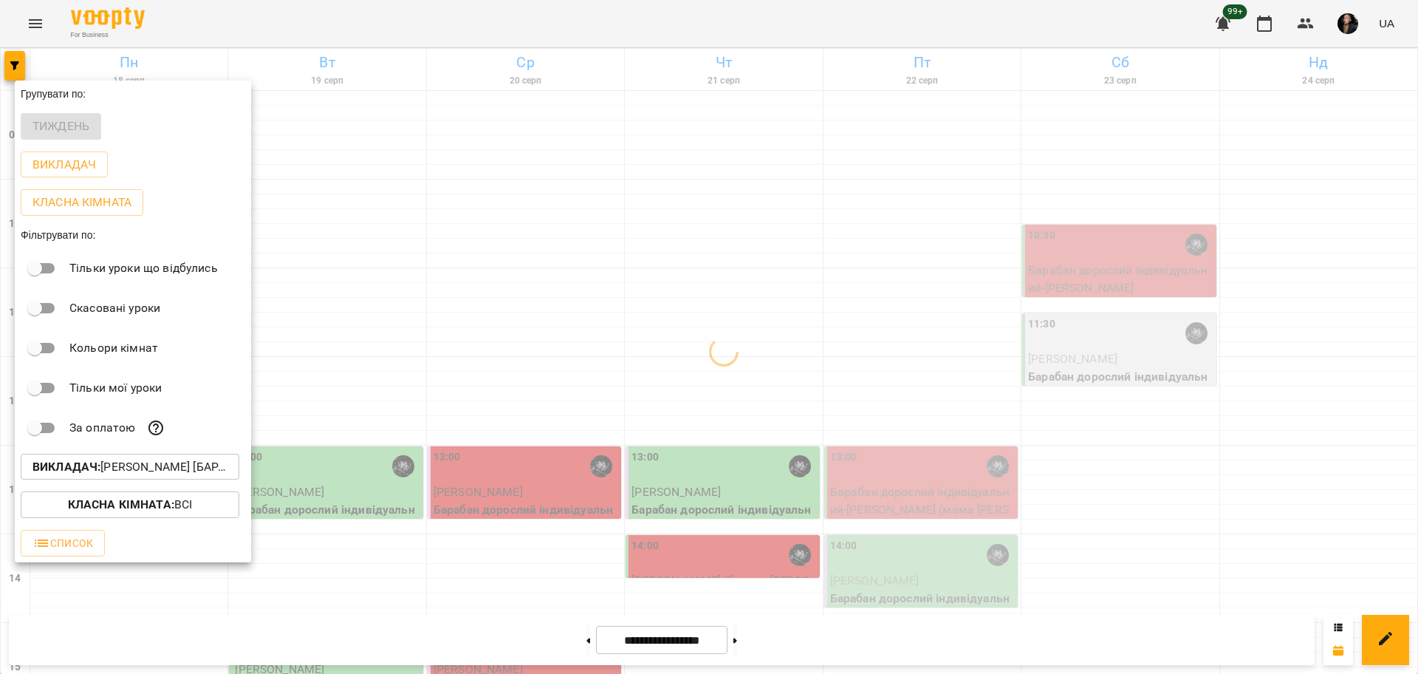
click at [911, 352] on div at bounding box center [709, 337] width 1418 height 674
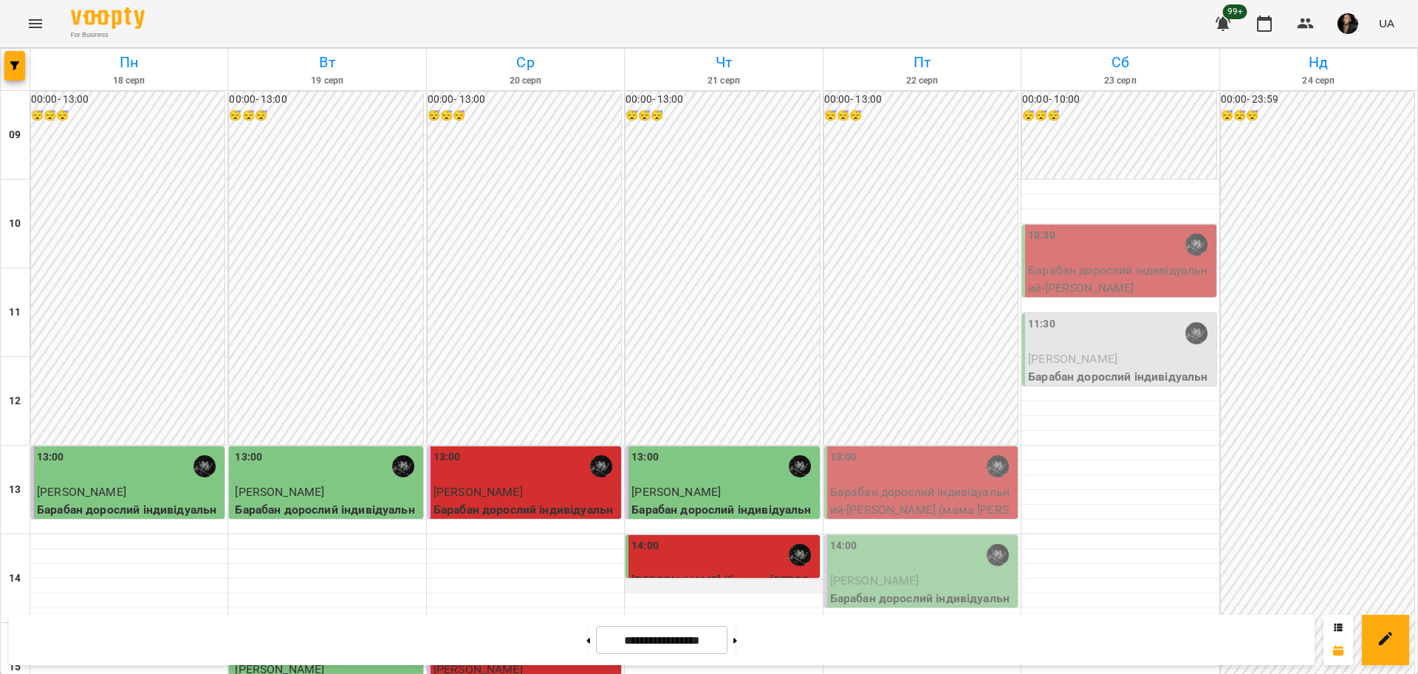
scroll to position [277, 0]
click at [691, 538] on div "14:00" at bounding box center [724, 555] width 185 height 34
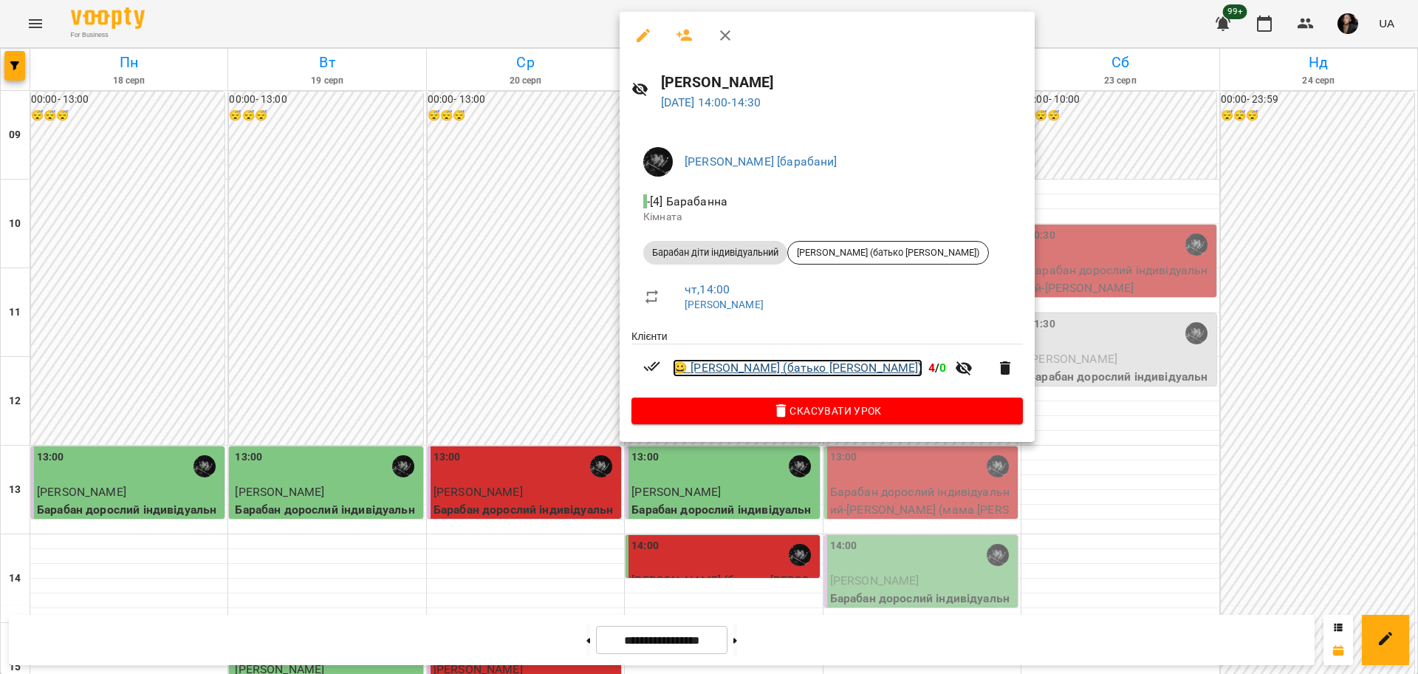
click at [736, 372] on link "😀 Роговська Емма (батько Стефан)" at bounding box center [798, 368] width 250 height 18
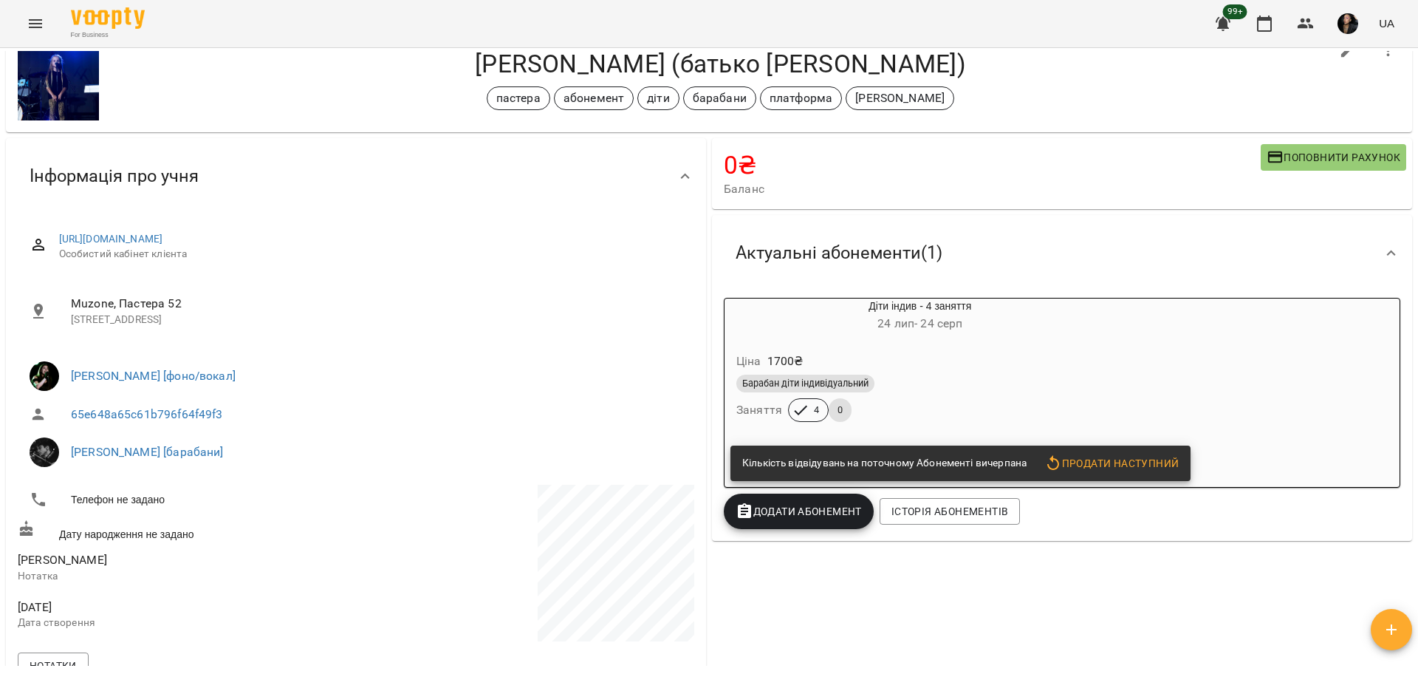
scroll to position [277, 0]
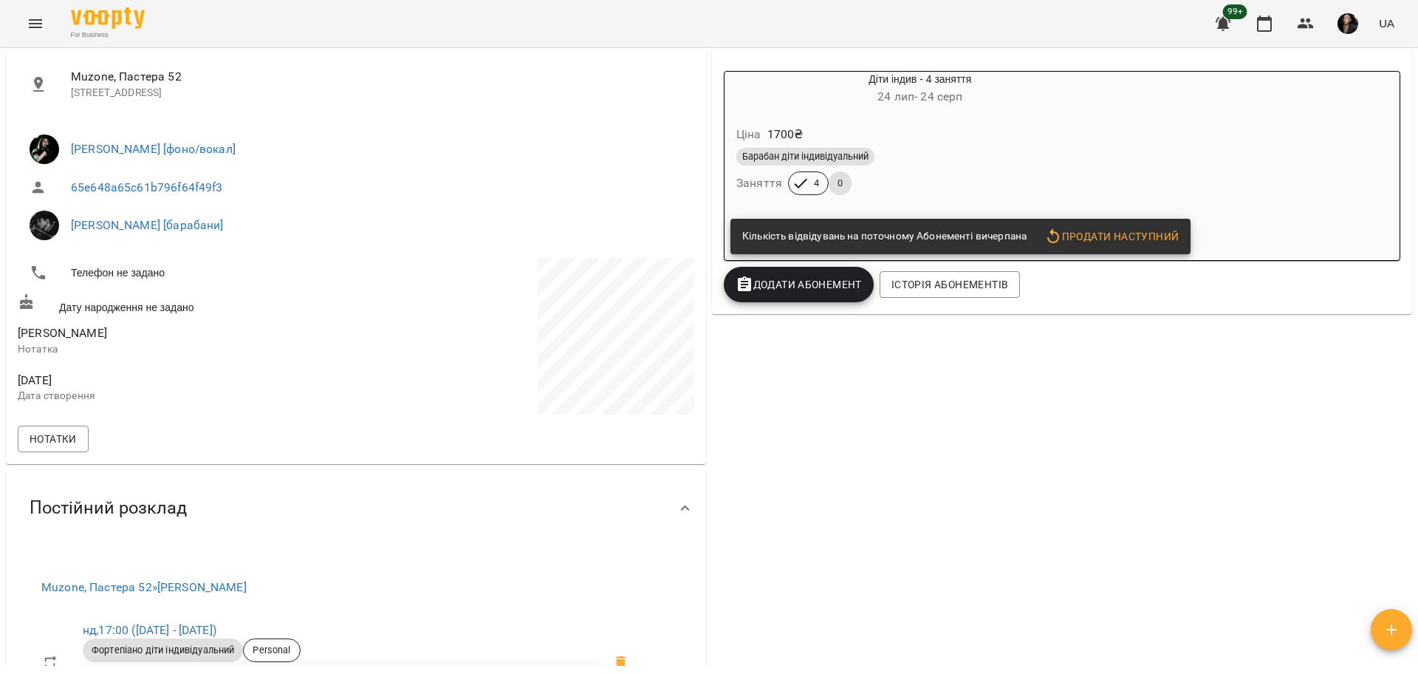
click at [870, 178] on div "Барабан діти індивідуальний Заняття 4 0" at bounding box center [921, 171] width 374 height 53
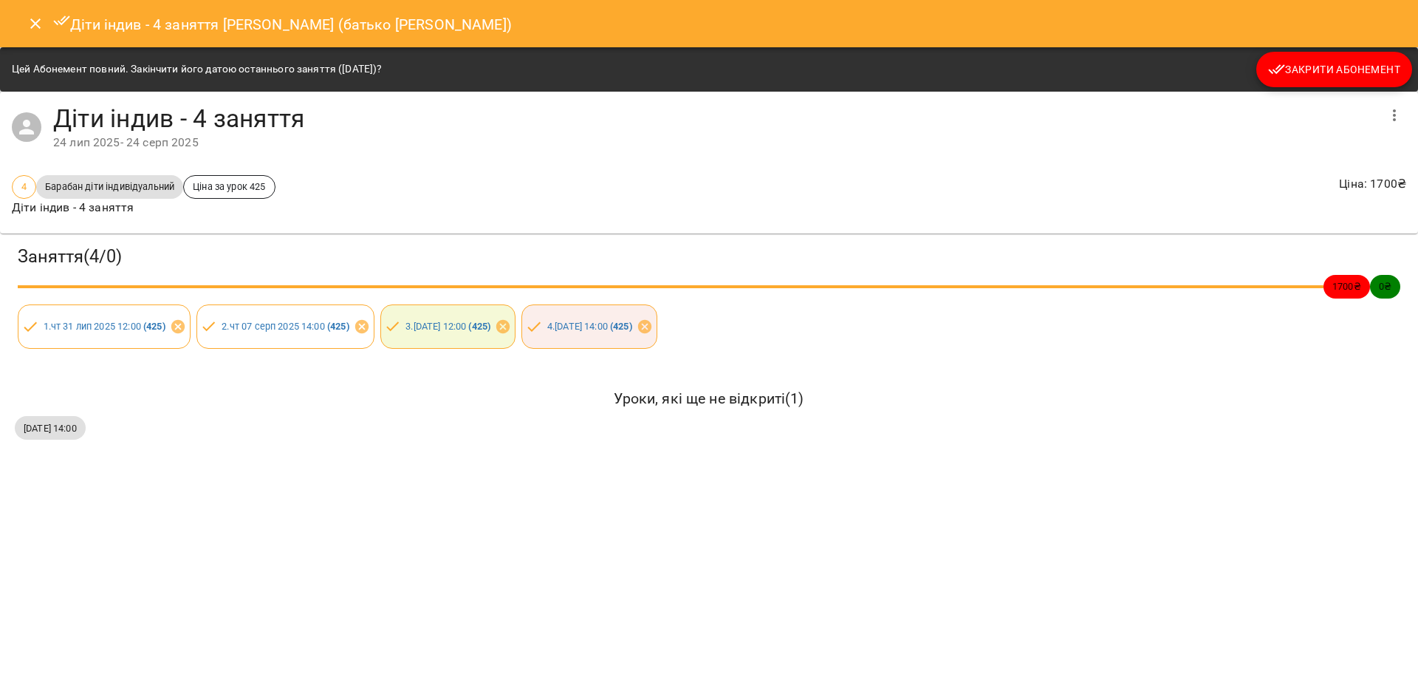
click at [1343, 66] on span "Закрити Абонемент" at bounding box center [1334, 70] width 132 height 18
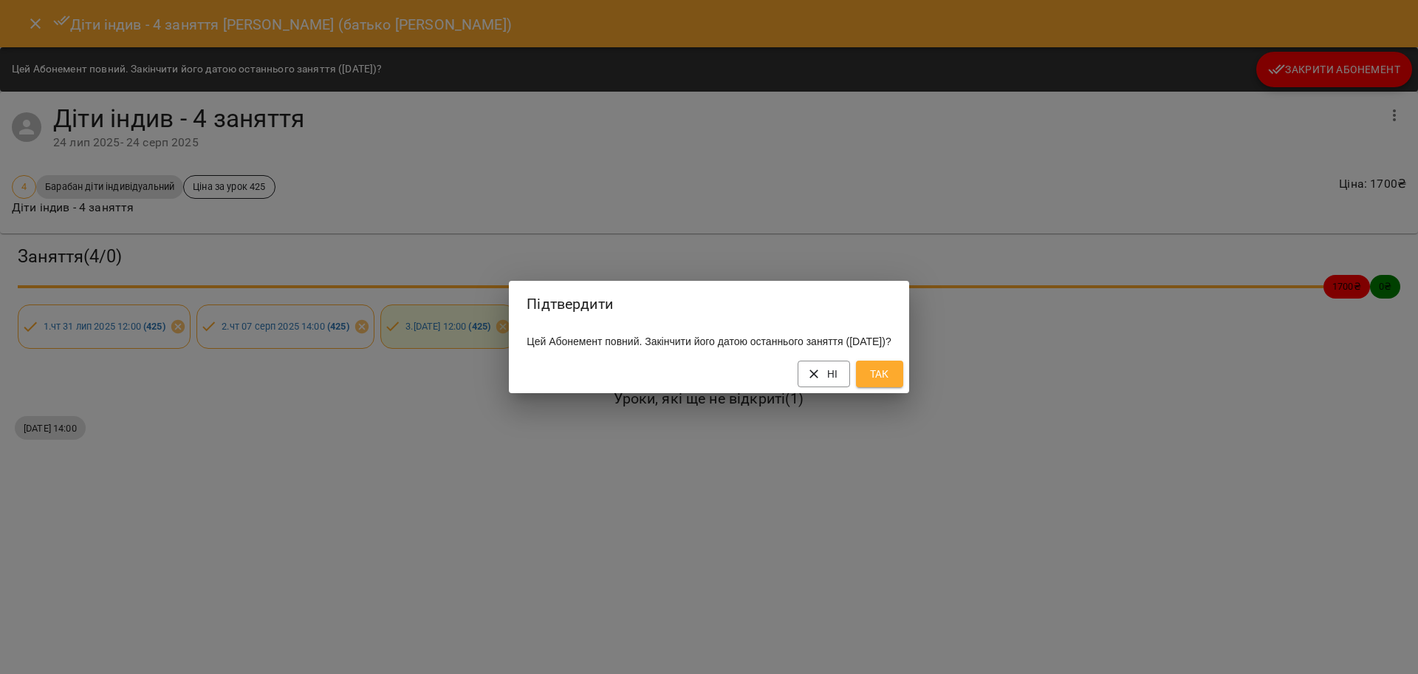
click at [892, 380] on span "Так" at bounding box center [880, 374] width 24 height 18
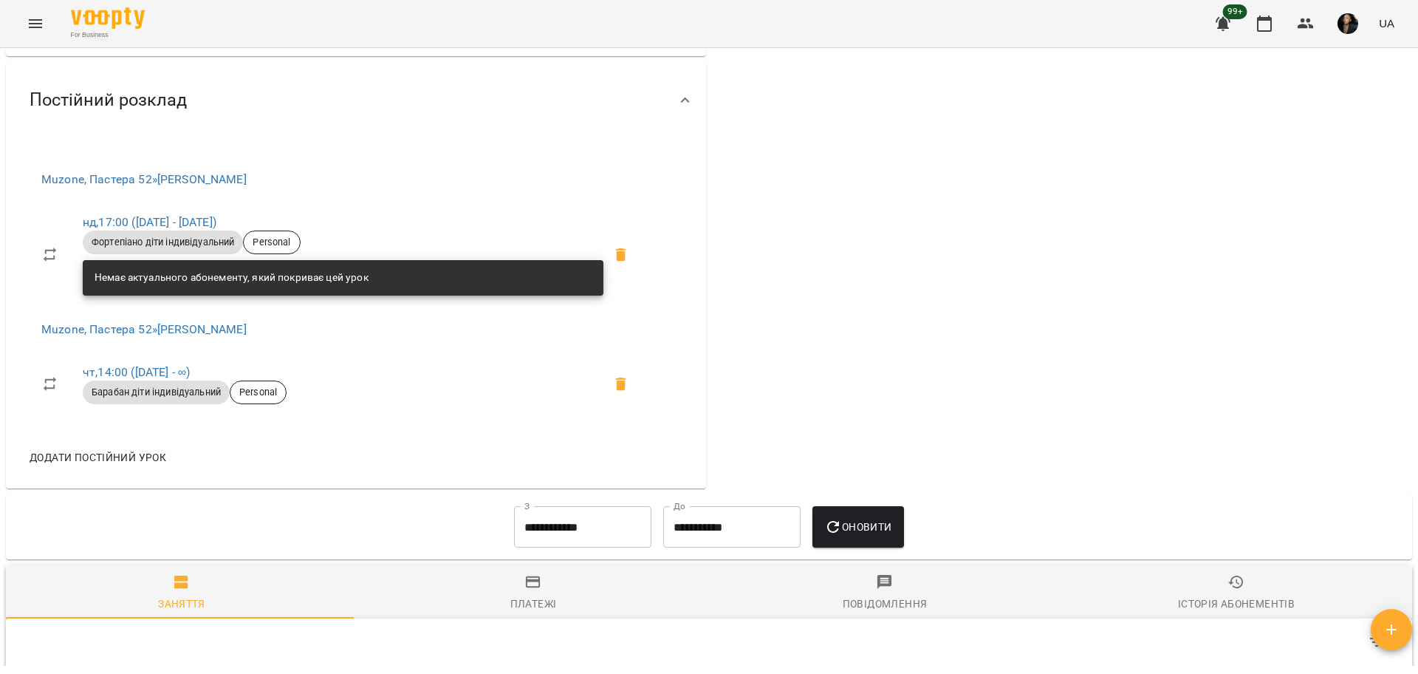
scroll to position [739, 0]
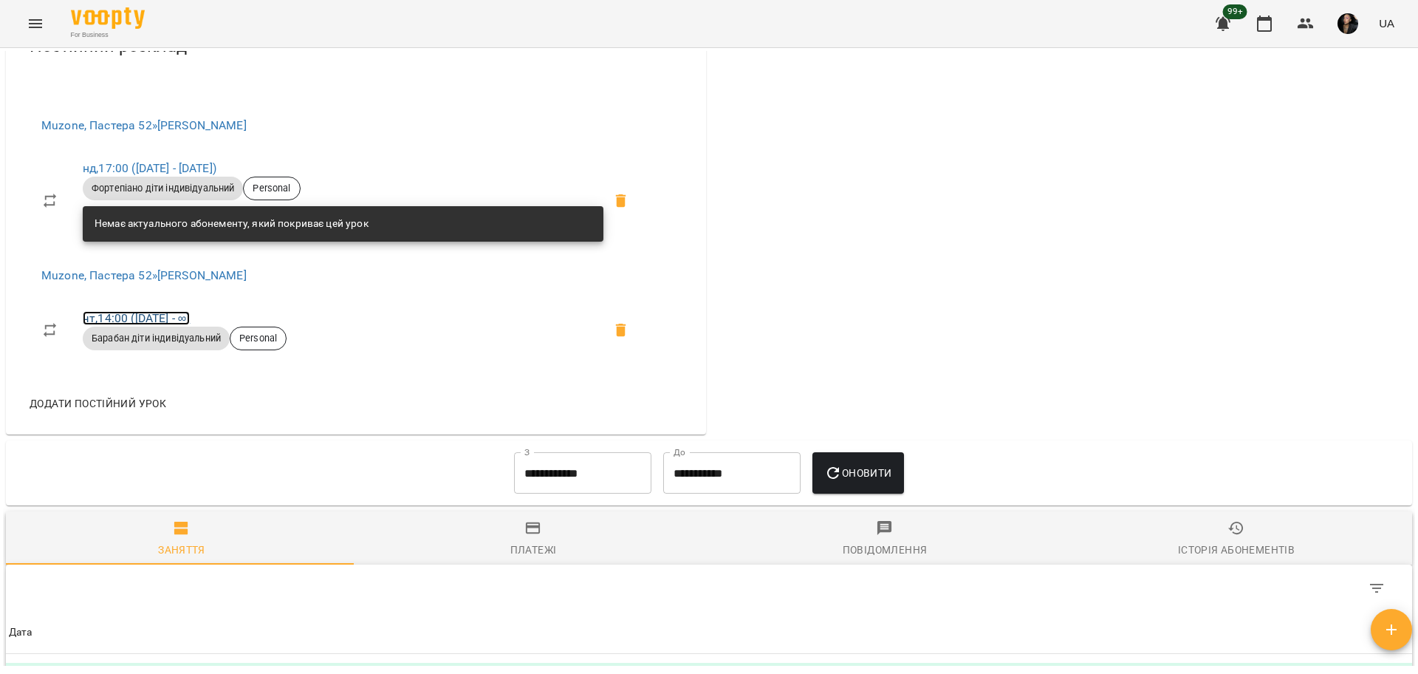
click at [117, 315] on link "чт , 14:00 (01 трав - ∞)" at bounding box center [136, 318] width 107 height 14
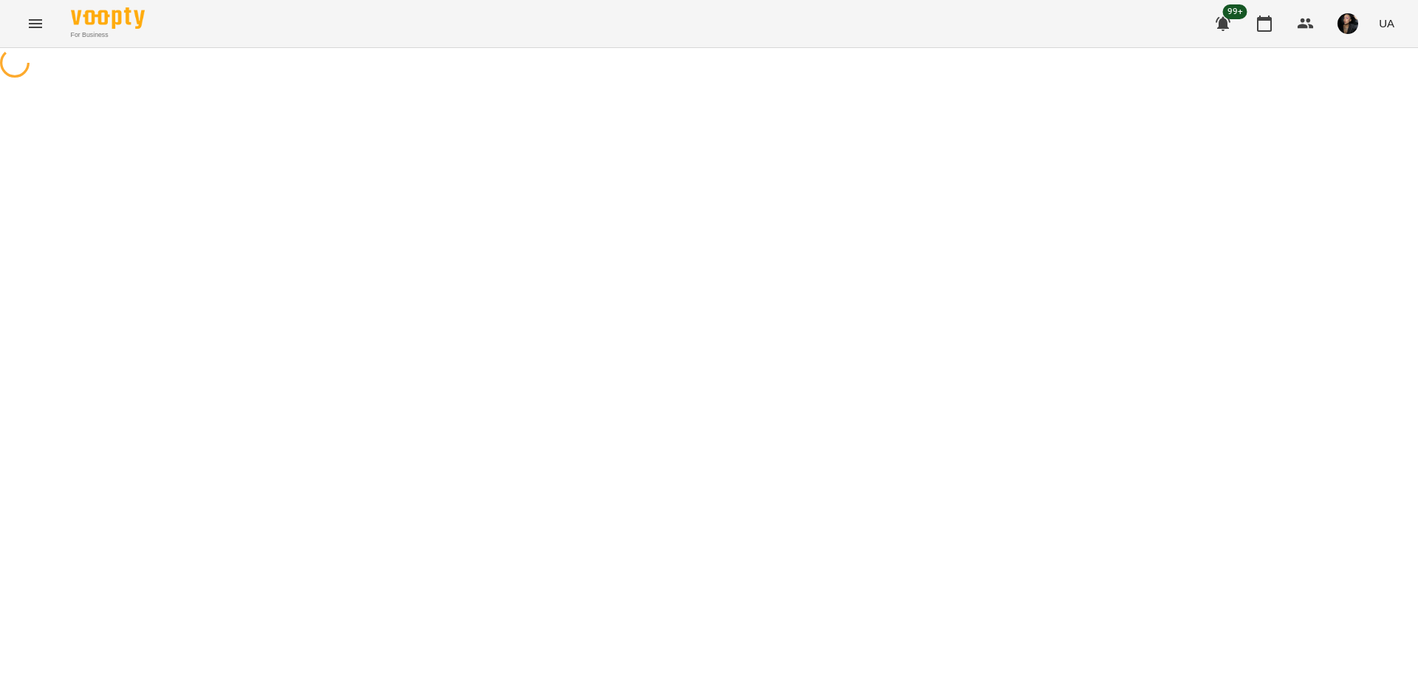
select select "*"
select select "**********"
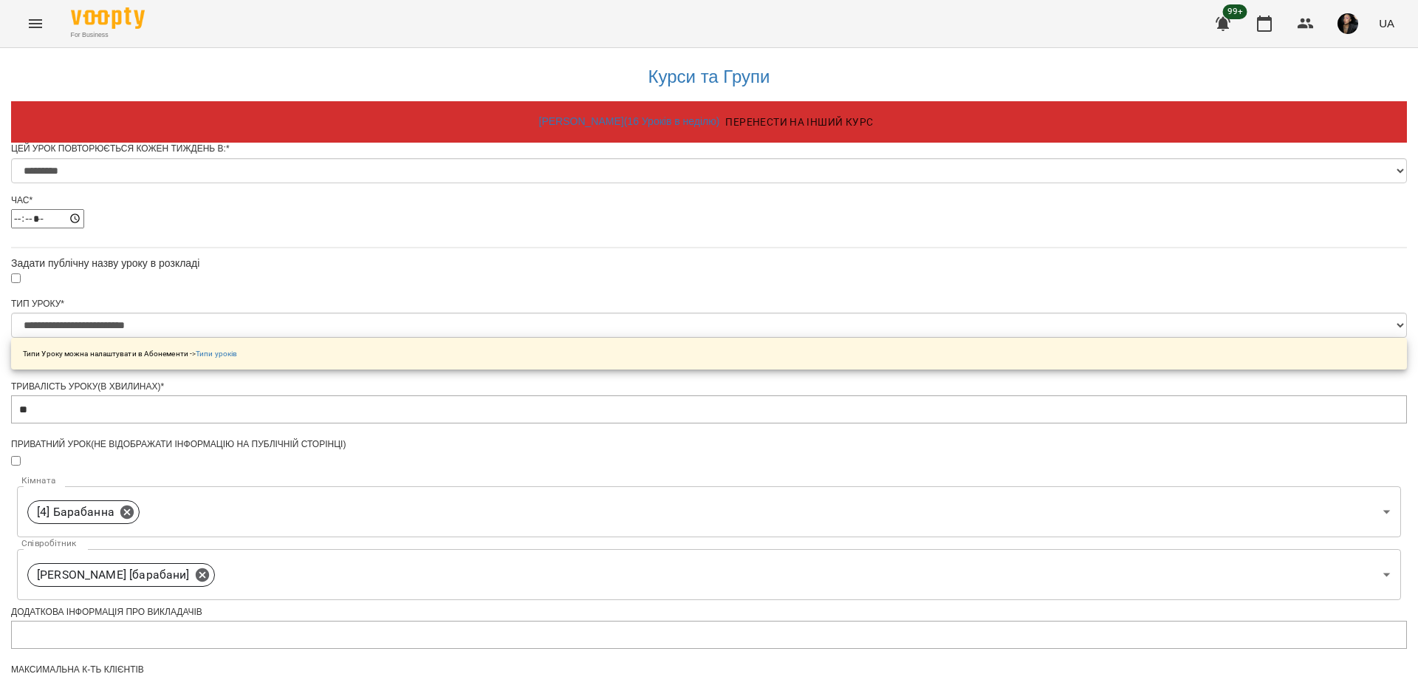
scroll to position [530, 0]
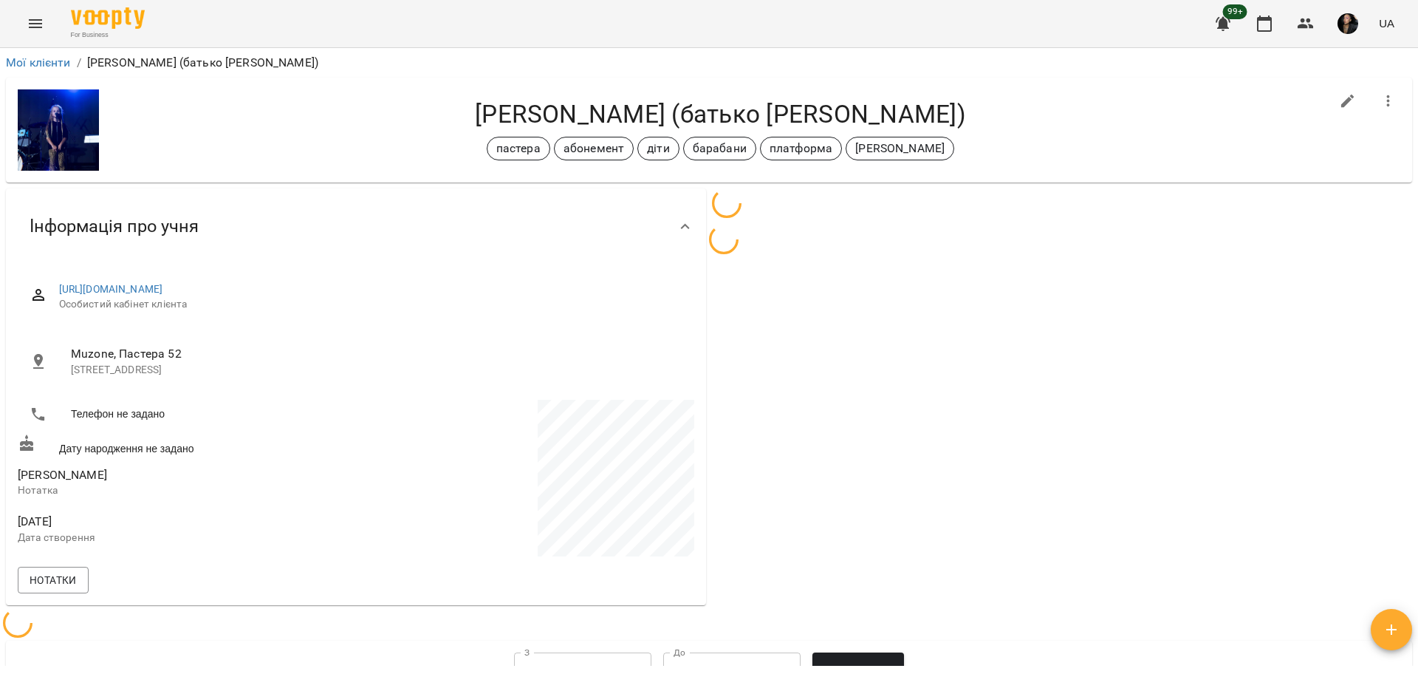
click at [34, 27] on icon "Menu" at bounding box center [35, 23] width 13 height 9
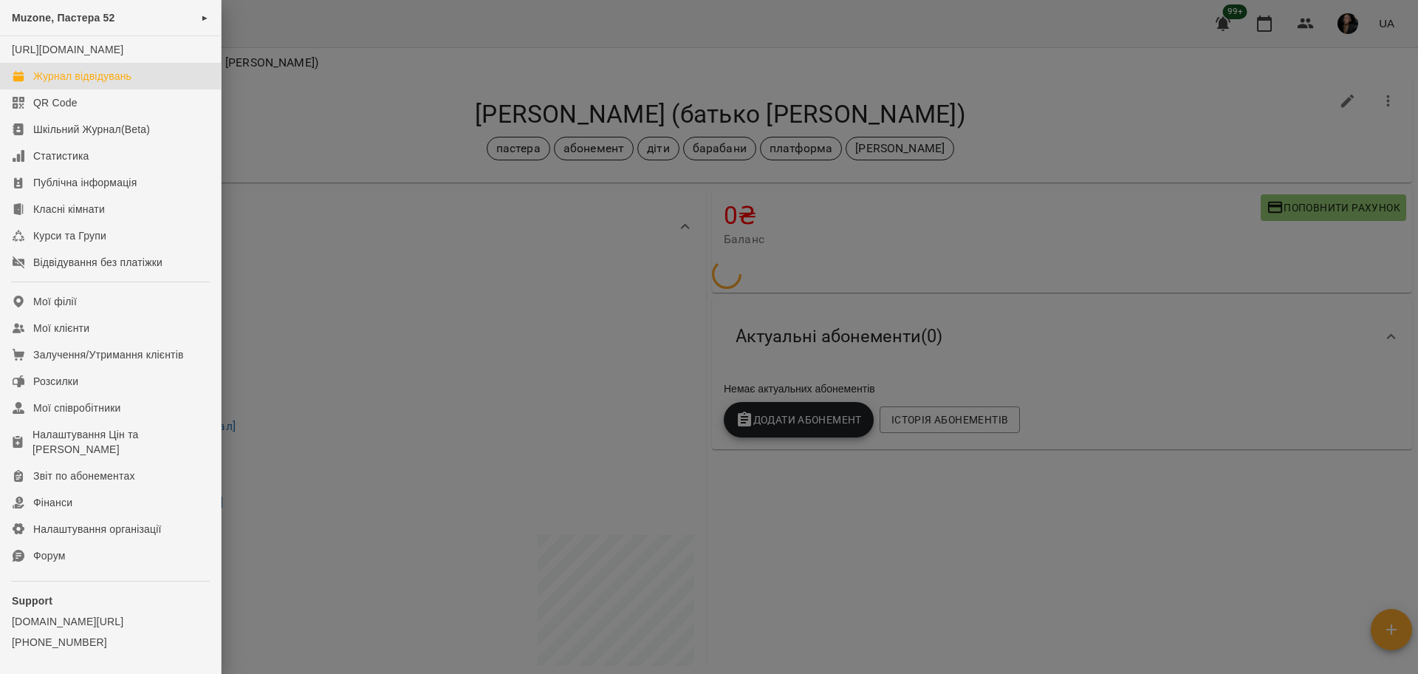
click at [49, 83] on link "Журнал відвідувань" at bounding box center [110, 76] width 221 height 27
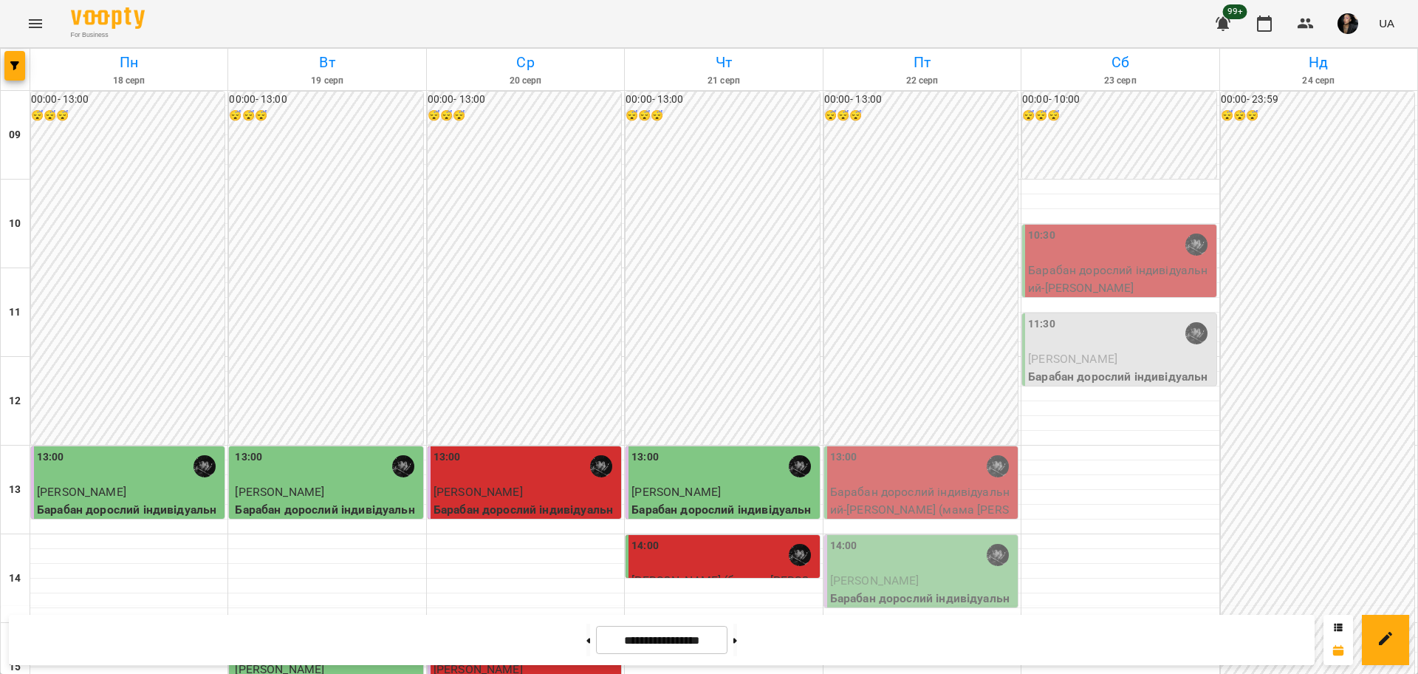
scroll to position [92, 0]
click at [729, 538] on div "14:00" at bounding box center [724, 555] width 185 height 34
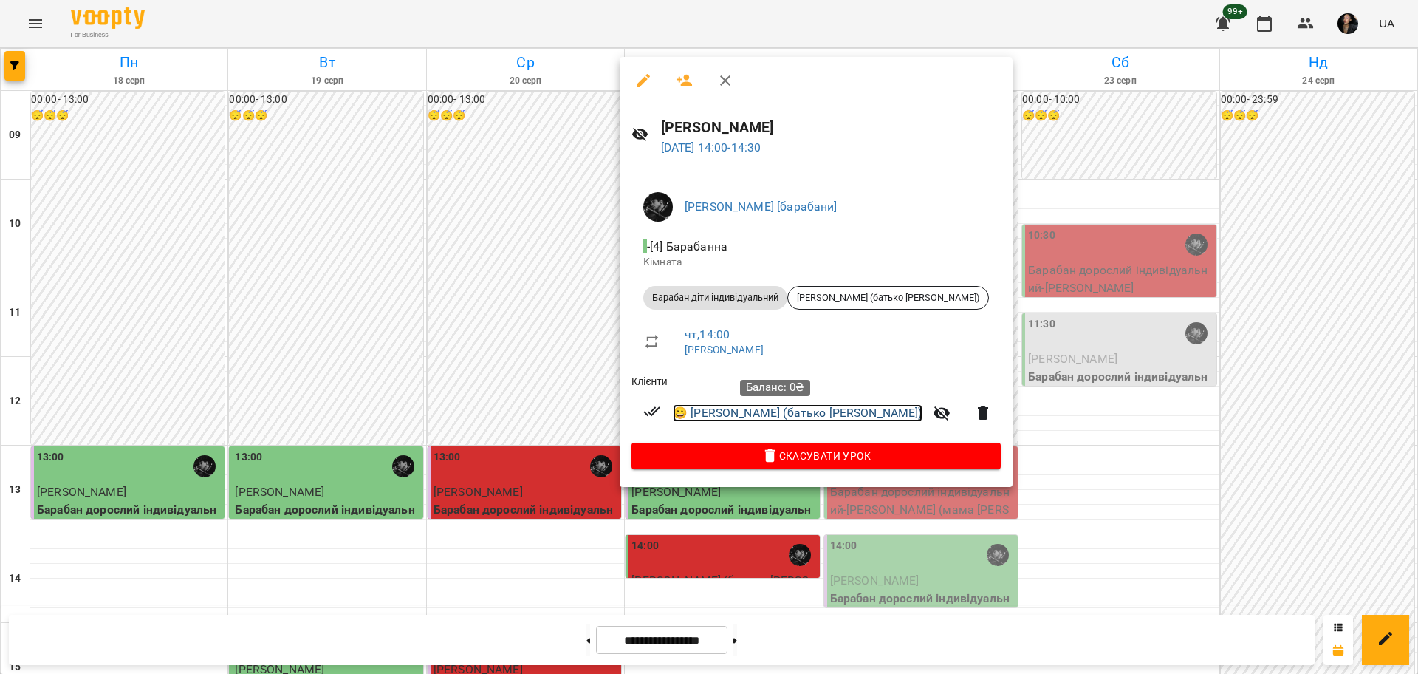
click at [771, 418] on link "😀 Роговська Емма (батько Стефан)" at bounding box center [798, 413] width 250 height 18
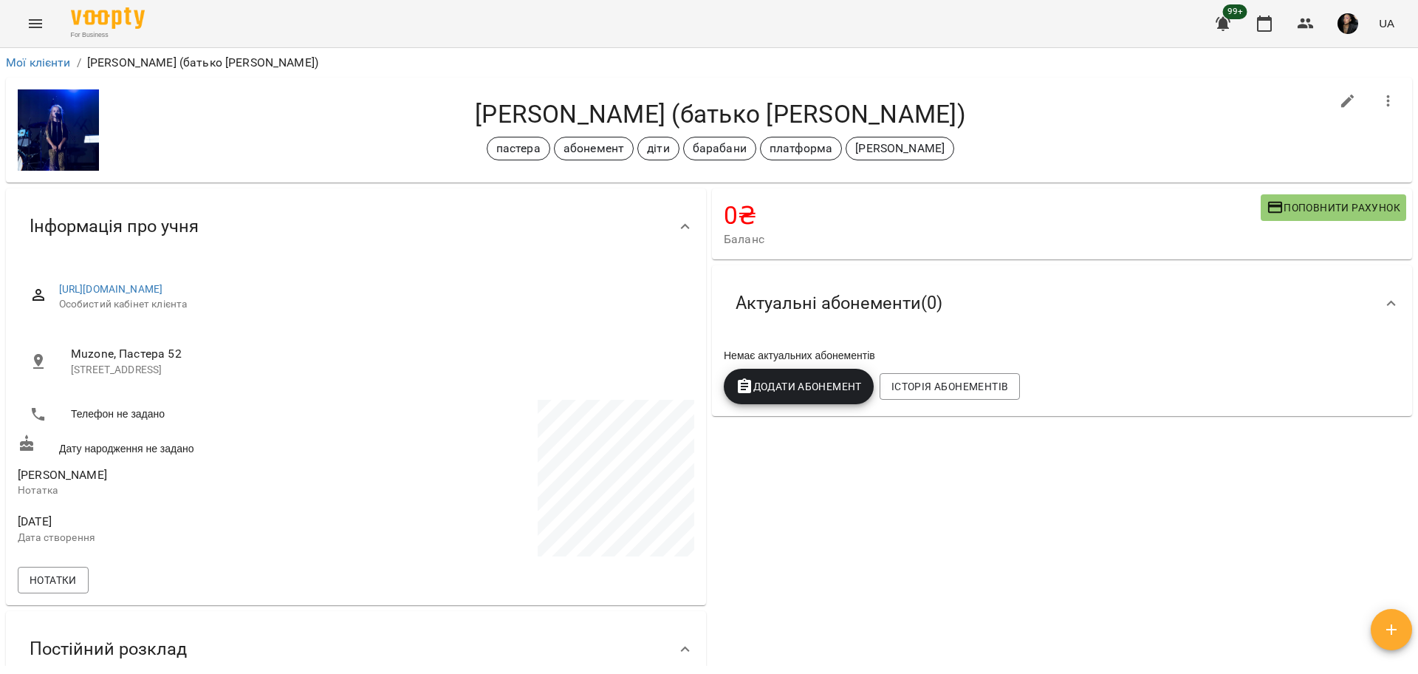
click at [1339, 103] on icon "button" at bounding box center [1348, 101] width 18 height 18
select select "**"
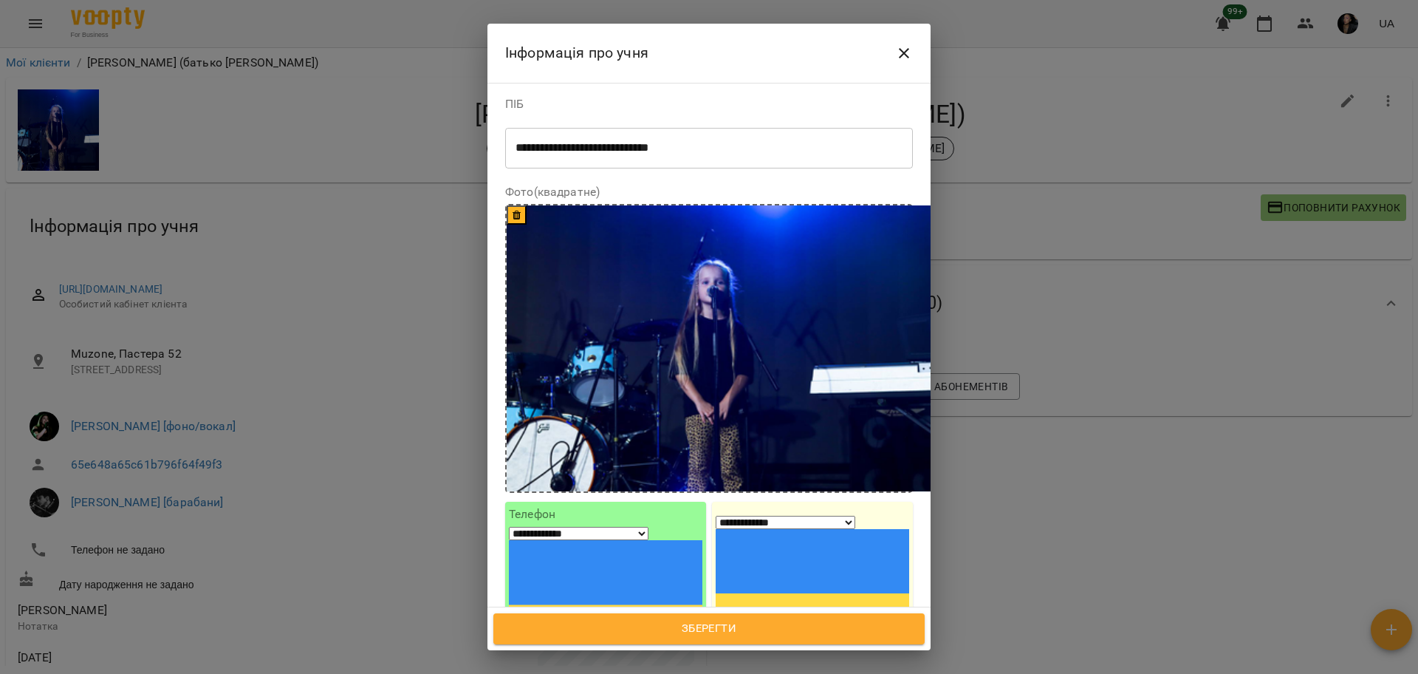
click at [914, 58] on button "Close" at bounding box center [903, 52] width 35 height 35
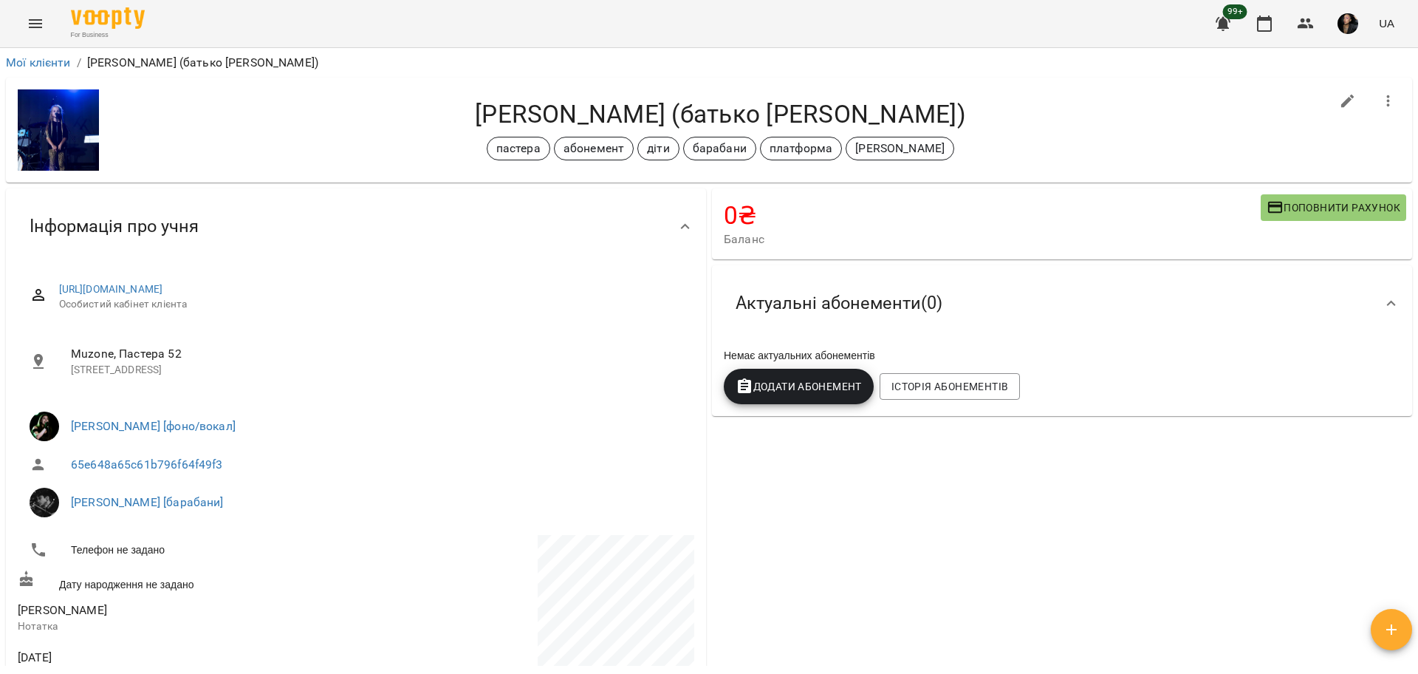
click at [1344, 95] on button "button" at bounding box center [1347, 100] width 35 height 35
select select "**"
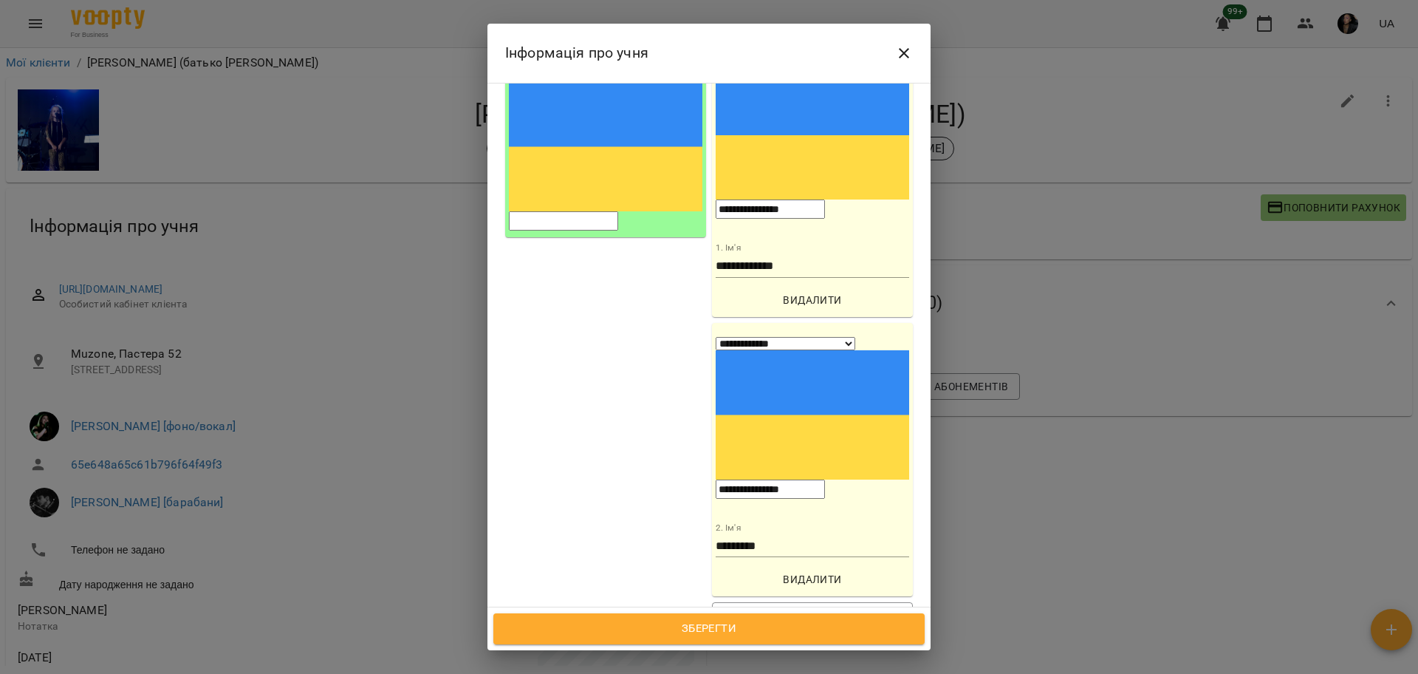
scroll to position [462, 0]
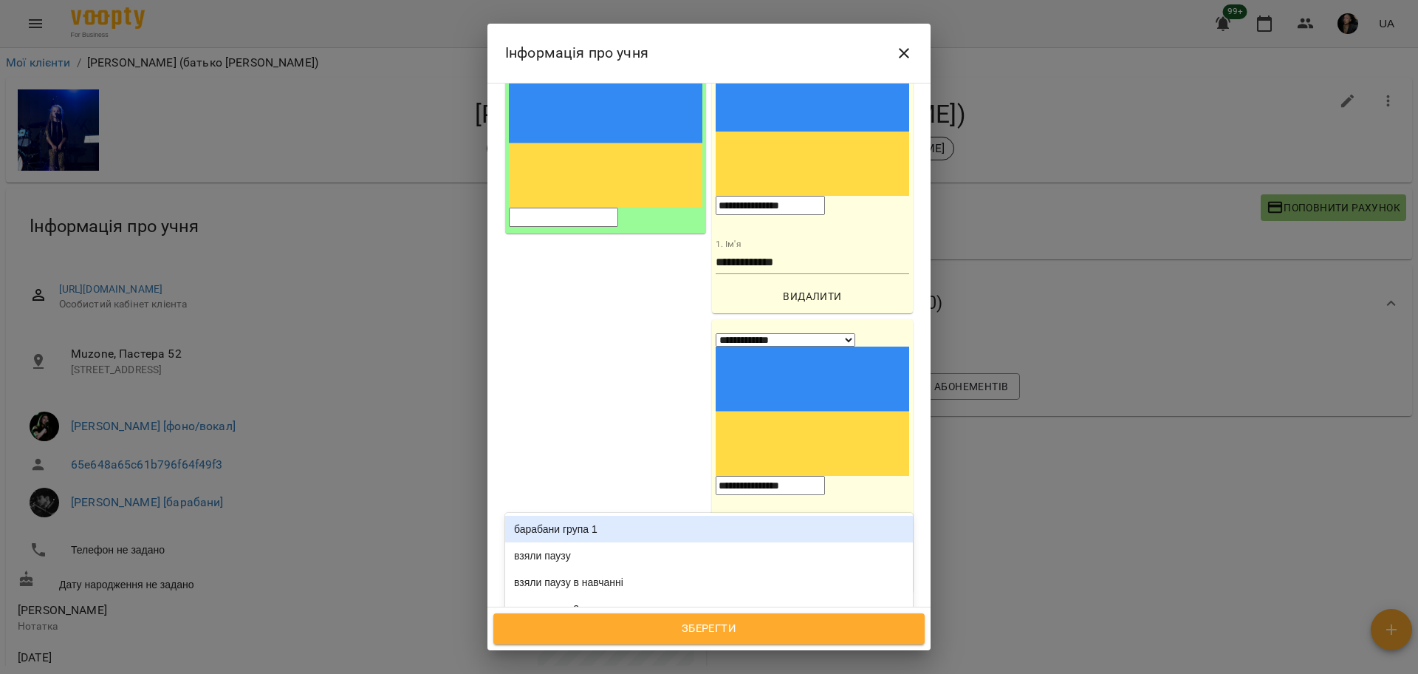
type input "***"
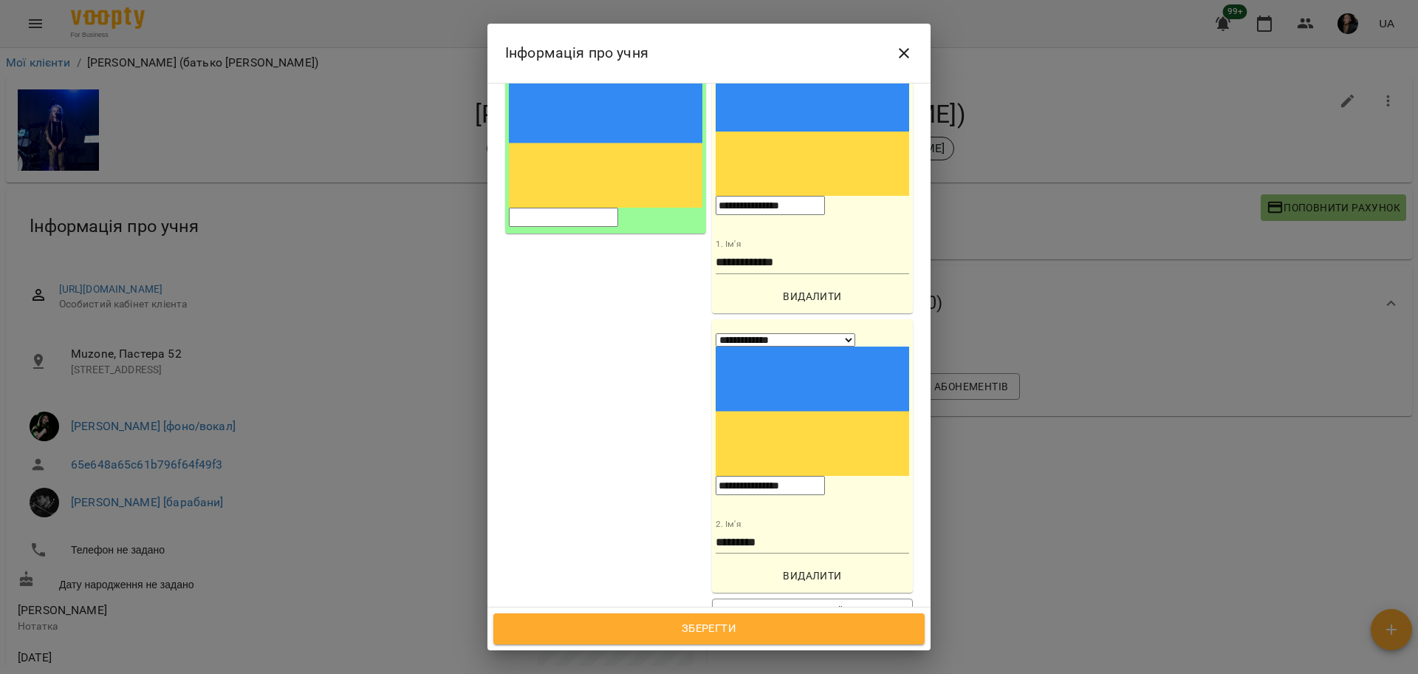
click at [627, 652] on div "взяли паузу в навчанні" at bounding box center [709, 665] width 408 height 27
click at [737, 629] on span "Зберегти" at bounding box center [709, 628] width 399 height 19
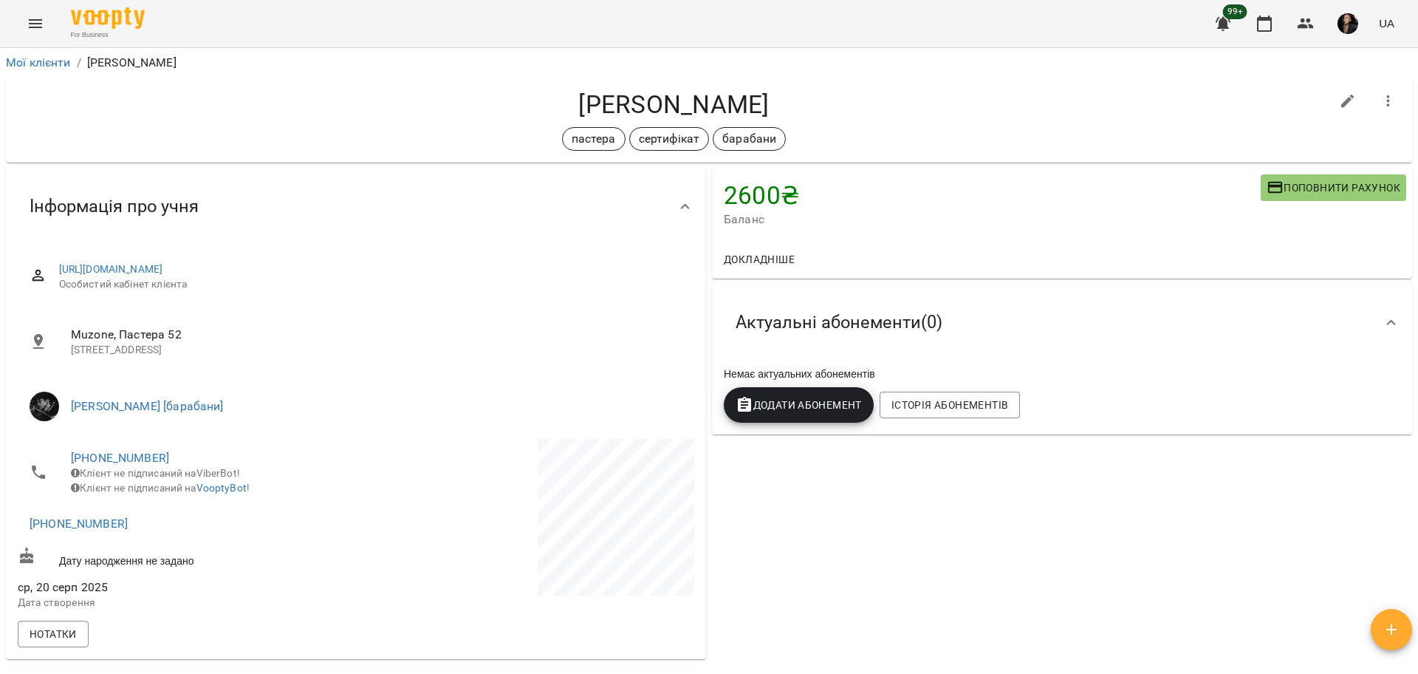
click at [18, 28] on button "Menu" at bounding box center [35, 23] width 35 height 35
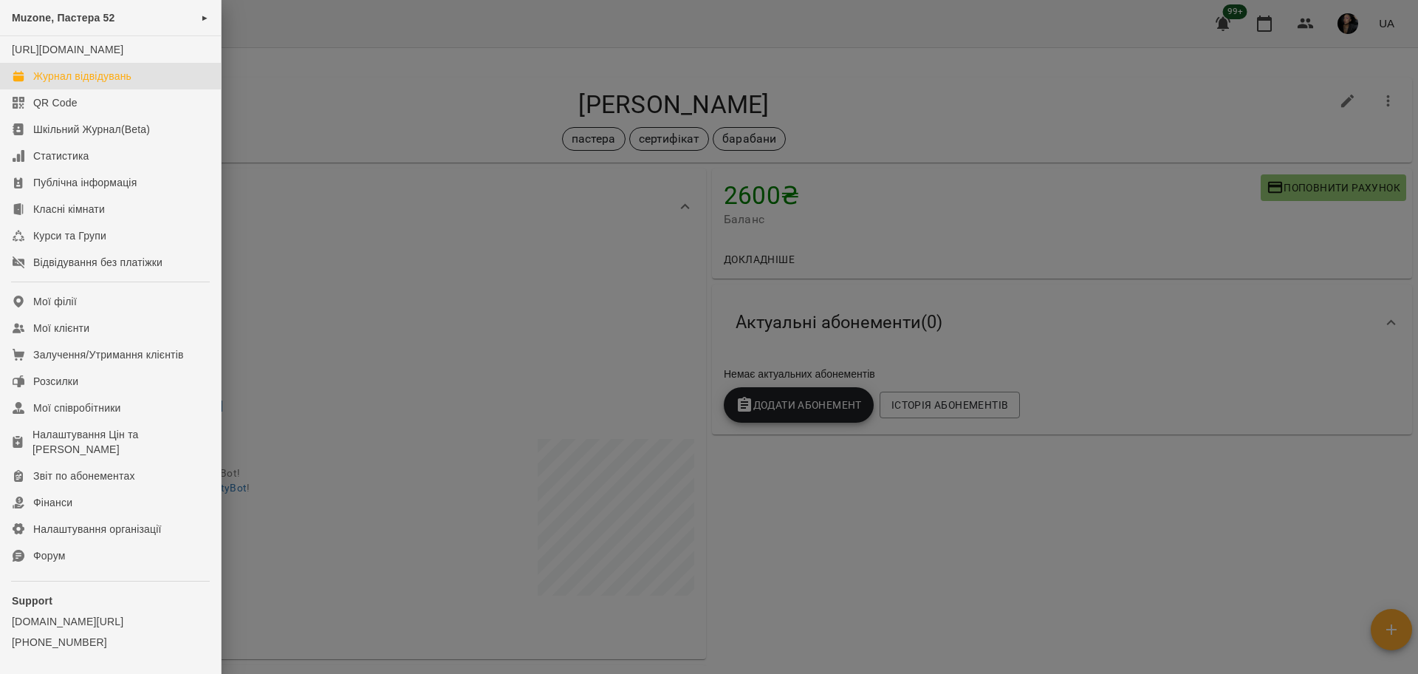
click at [65, 83] on div "Журнал відвідувань" at bounding box center [82, 76] width 98 height 15
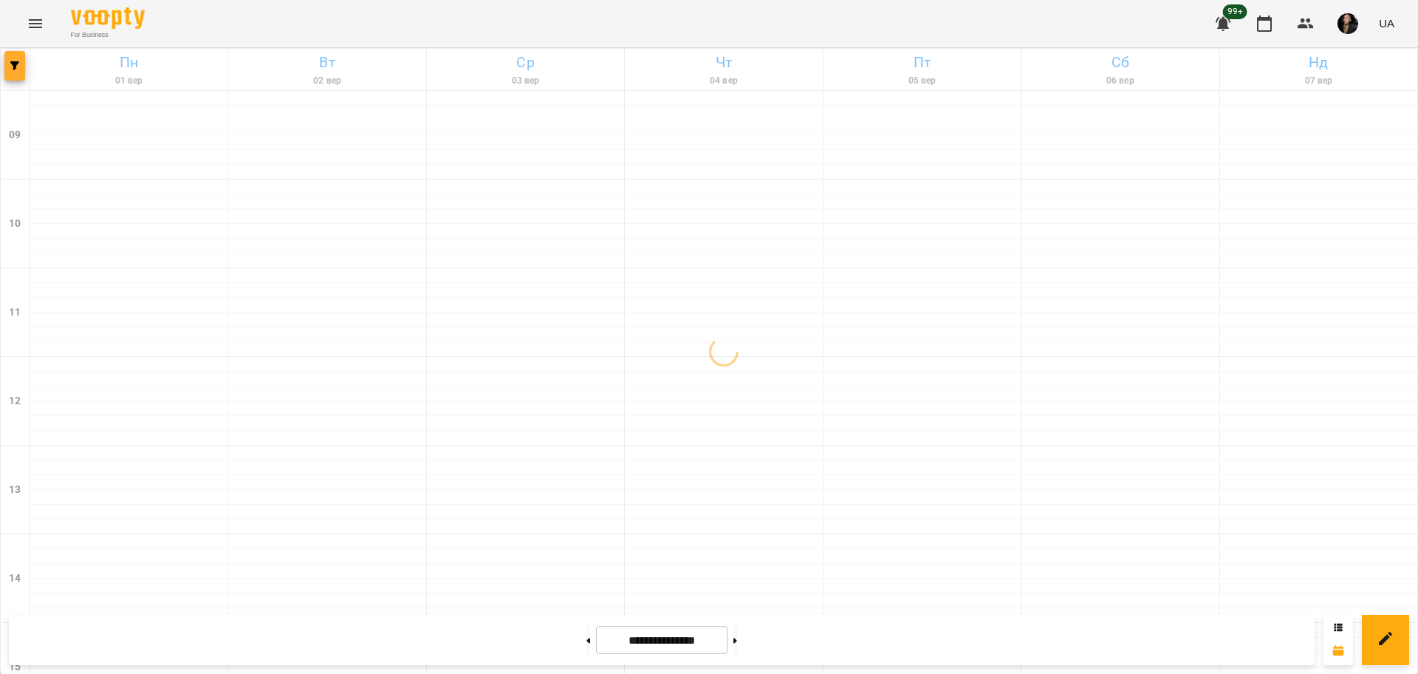
click at [5, 70] on button "button" at bounding box center [14, 66] width 21 height 30
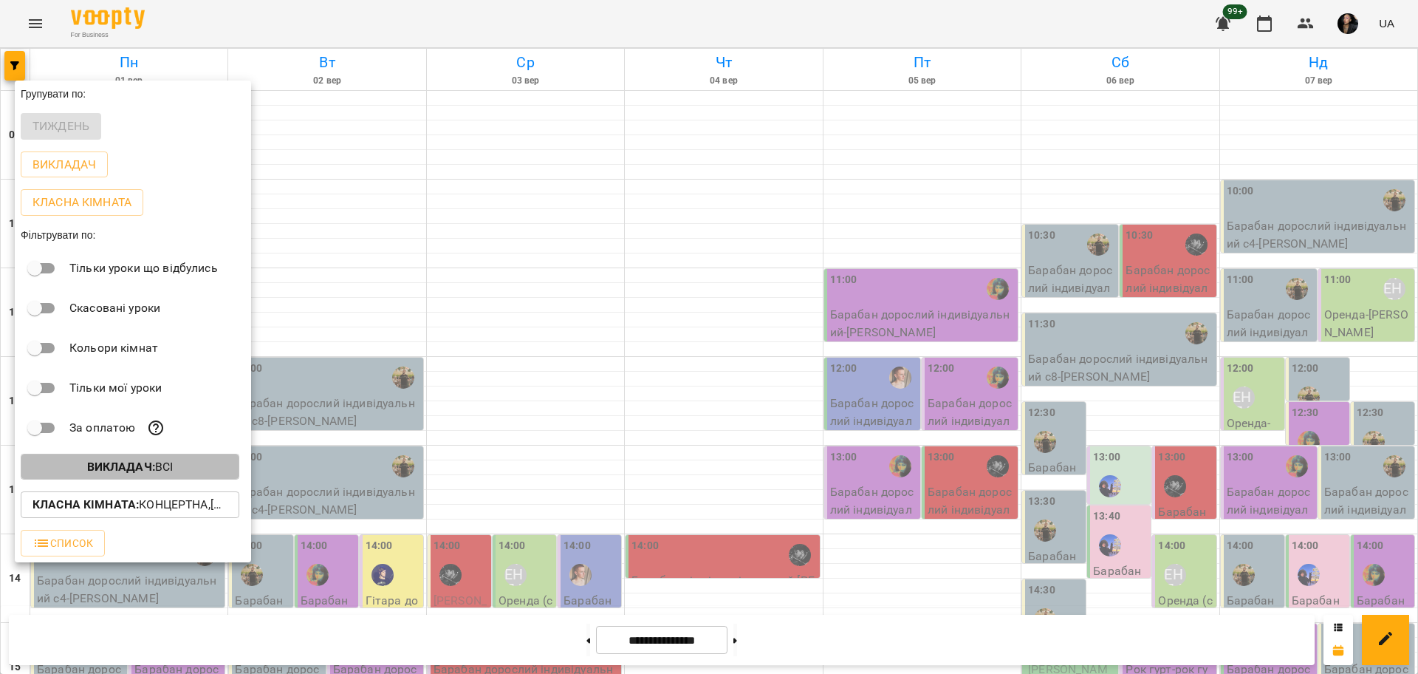
click at [115, 461] on button "Викладач : Всі" at bounding box center [130, 467] width 219 height 27
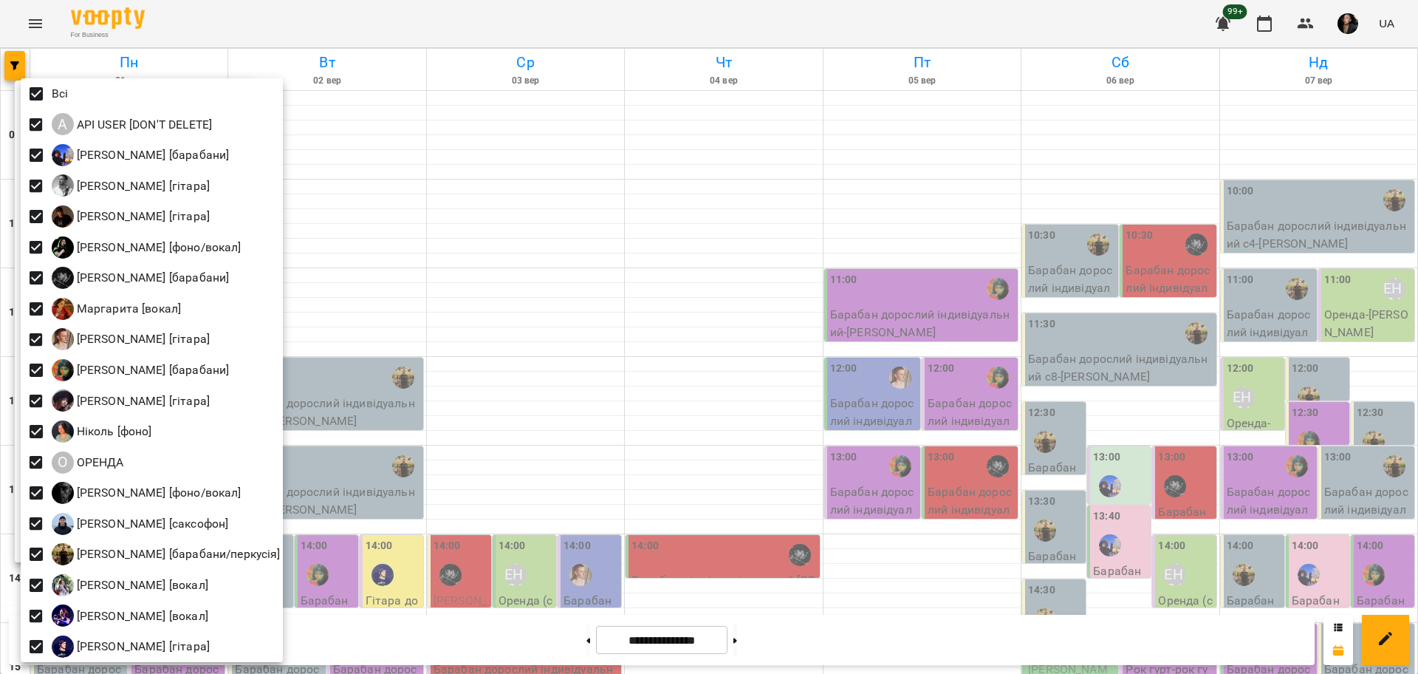
click at [592, 295] on div at bounding box center [709, 337] width 1418 height 674
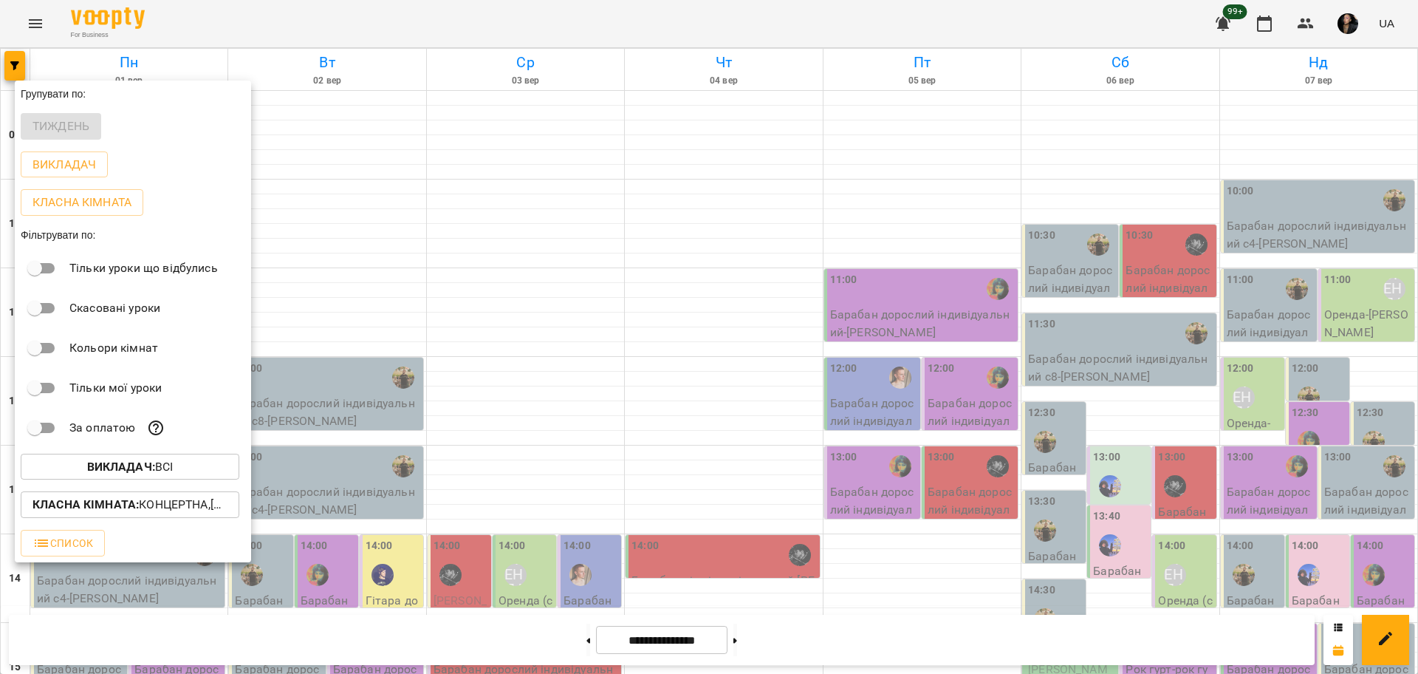
click at [188, 524] on div "Класна кімната : Концертна,[4] Барабанна,[6] Kids Барабанна,Кінозал" at bounding box center [133, 504] width 236 height 38
click at [74, 510] on b "Класна кімната :" at bounding box center [86, 504] width 106 height 14
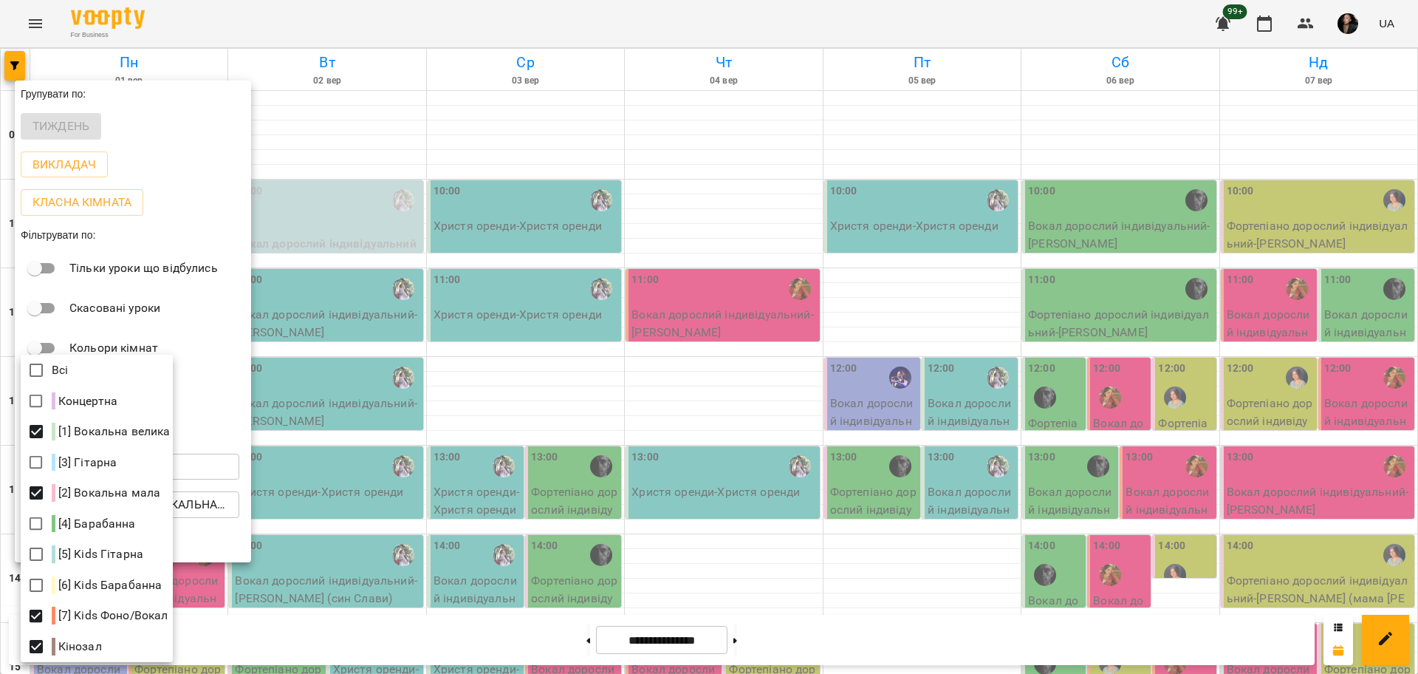
click at [791, 589] on div at bounding box center [709, 337] width 1418 height 674
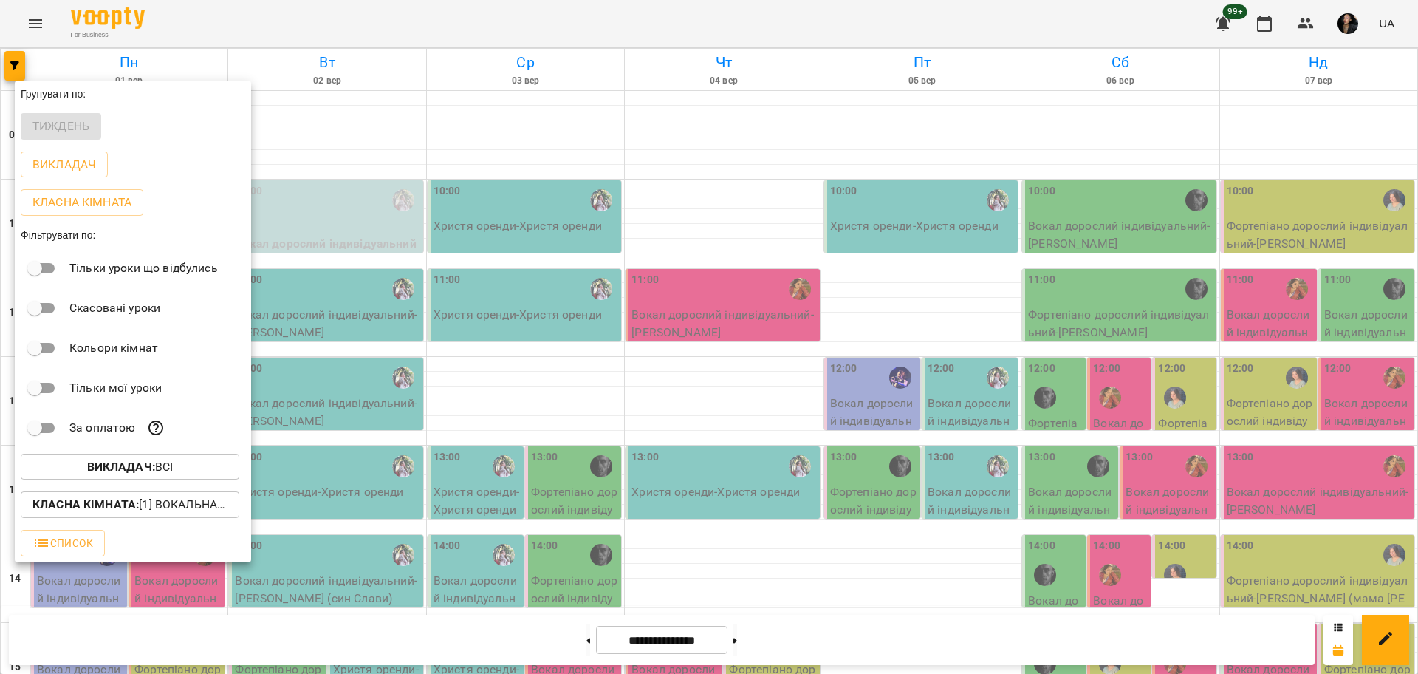
click at [574, 645] on div at bounding box center [709, 337] width 1418 height 674
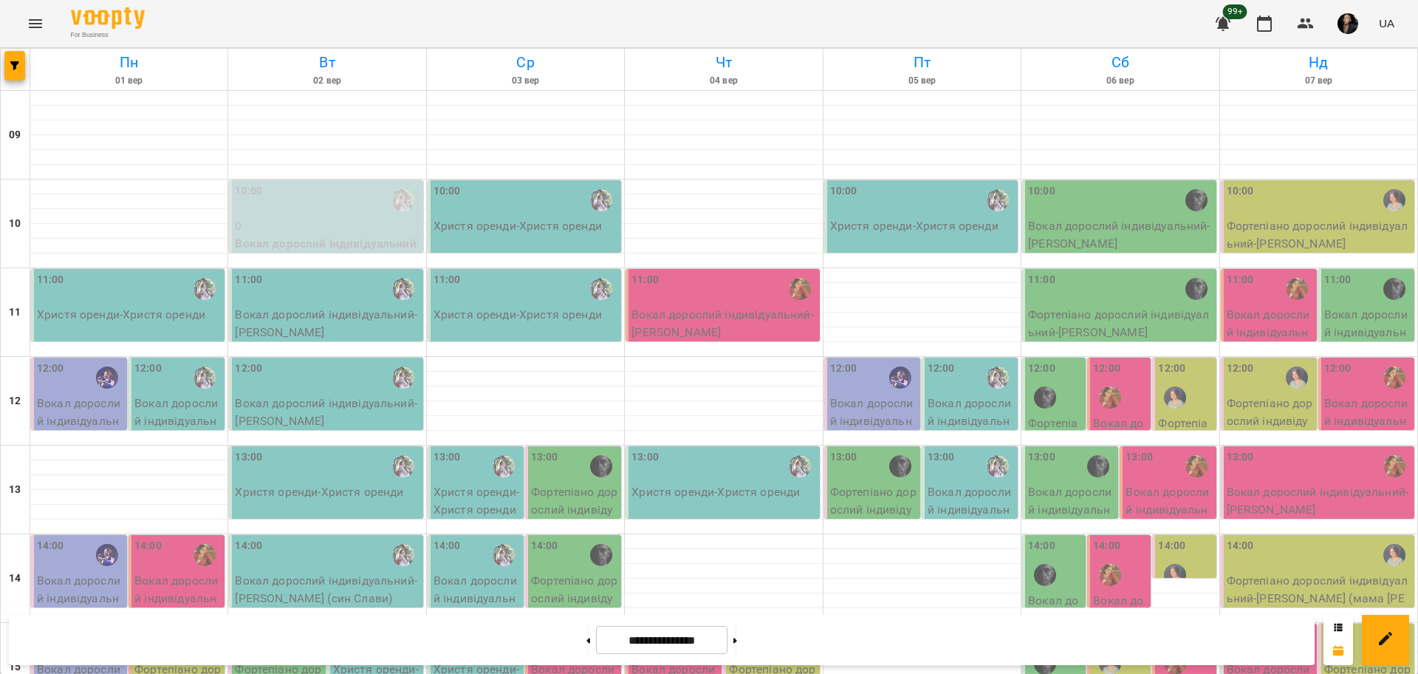
click at [553, 640] on div "Групувати по: Тиждень Викладач Класна кімната Фільтрувати по: Тільки уроки що в…" at bounding box center [709, 337] width 1418 height 674
click at [587, 640] on button at bounding box center [589, 639] width 4 height 33
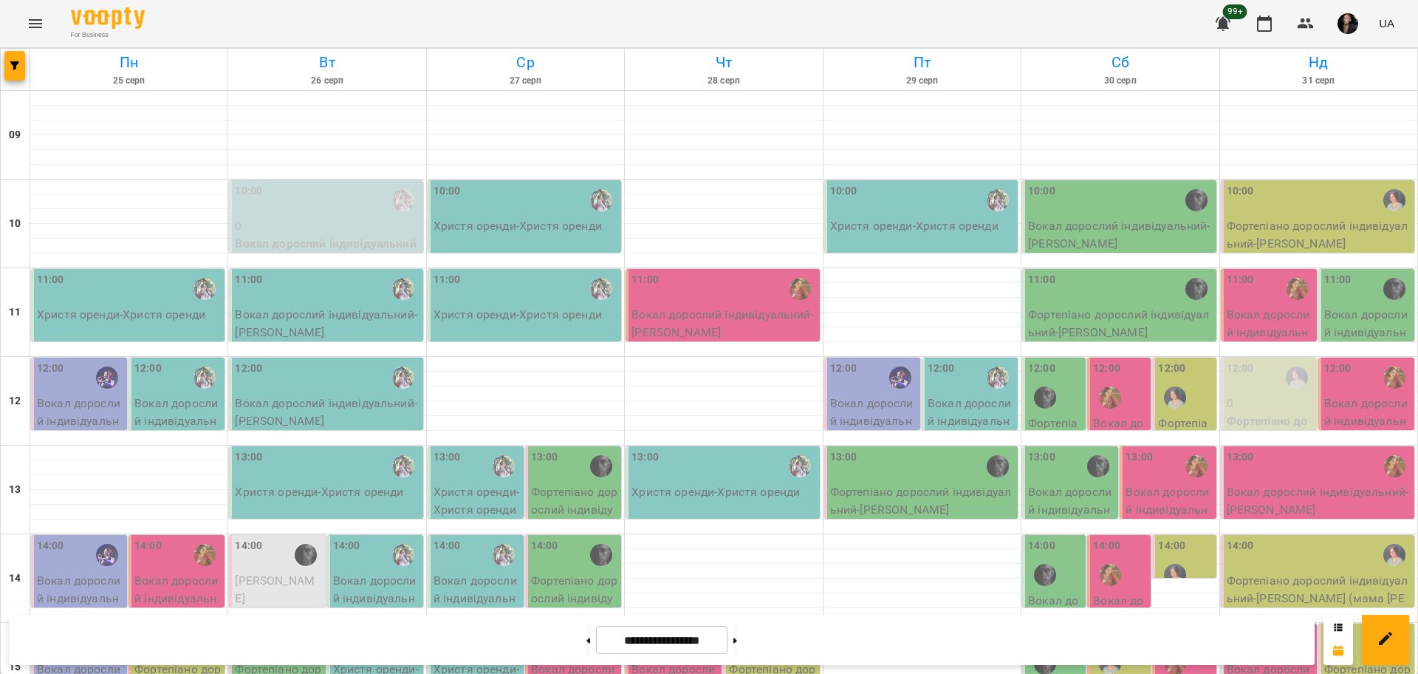
click at [587, 640] on button at bounding box center [589, 639] width 4 height 33
type input "**********"
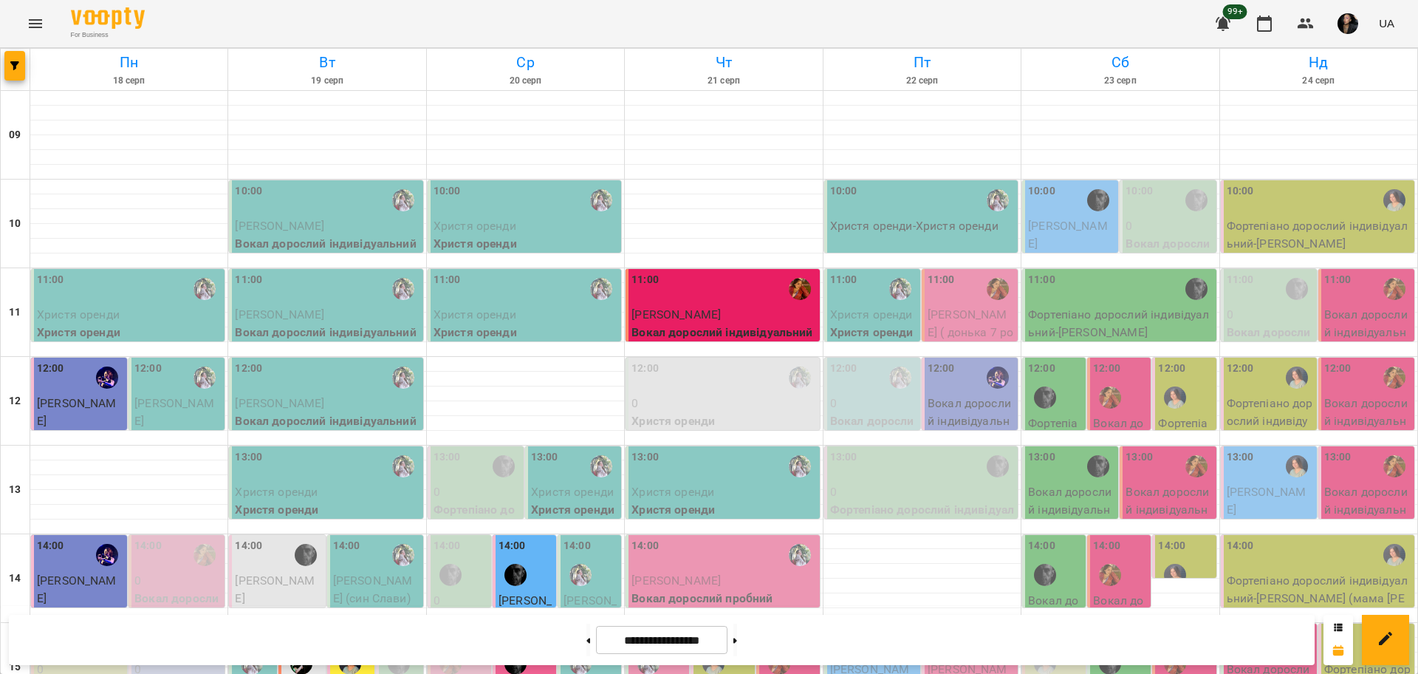
scroll to position [185, 0]
click at [1337, 626] on div "15:00" at bounding box center [1338, 643] width 27 height 34
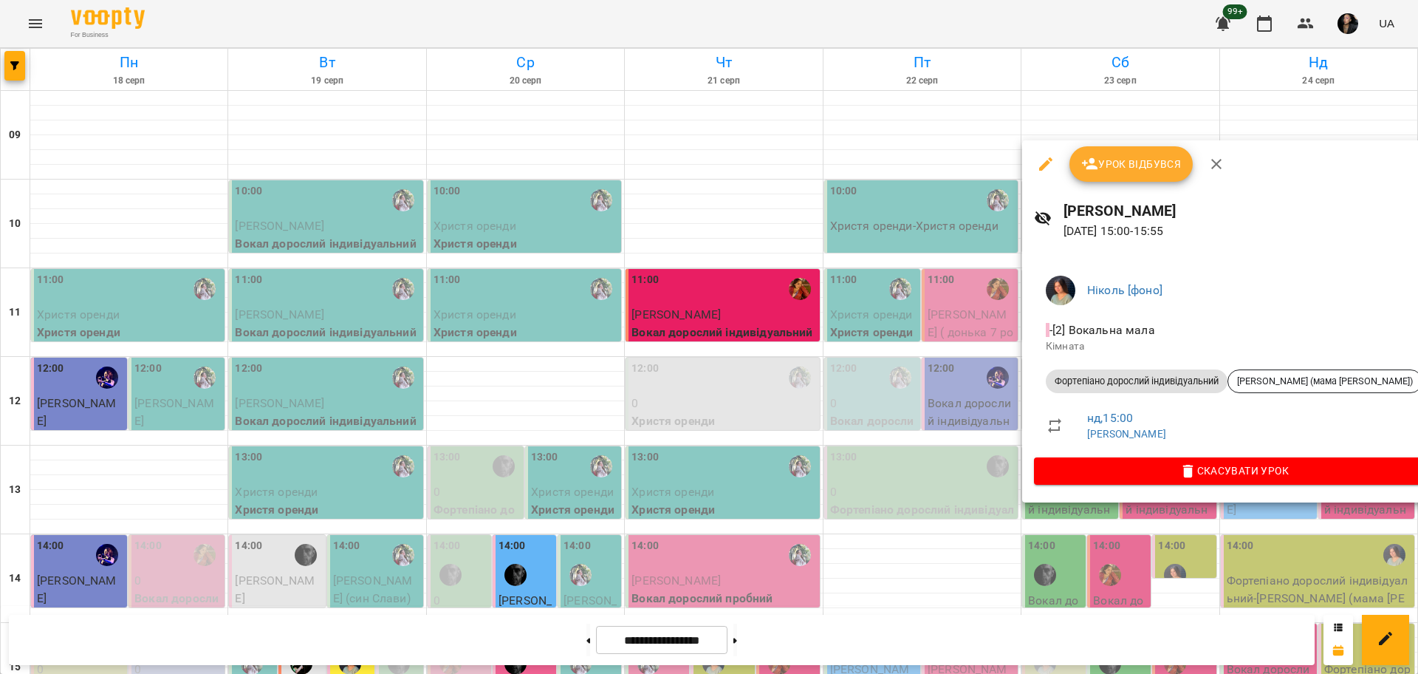
click at [1268, 556] on div at bounding box center [709, 337] width 1418 height 674
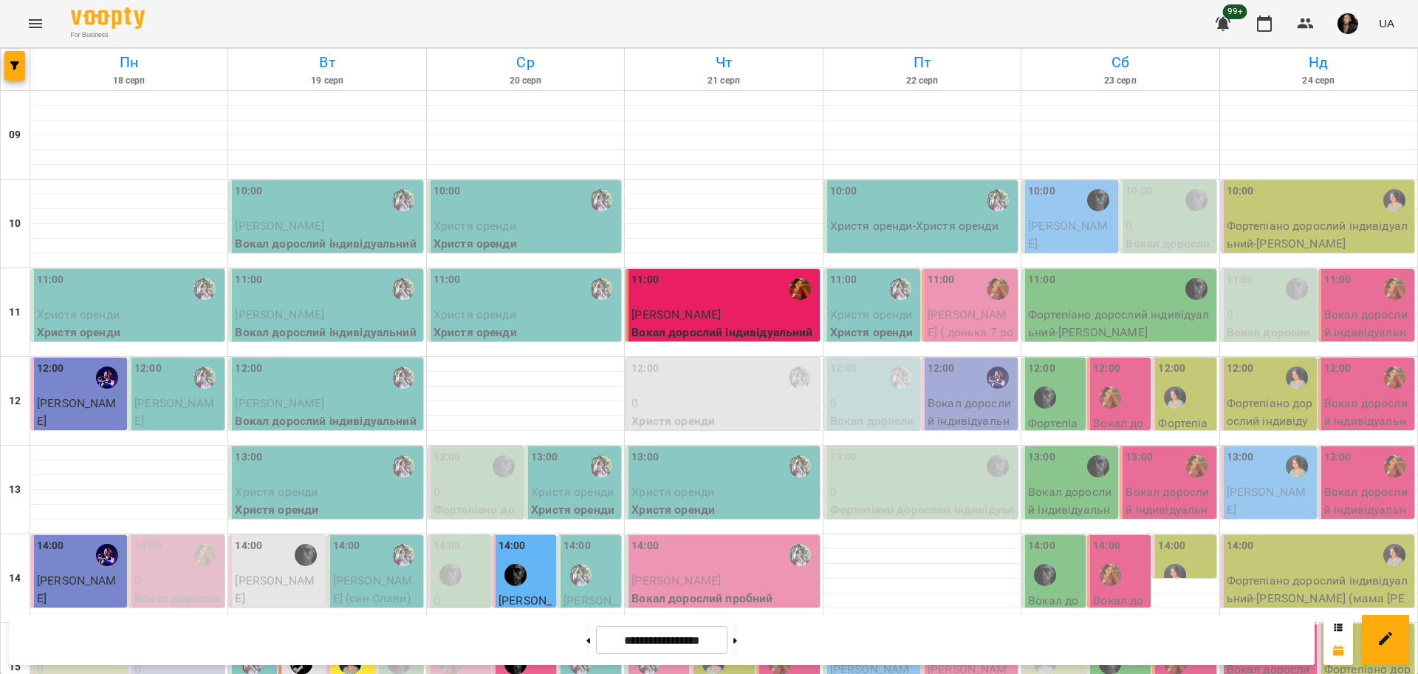
click at [1240, 626] on div "15:00" at bounding box center [1240, 643] width 27 height 34
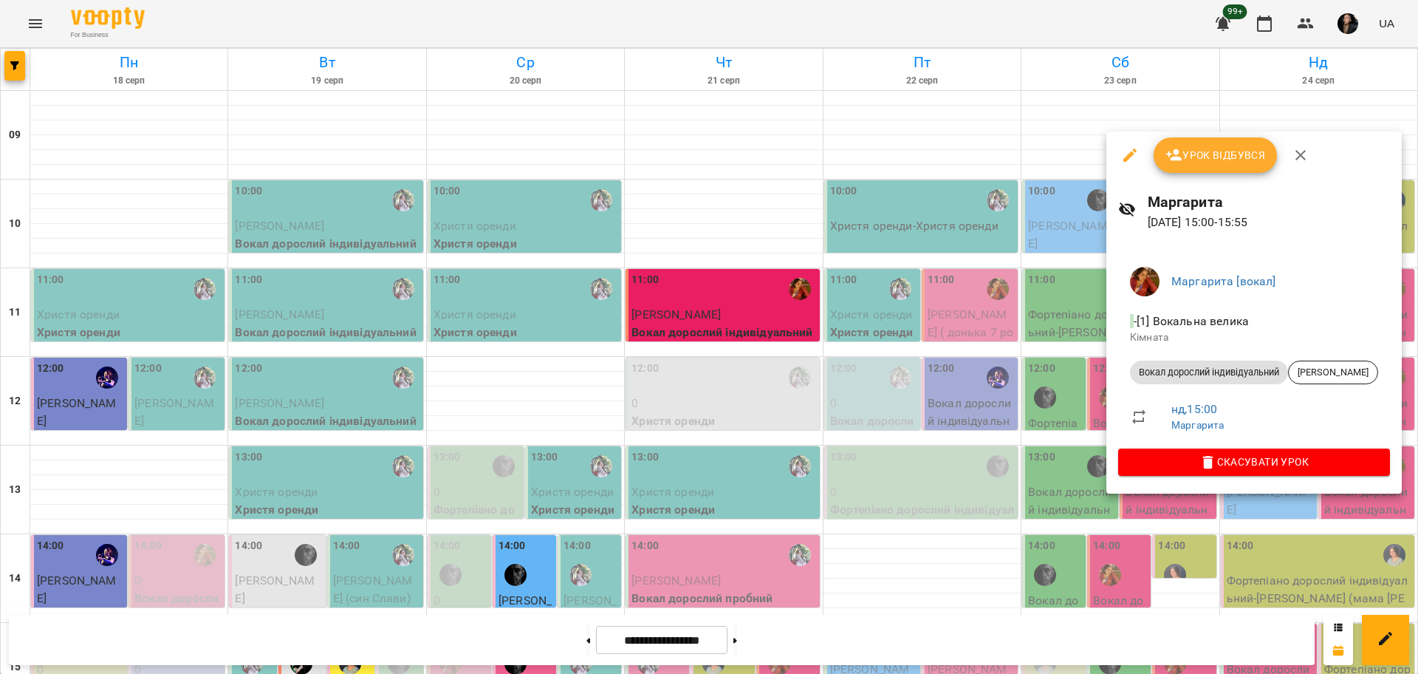
click at [1302, 558] on div at bounding box center [709, 337] width 1418 height 674
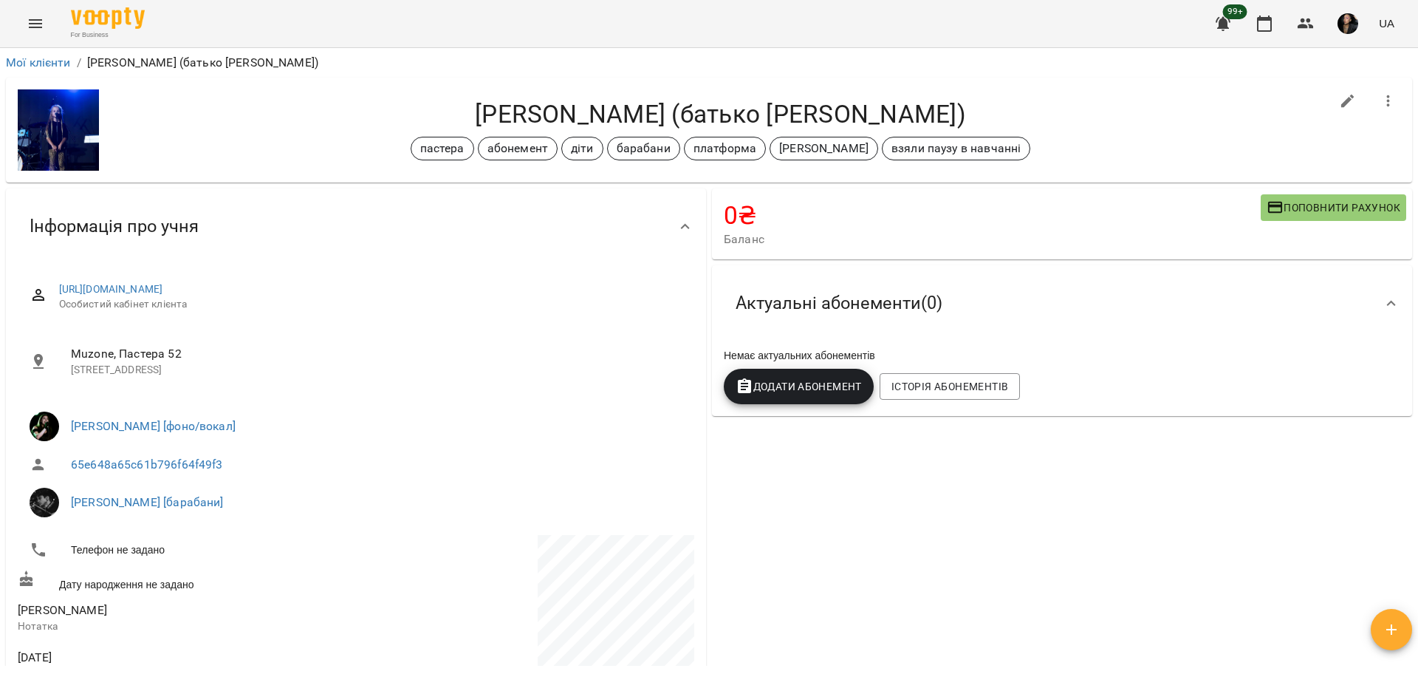
click at [38, 18] on icon "Menu" at bounding box center [36, 24] width 18 height 18
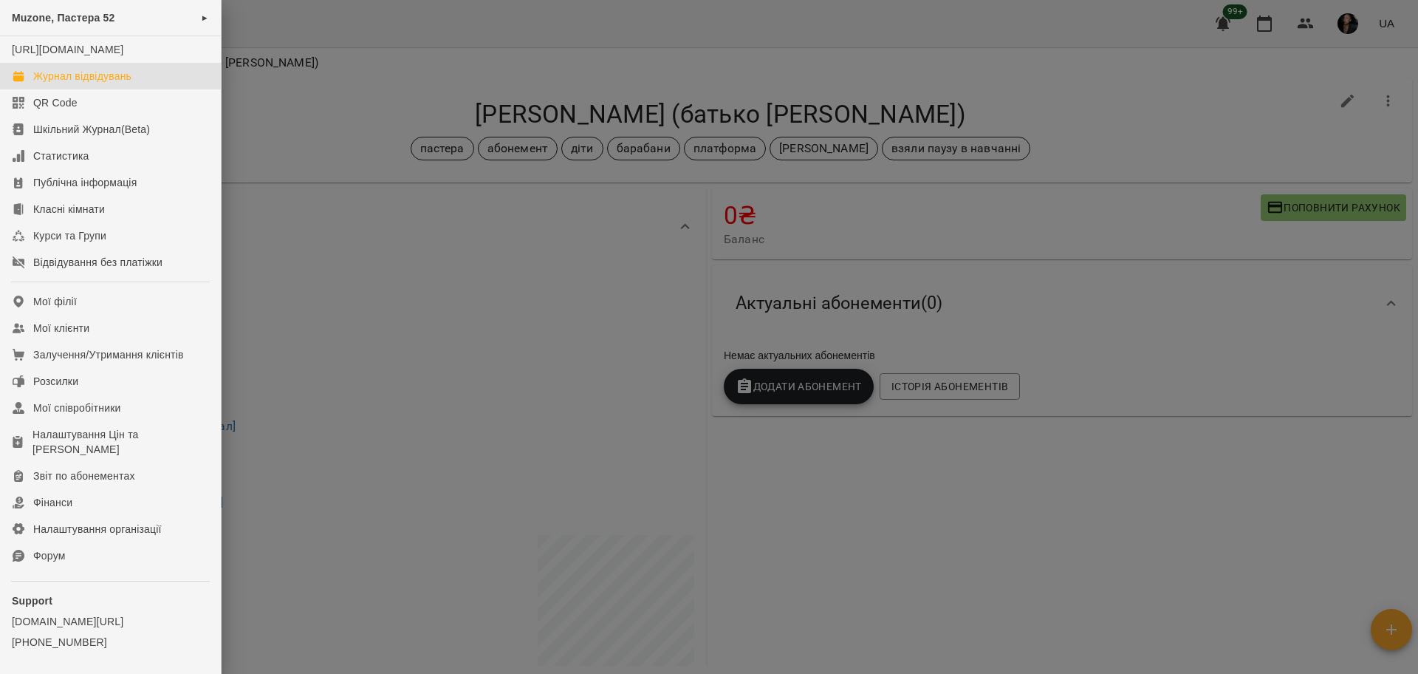
click at [59, 83] on div "Журнал відвідувань" at bounding box center [82, 76] width 98 height 15
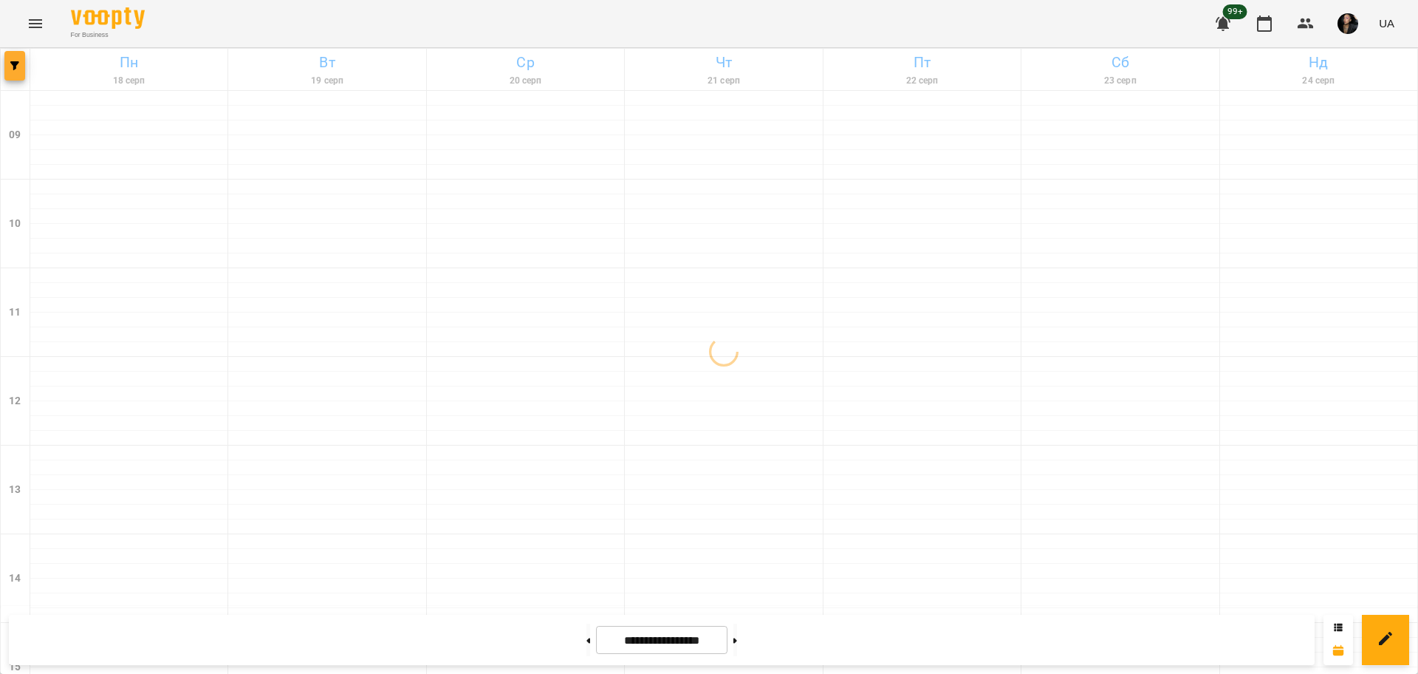
click at [13, 58] on button "button" at bounding box center [14, 66] width 21 height 30
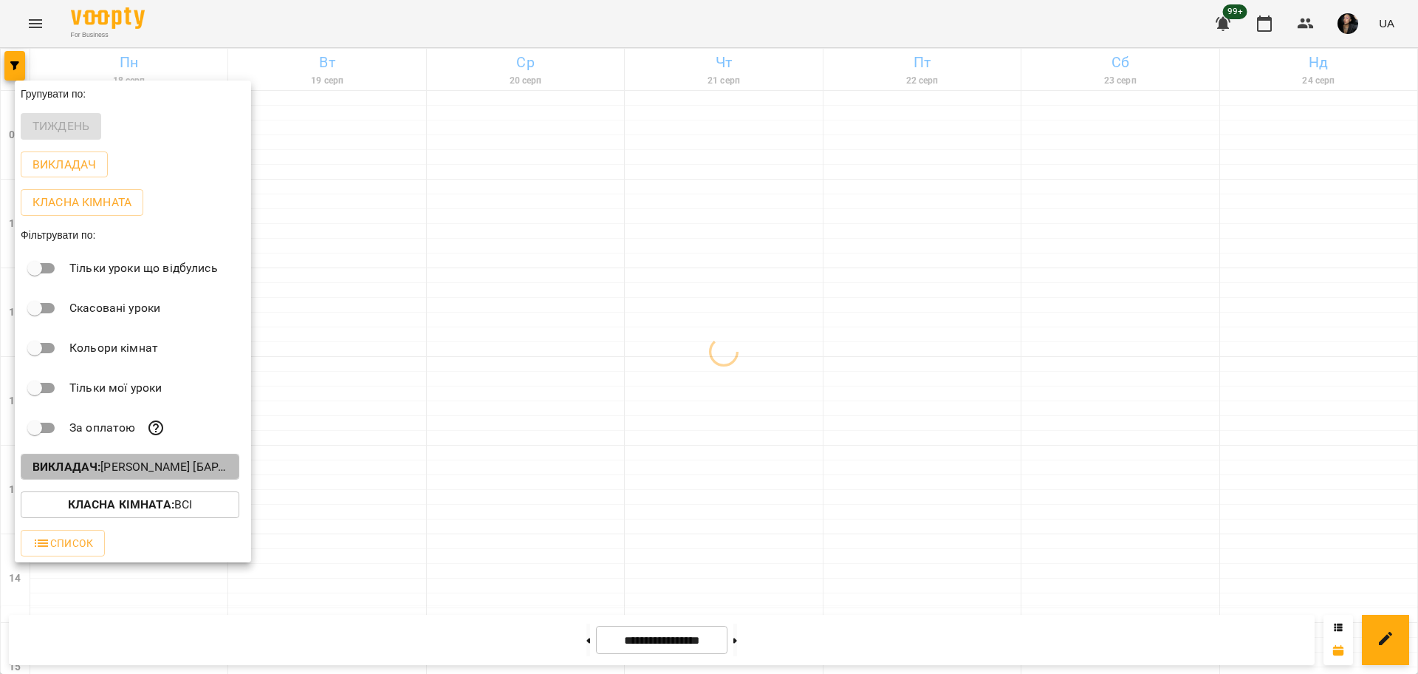
click at [122, 476] on p "Викладач : [PERSON_NAME] [барабани]" at bounding box center [130, 467] width 195 height 18
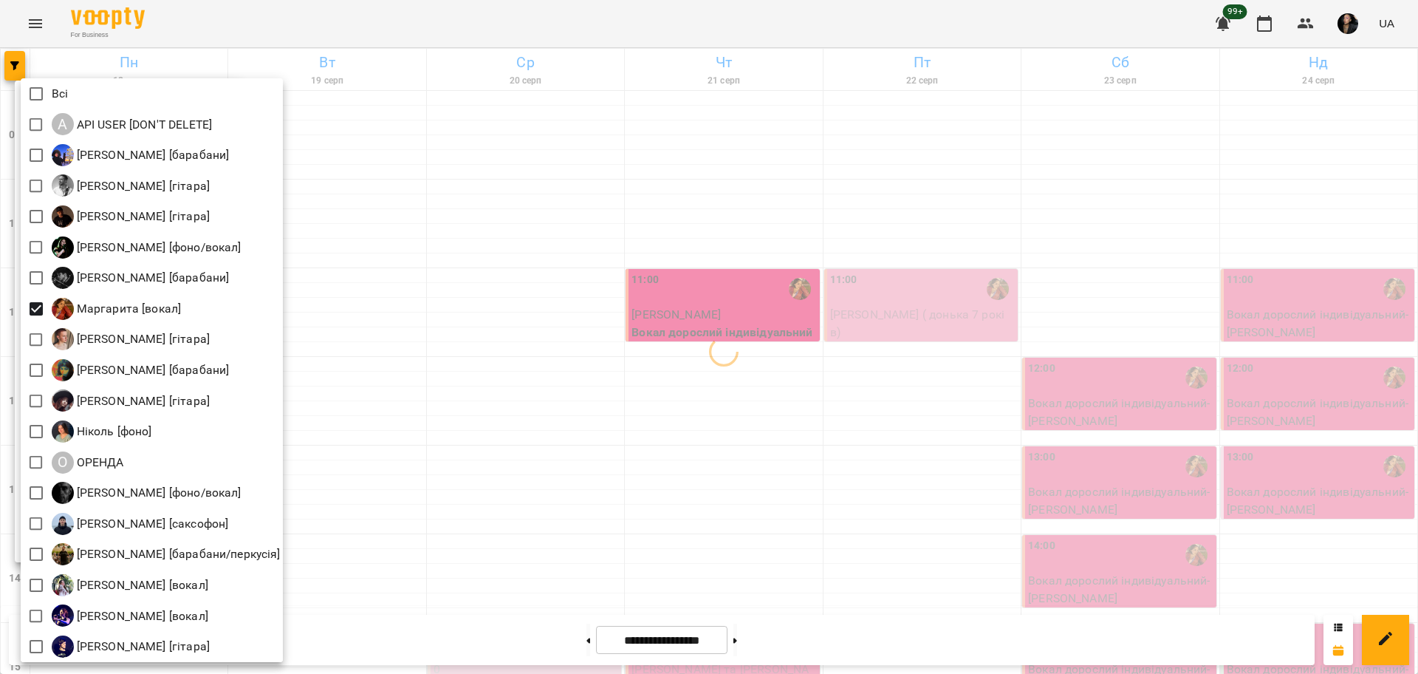
click at [424, 325] on div at bounding box center [709, 337] width 1418 height 674
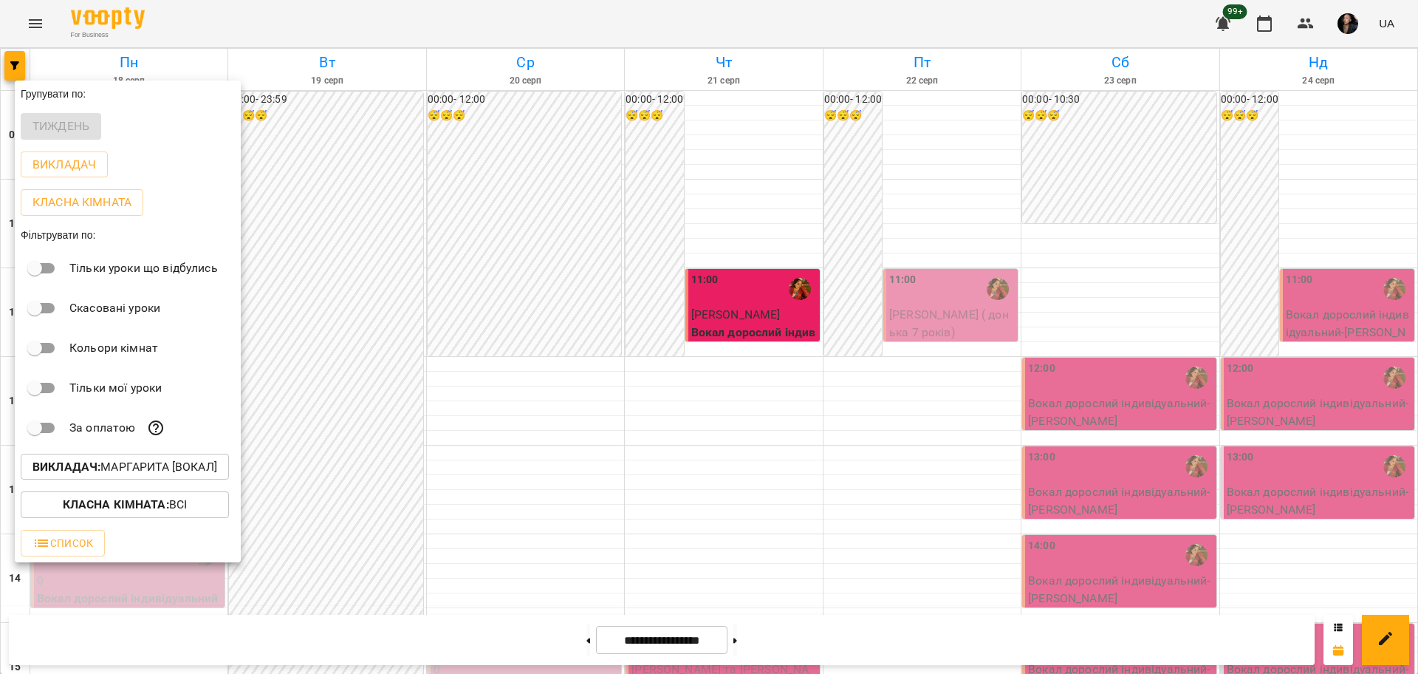
click at [915, 437] on div at bounding box center [709, 337] width 1418 height 674
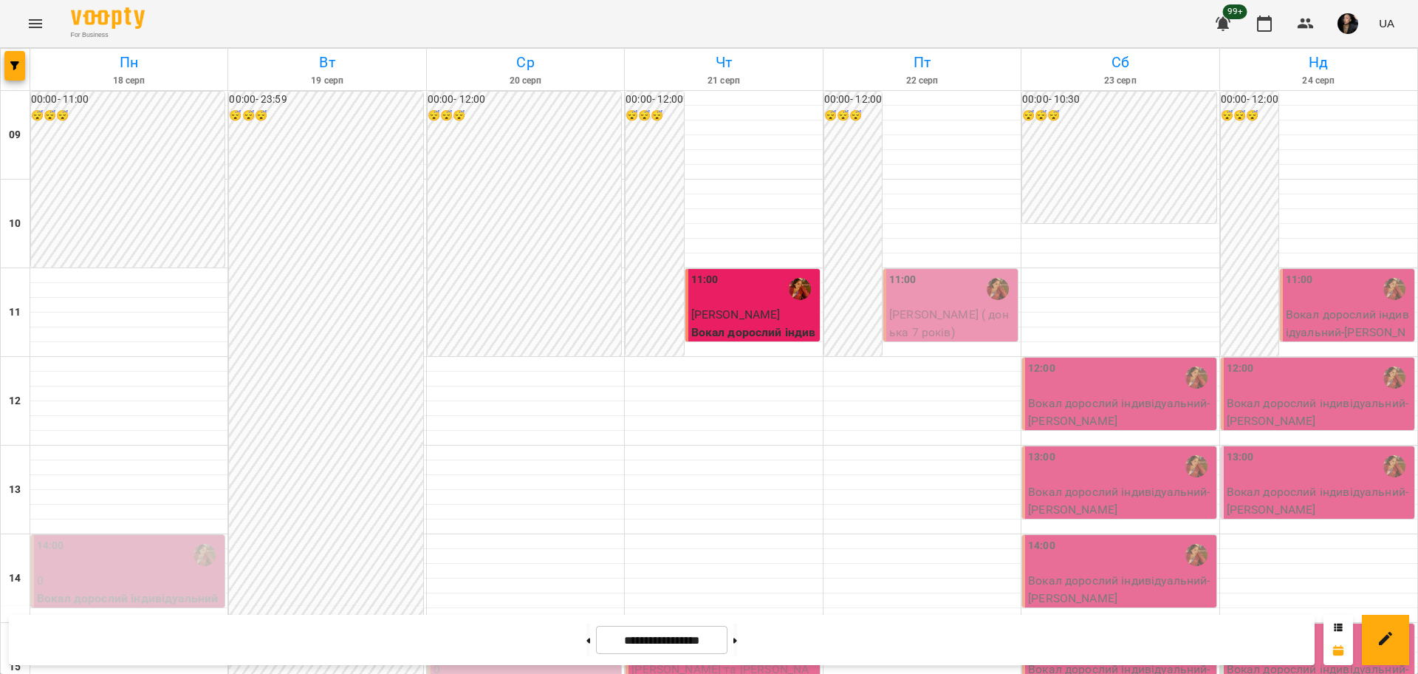
scroll to position [462, 0]
click at [722, 660] on p "[PERSON_NAME] та [PERSON_NAME]" at bounding box center [724, 677] width 185 height 35
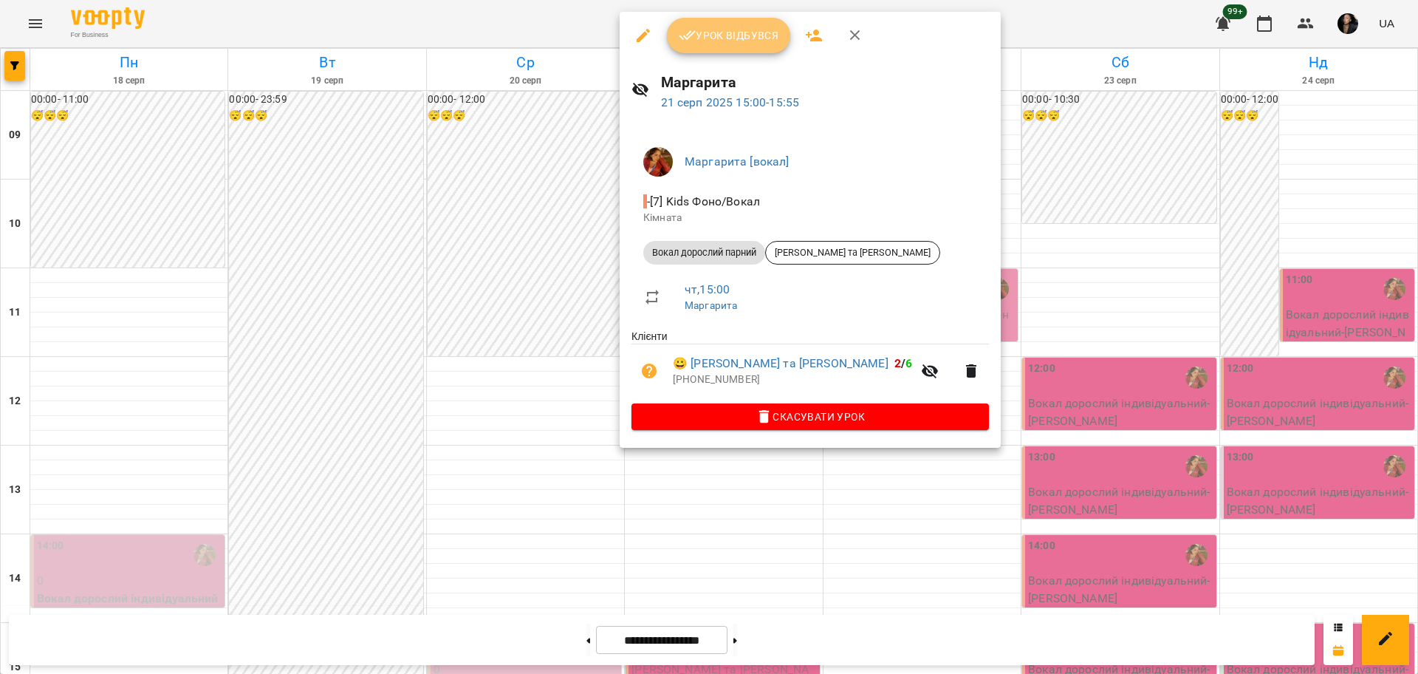
click at [734, 41] on span "Урок відбувся" at bounding box center [729, 36] width 100 height 18
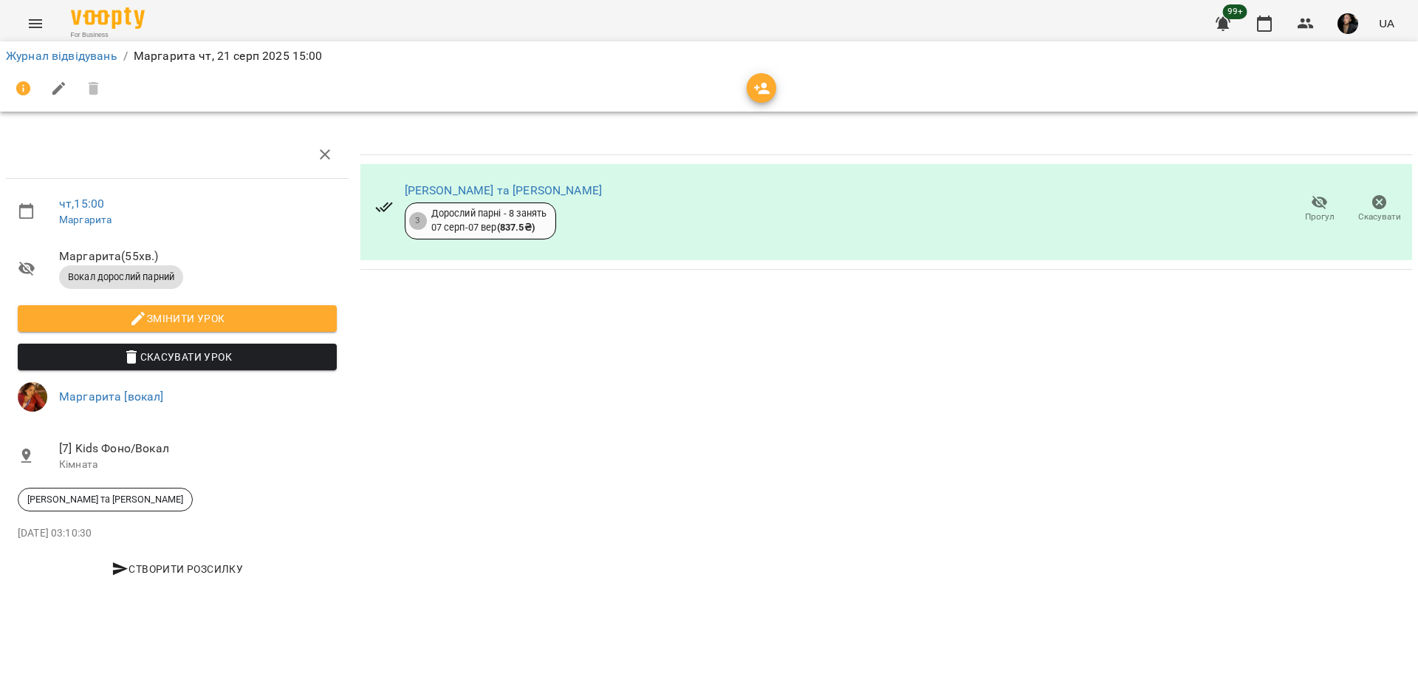
click at [1315, 222] on span "Прогул" at bounding box center [1320, 217] width 30 height 13
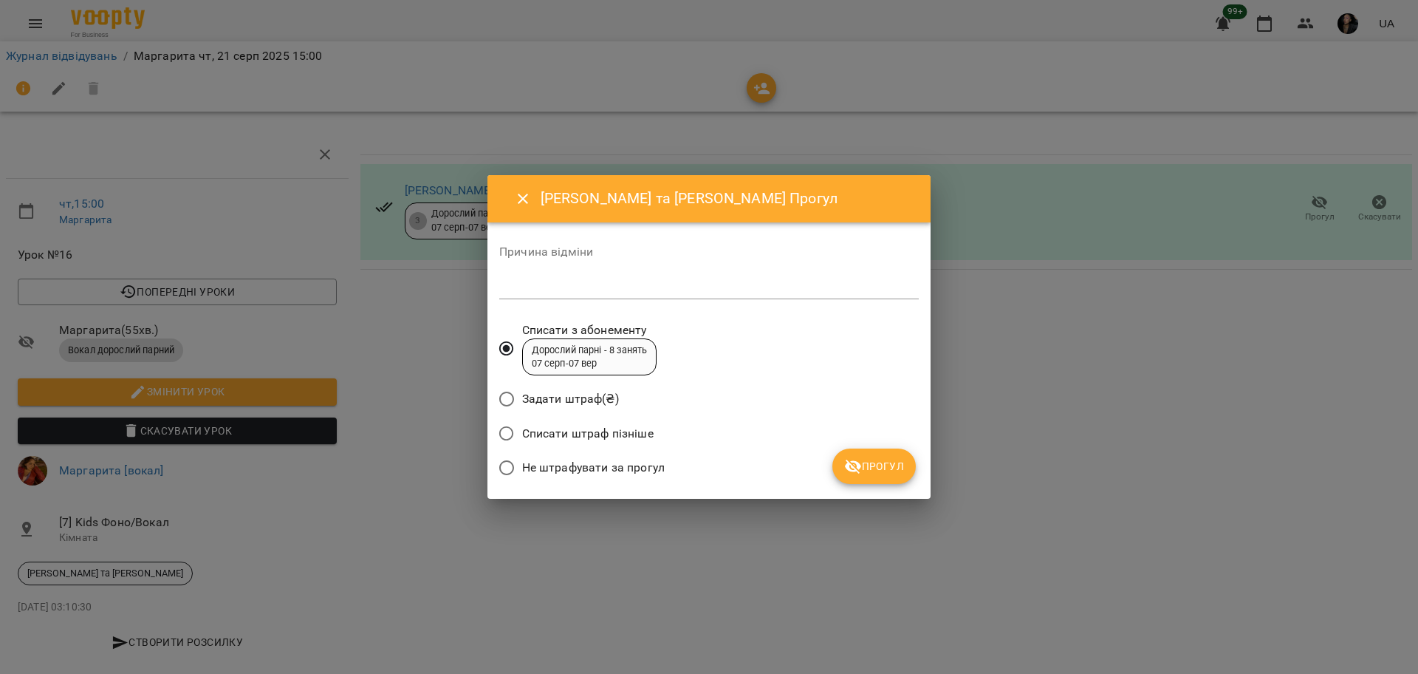
click at [581, 472] on span "Не штрафувати за прогул" at bounding box center [593, 468] width 143 height 18
click at [875, 469] on span "Прогул" at bounding box center [874, 466] width 60 height 18
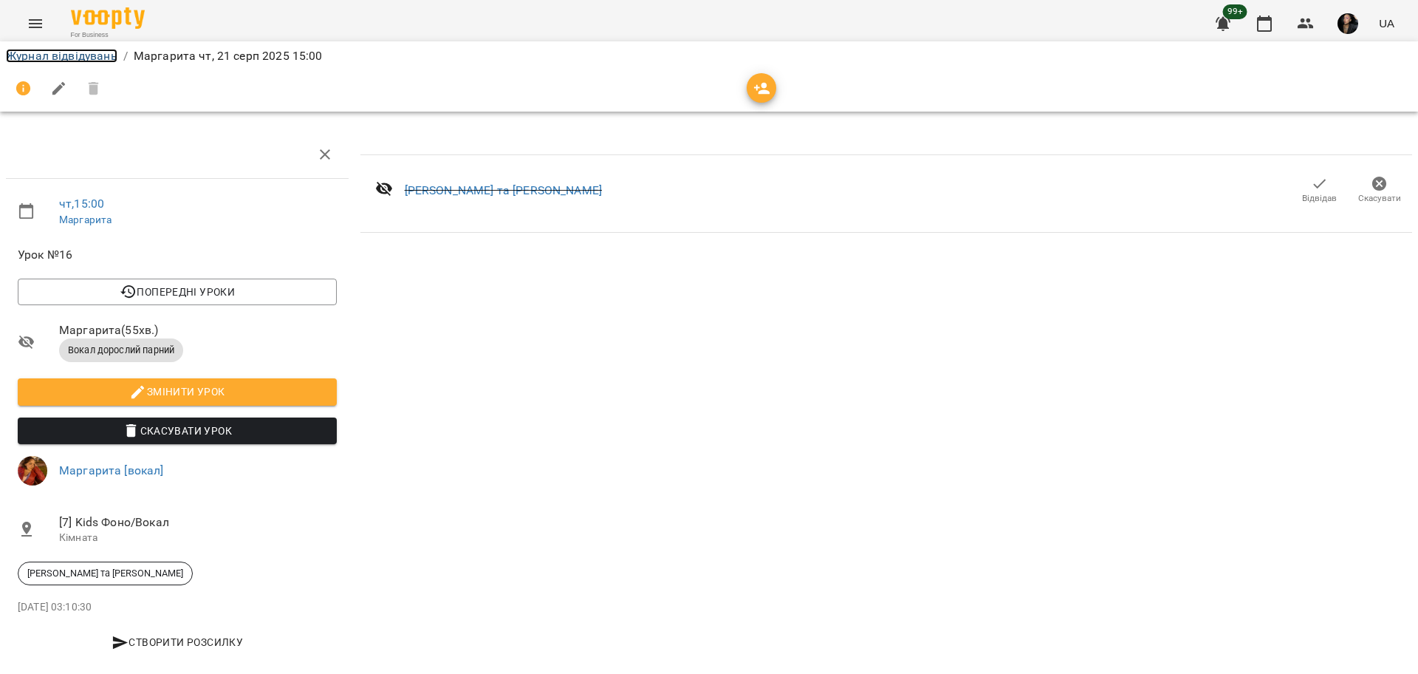
click at [100, 52] on link "Журнал відвідувань" at bounding box center [62, 56] width 112 height 14
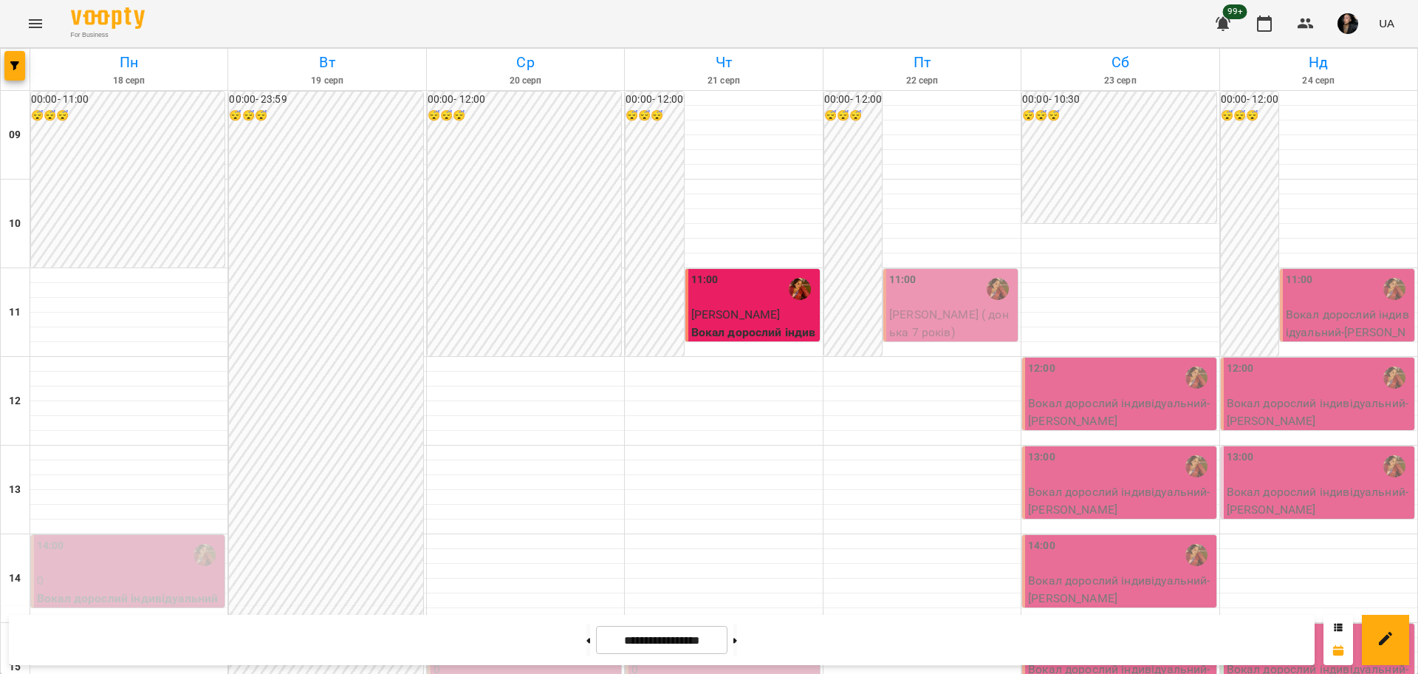
scroll to position [369, 0]
click at [15, 74] on button "button" at bounding box center [14, 66] width 21 height 30
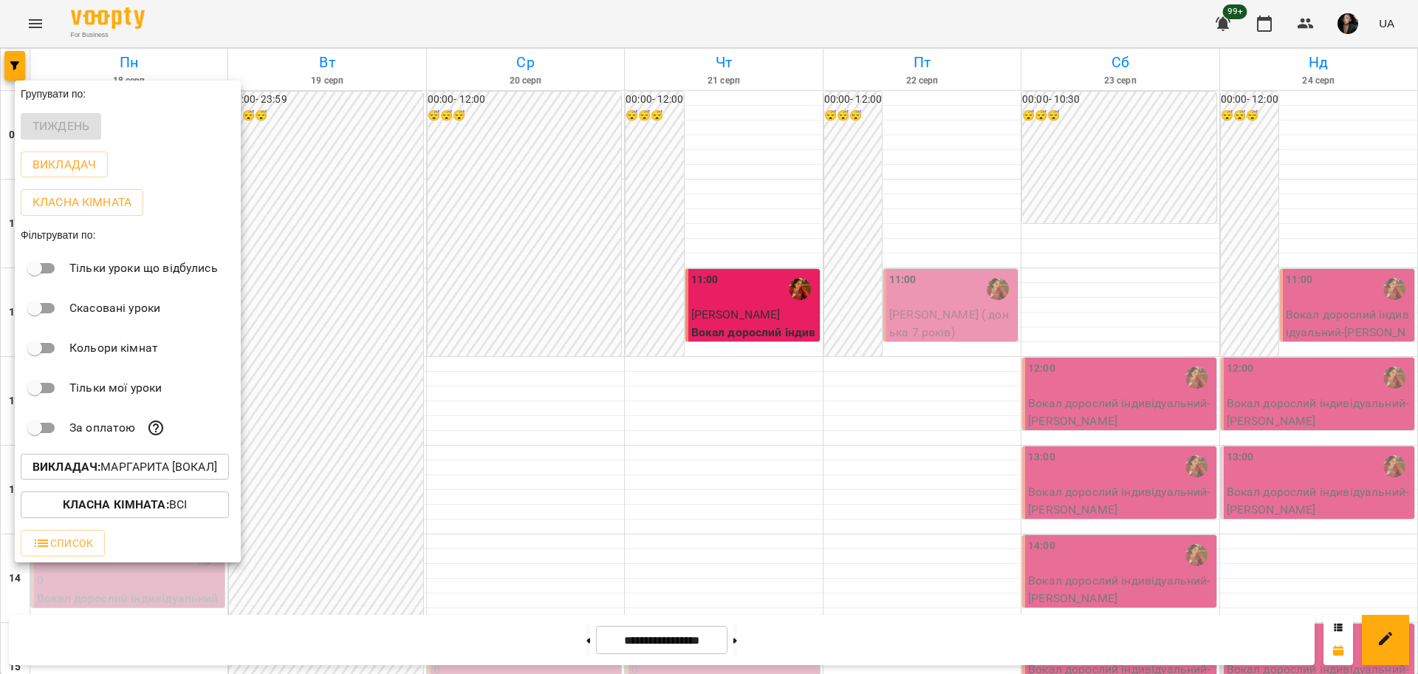
click at [172, 476] on p "Викладач : Маргарита [вокал]" at bounding box center [125, 467] width 185 height 18
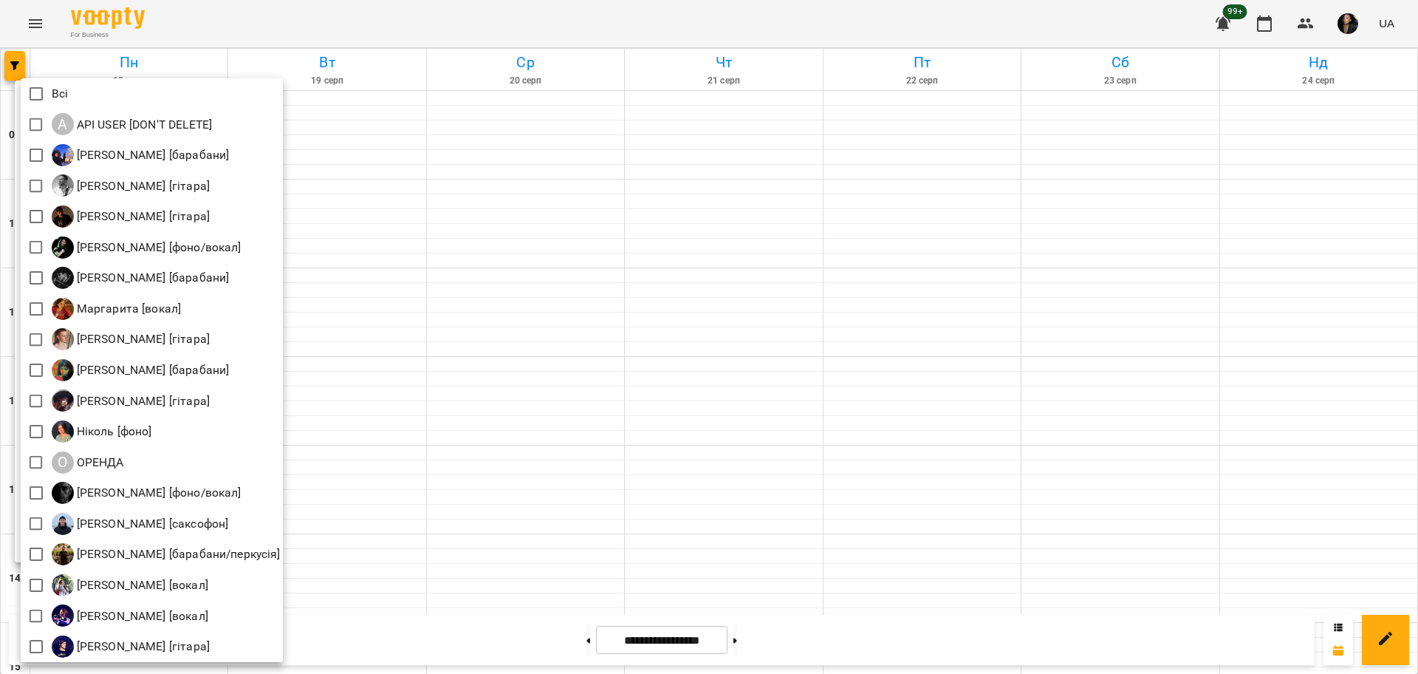
click at [1337, 30] on div at bounding box center [709, 337] width 1418 height 674
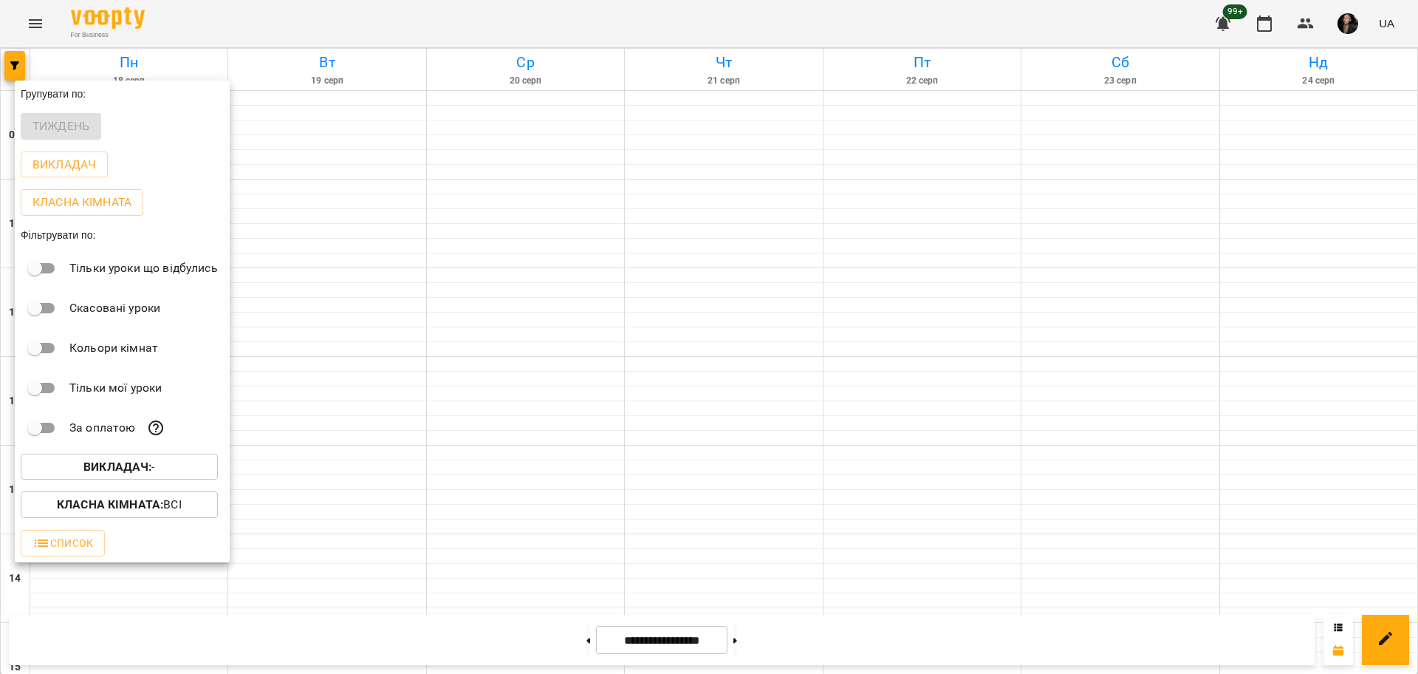
click at [1312, 38] on div "Всі A API USER [DON'T DELETE] [PERSON_NAME] [барабани] [PERSON_NAME] [гітара] […" at bounding box center [709, 337] width 1418 height 674
click at [1316, 27] on div at bounding box center [709, 337] width 1418 height 674
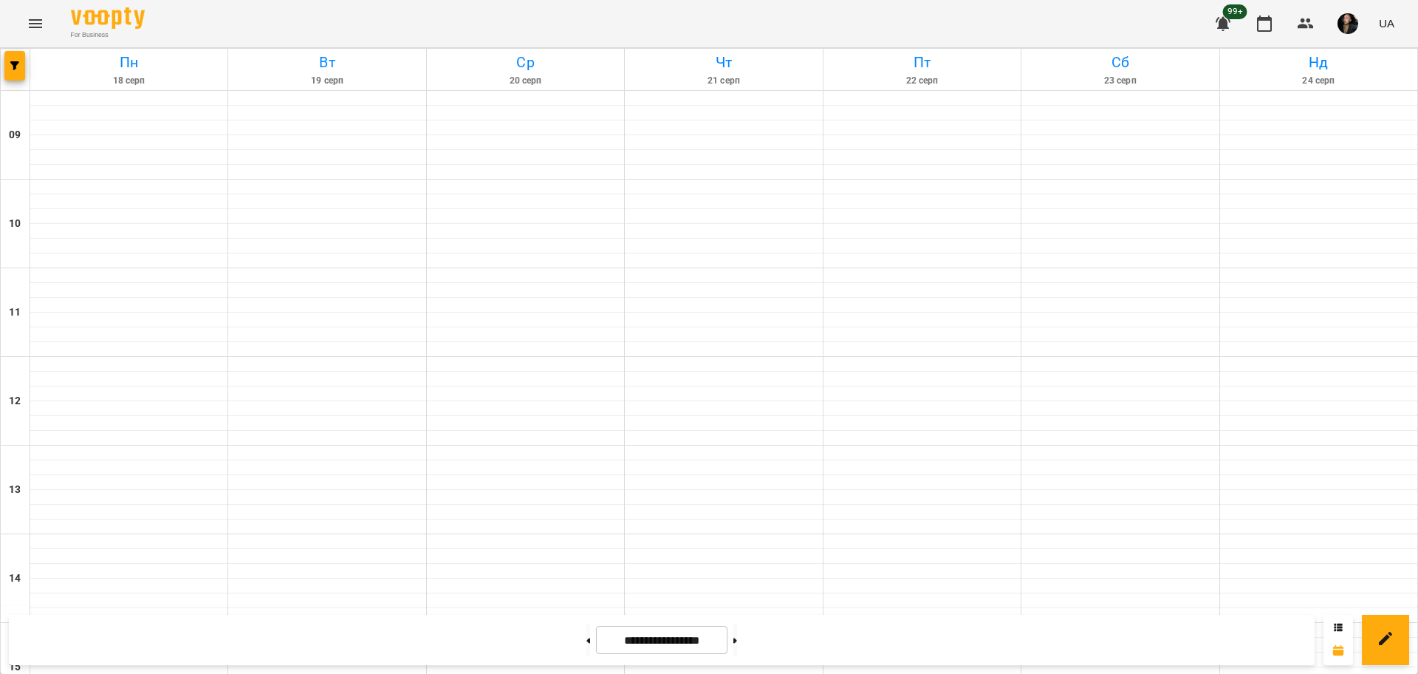
drag, startPoint x: 1315, startPoint y: 27, endPoint x: 1297, endPoint y: 29, distance: 17.8
click at [1315, 27] on div "Групувати по: Тиждень Викладач Класна кімната Фільтрувати по: Тільки уроки що в…" at bounding box center [709, 337] width 1418 height 674
click at [1296, 29] on button "button" at bounding box center [1305, 23] width 35 height 35
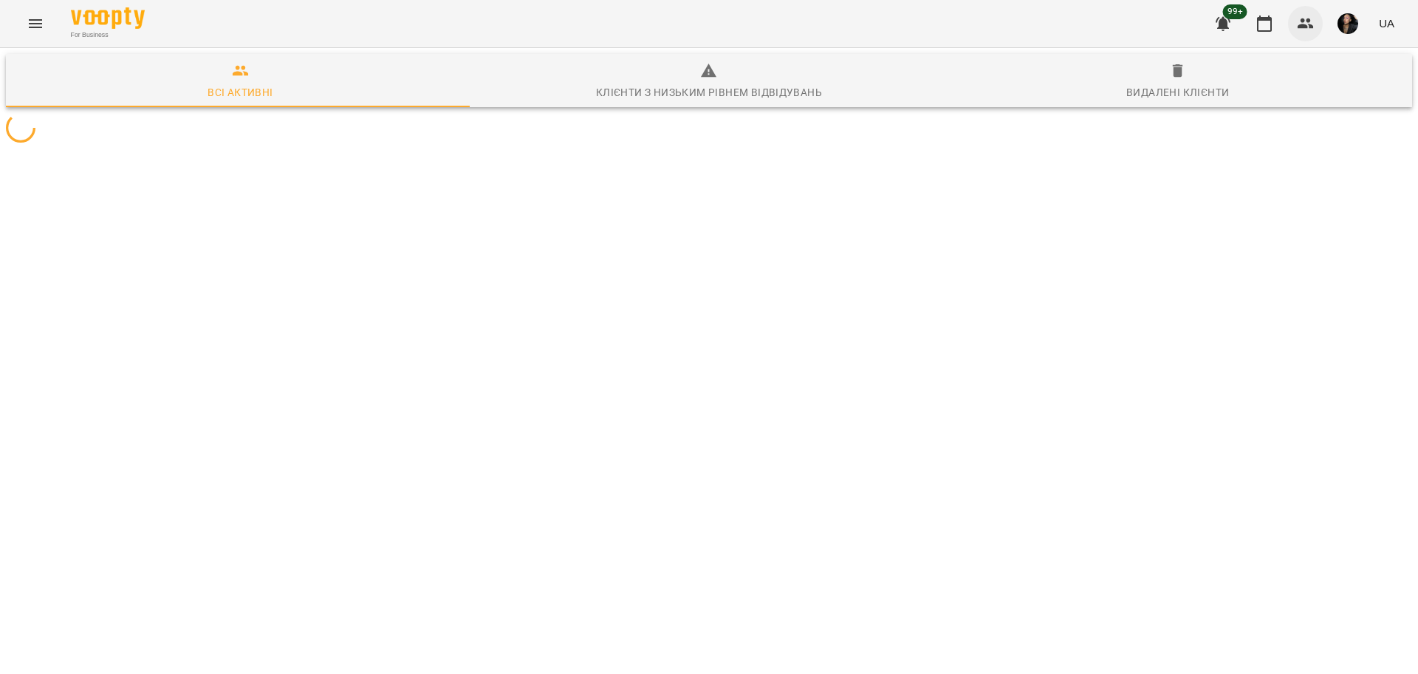
click at [1311, 26] on icon "button" at bounding box center [1306, 23] width 16 height 10
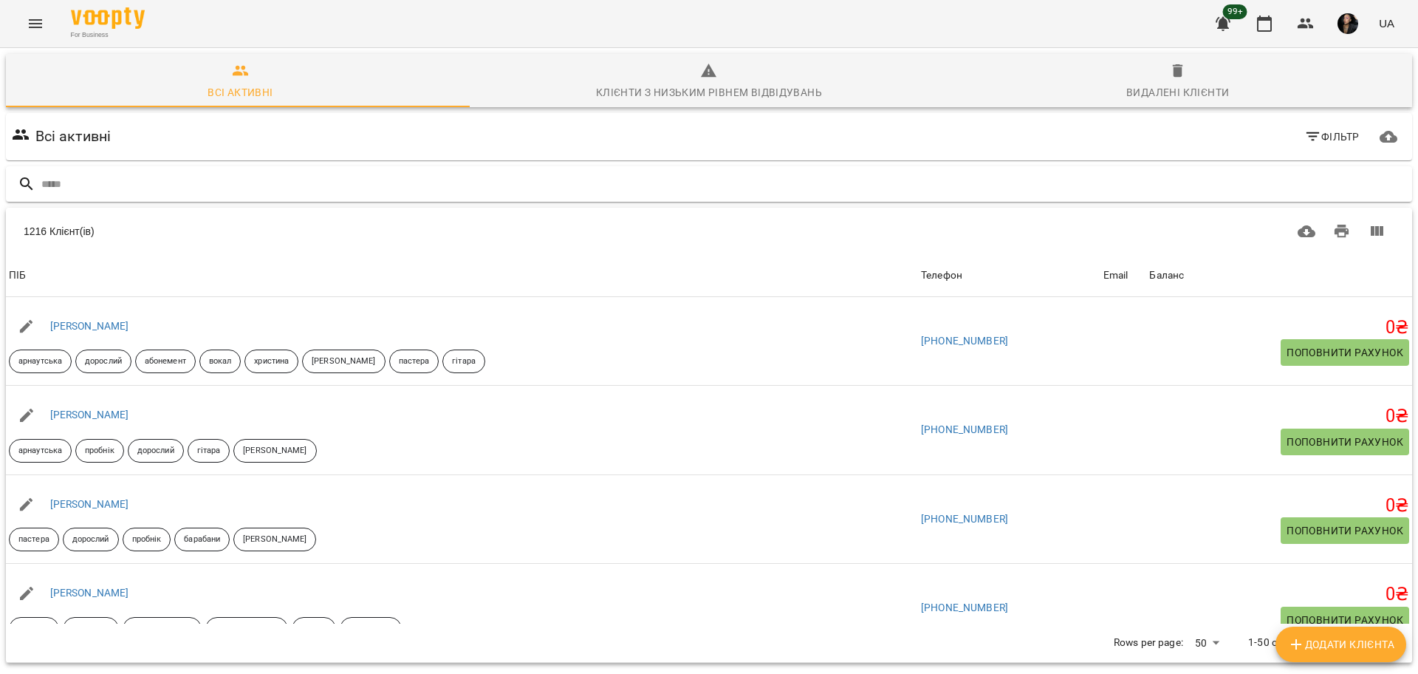
click at [573, 179] on input "text" at bounding box center [723, 184] width 1365 height 24
type input "*********"
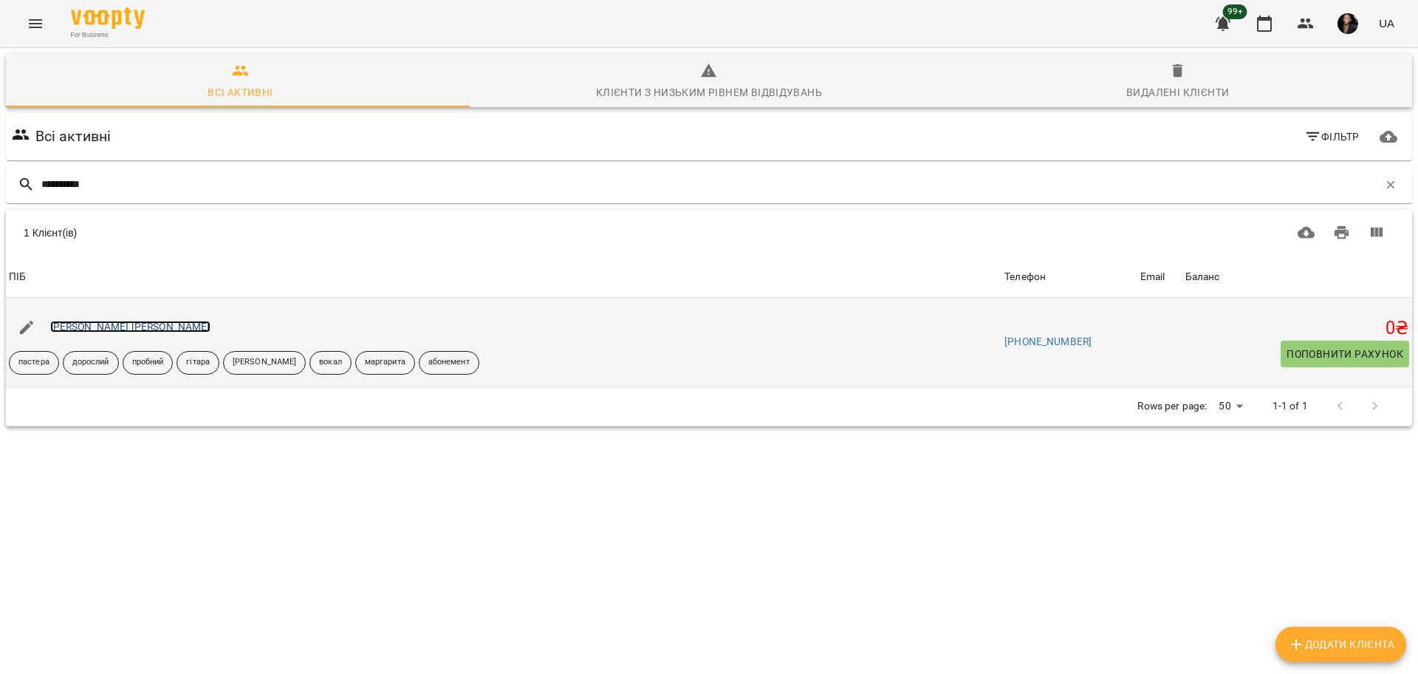
click at [102, 330] on link "[PERSON_NAME] [PERSON_NAME]" at bounding box center [130, 327] width 160 height 12
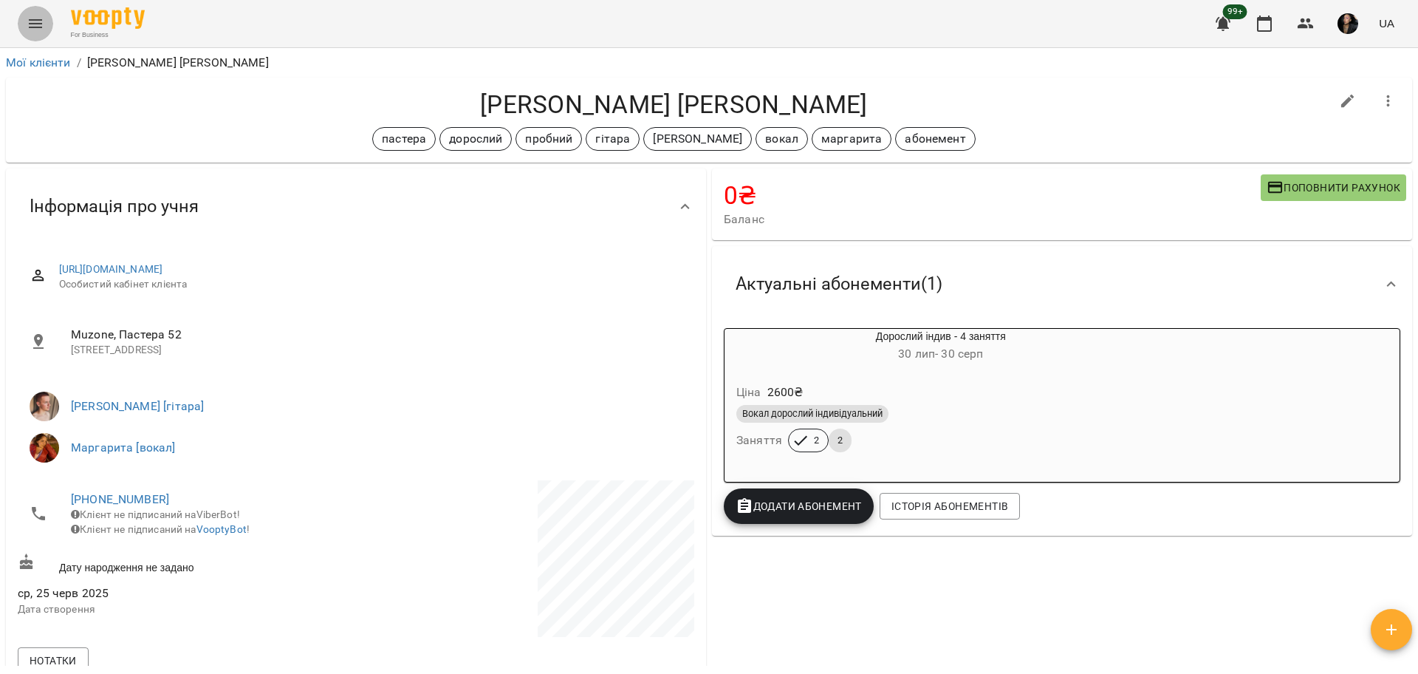
click at [41, 30] on icon "Menu" at bounding box center [36, 24] width 18 height 18
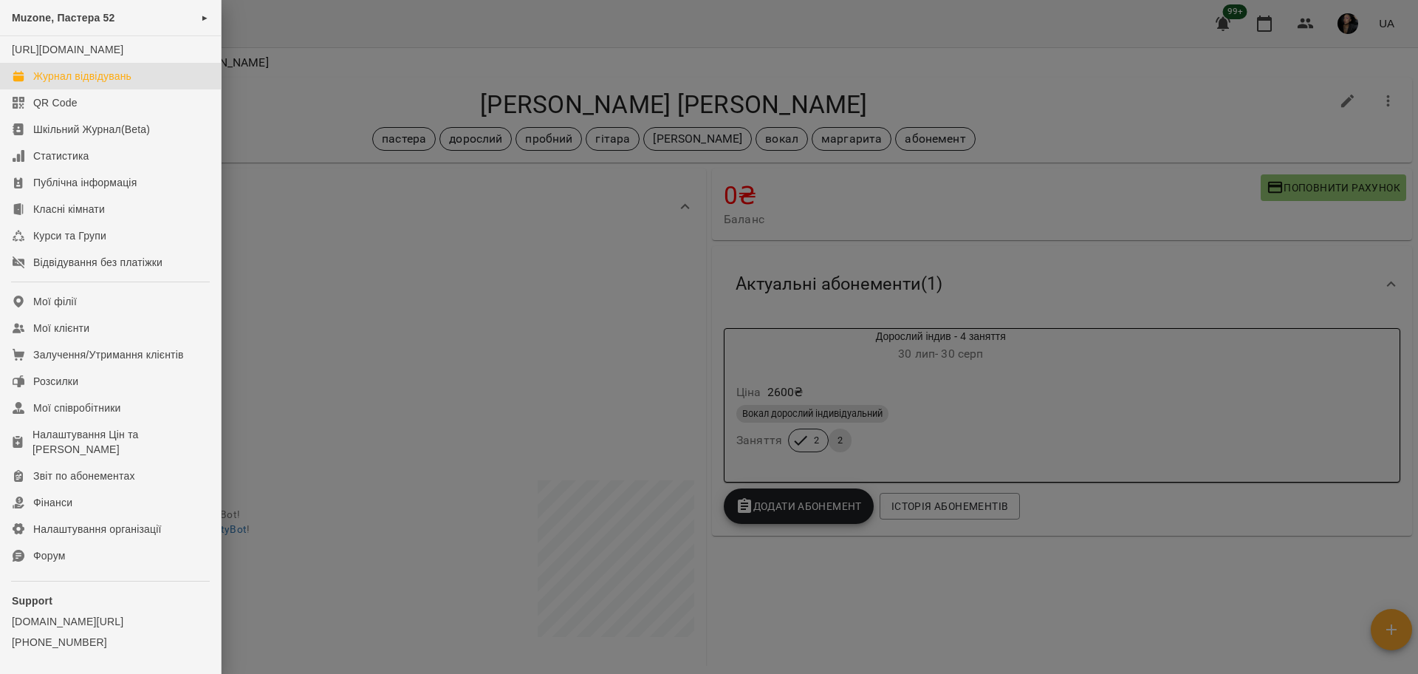
click at [50, 83] on div "Журнал відвідувань" at bounding box center [82, 76] width 98 height 15
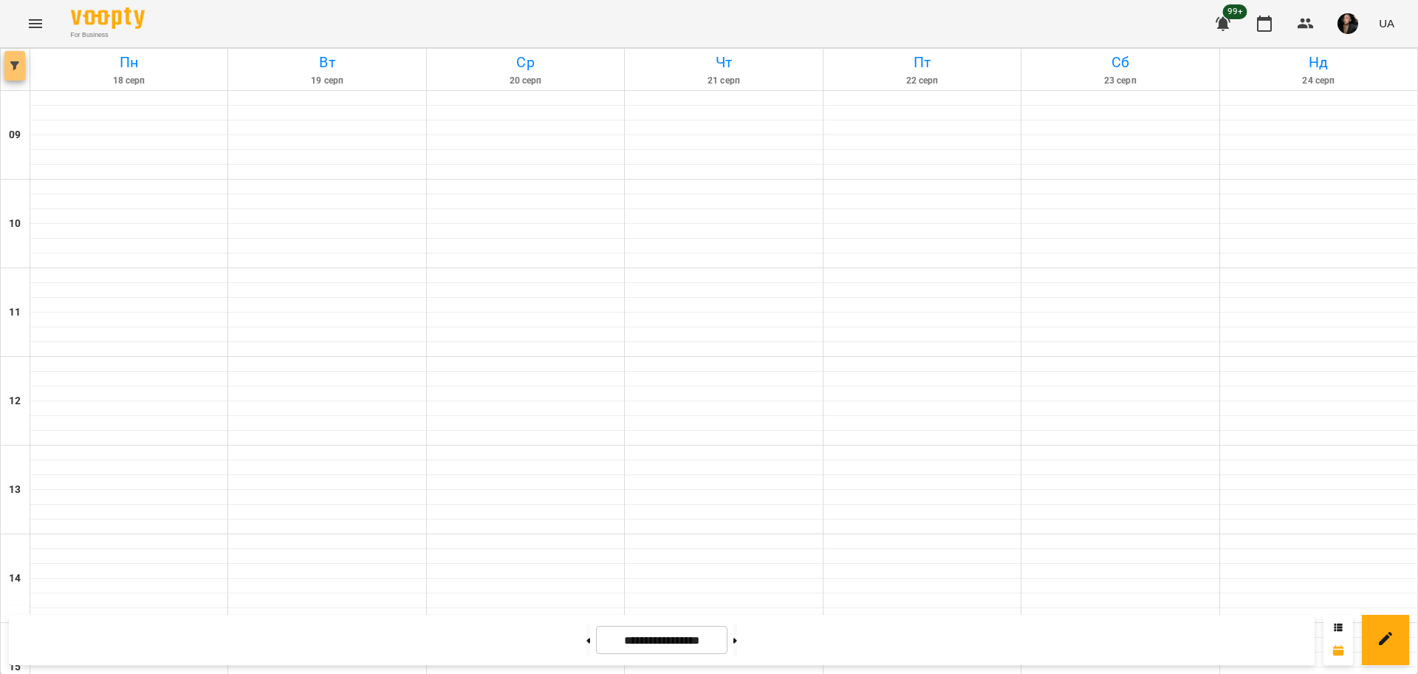
click at [19, 60] on button "button" at bounding box center [14, 66] width 21 height 30
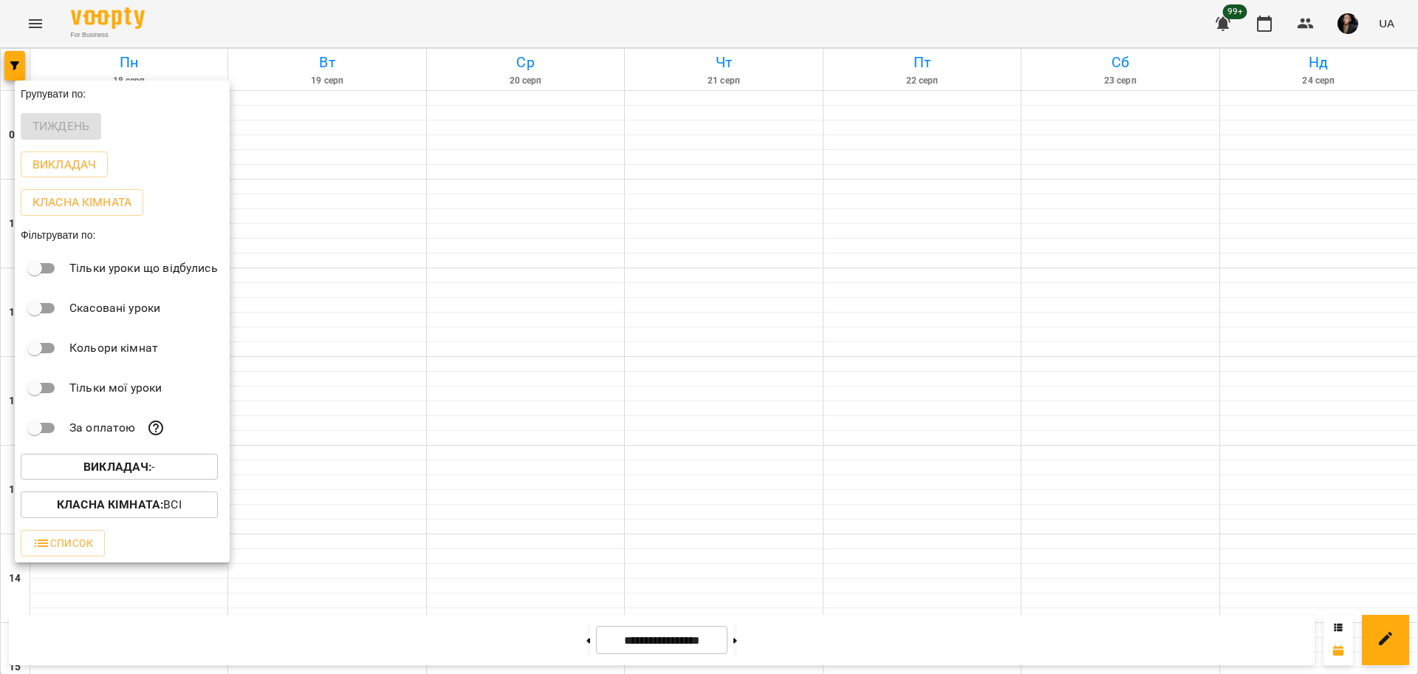
click at [166, 468] on span "Викладач : -" at bounding box center [120, 467] width 174 height 18
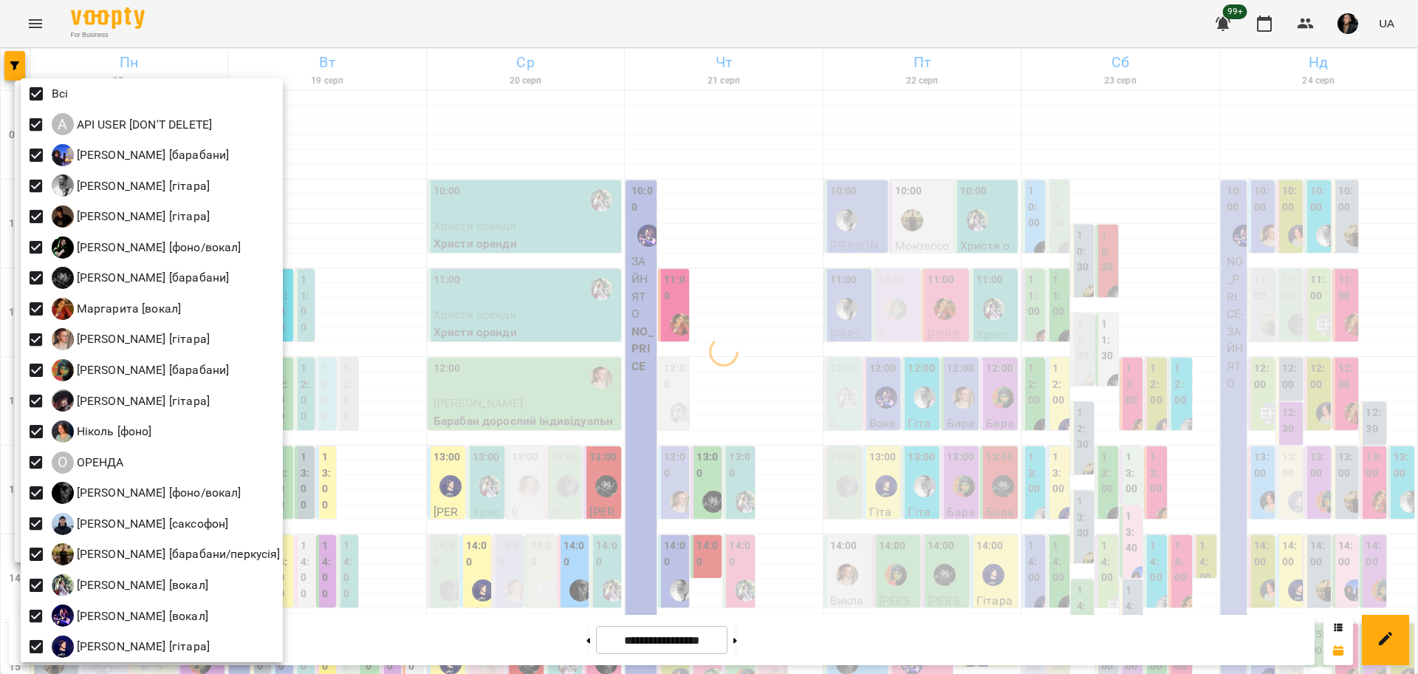
click at [380, 442] on div at bounding box center [709, 337] width 1418 height 674
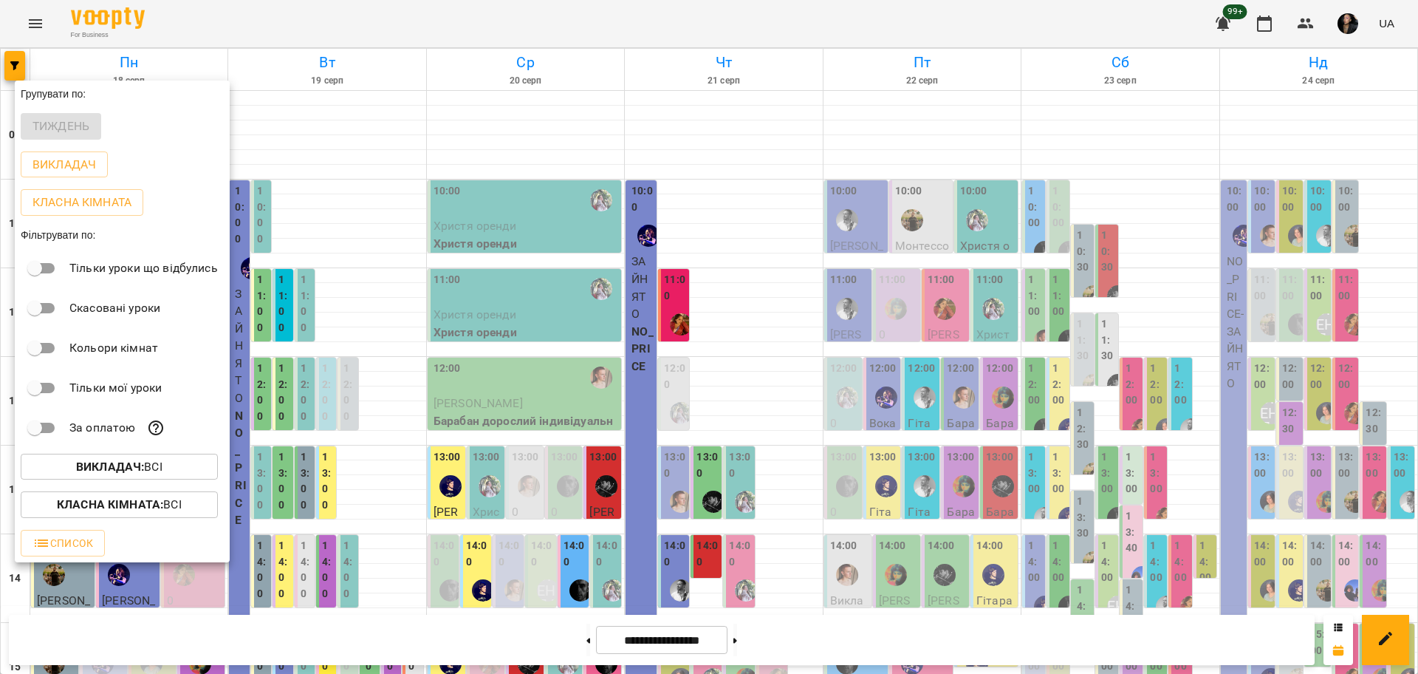
click at [168, 499] on button "Класна кімната : Всі" at bounding box center [119, 504] width 197 height 27
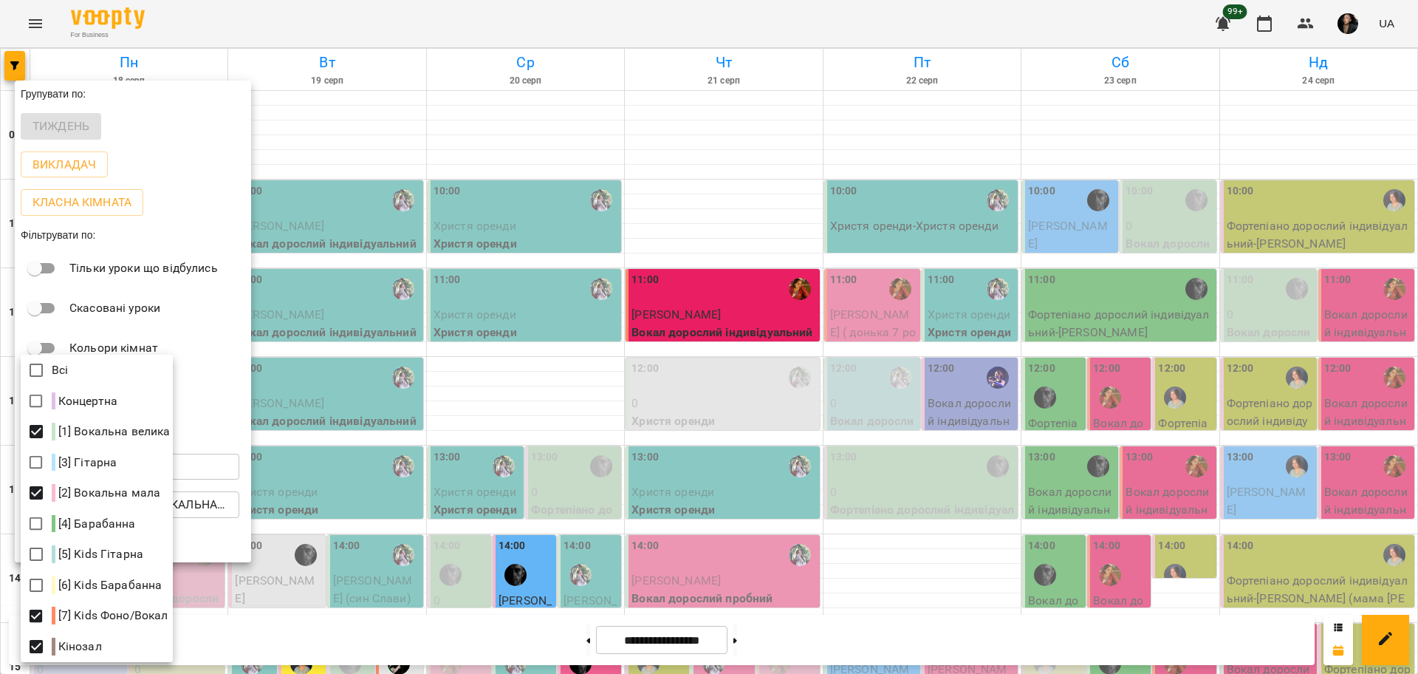
click at [1048, 654] on div at bounding box center [709, 337] width 1418 height 674
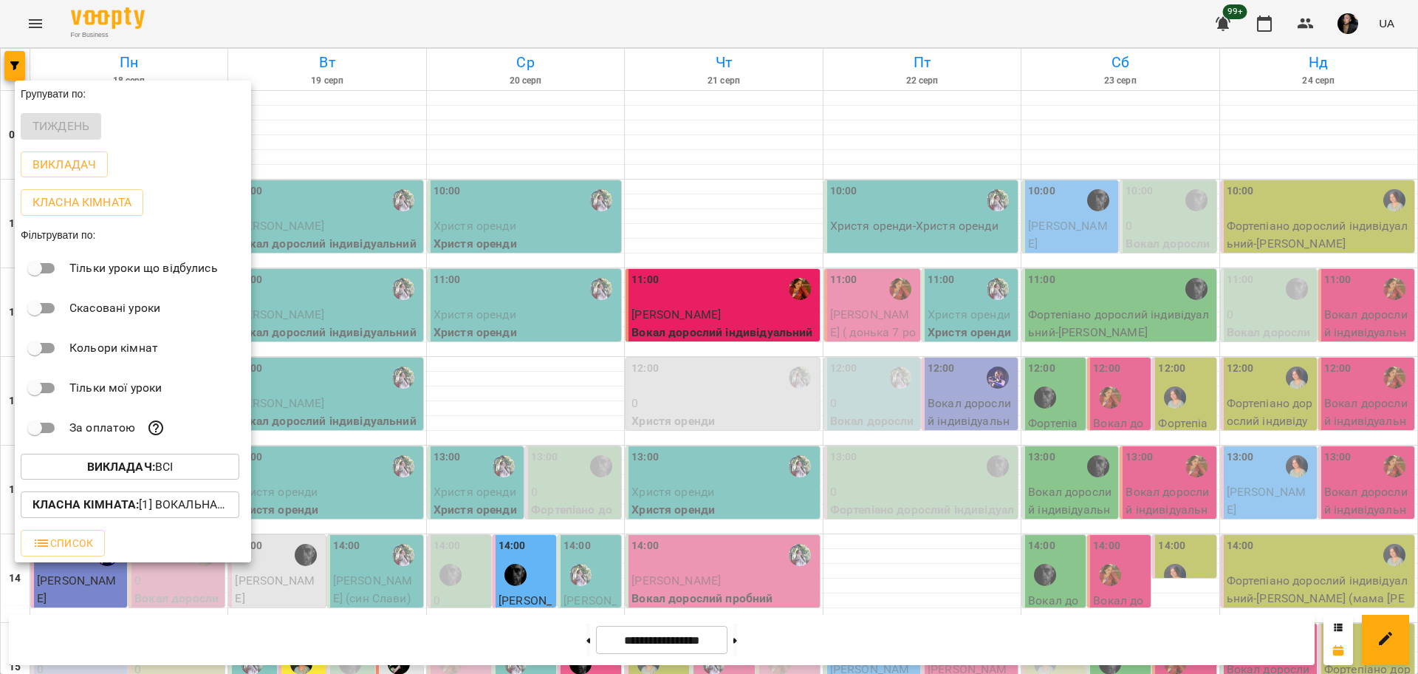
drag, startPoint x: 1412, startPoint y: 211, endPoint x: 1418, endPoint y: 252, distance: 41.0
click at [1418, 252] on div at bounding box center [709, 337] width 1418 height 674
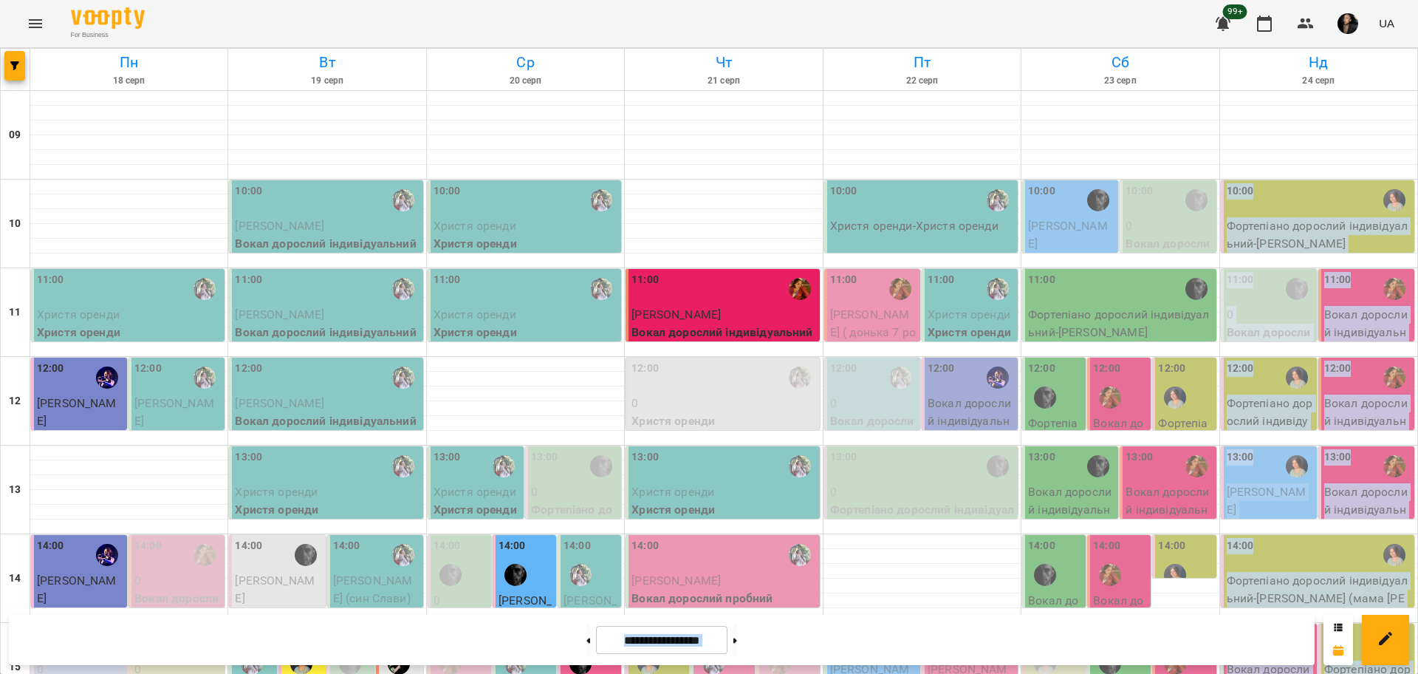
drag, startPoint x: 1414, startPoint y: 251, endPoint x: 1418, endPoint y: 293, distance: 41.5
click at [1347, 622] on div at bounding box center [1318, 622] width 197 height 1
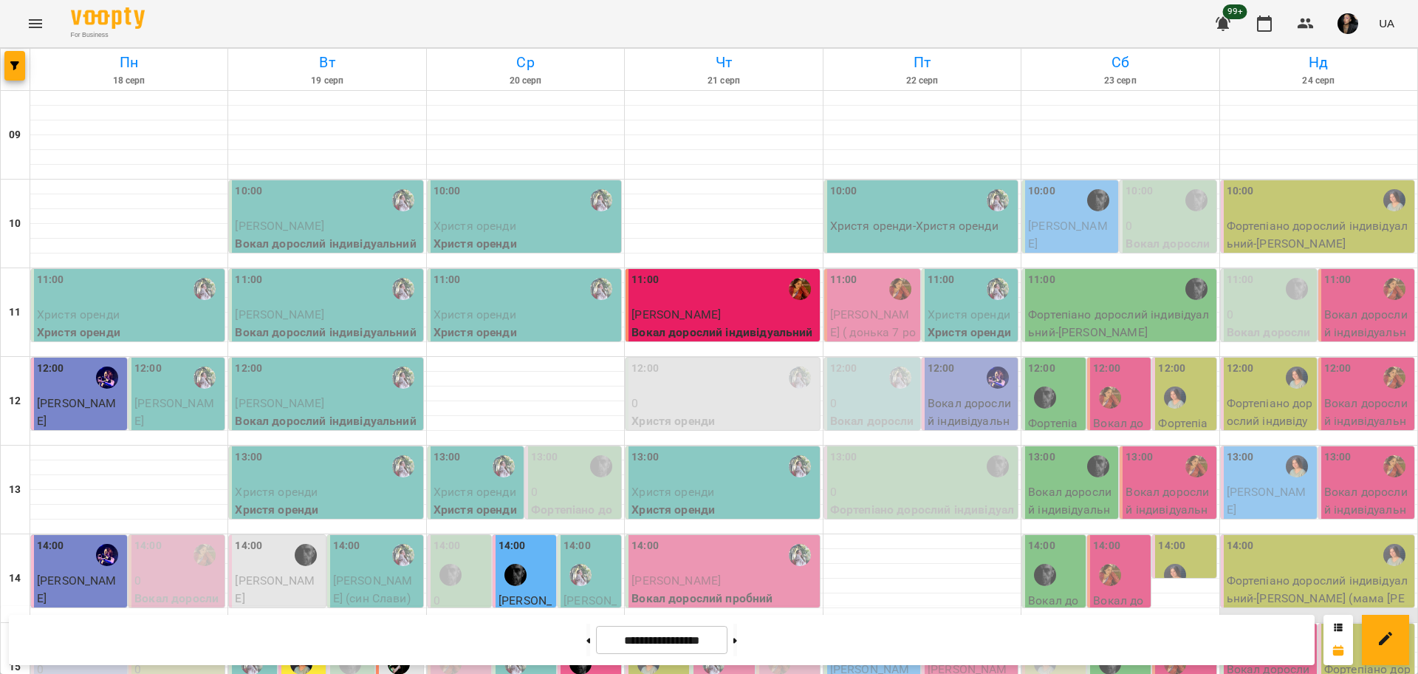
select select
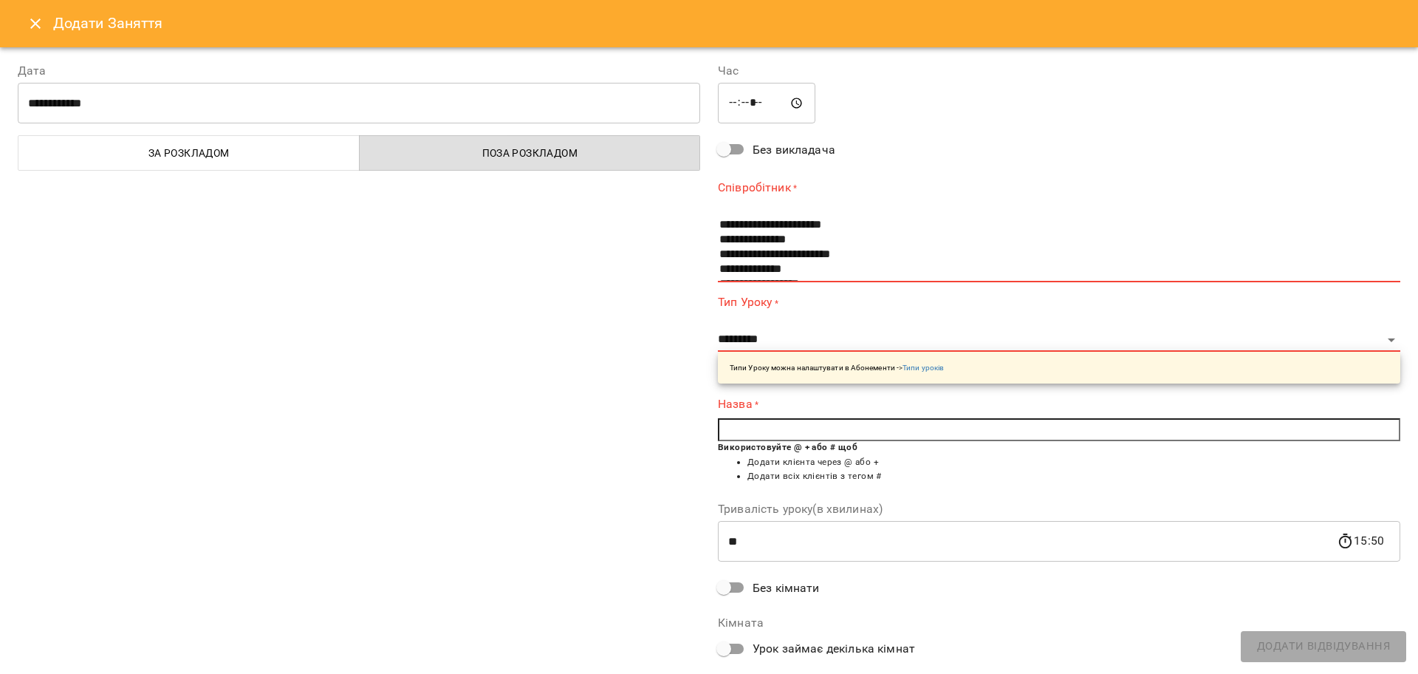
click at [29, 22] on icon "Close" at bounding box center [36, 24] width 18 height 18
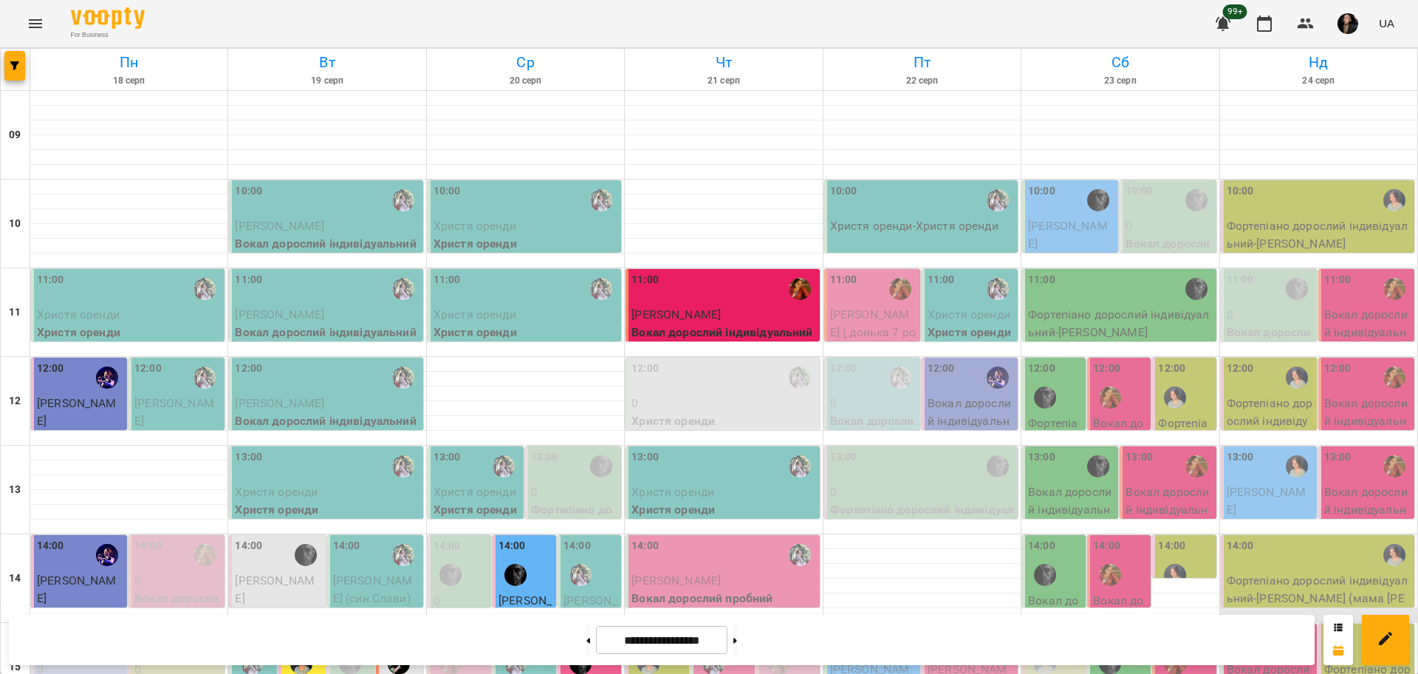
click at [1279, 608] on div at bounding box center [1318, 615] width 197 height 15
select select
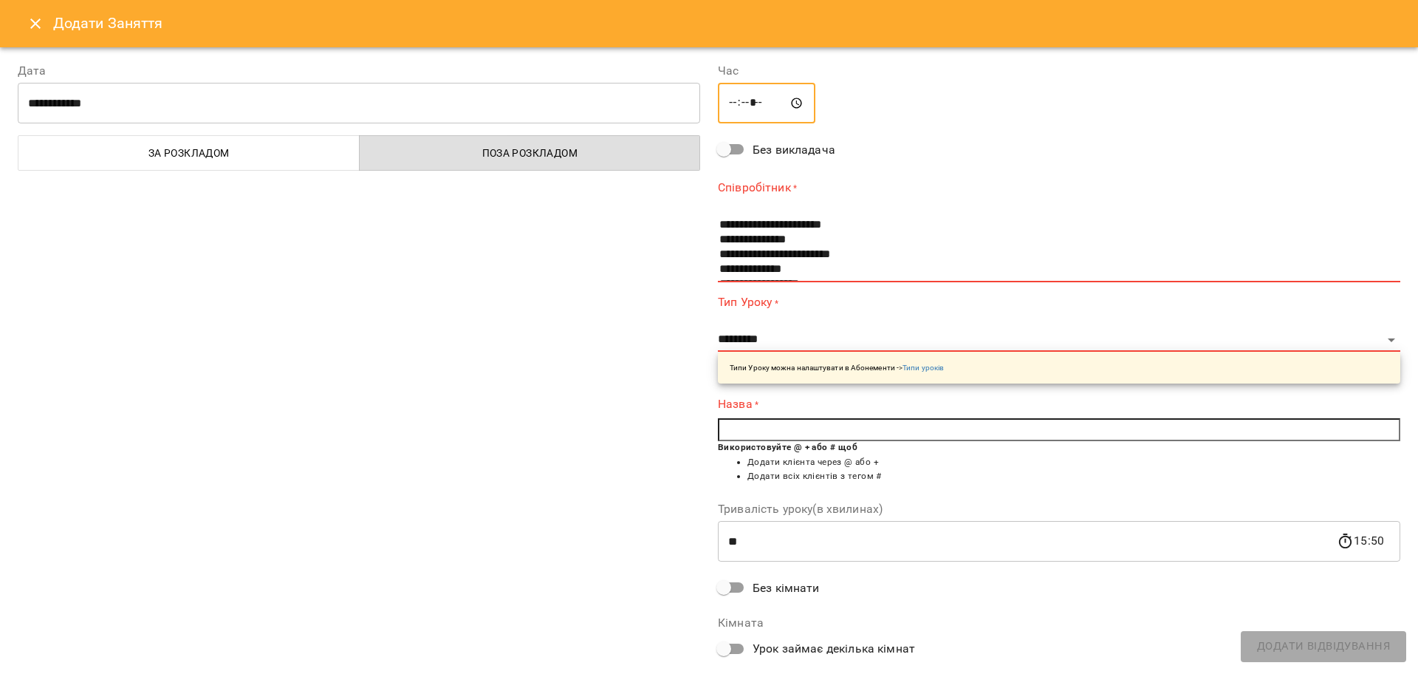
click at [720, 100] on input "*****" at bounding box center [767, 103] width 98 height 41
type input "*****"
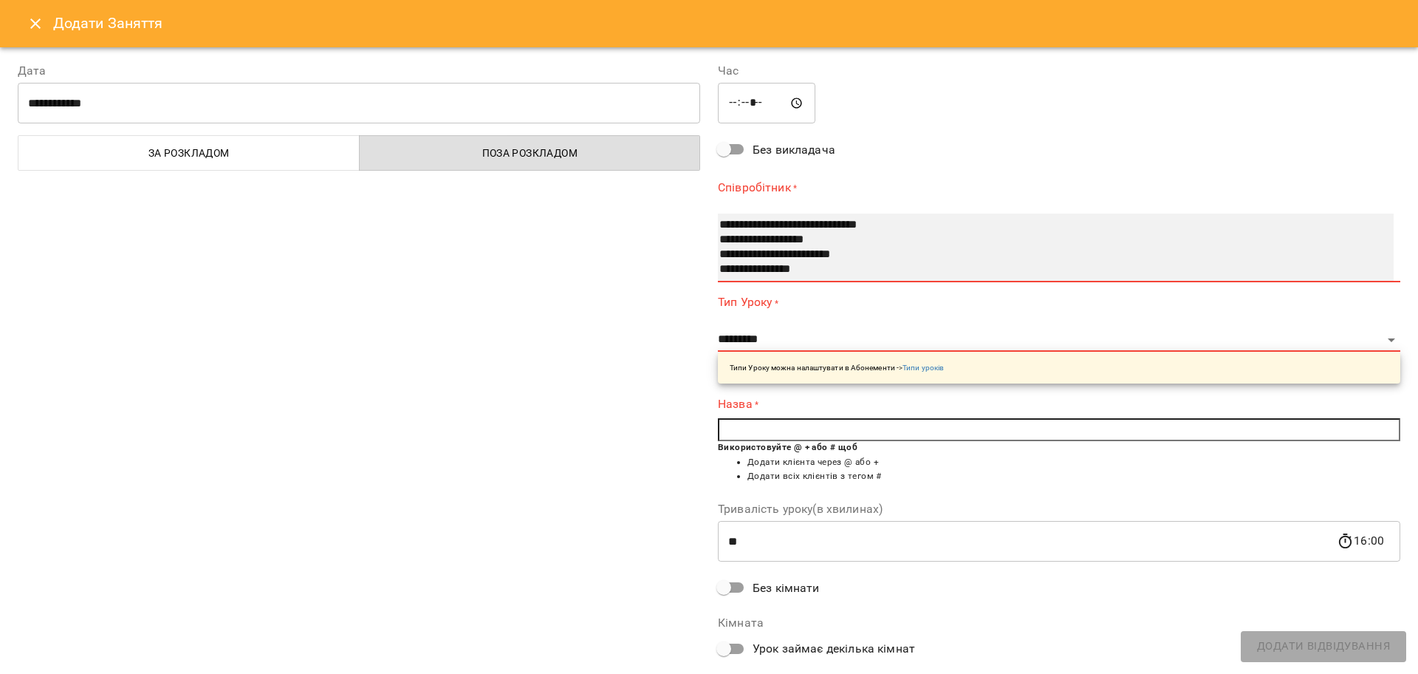
scroll to position [133, 0]
select select "**********"
click at [748, 250] on option "******" at bounding box center [1040, 254] width 644 height 15
select select "******"
type input "**"
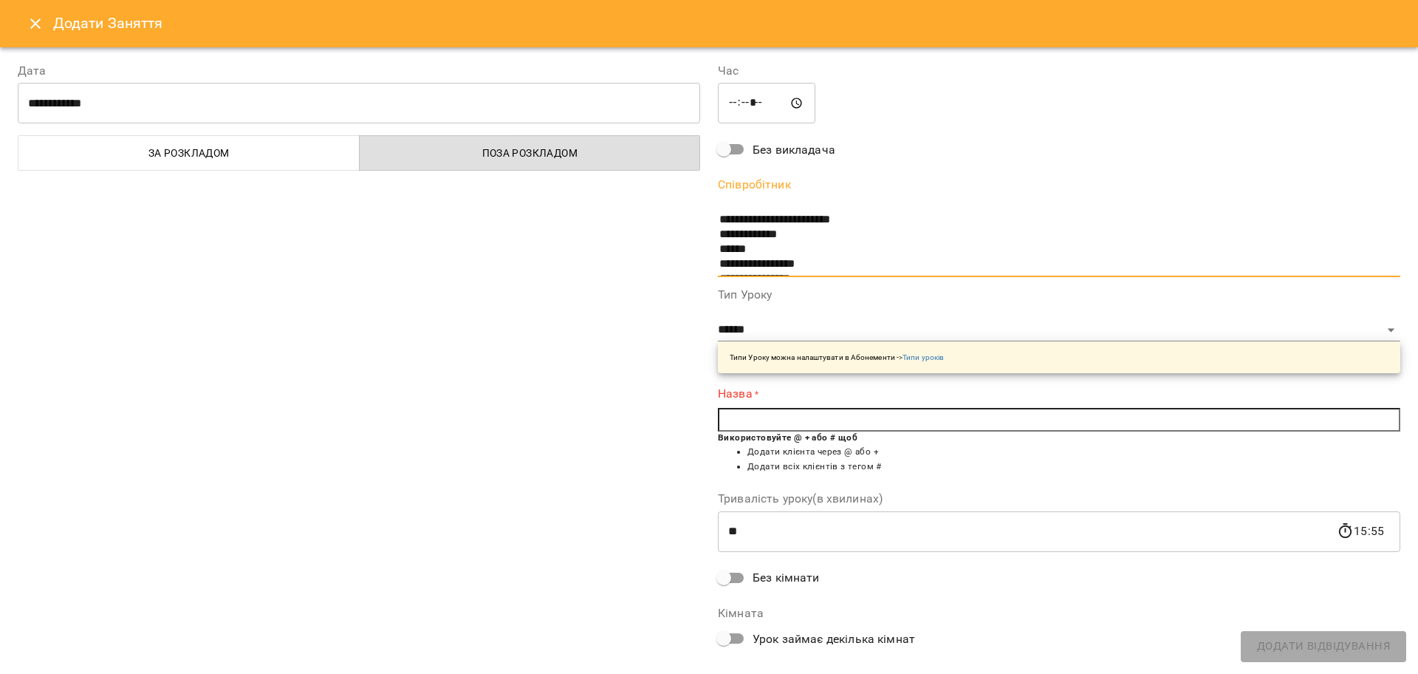
click at [759, 414] on input "text" at bounding box center [1059, 420] width 683 height 24
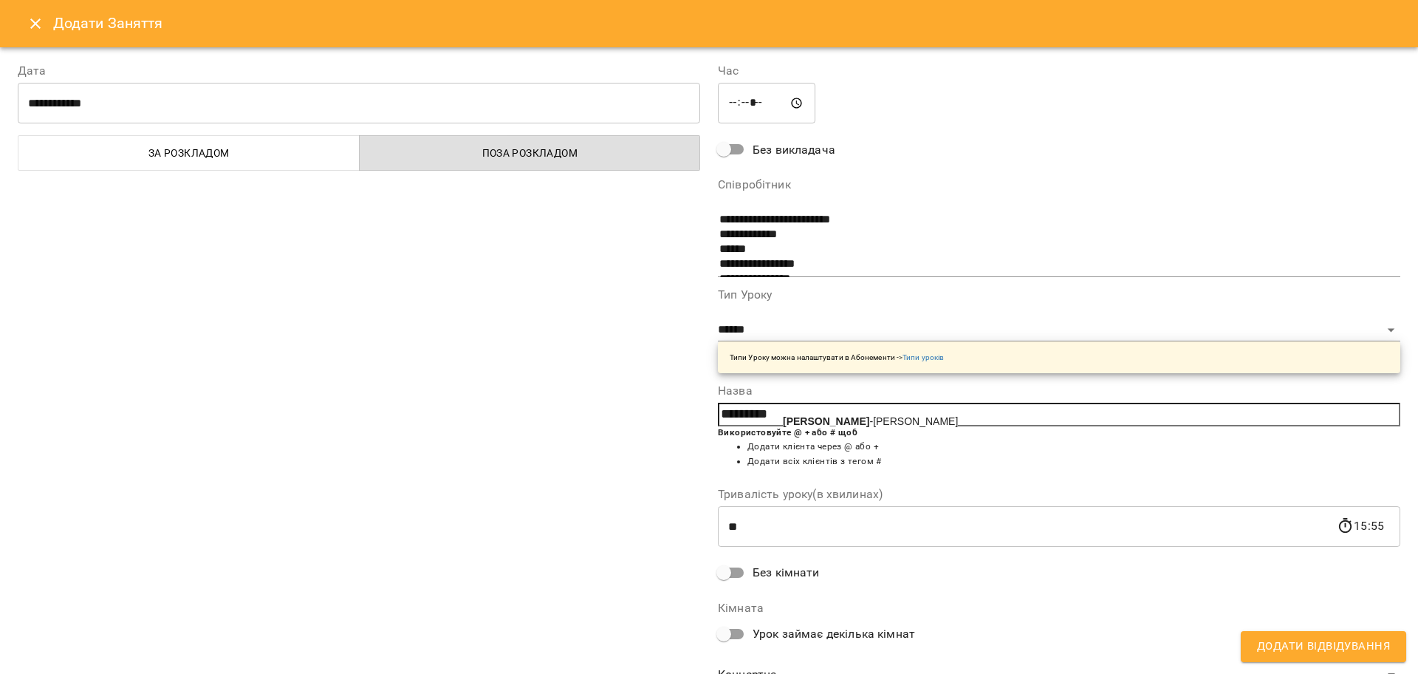
click at [830, 415] on span "Кучерова -Мазур Аліна" at bounding box center [870, 421] width 175 height 12
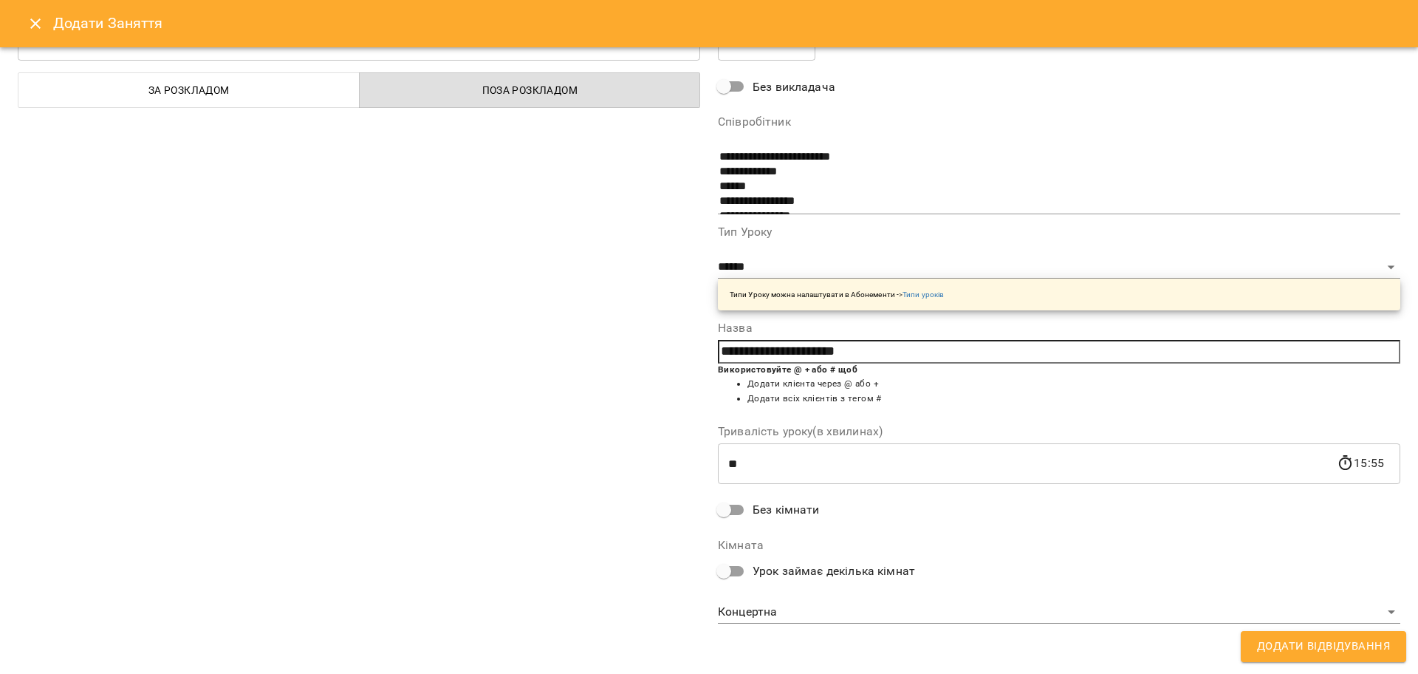
scroll to position [82, 0]
type input "**********"
click at [782, 618] on body "For Business 99+ UA Пн 18 серп Вт 19 серп Ср 20 серп Чт 21 серп Пт 22 серп Сб 2…" at bounding box center [709, 655] width 1418 height 1310
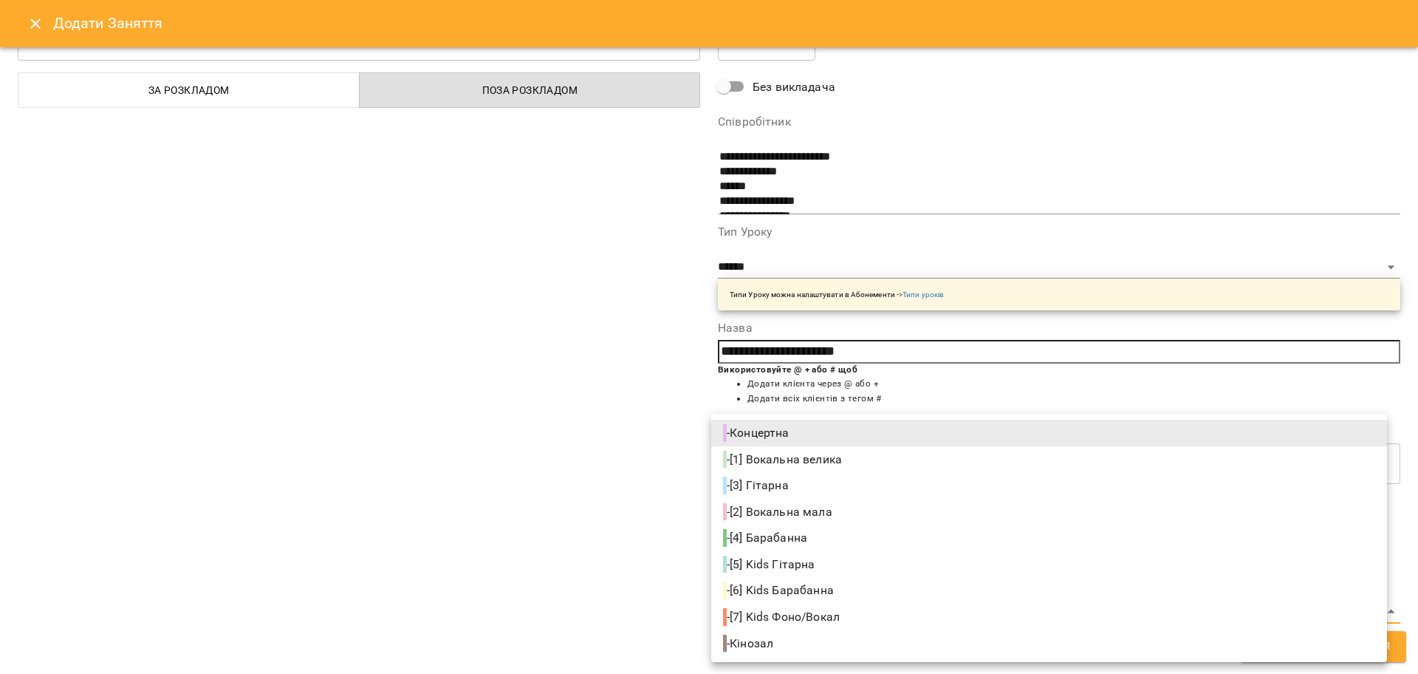
click at [782, 460] on span "- [1] Вокальна велика" at bounding box center [784, 460] width 122 height 18
type input "**********"
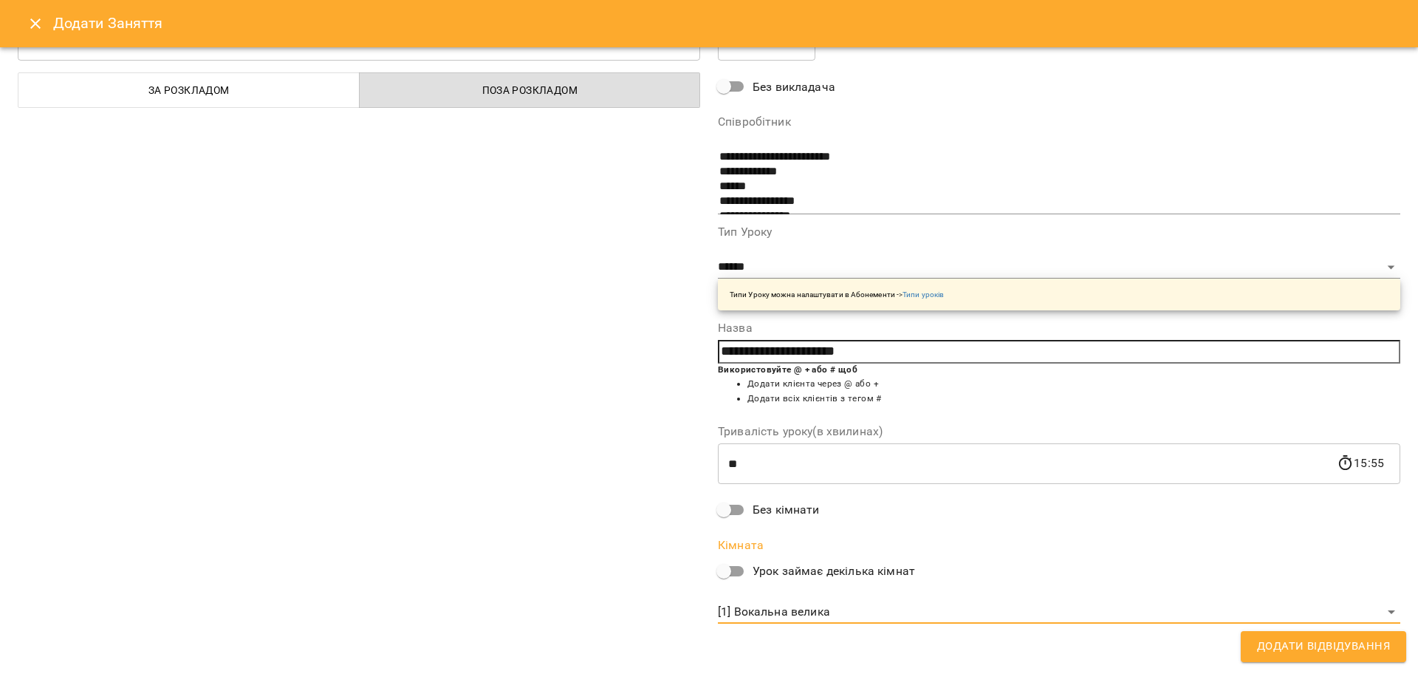
click at [1292, 634] on button "Додати Відвідування" at bounding box center [1323, 646] width 165 height 31
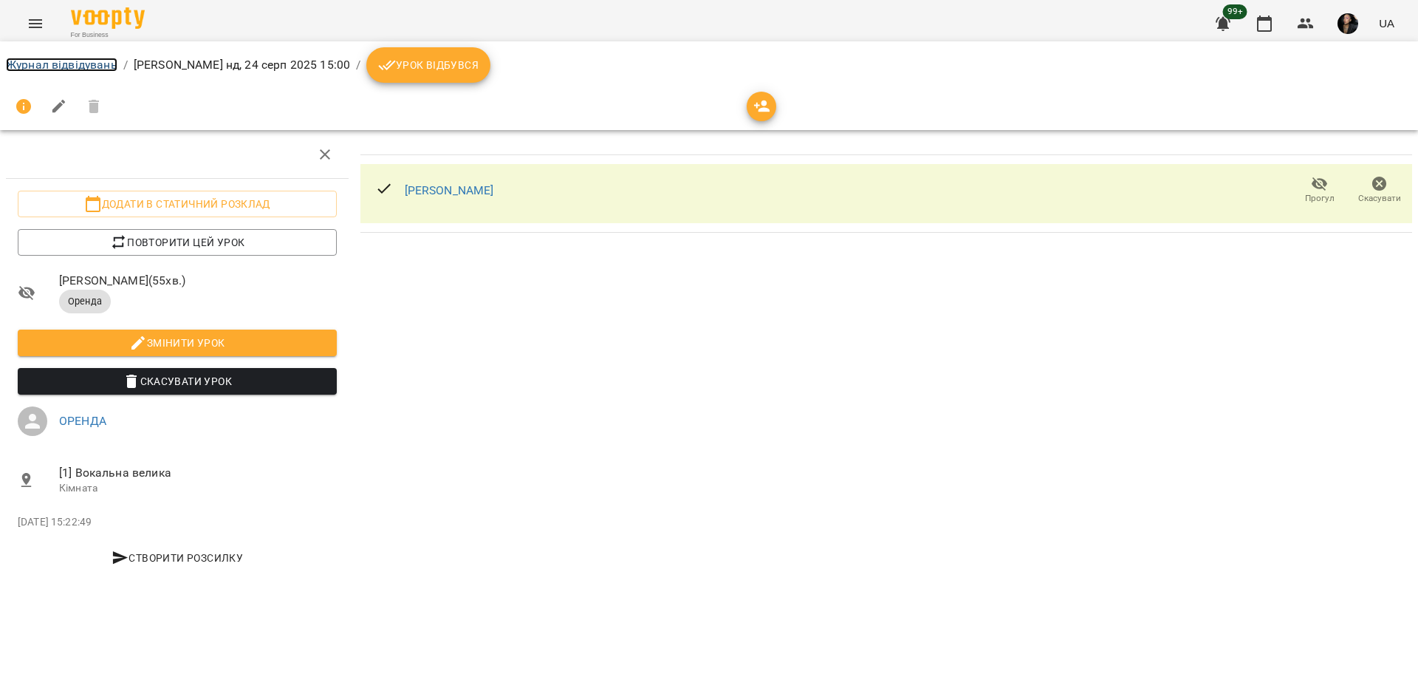
drag, startPoint x: 88, startPoint y: 63, endPoint x: 103, endPoint y: 75, distance: 19.5
click at [88, 63] on link "Журнал відвідувань" at bounding box center [62, 65] width 112 height 14
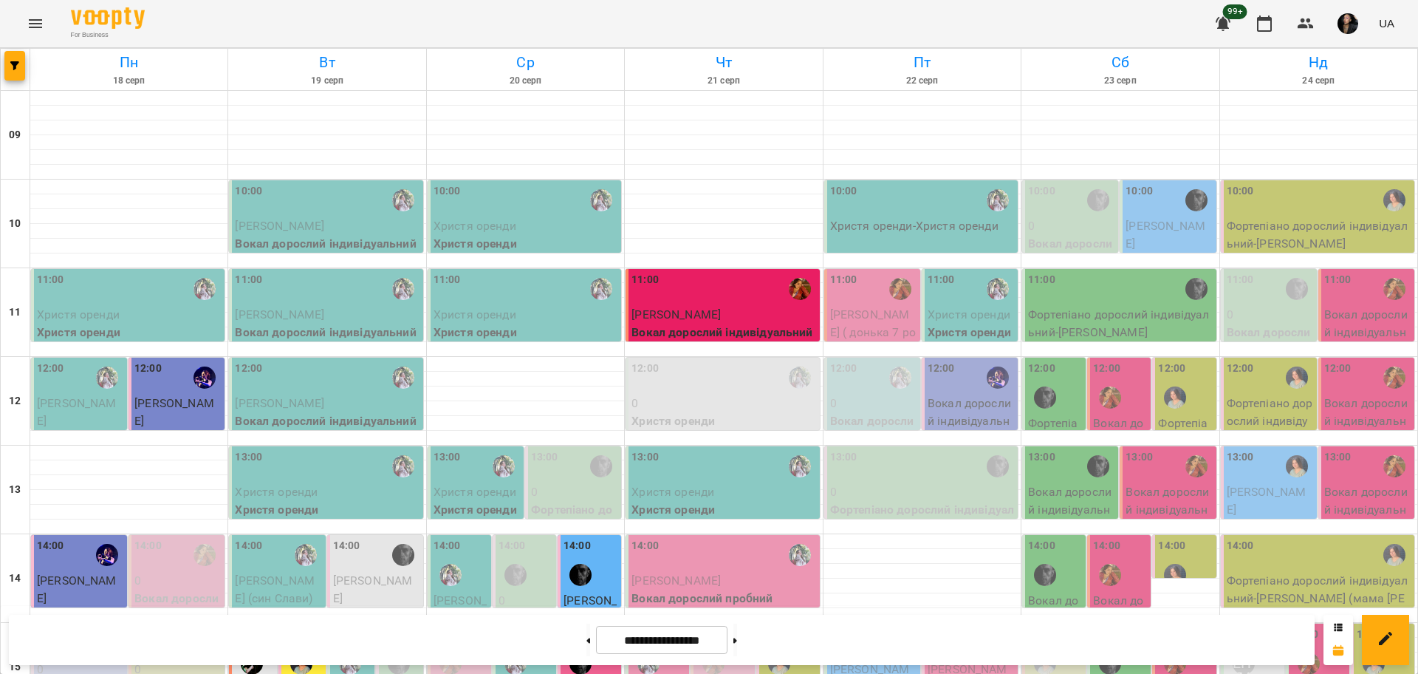
scroll to position [369, 0]
click at [1327, 21] on div "99+ UA" at bounding box center [1303, 23] width 195 height 38
click at [1309, 27] on icon "button" at bounding box center [1306, 24] width 18 height 18
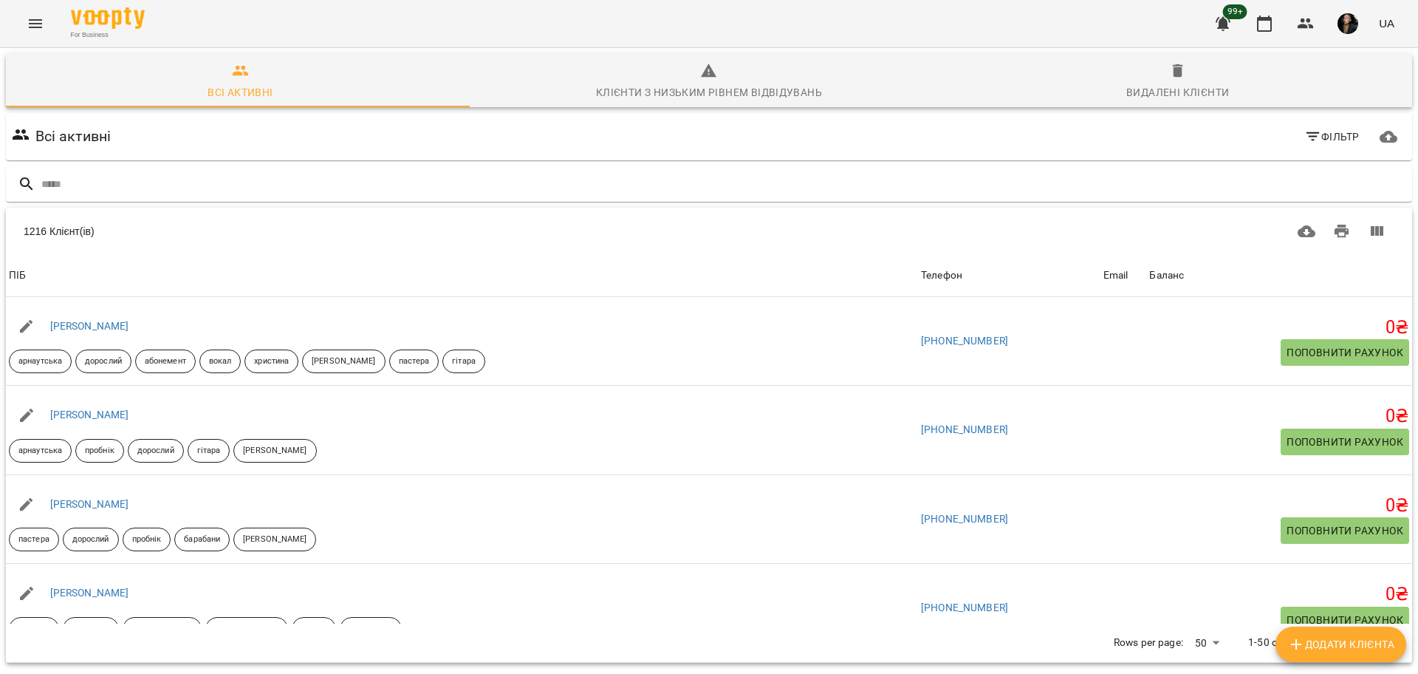
click at [386, 173] on input "text" at bounding box center [723, 184] width 1365 height 24
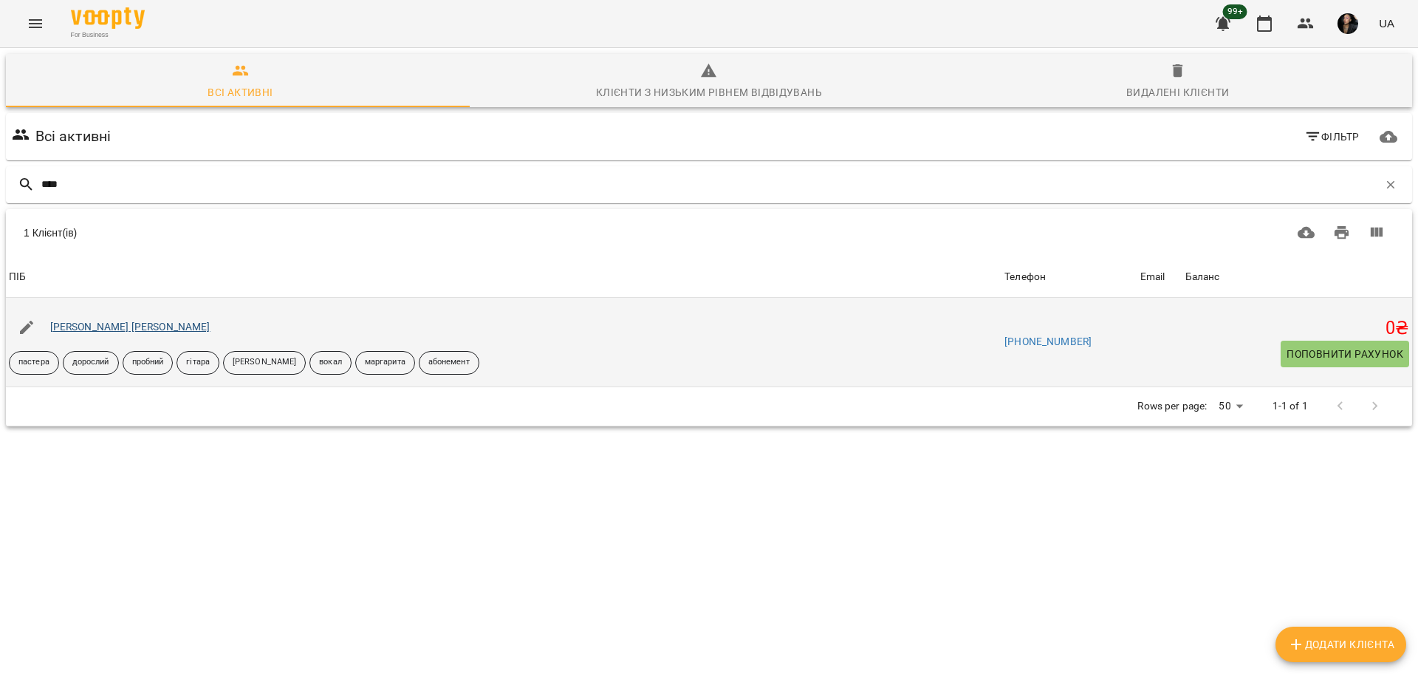
type input "****"
click at [114, 327] on link "Здирченко Денис" at bounding box center [130, 327] width 160 height 12
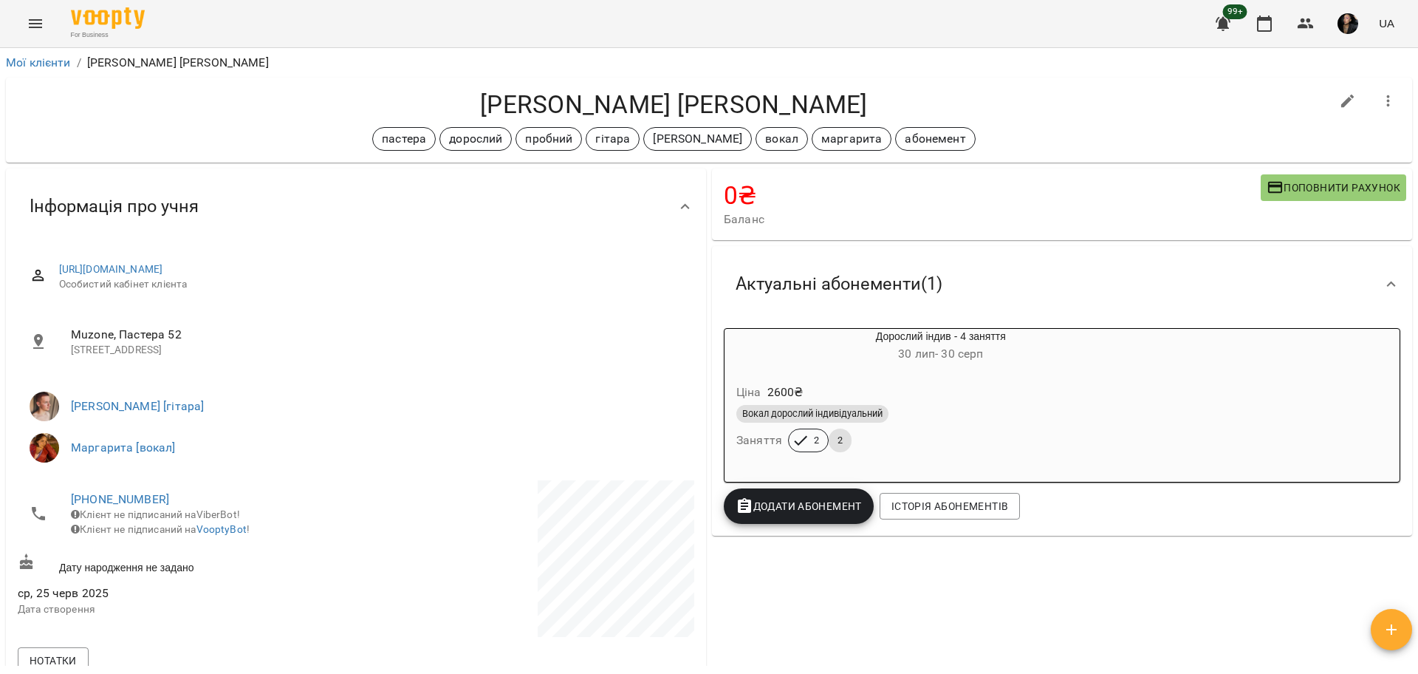
click at [52, 33] on div "For Business 99+ UA" at bounding box center [709, 23] width 1418 height 47
click at [33, 16] on icon "Menu" at bounding box center [36, 24] width 18 height 18
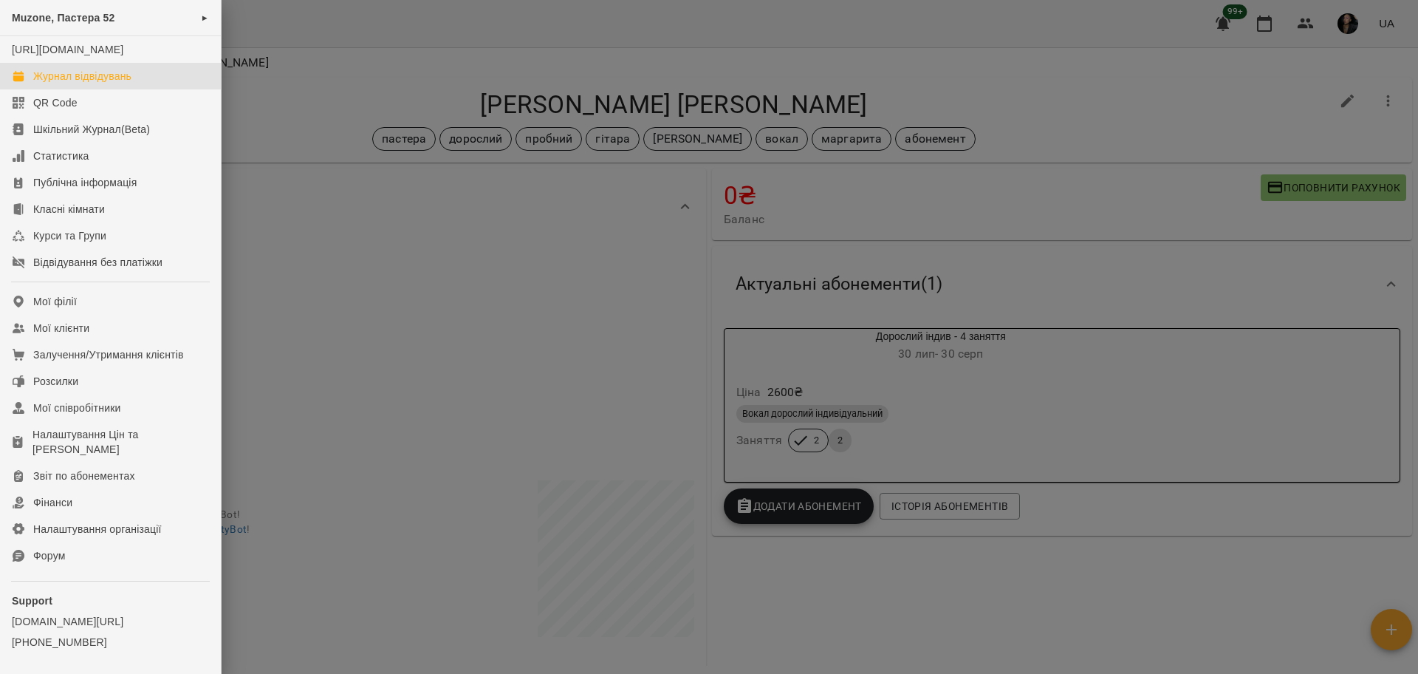
click at [131, 83] on div "Журнал відвідувань" at bounding box center [82, 76] width 98 height 15
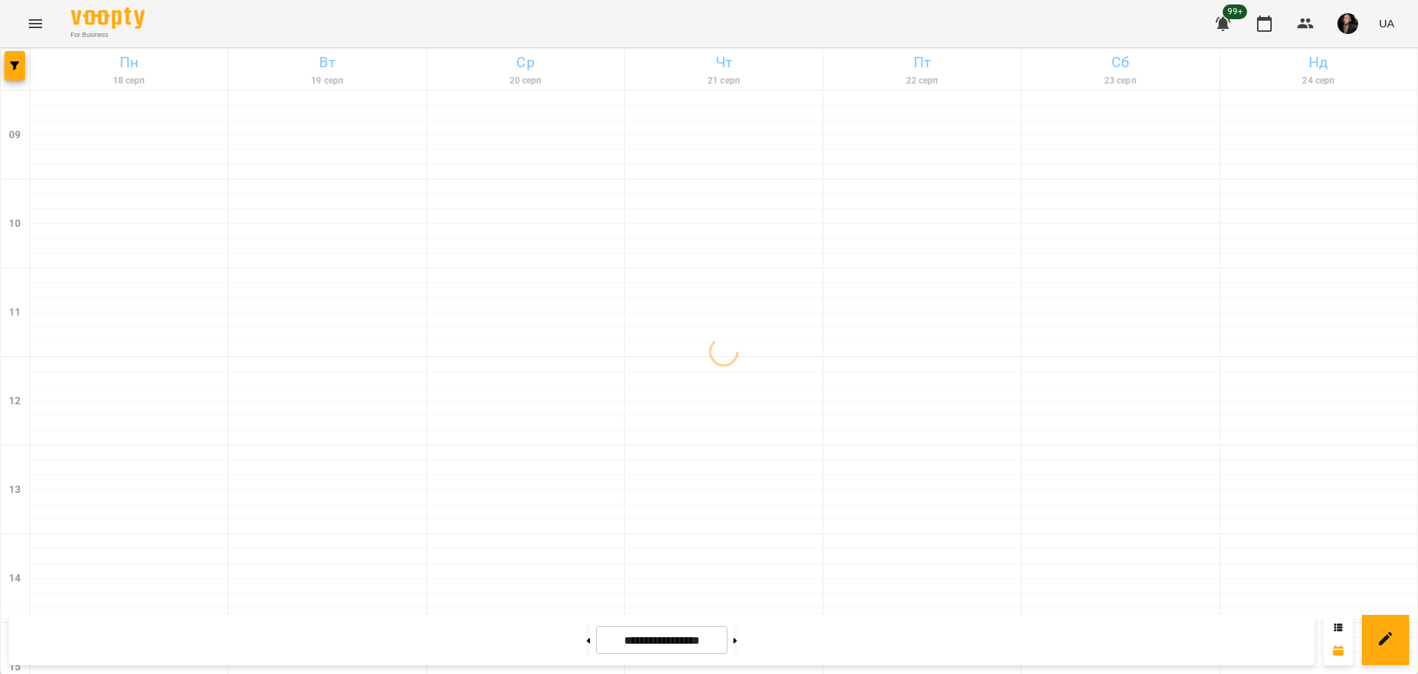
click at [28, 68] on div at bounding box center [16, 69] width 30 height 41
click at [21, 71] on button "button" at bounding box center [14, 66] width 21 height 30
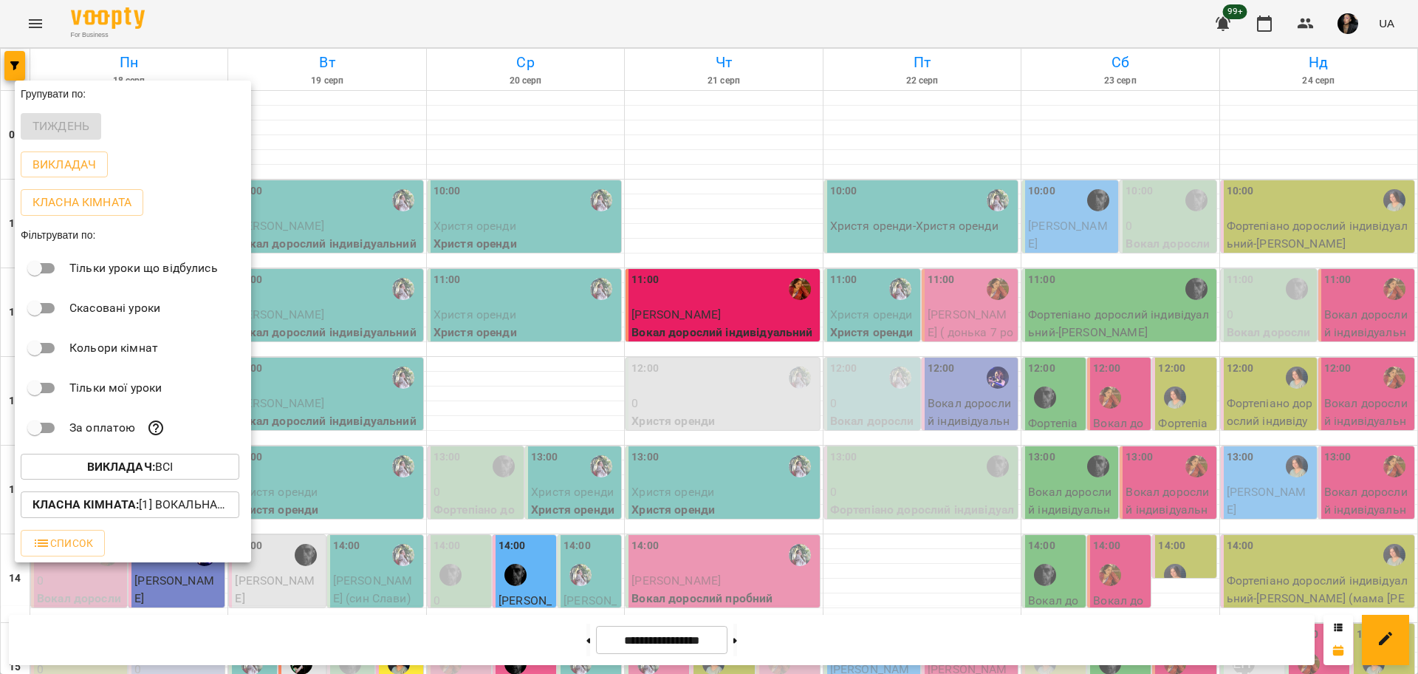
click at [135, 480] on button "Викладач : Всі" at bounding box center [130, 467] width 219 height 27
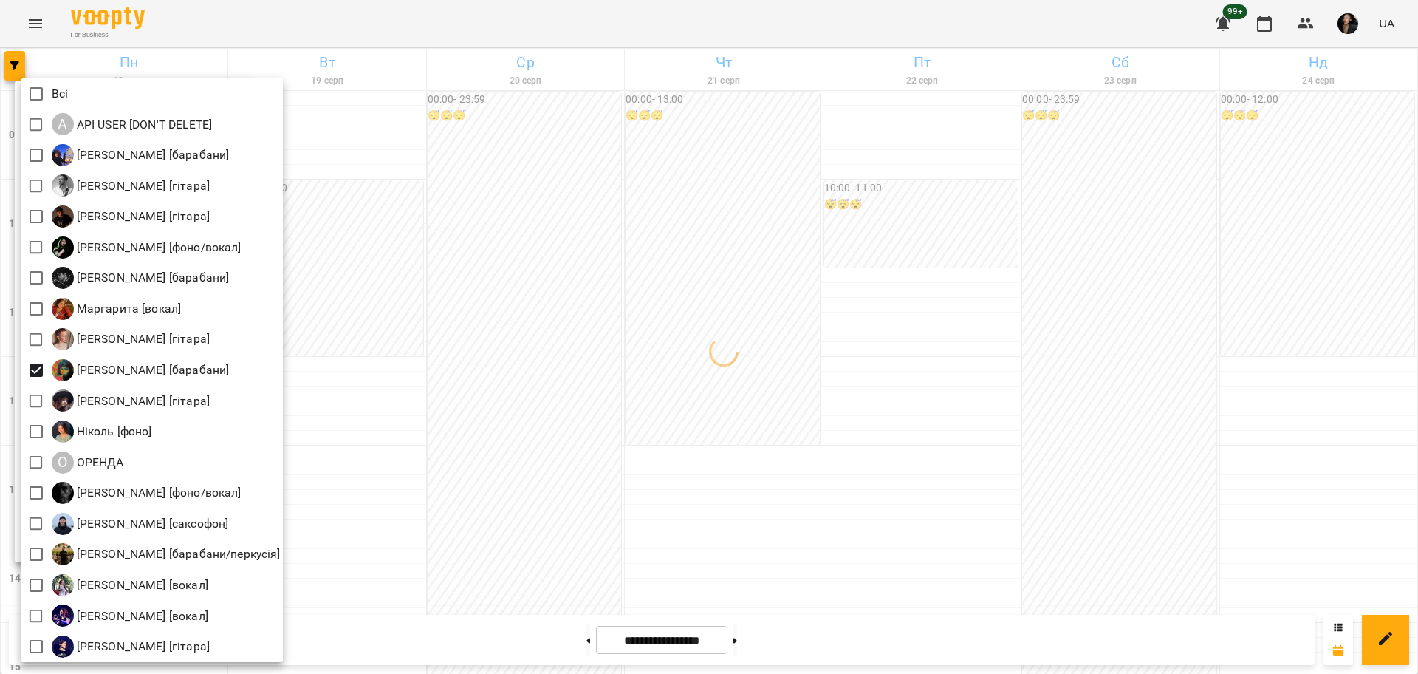
click at [644, 481] on div at bounding box center [709, 337] width 1418 height 674
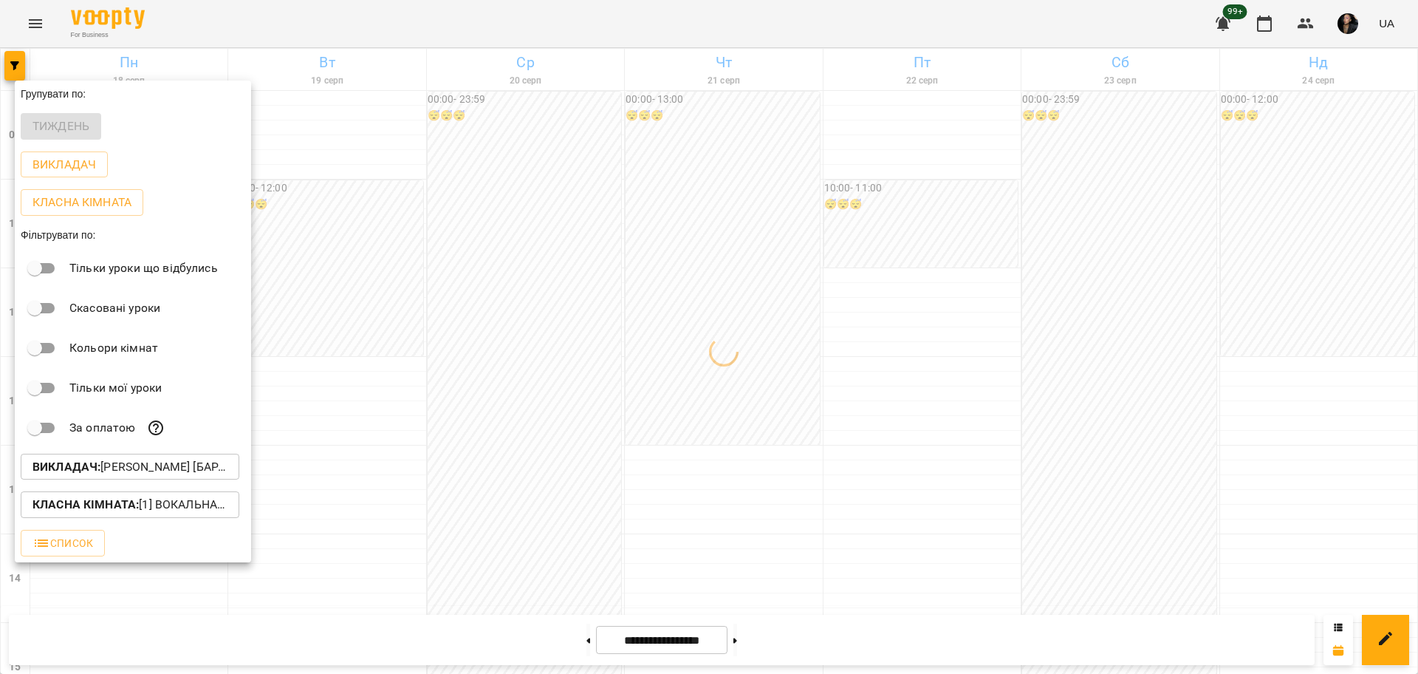
click at [212, 506] on p "Класна кімната : [1] Вокальна велика,[2] Вокальна мала,[7] Kids Фоно/Вокал,Кіно…" at bounding box center [130, 505] width 195 height 18
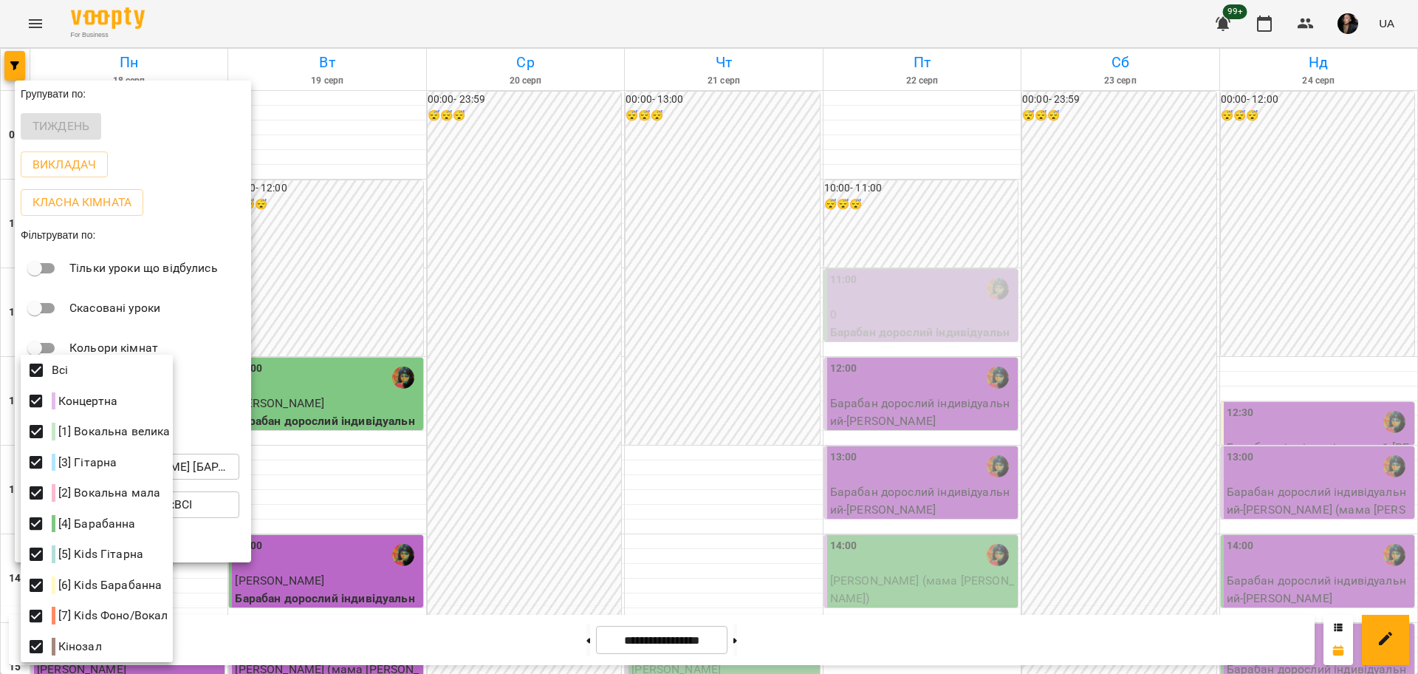
click at [771, 329] on div at bounding box center [709, 337] width 1418 height 674
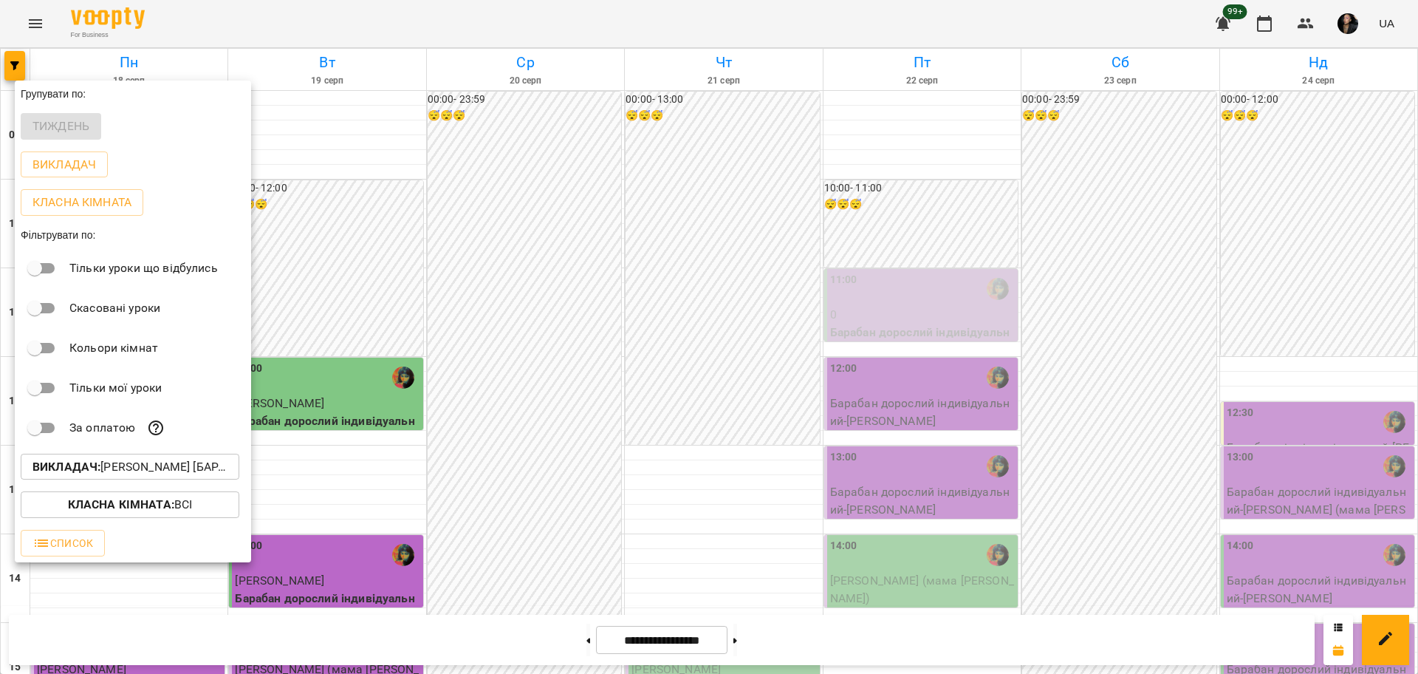
click at [779, 364] on div at bounding box center [709, 337] width 1418 height 674
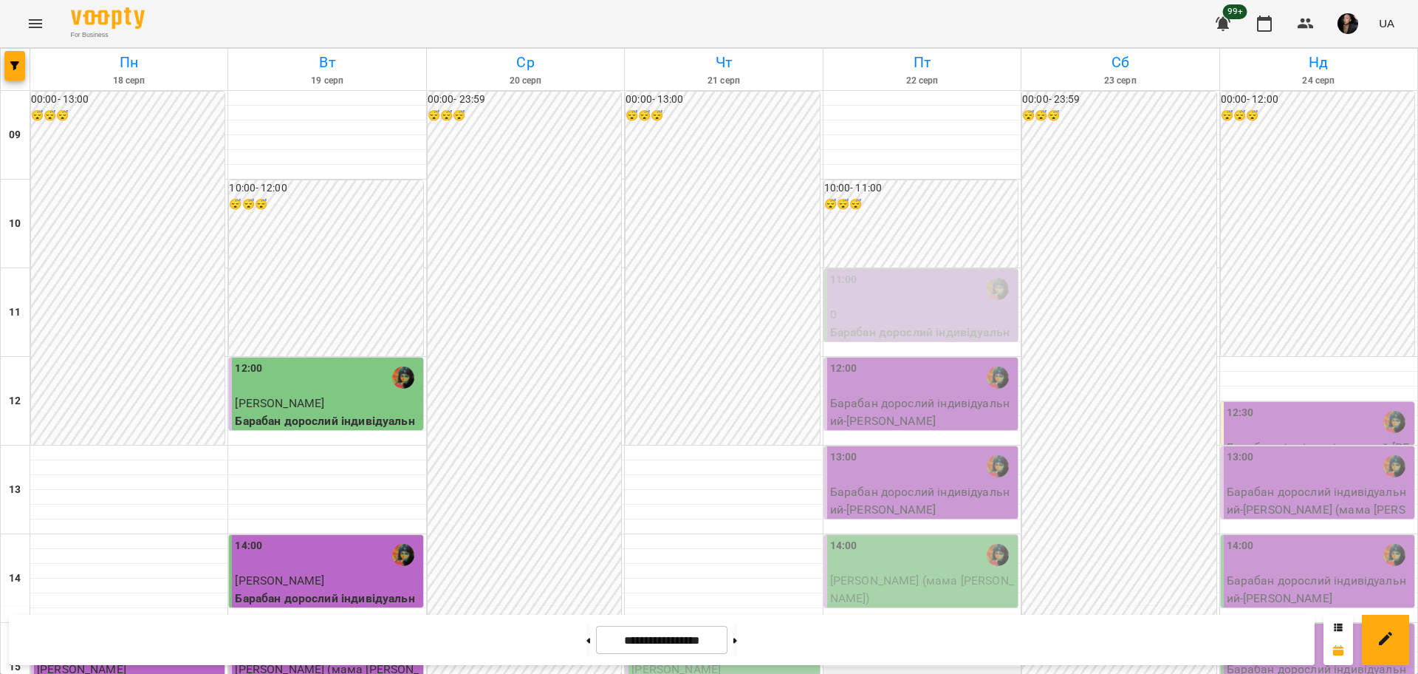
scroll to position [277, 0]
click at [721, 662] on span "Решетніков Станіслав Сертифікат" at bounding box center [676, 669] width 89 height 14
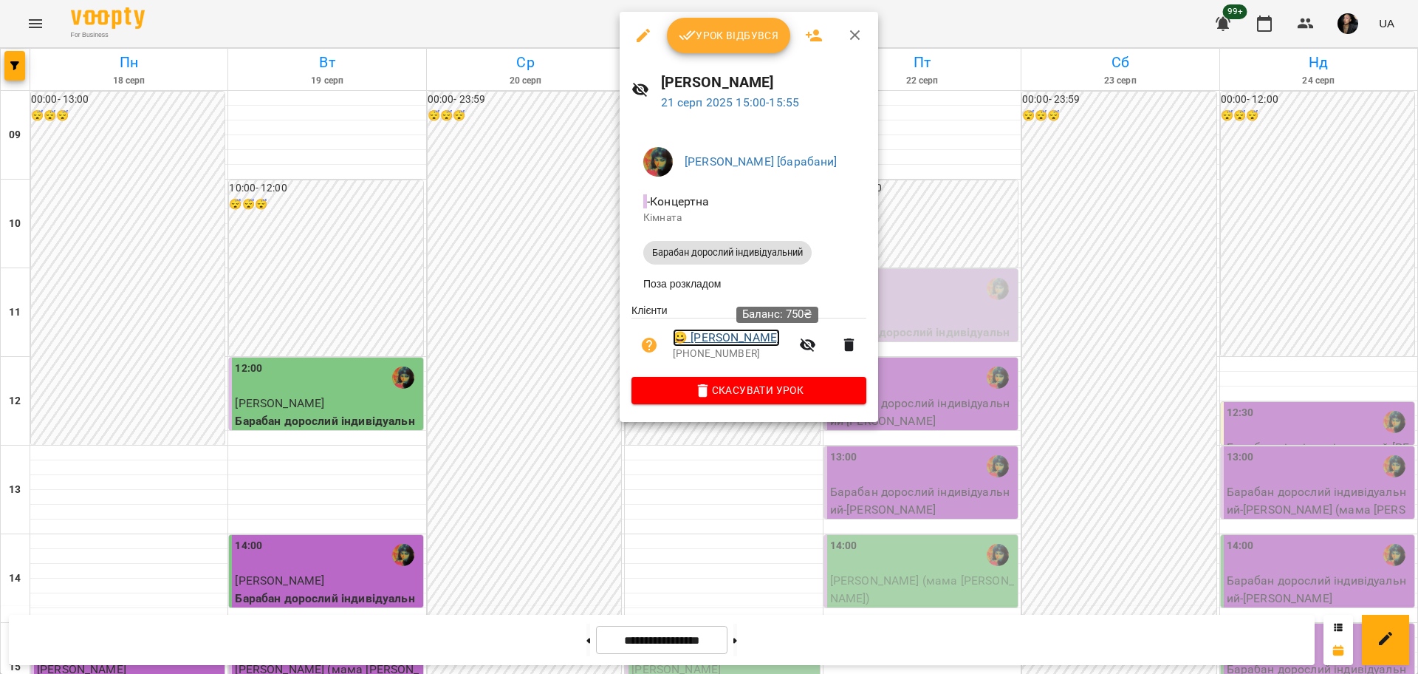
click at [780, 346] on link "😀 Решетніков Станіслав Сертифікат" at bounding box center [726, 338] width 107 height 18
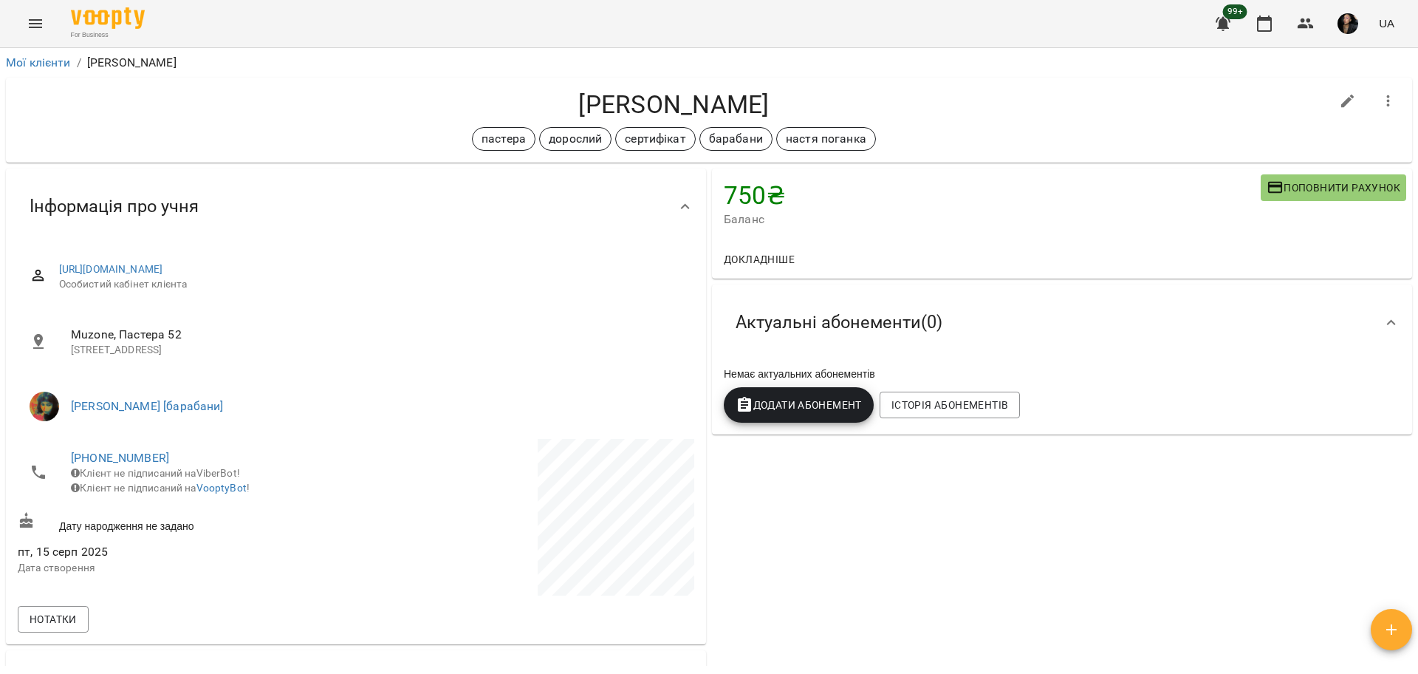
click at [754, 397] on span "Додати Абонемент" at bounding box center [799, 405] width 126 height 18
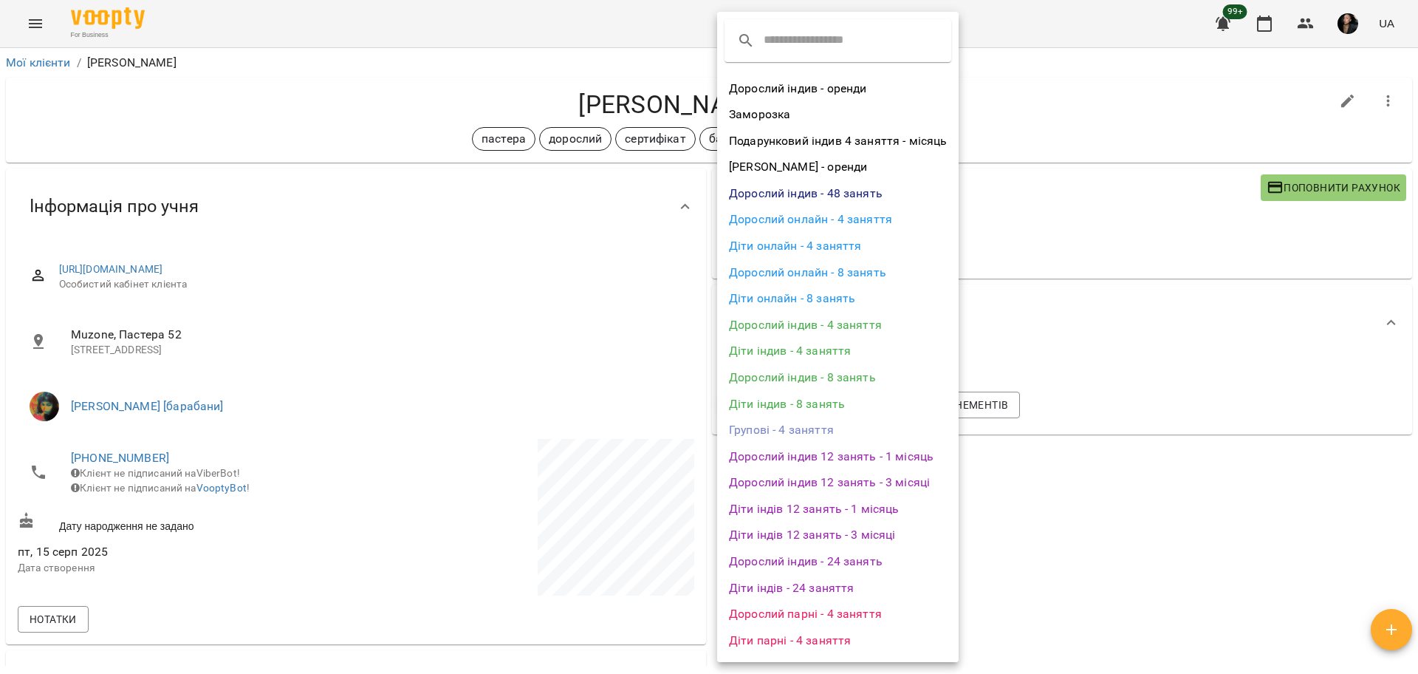
click at [1097, 570] on div at bounding box center [709, 337] width 1418 height 674
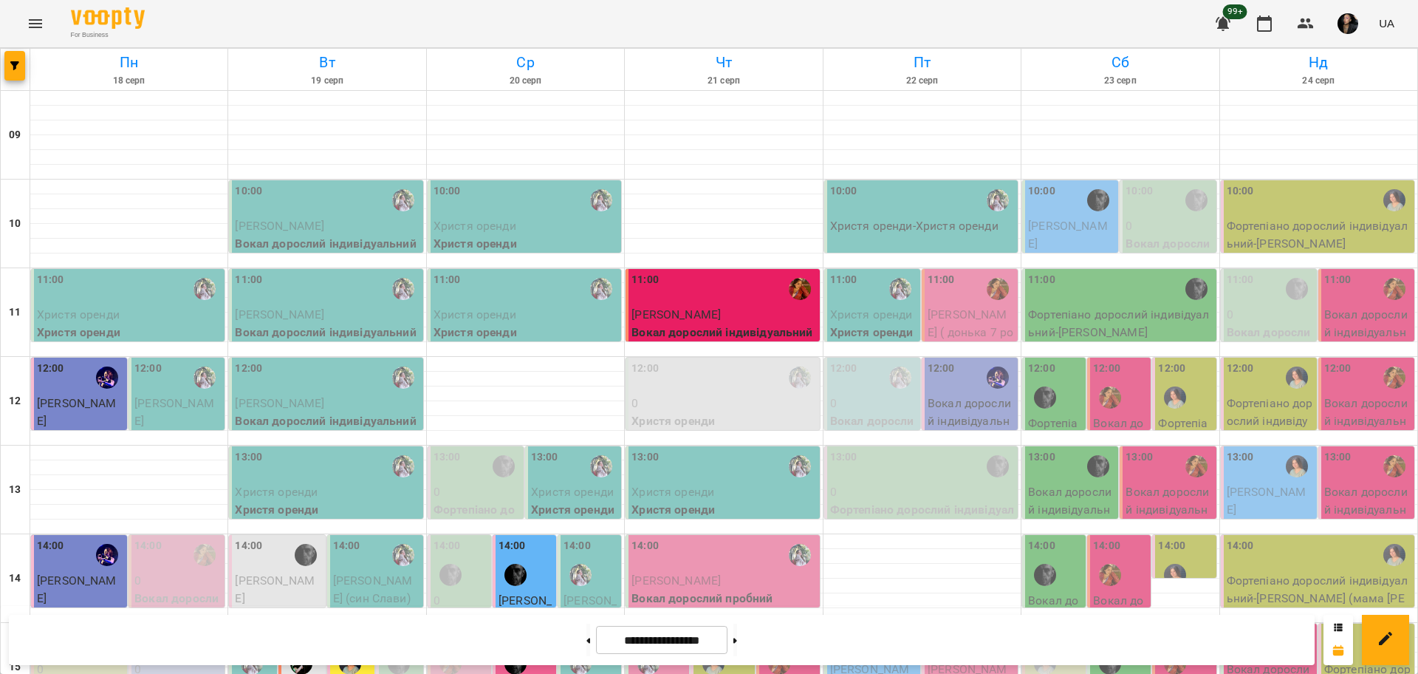
scroll to position [185, 0]
click at [1319, 33] on button "button" at bounding box center [1305, 23] width 35 height 35
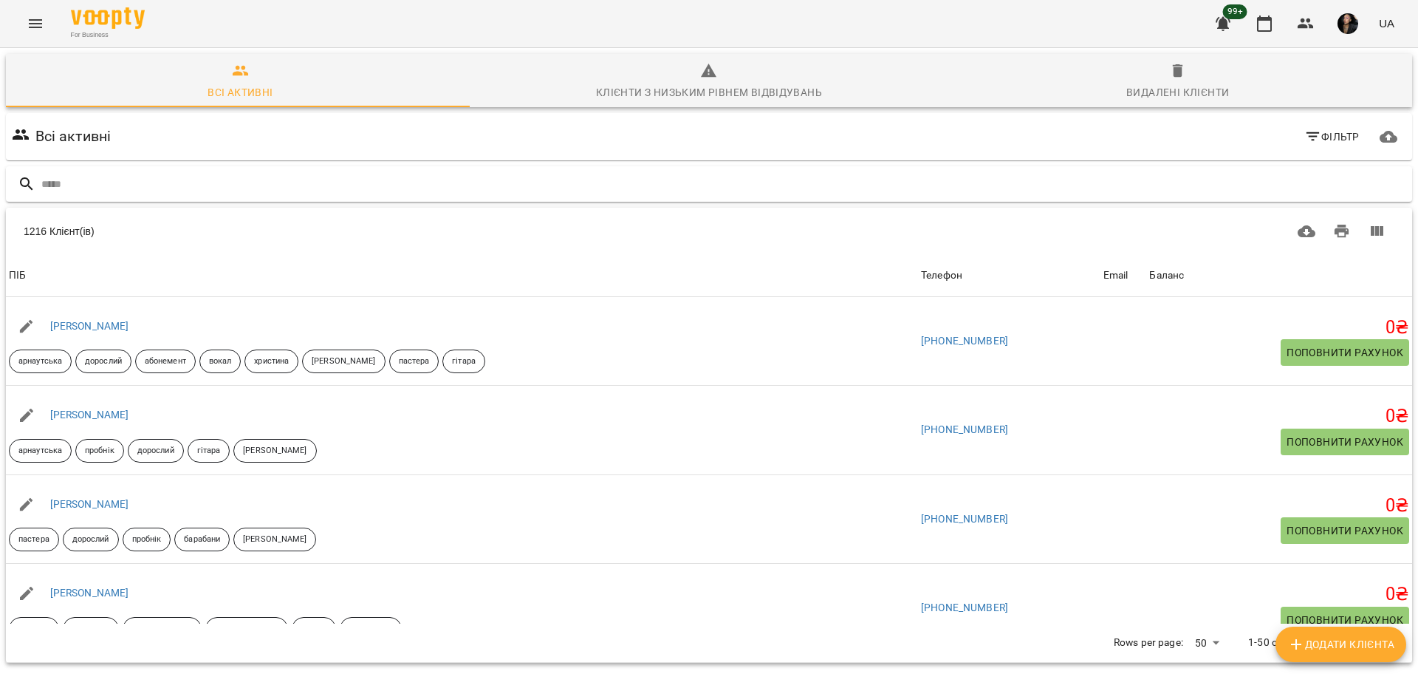
click at [459, 197] on div at bounding box center [709, 184] width 1407 height 36
click at [477, 185] on input "text" at bounding box center [723, 184] width 1365 height 24
type input "********"
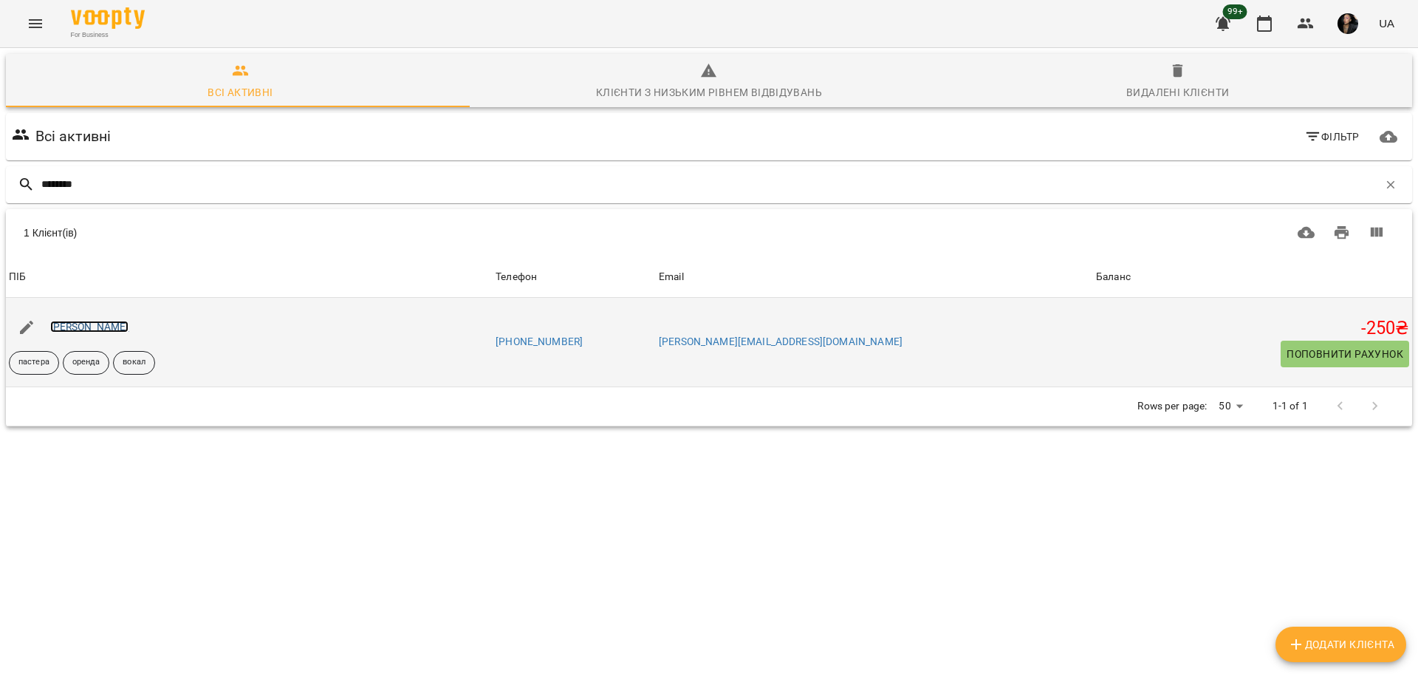
click at [129, 327] on link "[PERSON_NAME]" at bounding box center [89, 327] width 79 height 12
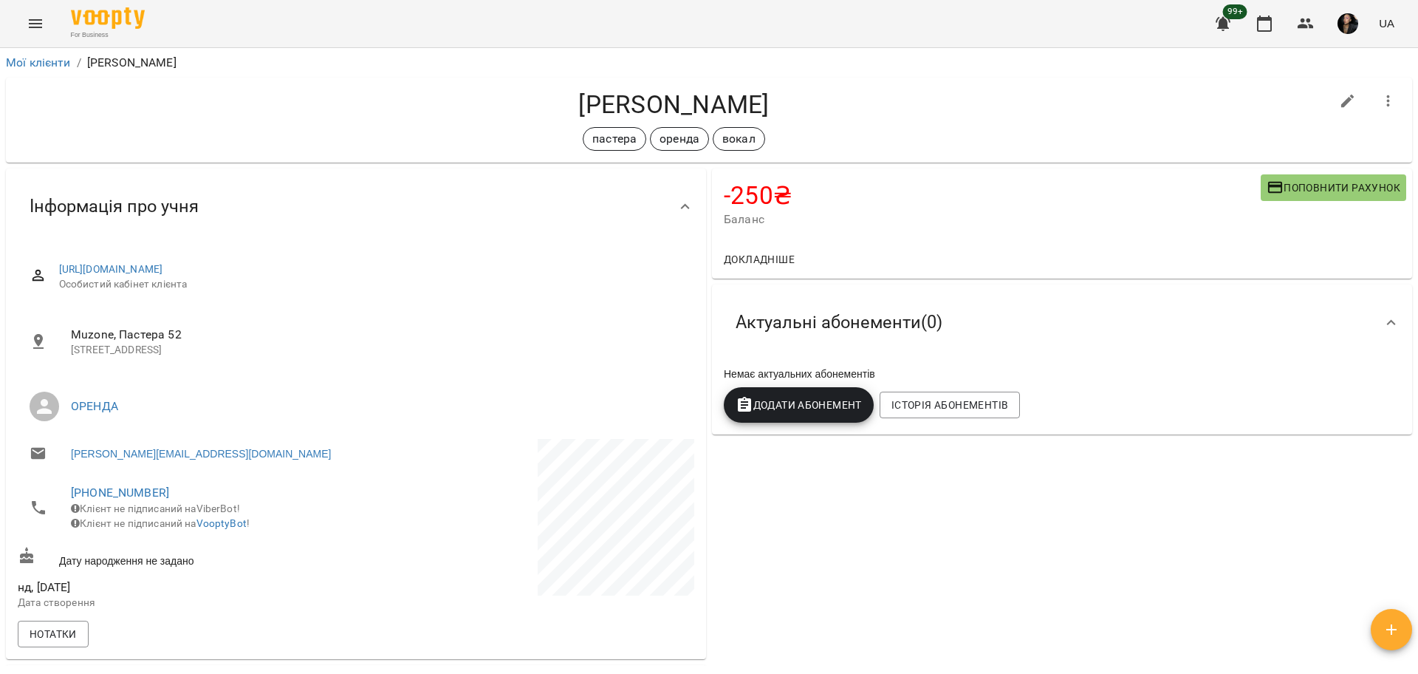
click at [1267, 188] on icon "button" at bounding box center [1276, 188] width 18 height 18
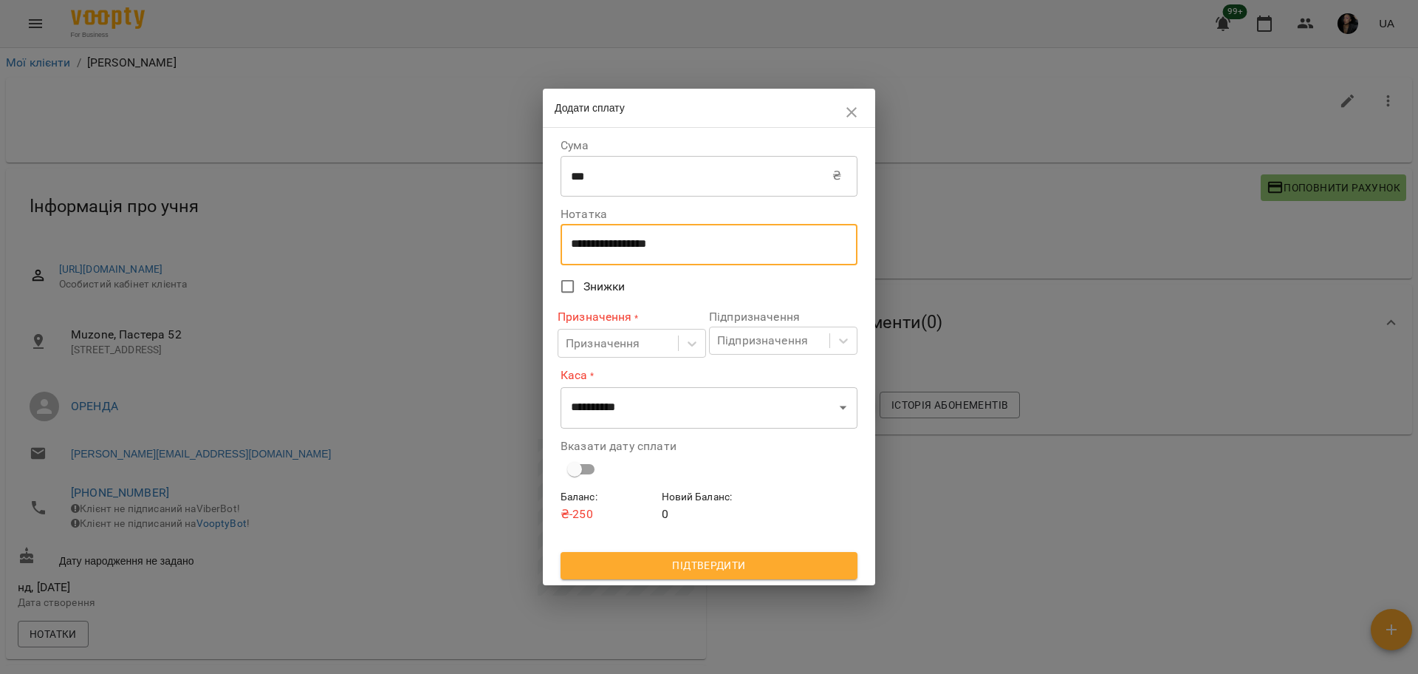
click at [689, 241] on textarea "**********" at bounding box center [709, 244] width 276 height 14
drag, startPoint x: 738, startPoint y: 252, endPoint x: 496, endPoint y: 250, distance: 241.6
click at [496, 250] on div "**********" at bounding box center [709, 337] width 1418 height 674
type textarea "****"
click at [612, 344] on div "Призначення" at bounding box center [603, 344] width 75 height 18
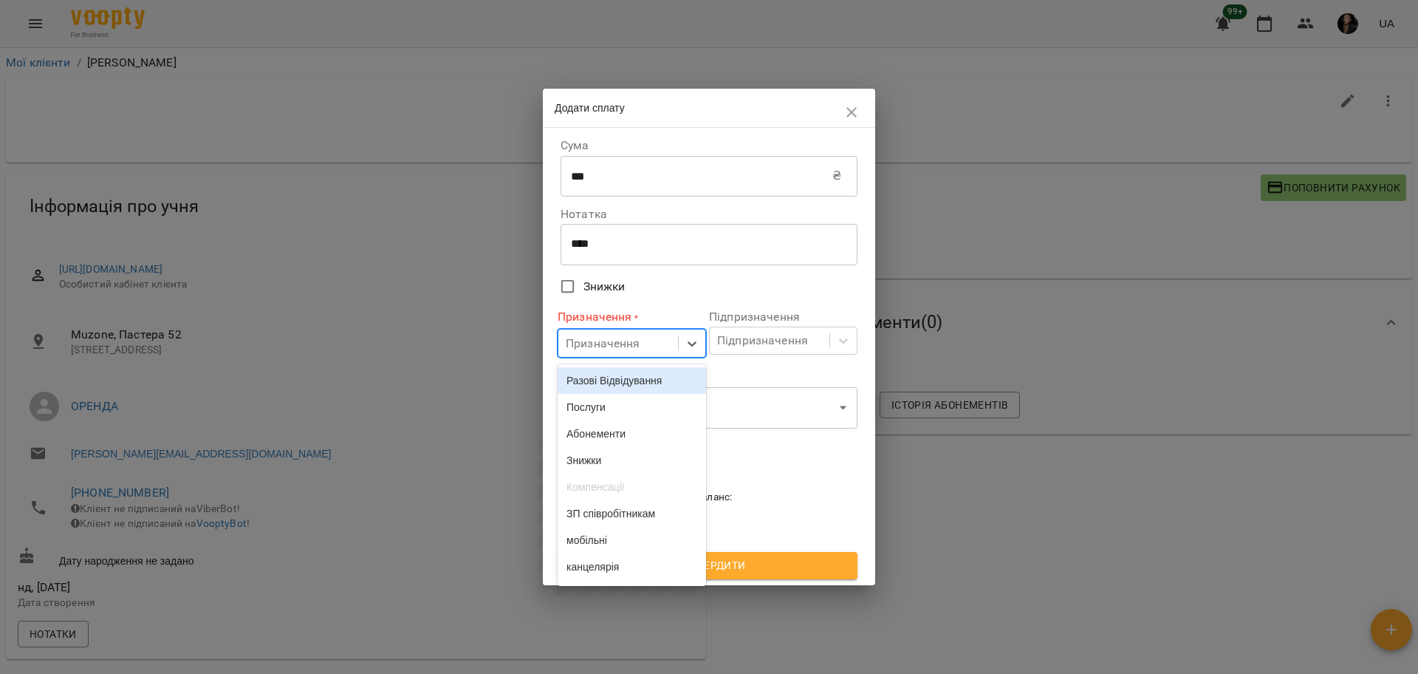
click at [632, 386] on div "Разові Відвідування" at bounding box center [632, 380] width 148 height 27
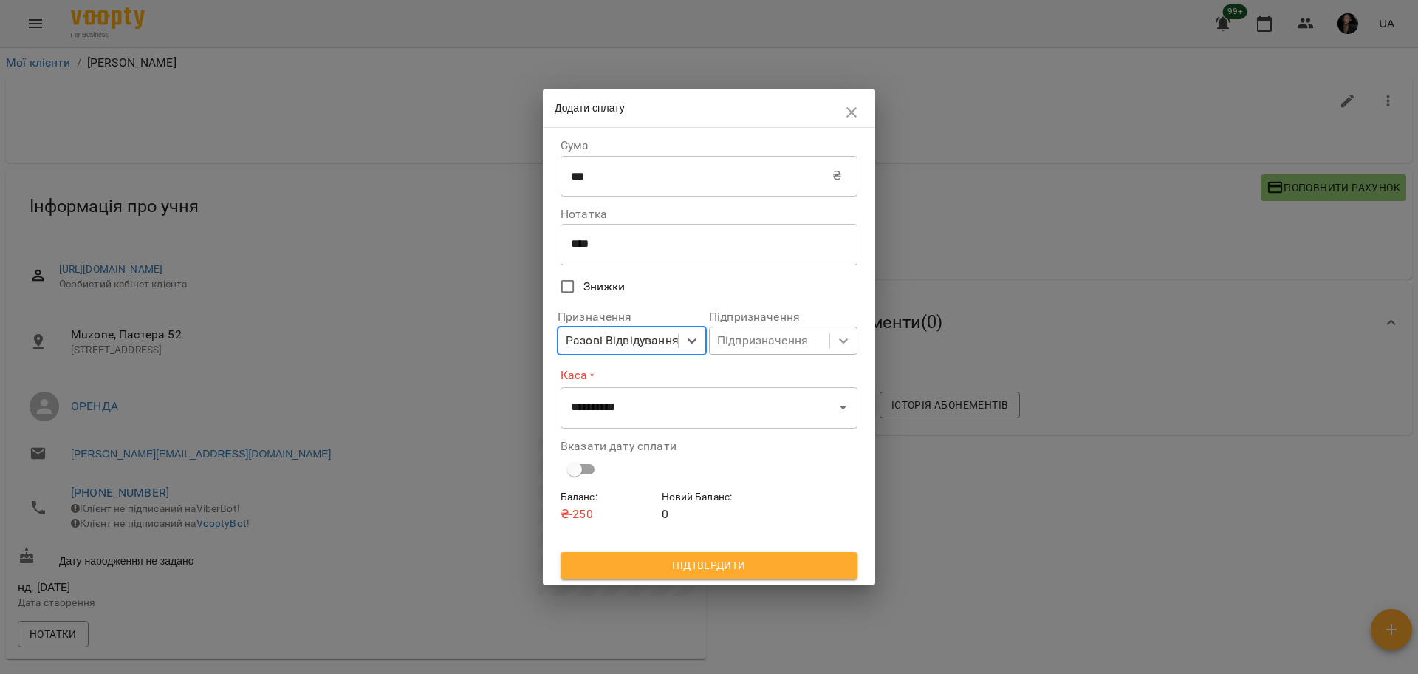
click at [847, 329] on div at bounding box center [843, 340] width 27 height 27
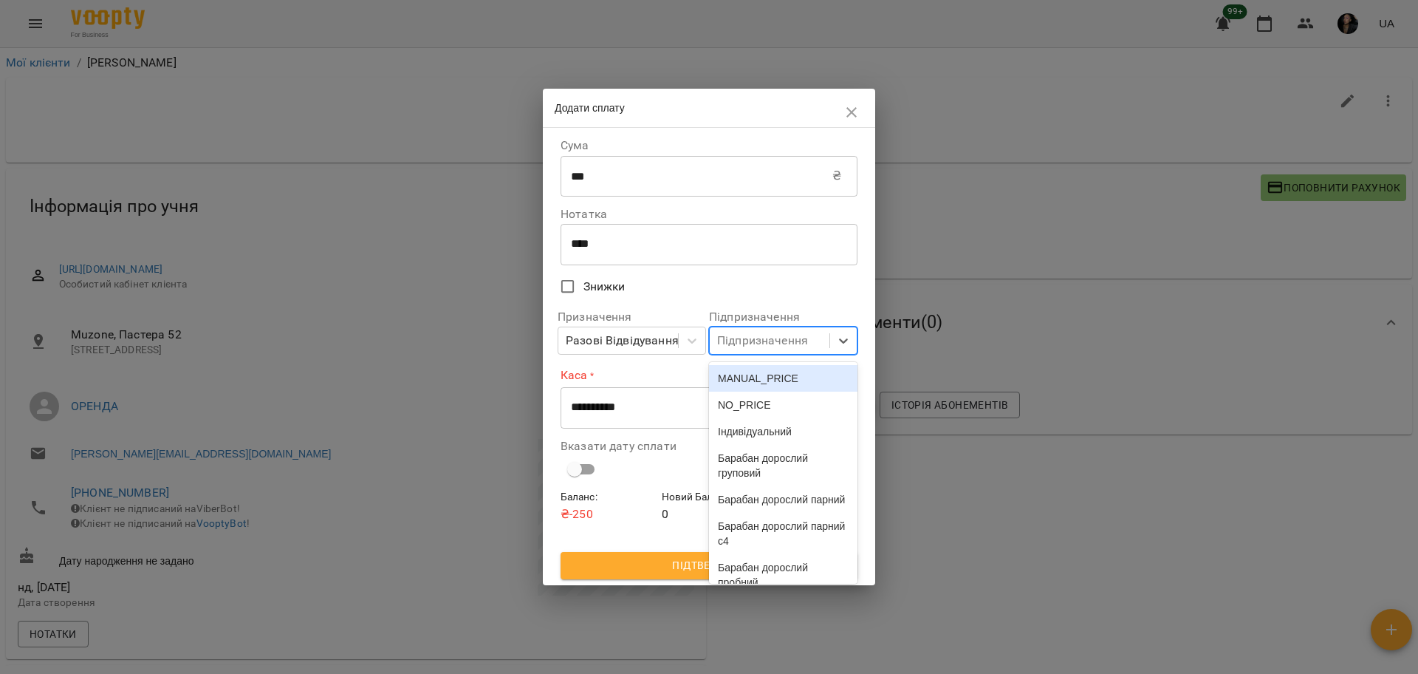
scroll to position [3841, 0]
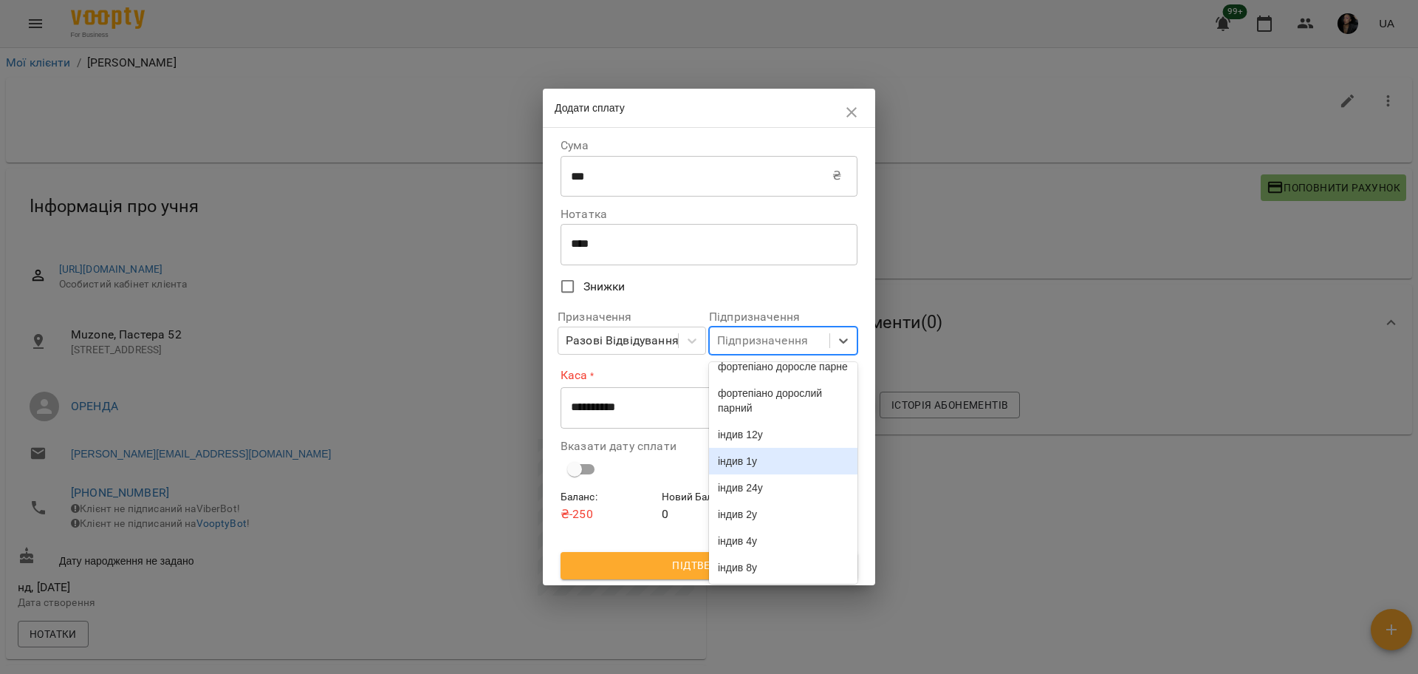
click at [809, 452] on div "індив 1у" at bounding box center [783, 461] width 148 height 27
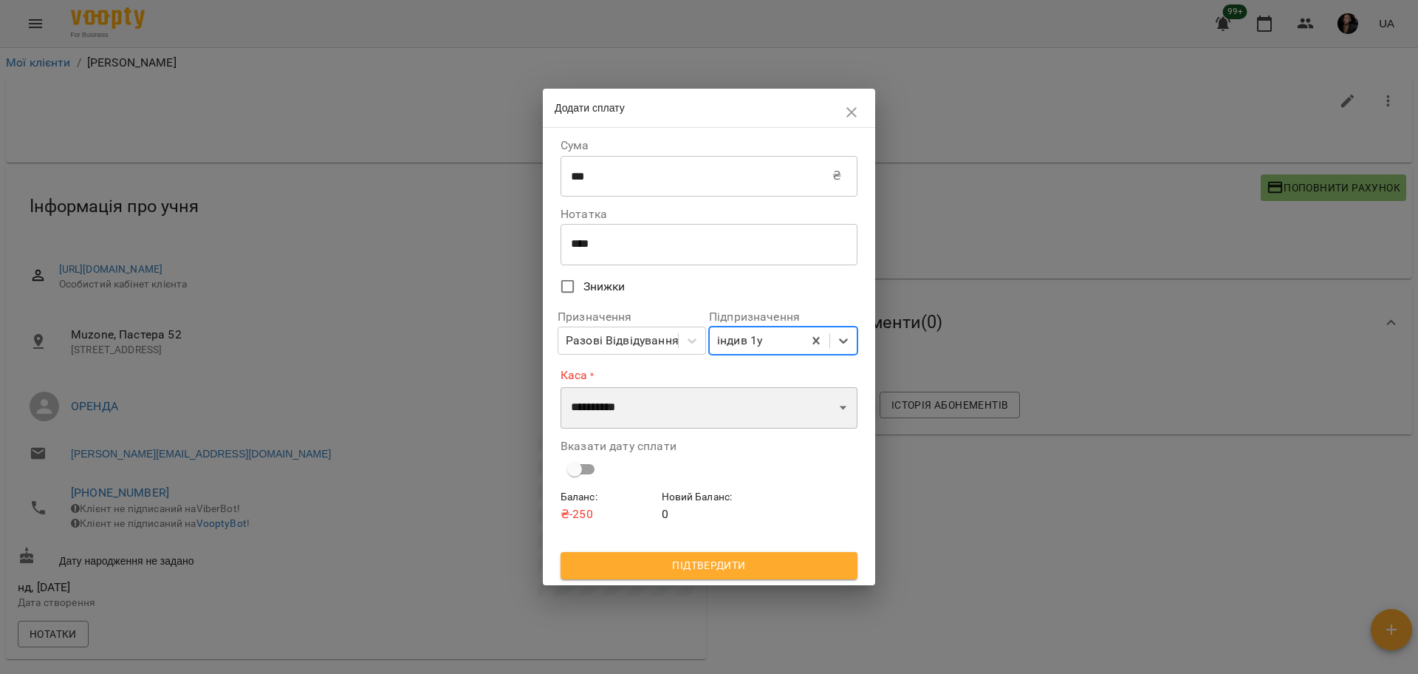
click at [646, 419] on select "**********" at bounding box center [709, 407] width 297 height 41
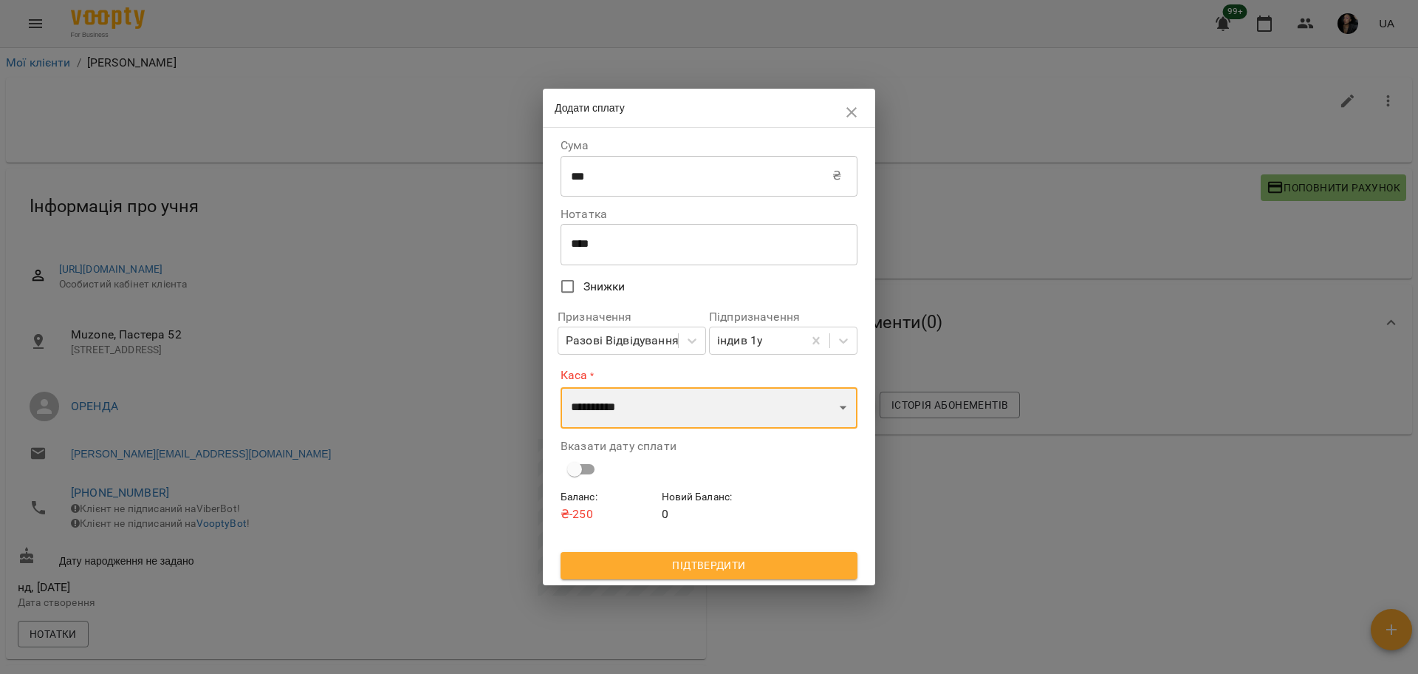
select select "****"
click at [561, 387] on select "**********" at bounding box center [709, 407] width 297 height 41
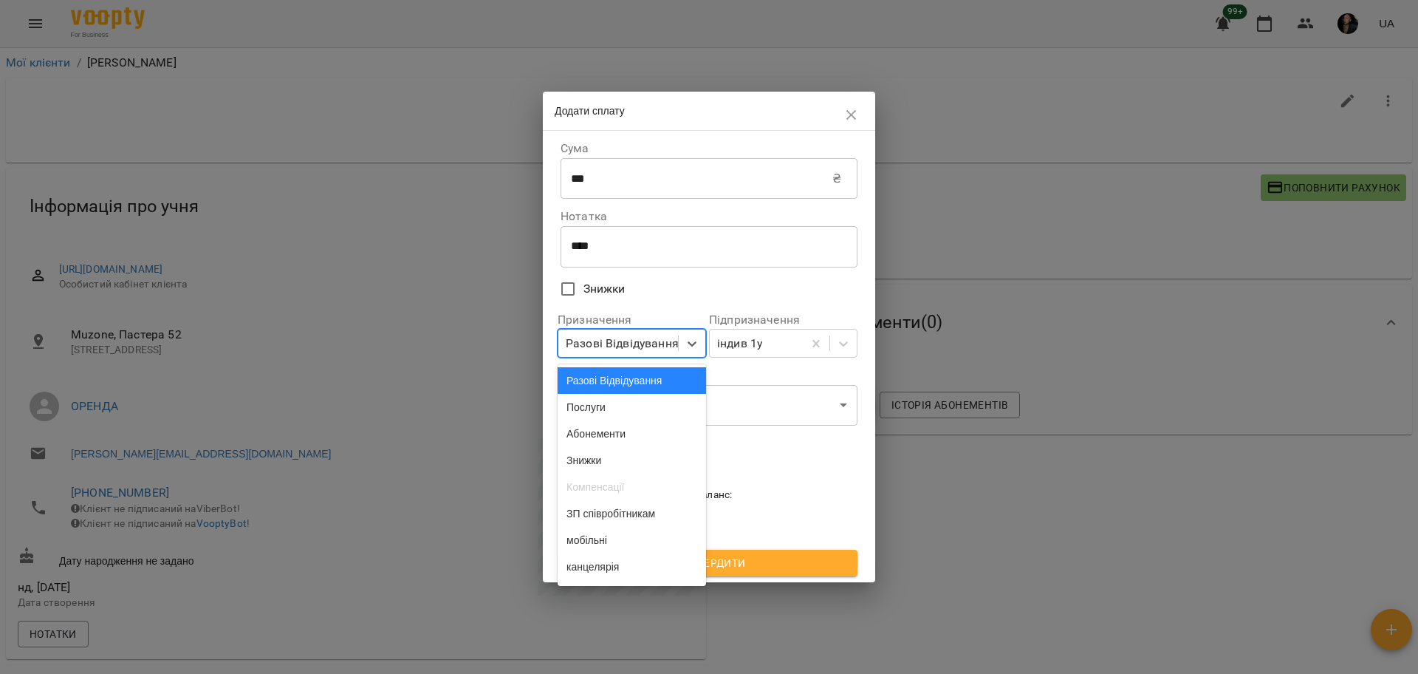
click at [619, 356] on div "Разові Відвідування" at bounding box center [618, 342] width 120 height 27
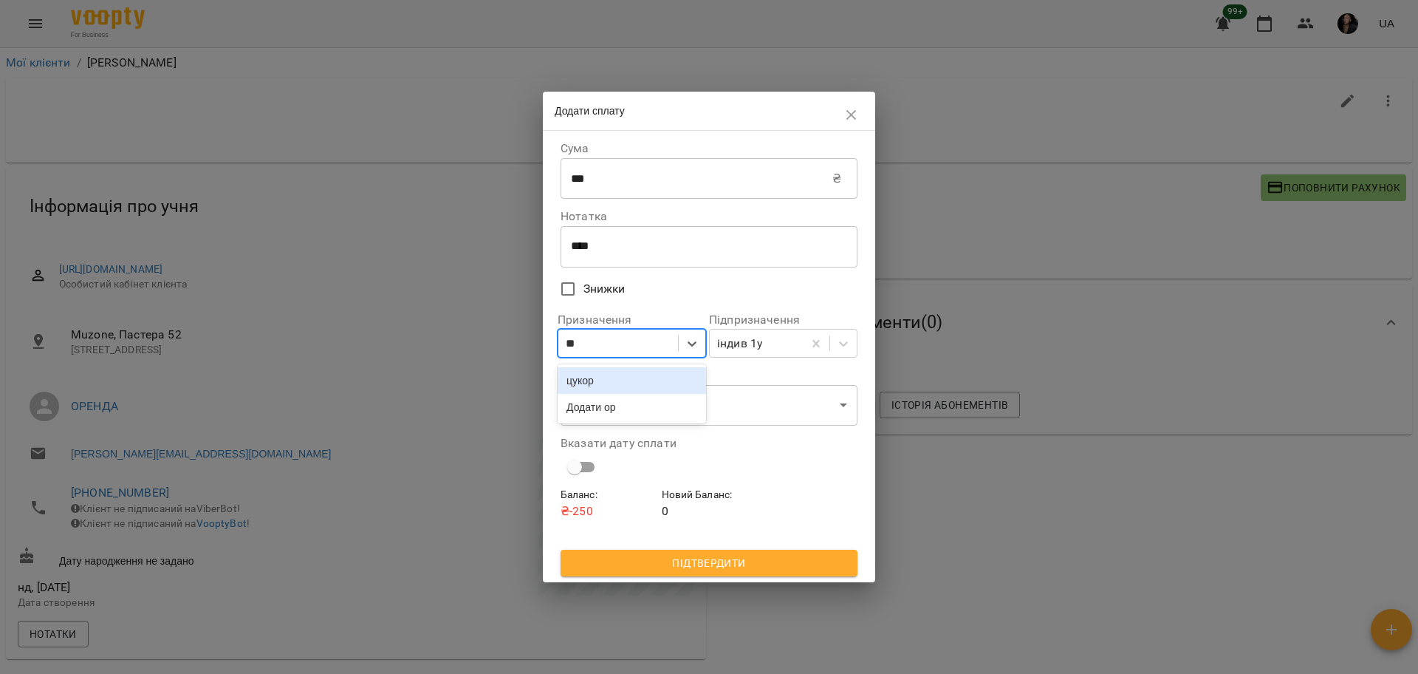
type input "*"
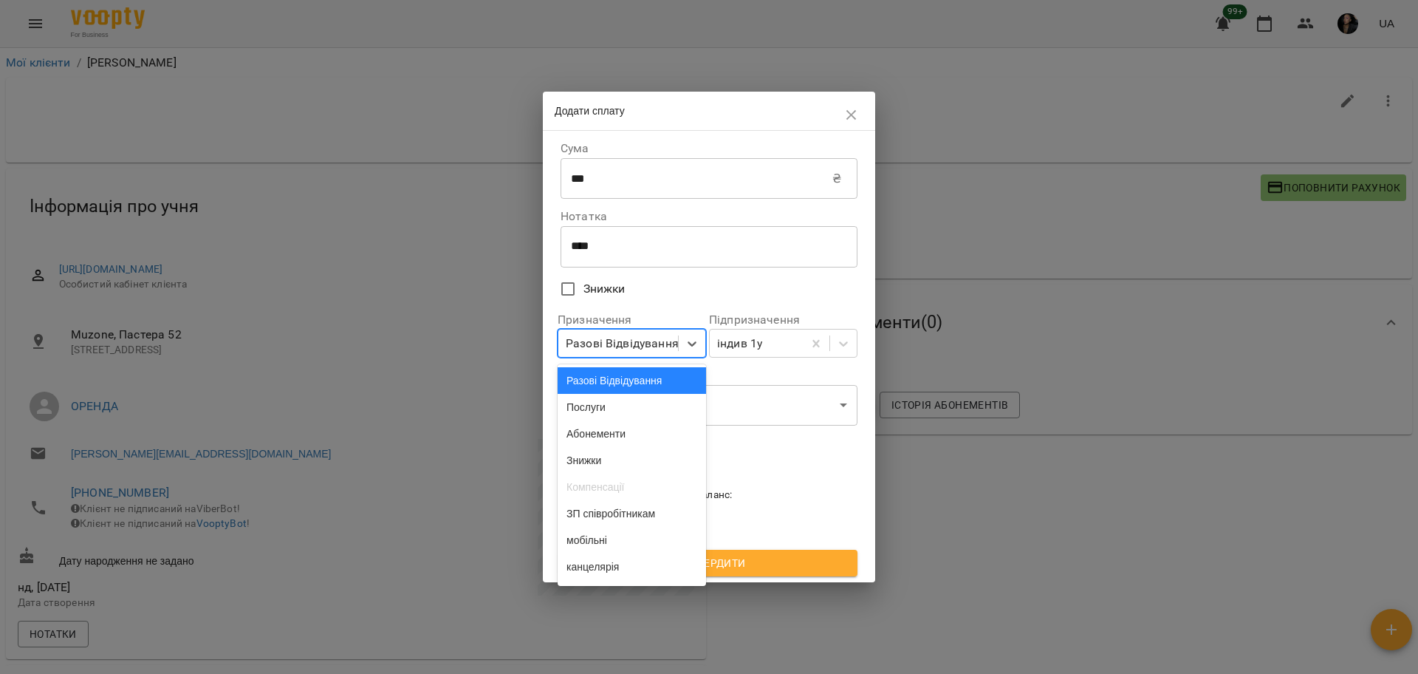
drag, startPoint x: 629, startPoint y: 376, endPoint x: 654, endPoint y: 403, distance: 36.6
click at [627, 376] on div "Разові Відвідування" at bounding box center [632, 380] width 148 height 27
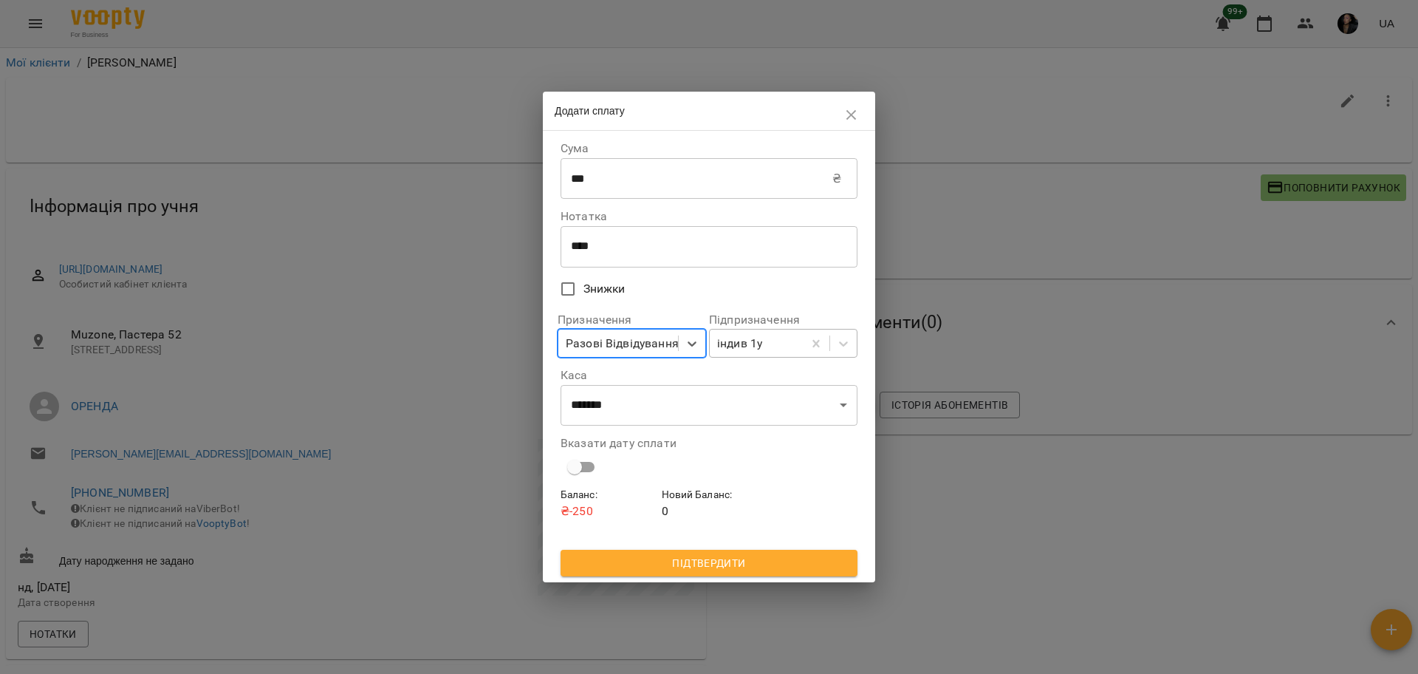
click at [776, 346] on div "індив 1у" at bounding box center [756, 342] width 93 height 27
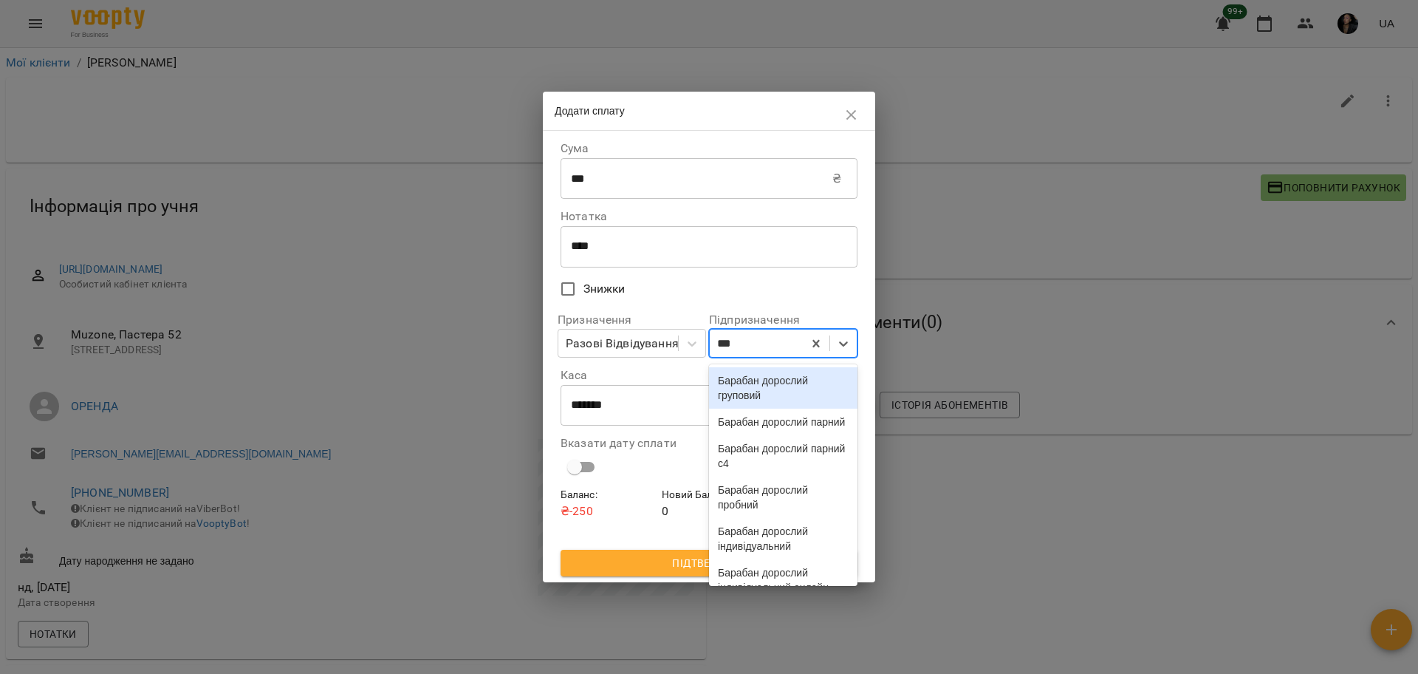
type input "****"
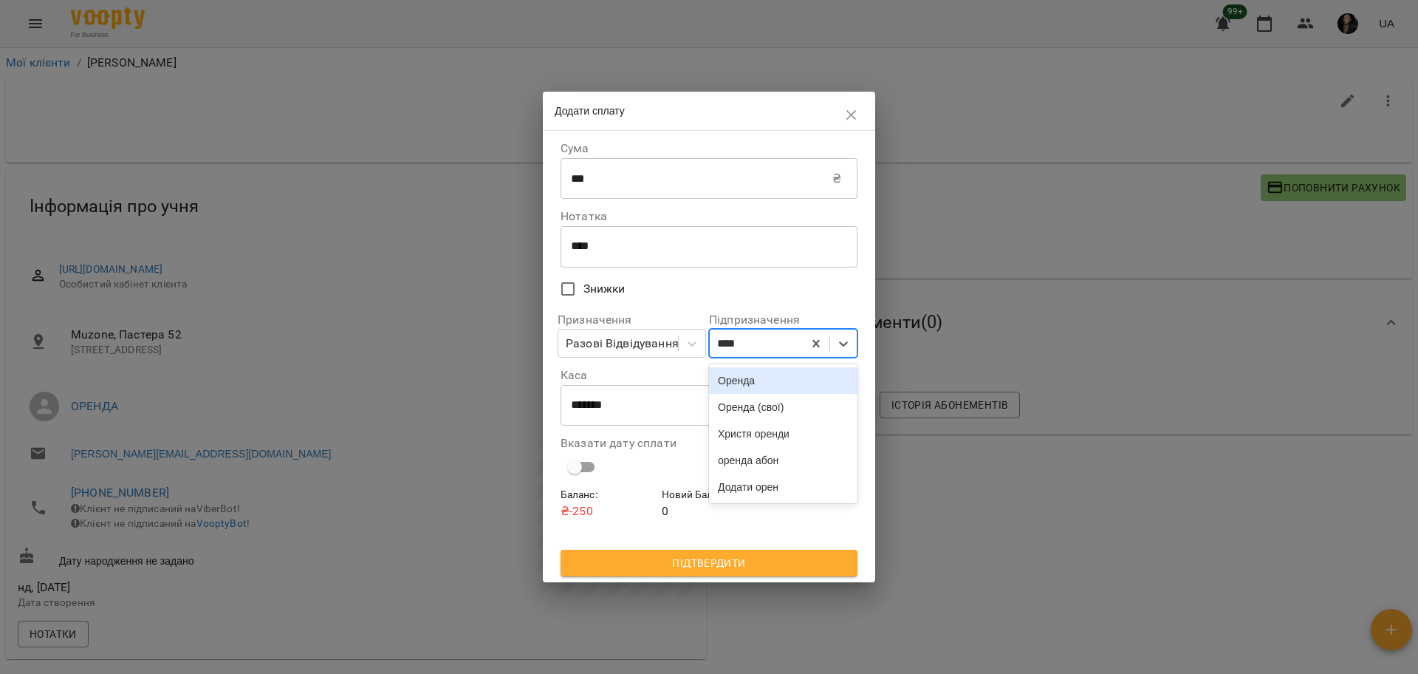
click at [823, 381] on div "Оренда" at bounding box center [783, 380] width 148 height 27
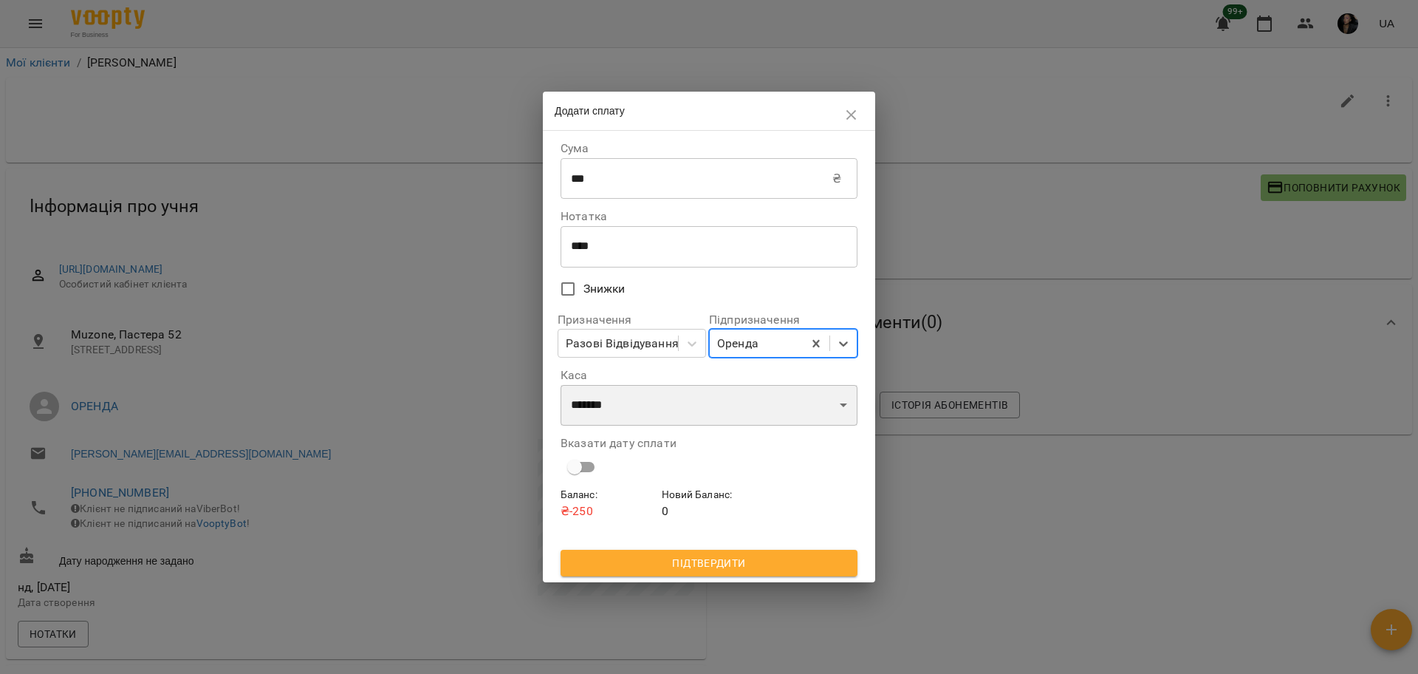
click at [729, 403] on select "**********" at bounding box center [709, 405] width 297 height 41
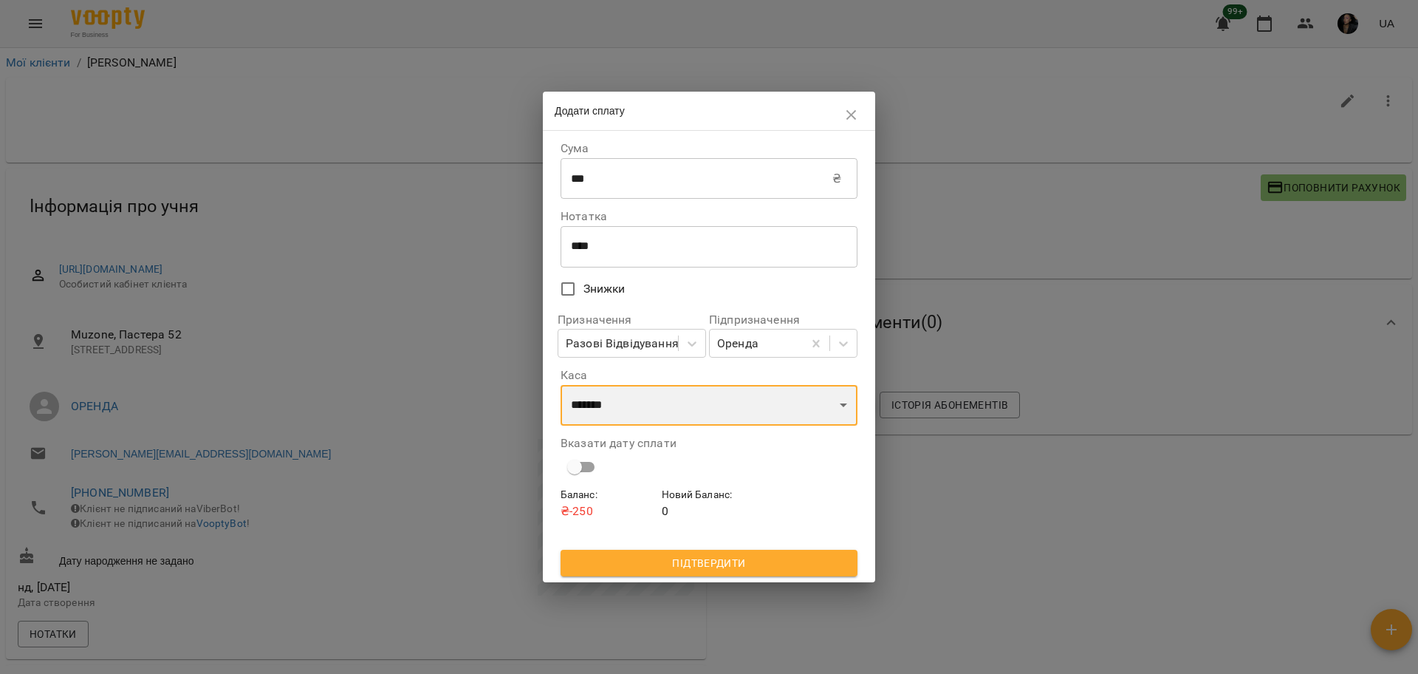
click at [561, 385] on select "**********" at bounding box center [709, 405] width 297 height 41
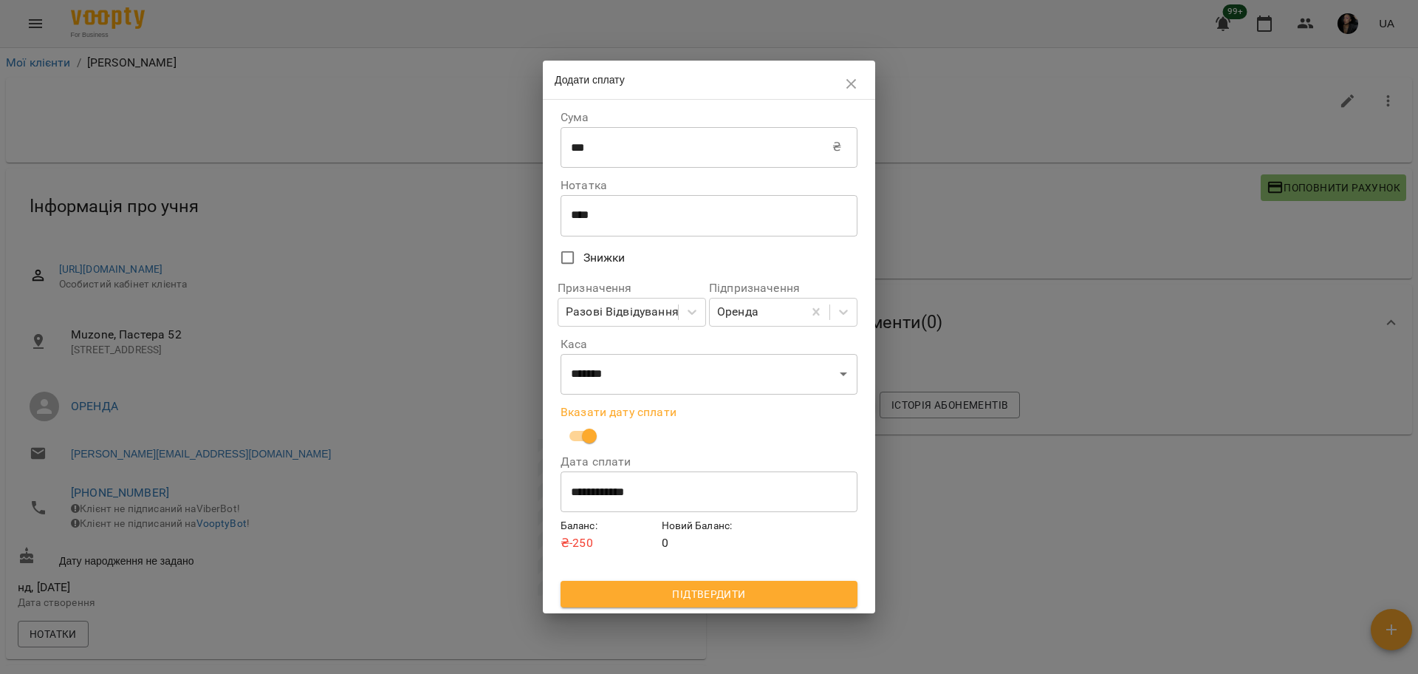
click at [736, 590] on span "Підтвердити" at bounding box center [709, 594] width 273 height 18
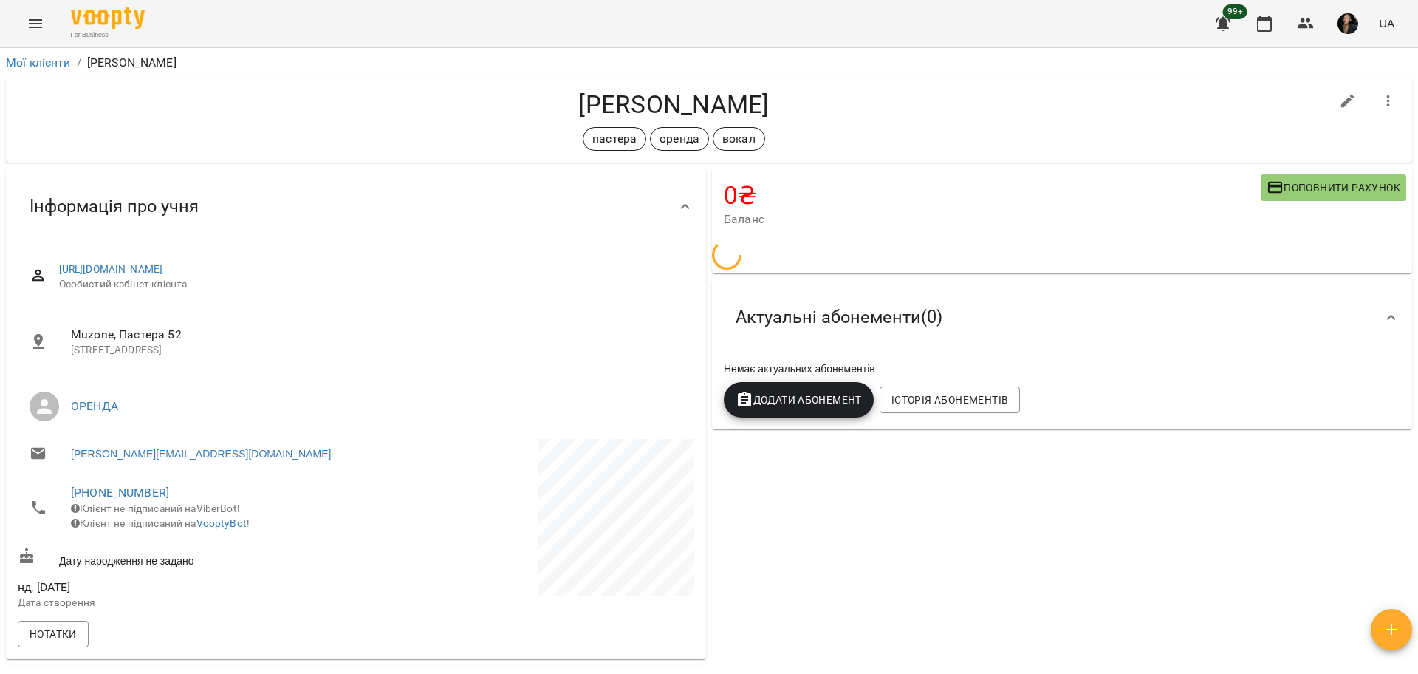
click at [1088, 527] on div "0 ₴ Баланс Поповнити рахунок Актуальні абонементи ( 0 ) Немає актуальних абонем…" at bounding box center [1062, 500] width 706 height 671
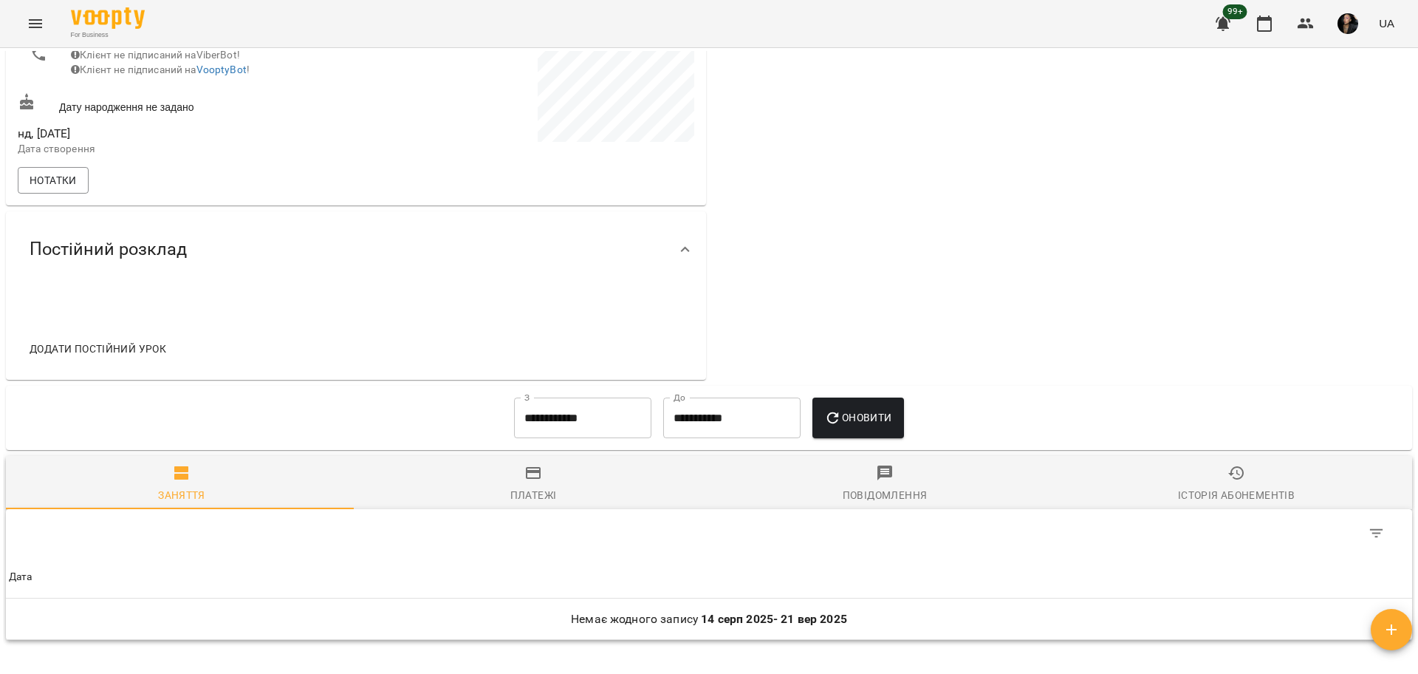
scroll to position [435, 0]
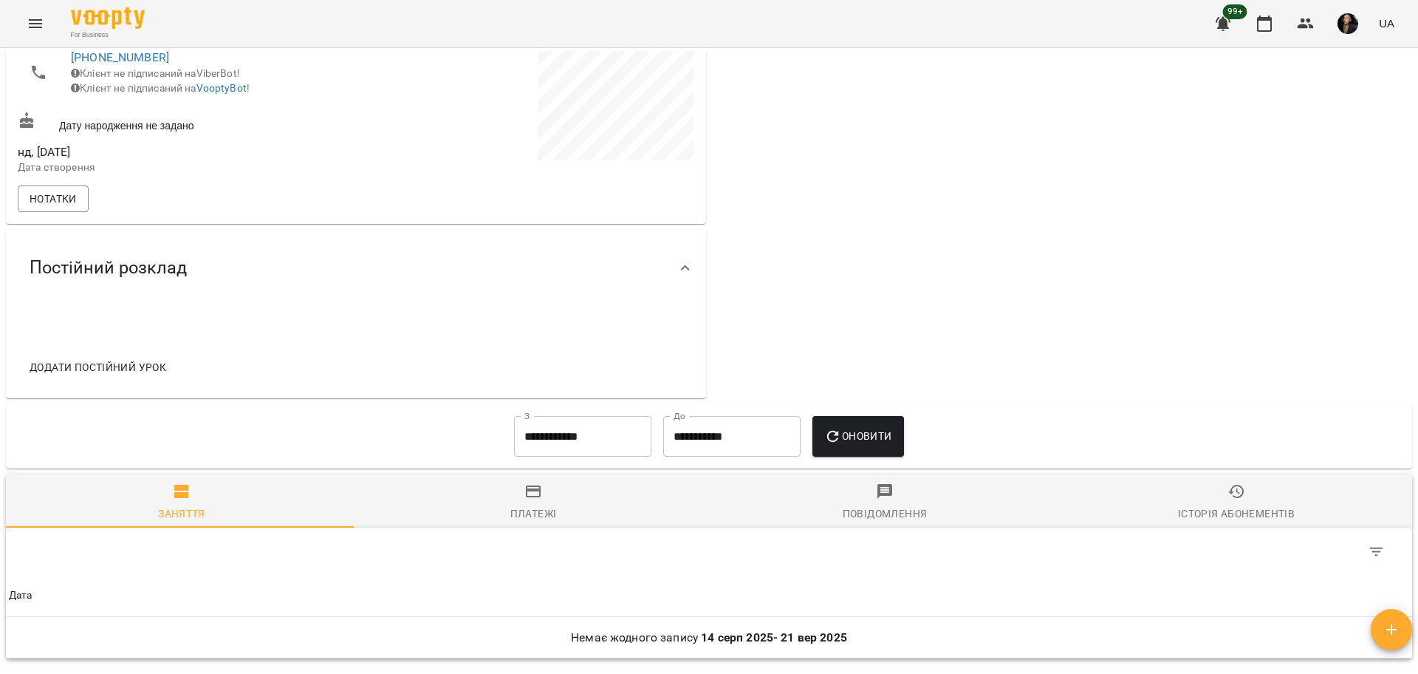
click at [550, 431] on input "**********" at bounding box center [582, 436] width 137 height 41
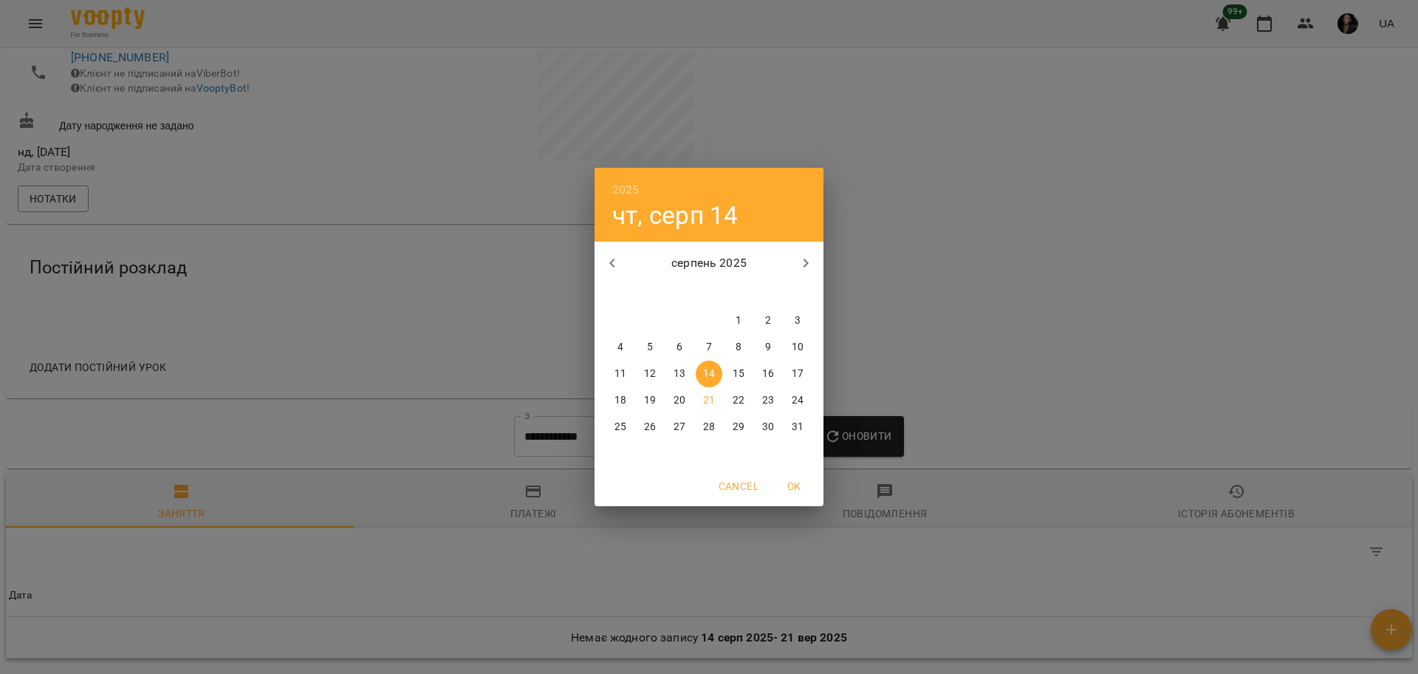
click at [615, 262] on icon "button" at bounding box center [613, 263] width 18 height 18
click at [801, 321] on span "1" at bounding box center [798, 320] width 27 height 15
type input "**********"
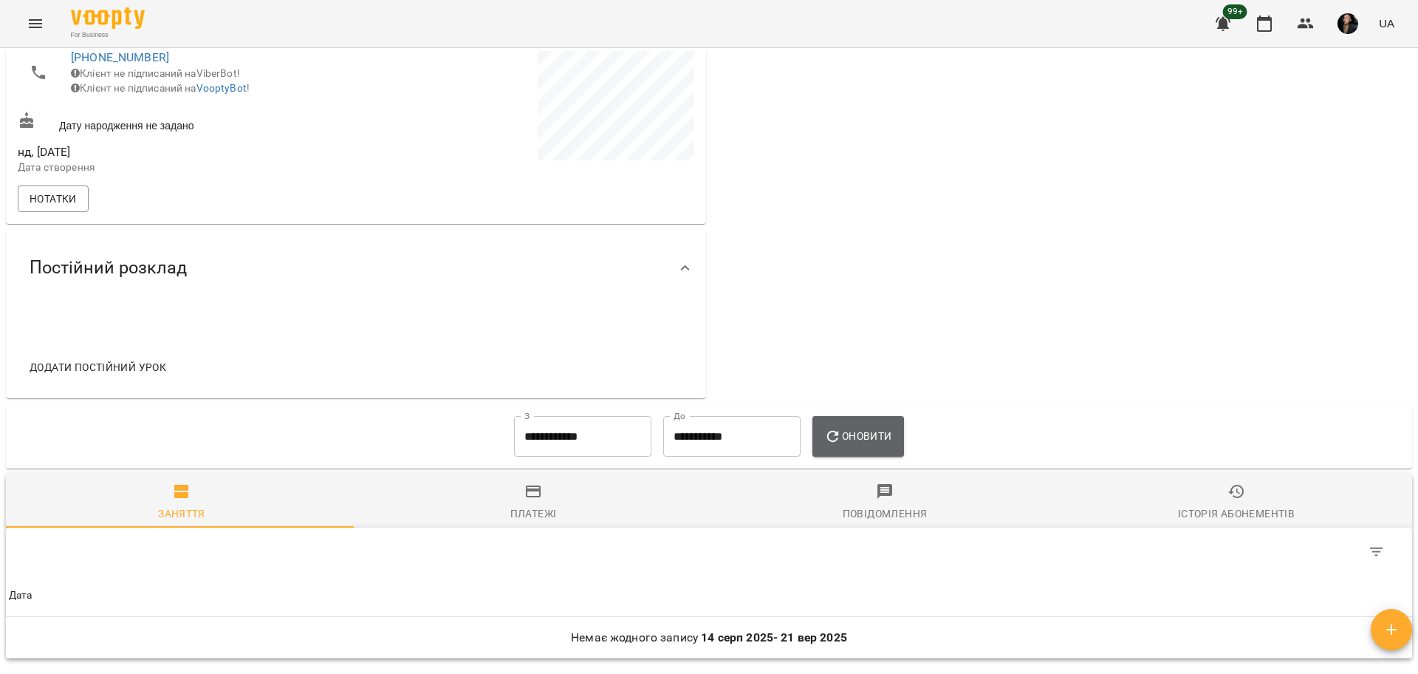
click at [852, 430] on button "Оновити" at bounding box center [858, 436] width 91 height 41
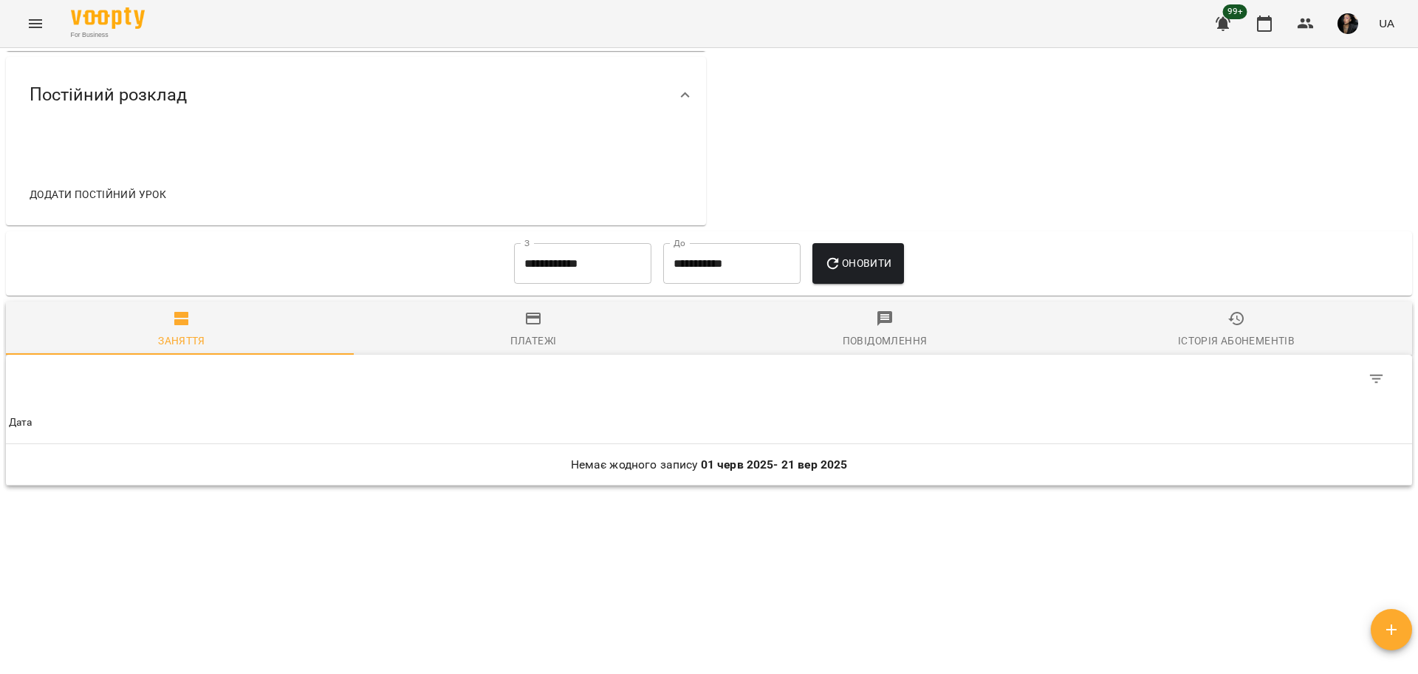
click at [850, 251] on button "Оновити" at bounding box center [858, 263] width 91 height 41
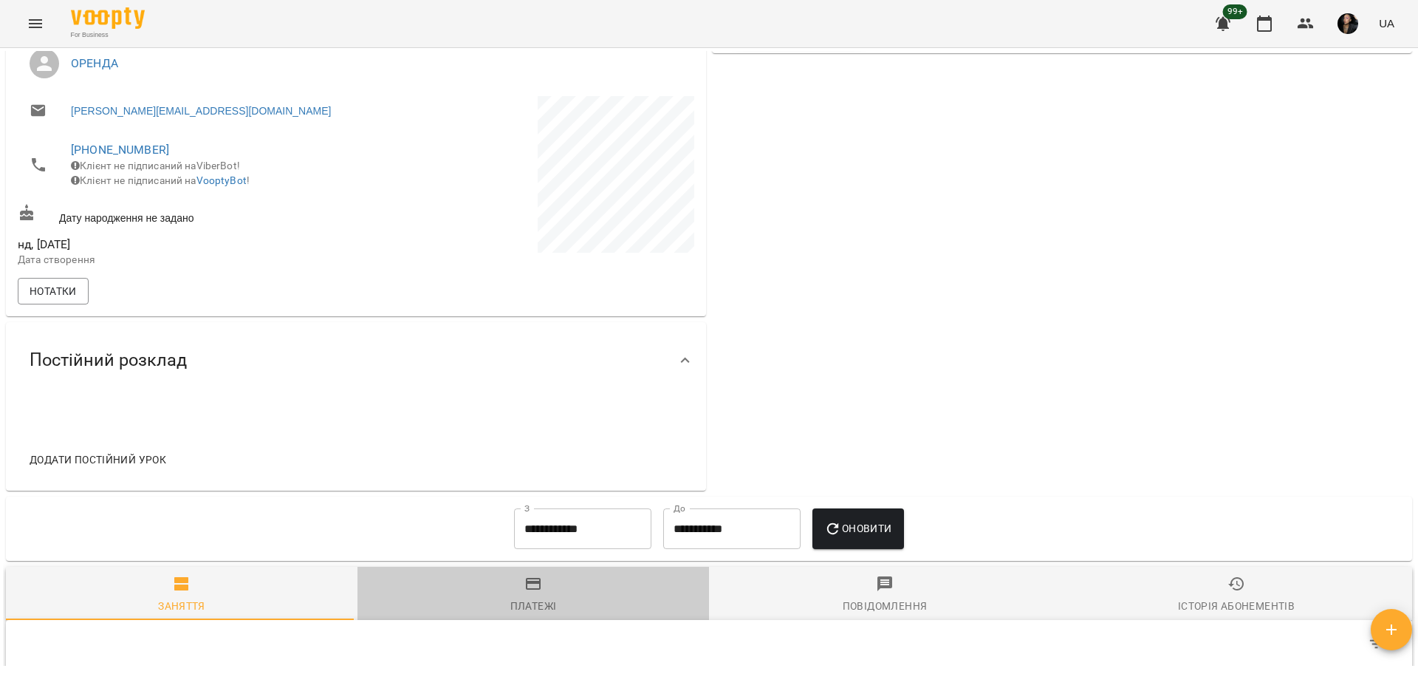
click at [542, 615] on div "Платежі" at bounding box center [533, 606] width 47 height 18
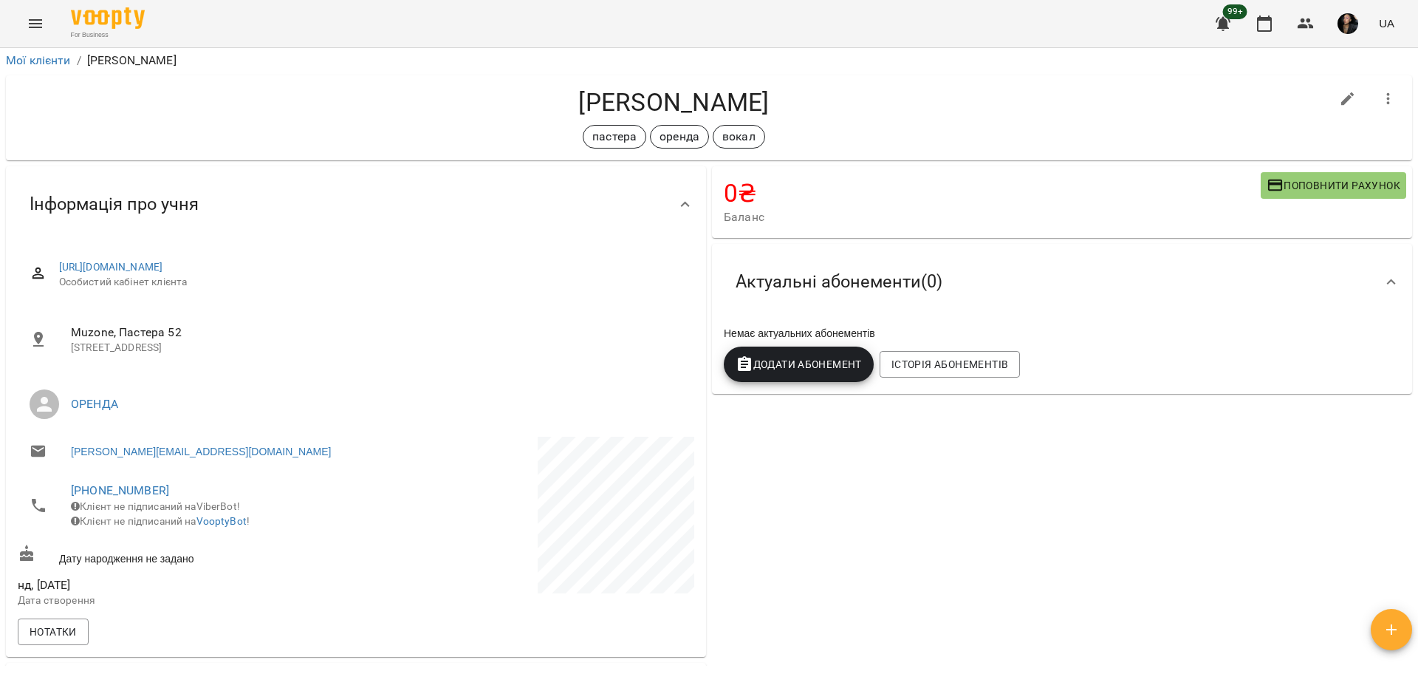
scroll to position [0, 0]
